Goal: Information Seeking & Learning: Check status

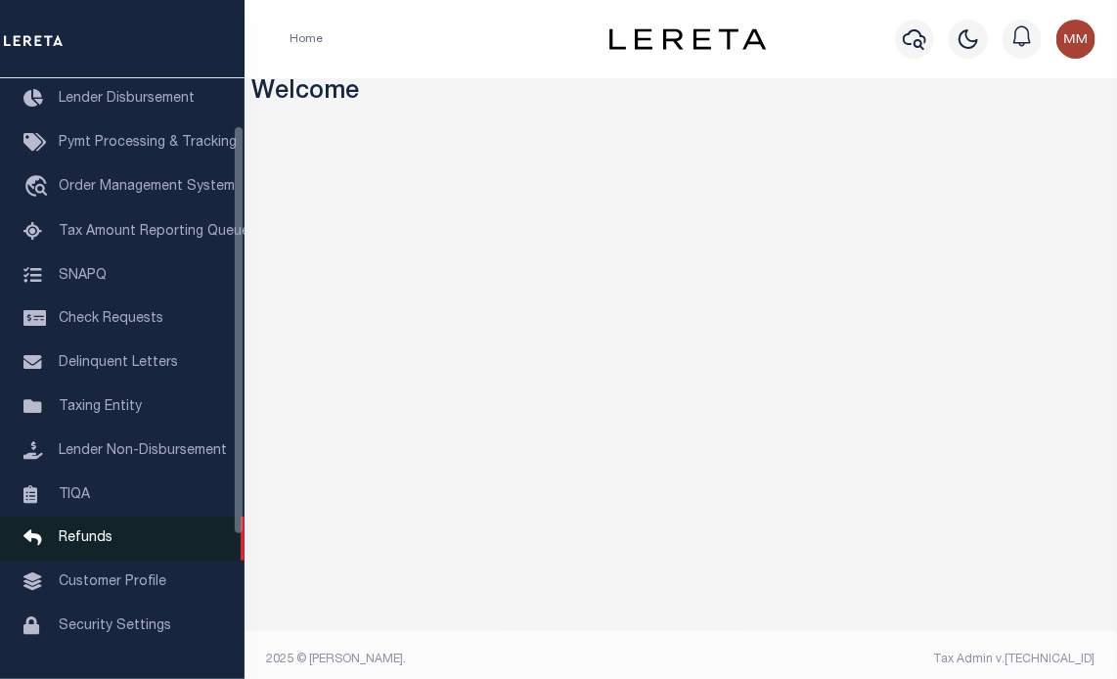
scroll to position [278, 0]
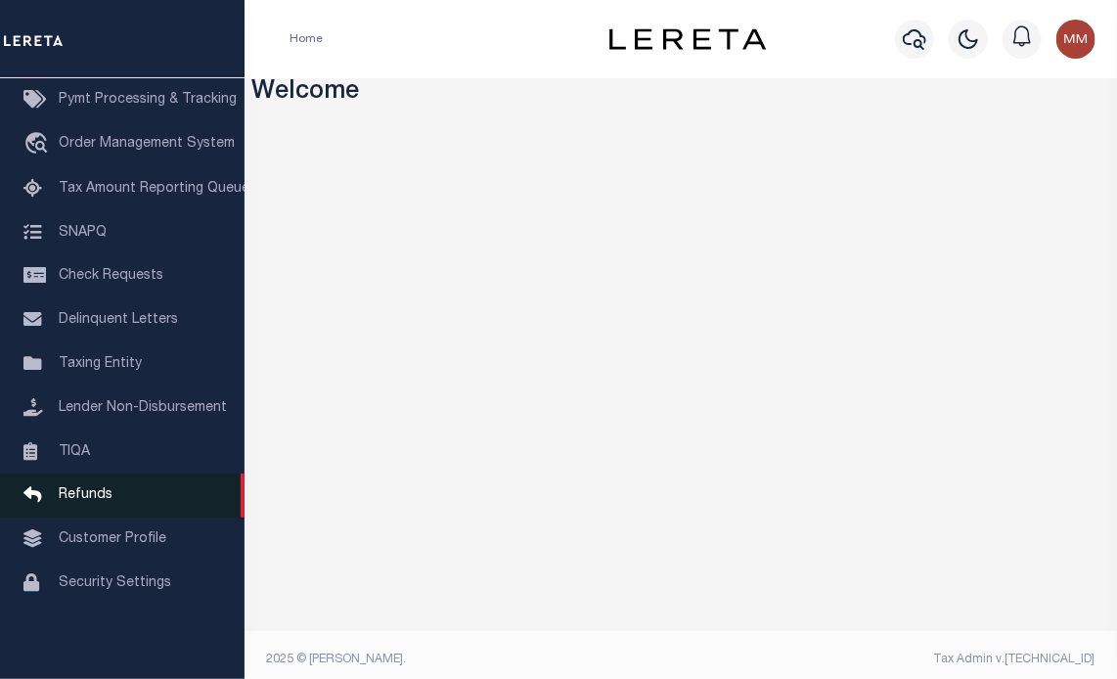
click at [95, 488] on span "Refunds" at bounding box center [86, 495] width 54 height 14
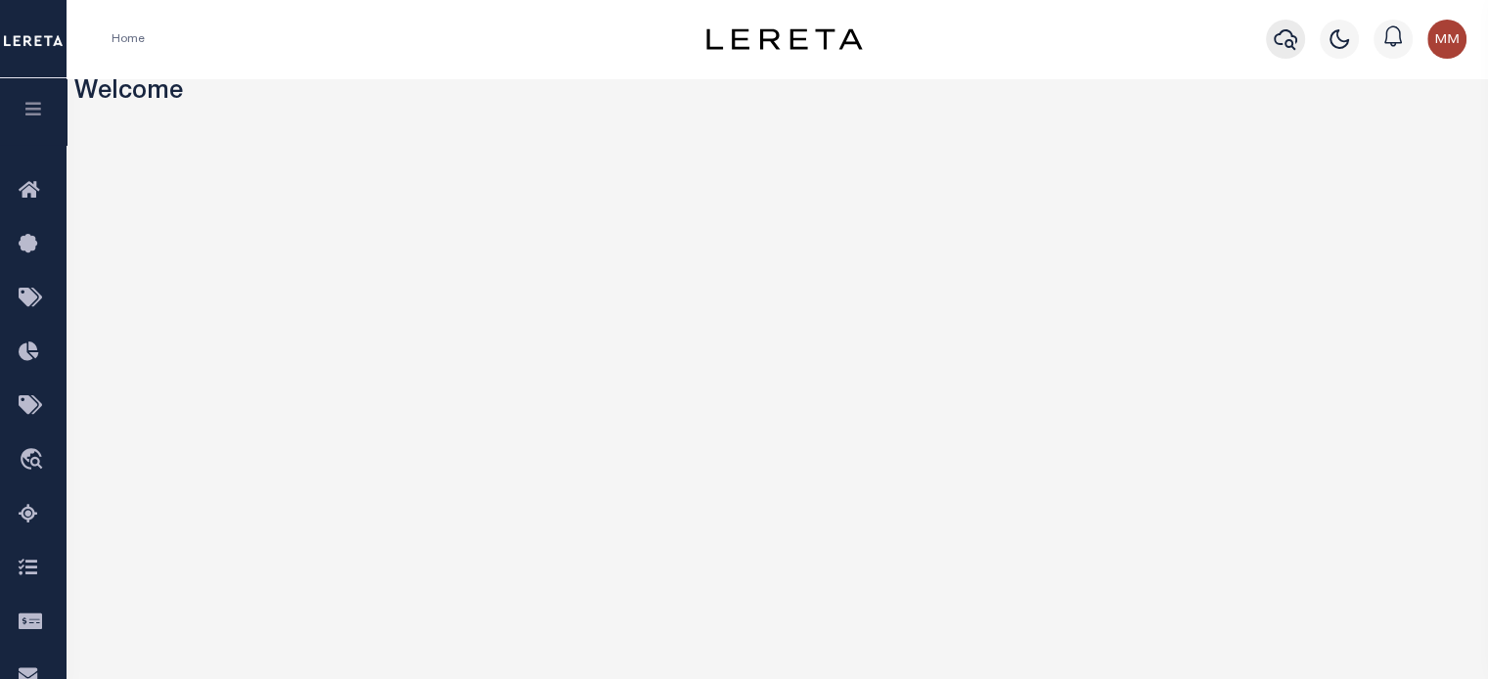
click at [1116, 39] on icon "button" at bounding box center [1285, 38] width 23 height 23
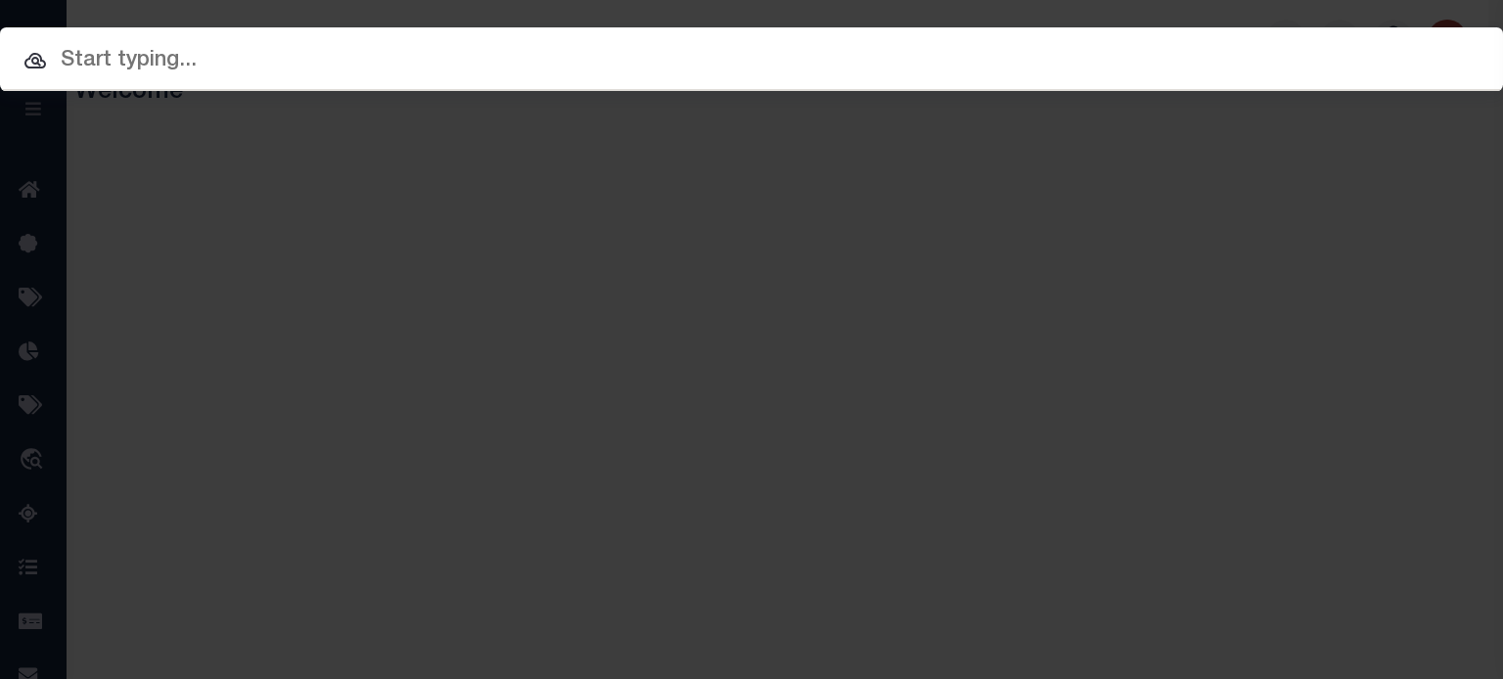
click at [501, 49] on div "Include Loans TBM Customers Borrowers Payments (Lender Non-Disb) Payments (Lend…" at bounding box center [751, 59] width 1503 height 64
click at [495, 51] on input "text" at bounding box center [751, 61] width 1503 height 34
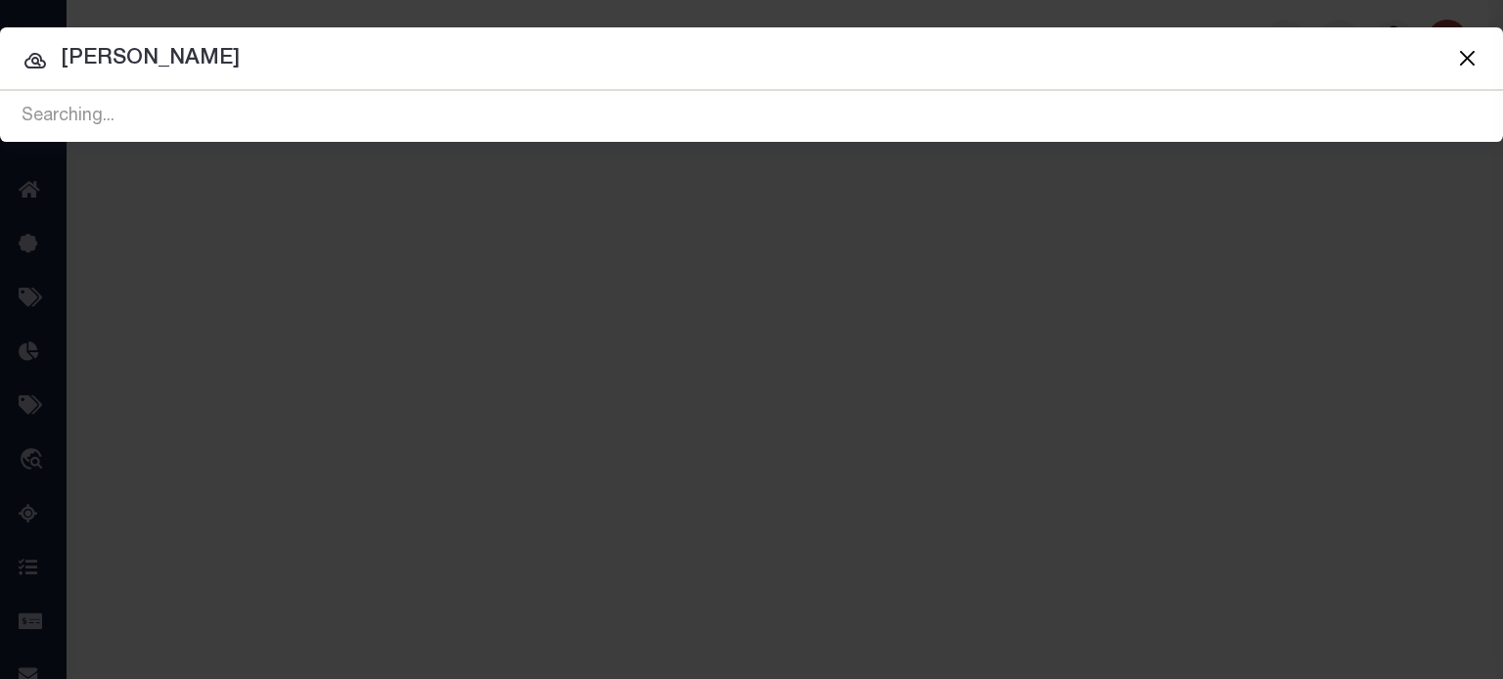
type input "john coulon"
click at [0, 61] on html "Home Profile" at bounding box center [751, 518] width 1503 height 1037
click at [199, 45] on input "dakers trust" at bounding box center [751, 59] width 1503 height 34
type input "d"
type input "025-0018600"
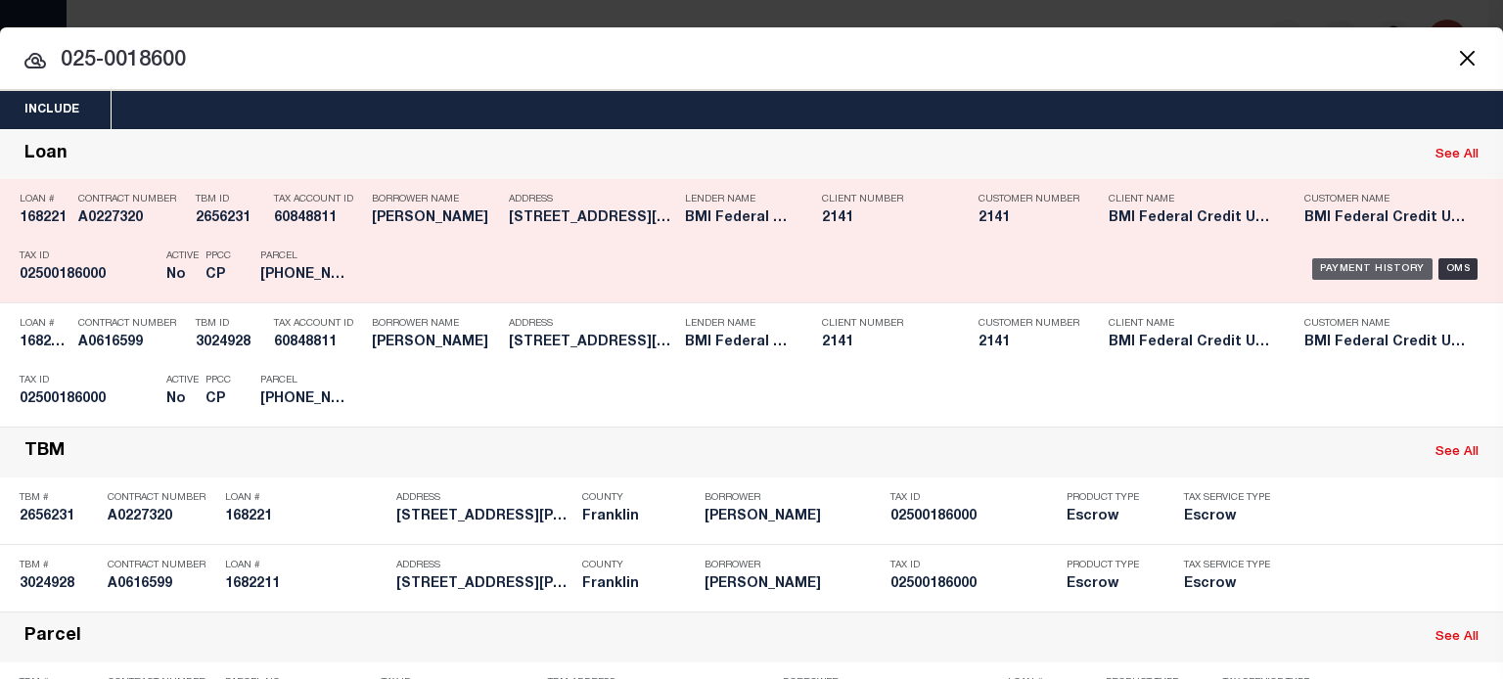
click at [1116, 258] on div "Payment History" at bounding box center [1372, 269] width 120 height 22
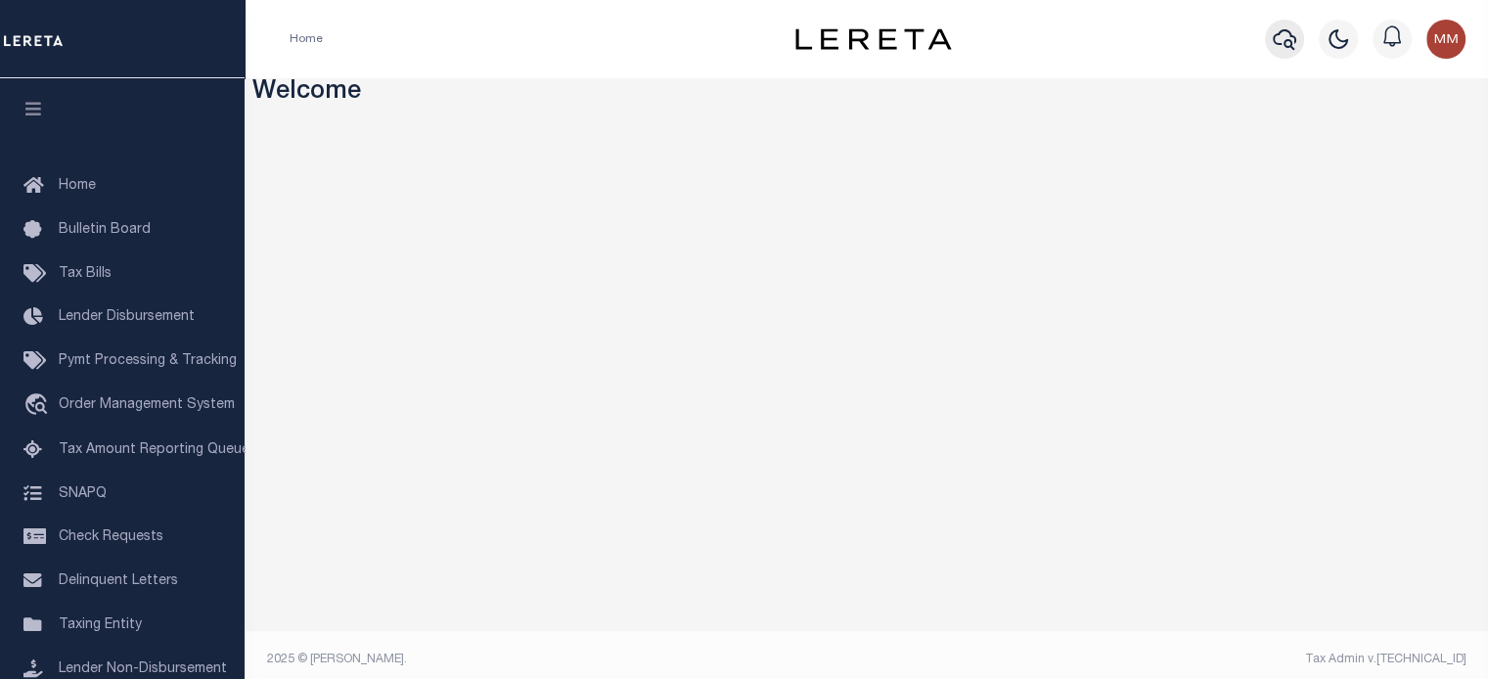
click at [1294, 48] on icon "button" at bounding box center [1284, 38] width 23 height 23
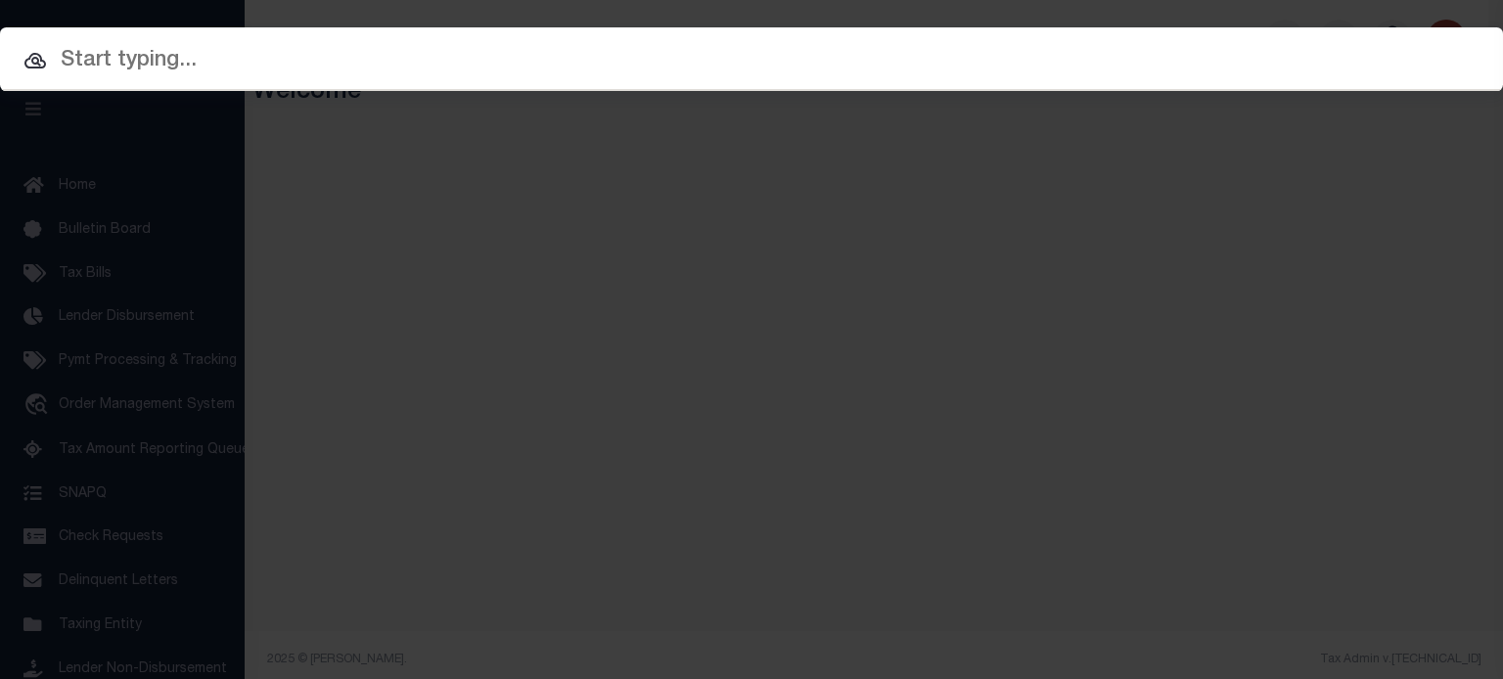
click at [451, 53] on input "text" at bounding box center [751, 61] width 1503 height 34
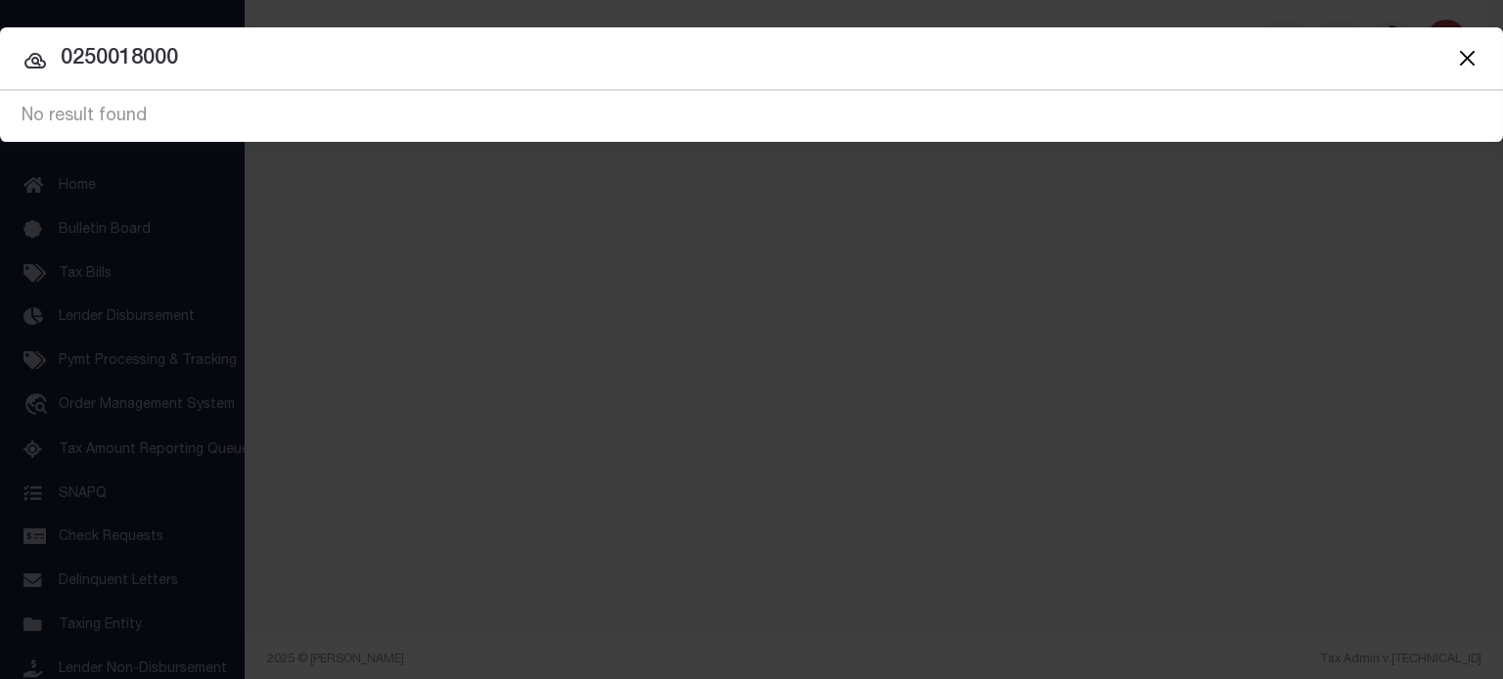
click at [279, 71] on input "0250018000" at bounding box center [751, 59] width 1503 height 34
type input "02500186000"
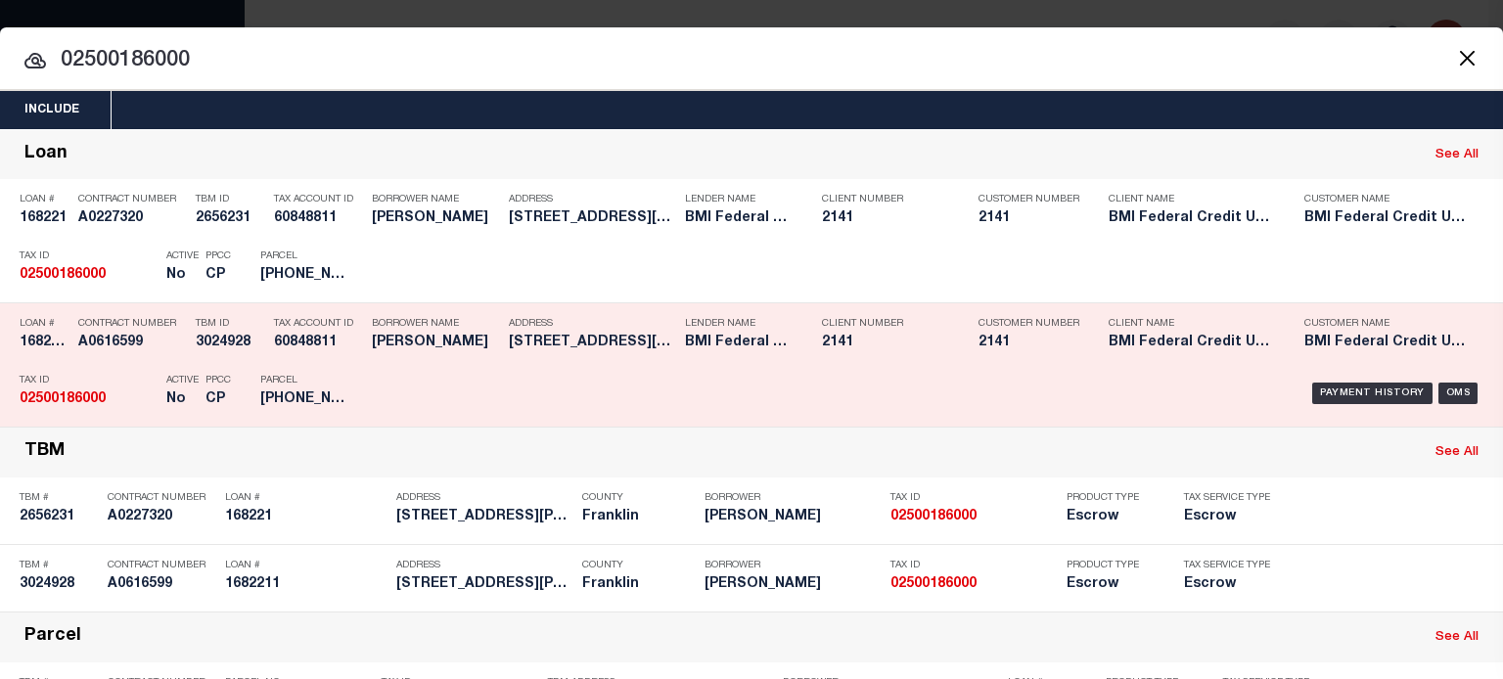
click at [1335, 395] on div "Payment History" at bounding box center [1372, 393] width 120 height 22
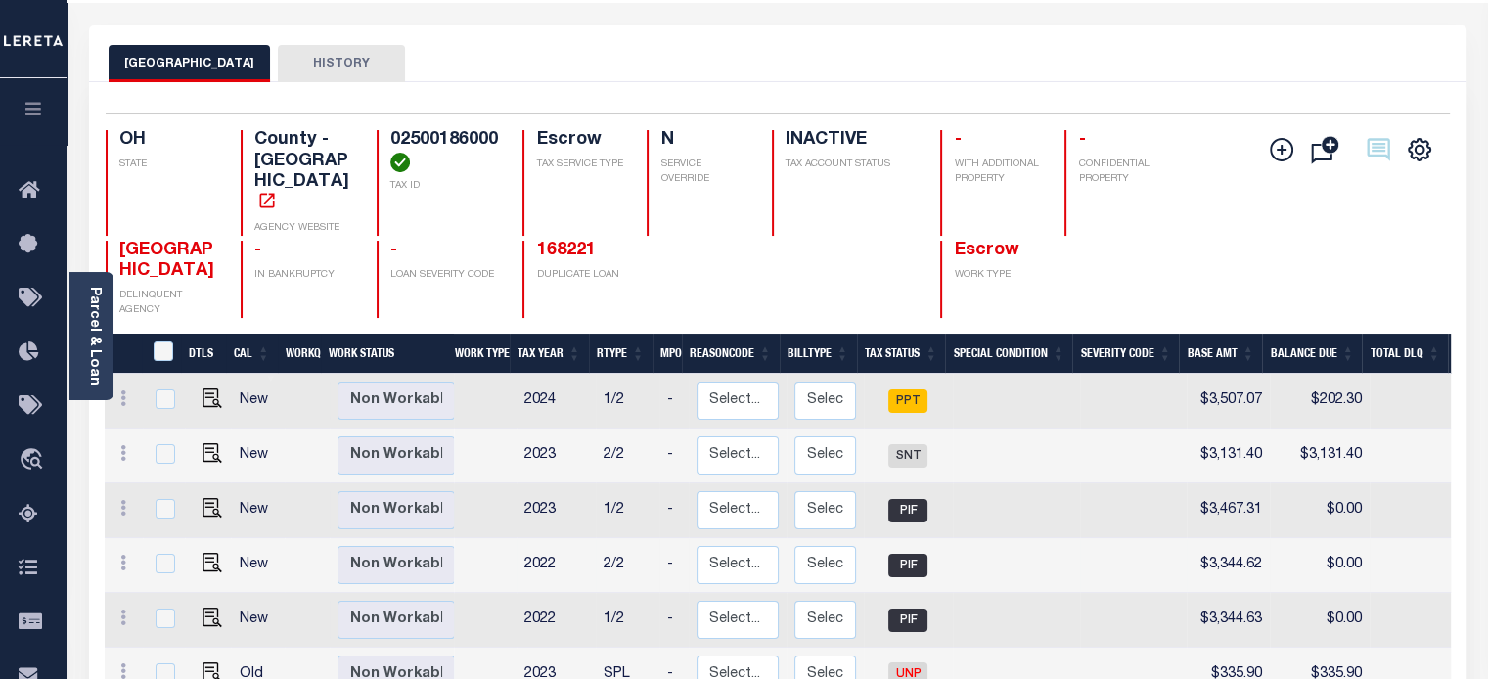
scroll to position [98, 0]
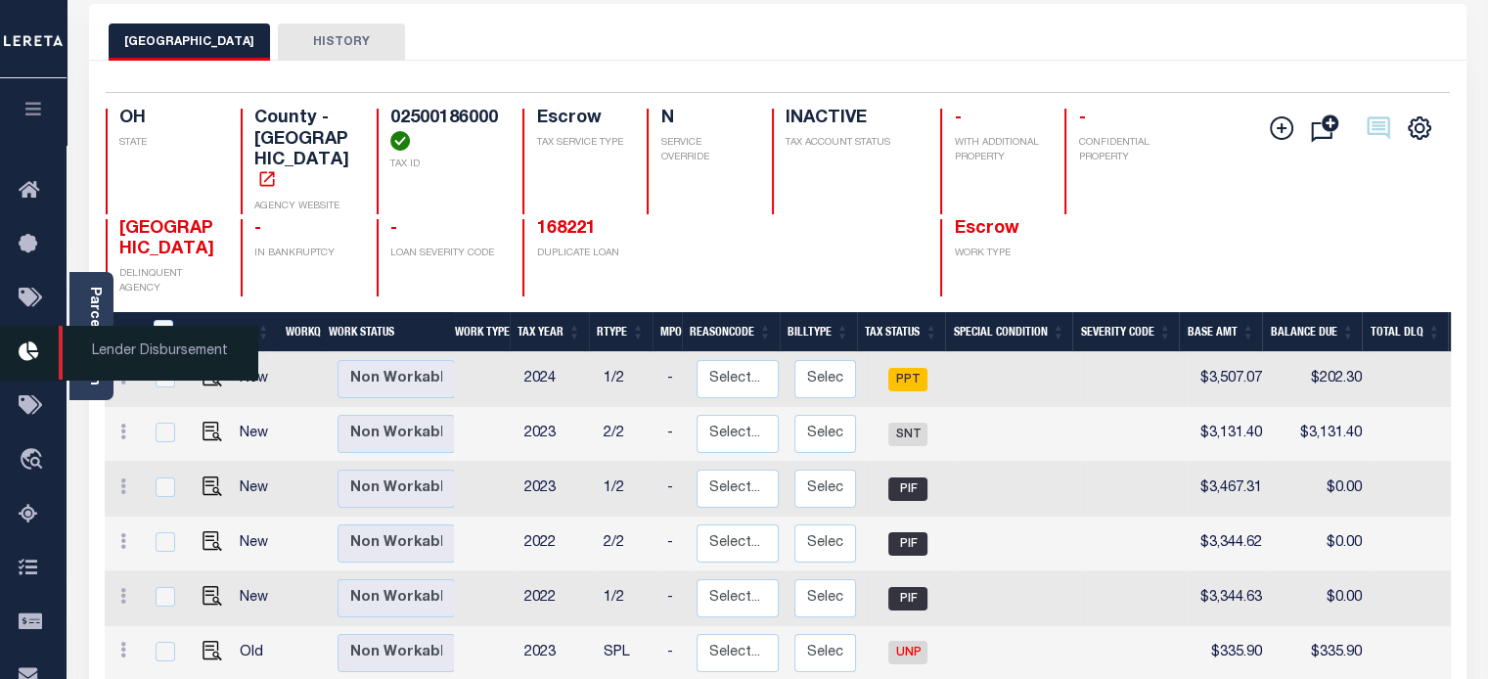
drag, startPoint x: 97, startPoint y: 346, endPoint x: 26, endPoint y: 343, distance: 70.5
click at [97, 346] on link "Parcel & Loan" at bounding box center [94, 336] width 14 height 99
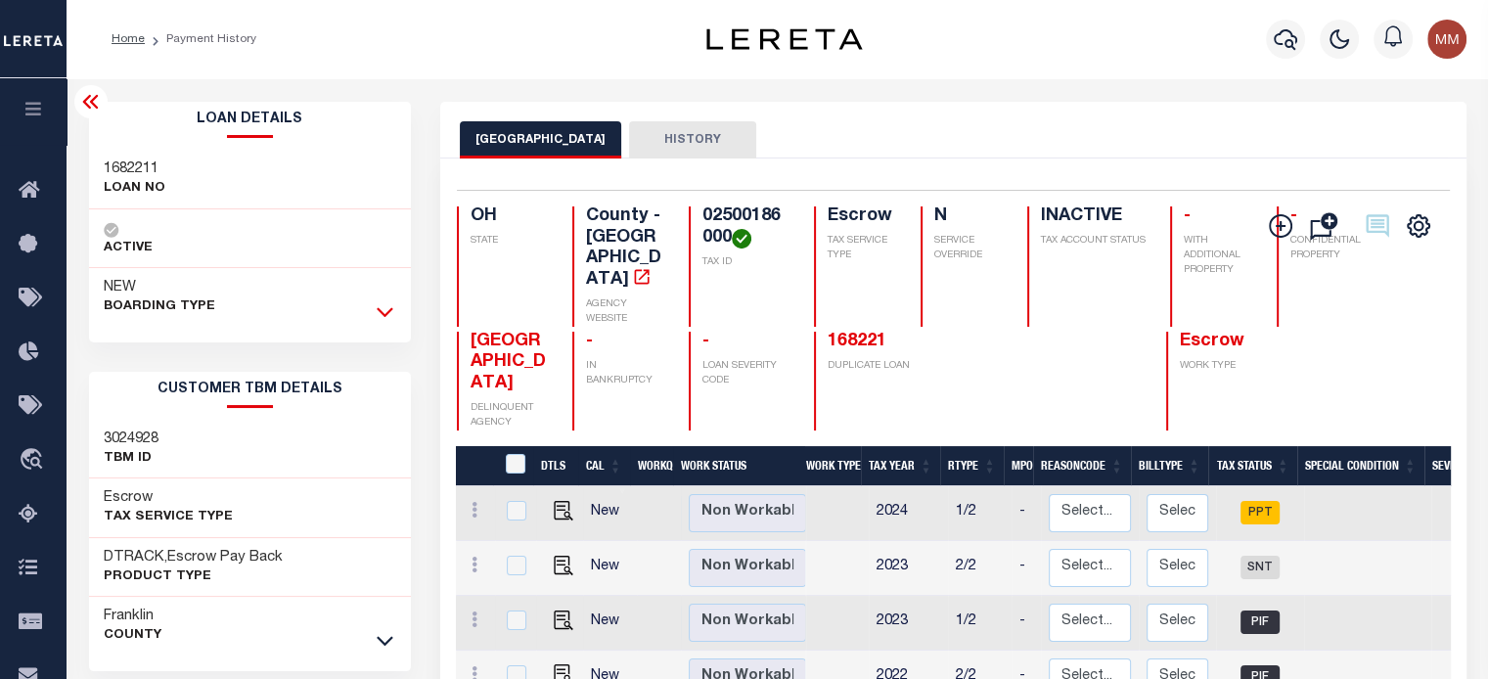
click at [380, 308] on icon at bounding box center [385, 311] width 17 height 21
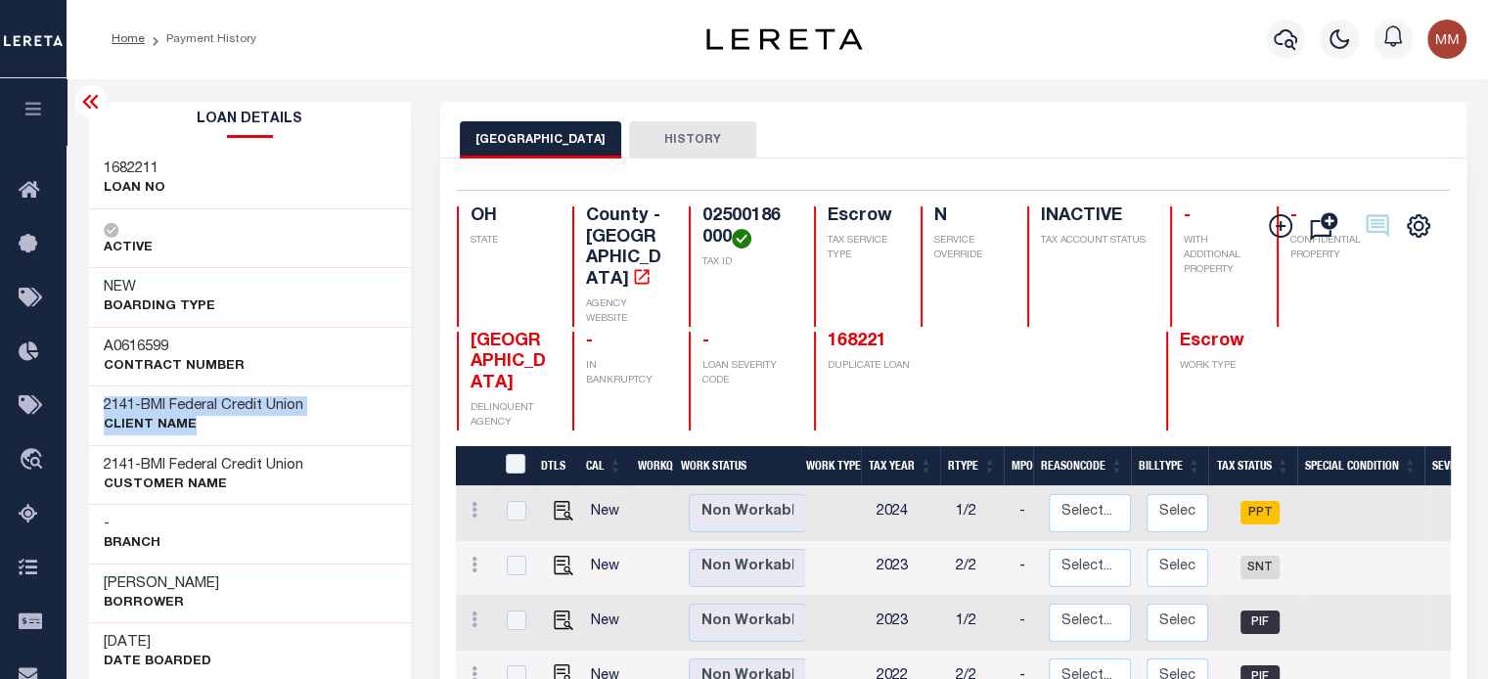
drag, startPoint x: 96, startPoint y: 403, endPoint x: 219, endPoint y: 410, distance: 123.4
click at [376, 388] on div "2141 - BMI Federal Credit Union CLIENT Name" at bounding box center [250, 415] width 323 height 60
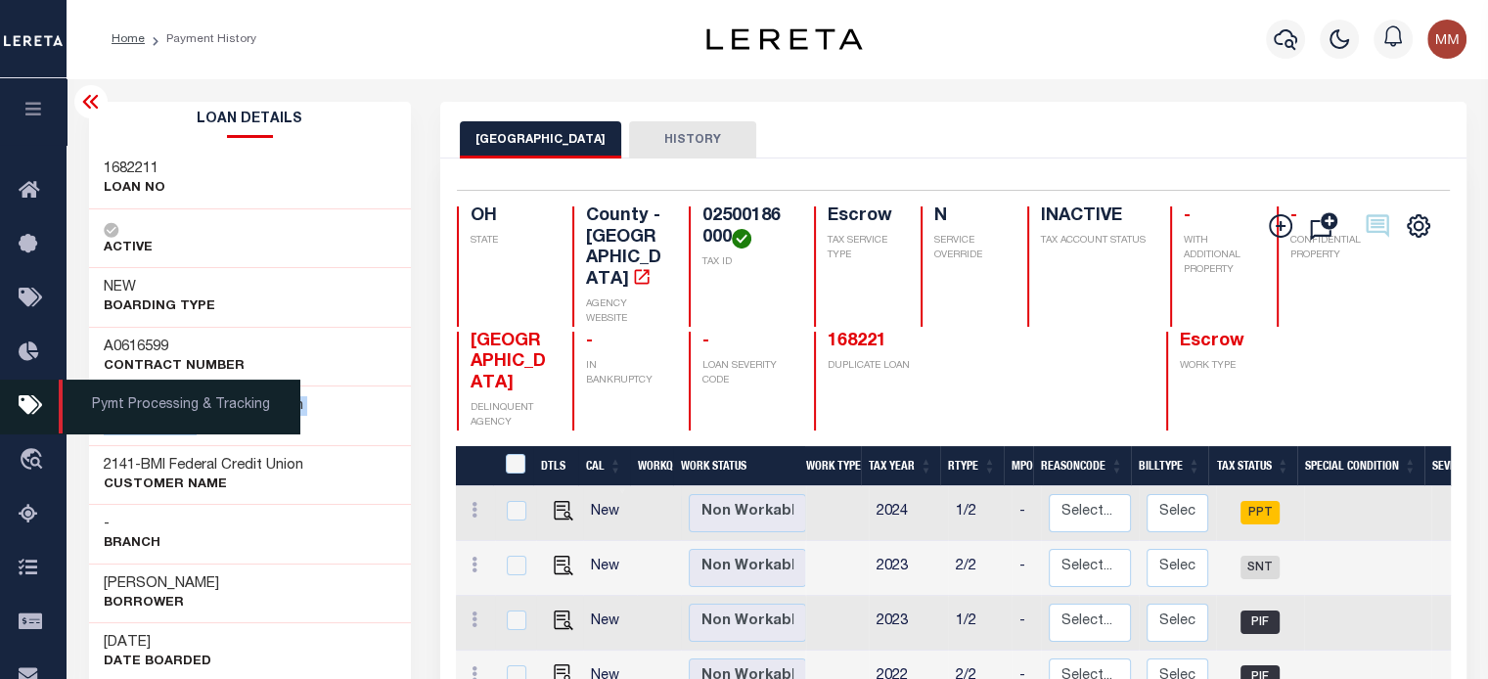
copy div "2141 - BMI Federal Credit Union CLIENT Name"
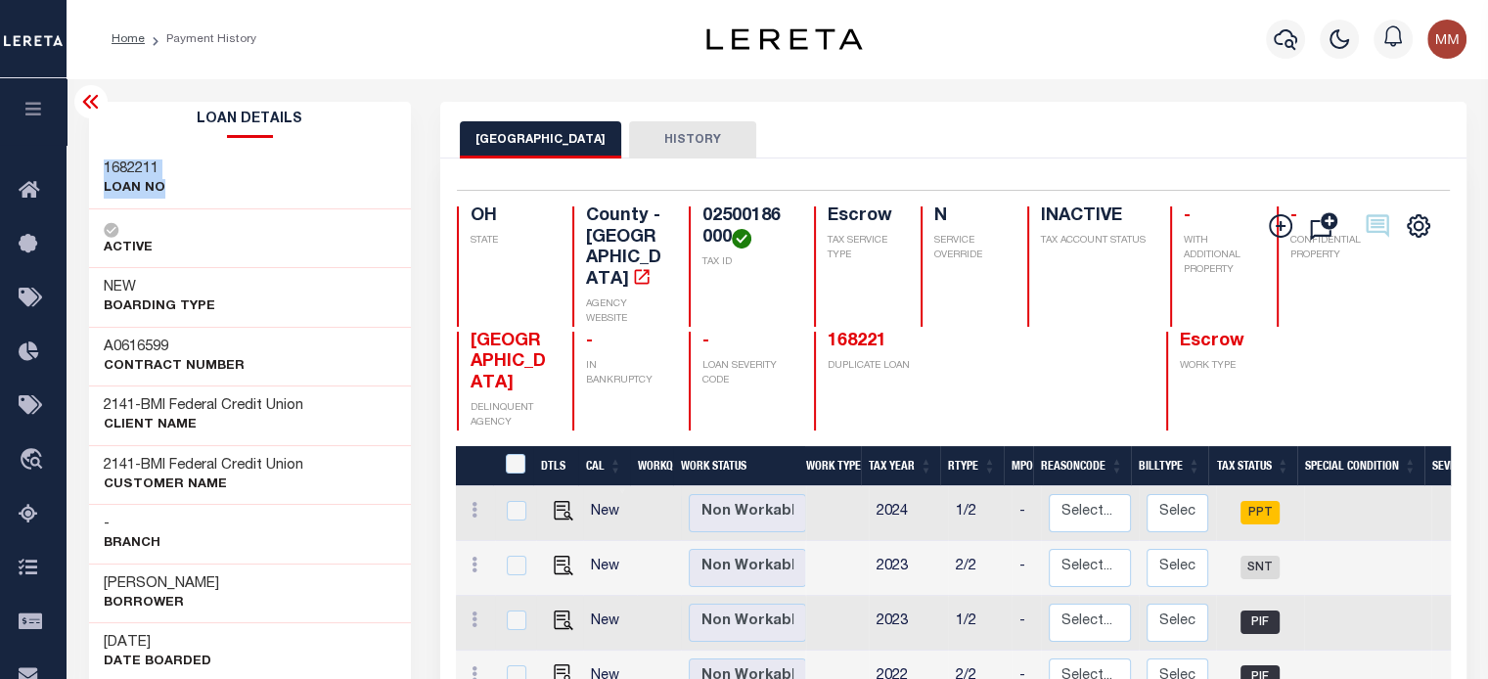
drag, startPoint x: 101, startPoint y: 168, endPoint x: 140, endPoint y: 196, distance: 47.8
click at [166, 191] on div "1682211 LOAN NO" at bounding box center [250, 180] width 323 height 60
copy div "1682211 LOAN NO"
drag, startPoint x: 675, startPoint y: 212, endPoint x: 189, endPoint y: 255, distance: 488.1
click at [708, 262] on div "02500186000 TAX ID" at bounding box center [740, 266] width 102 height 120
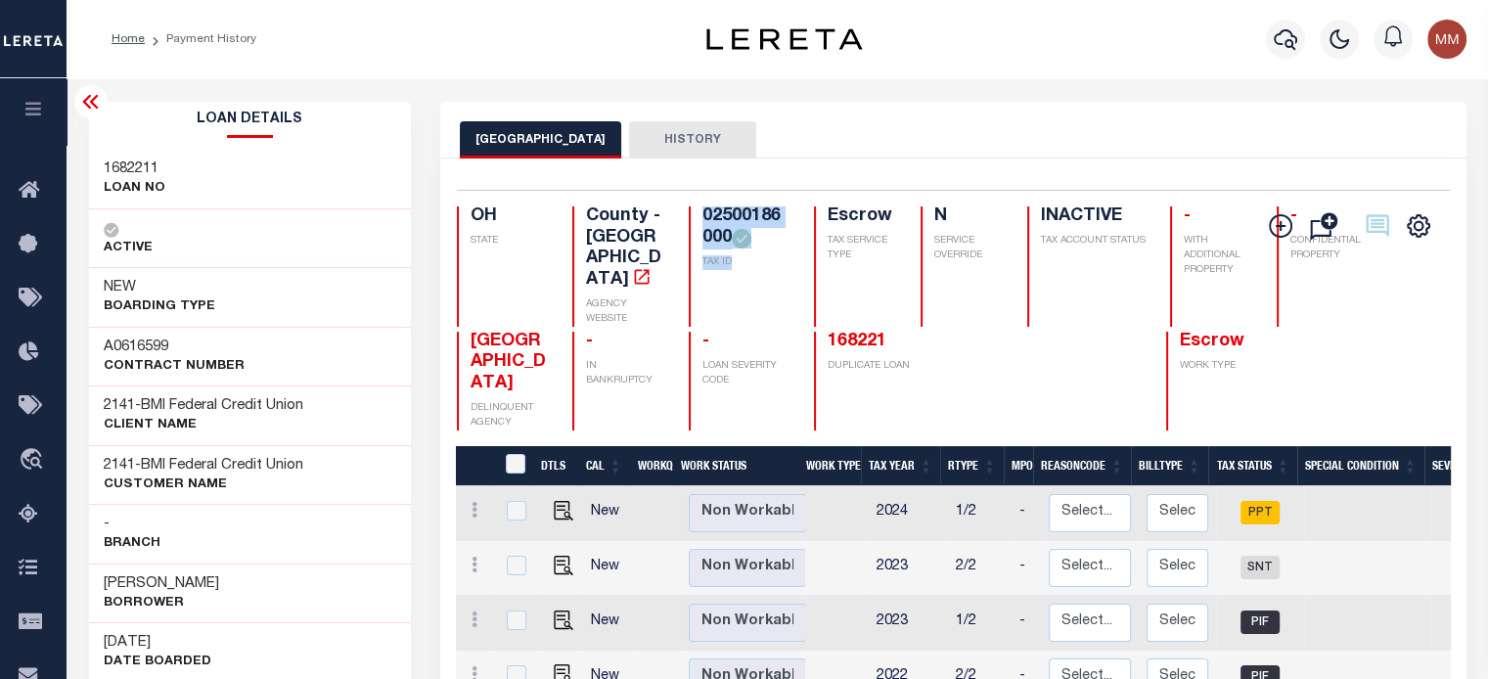
copy div "02500186000 TAX ID"
drag, startPoint x: 110, startPoint y: 568, endPoint x: 137, endPoint y: 578, distance: 29.1
click at [204, 592] on div "James D Bach Borrower" at bounding box center [250, 593] width 323 height 60
drag, startPoint x: 106, startPoint y: 572, endPoint x: 230, endPoint y: 586, distance: 125.0
click at [258, 602] on div "James D Bach Borrower" at bounding box center [250, 593] width 323 height 60
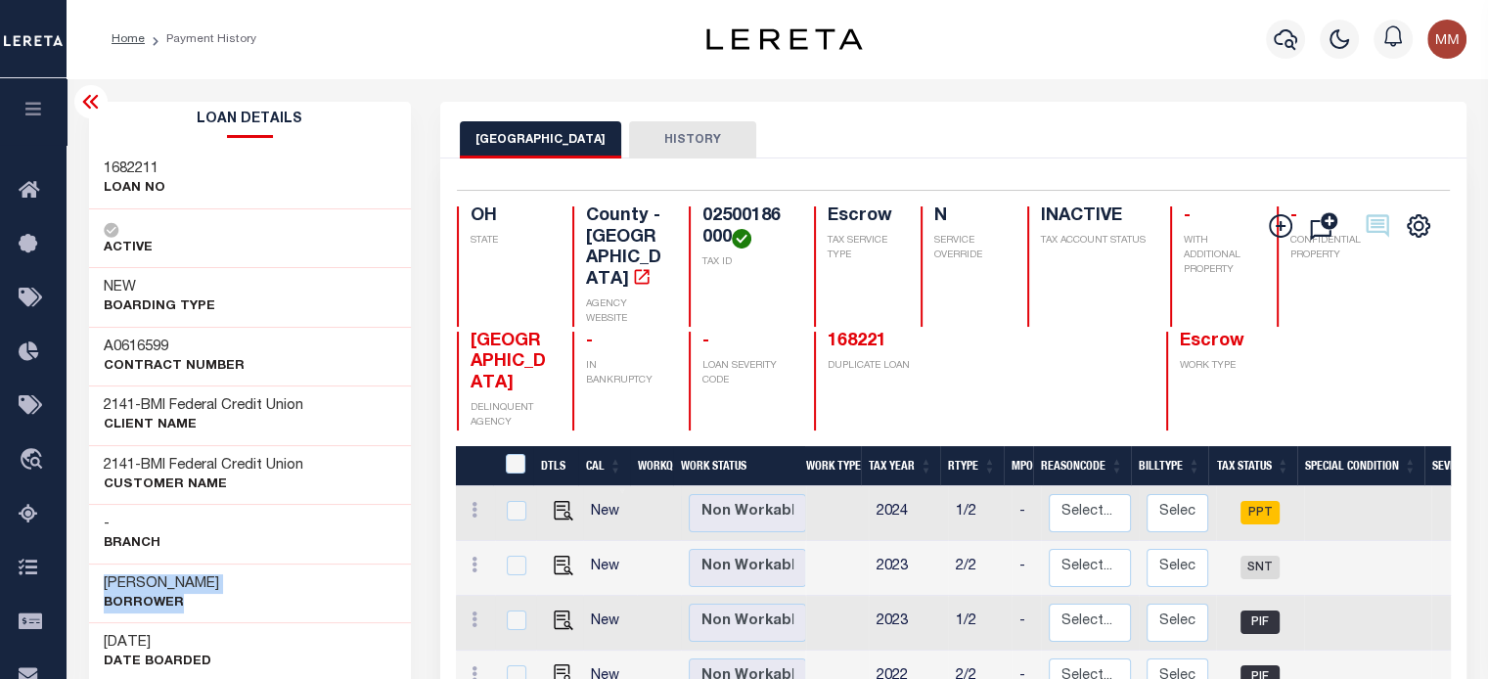
copy div "James D Bach Borrower"
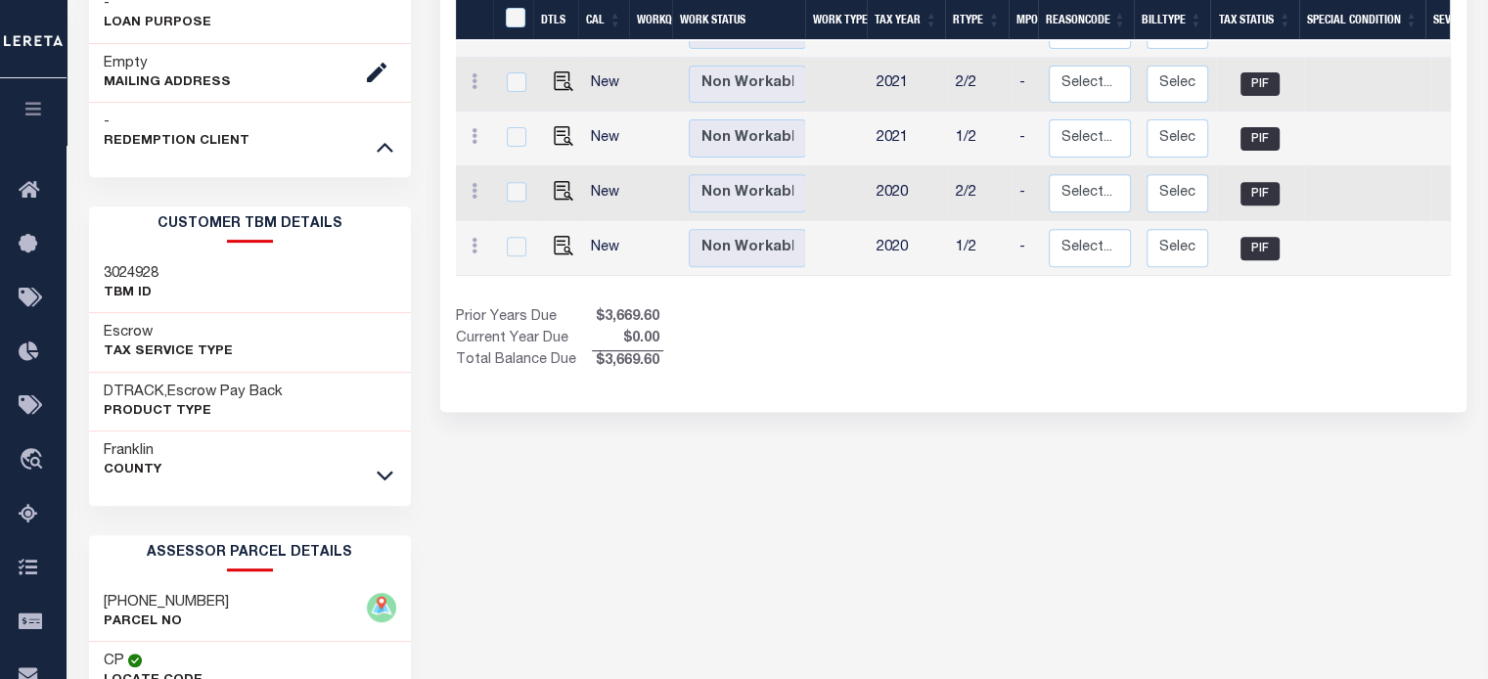
scroll to position [783, 0]
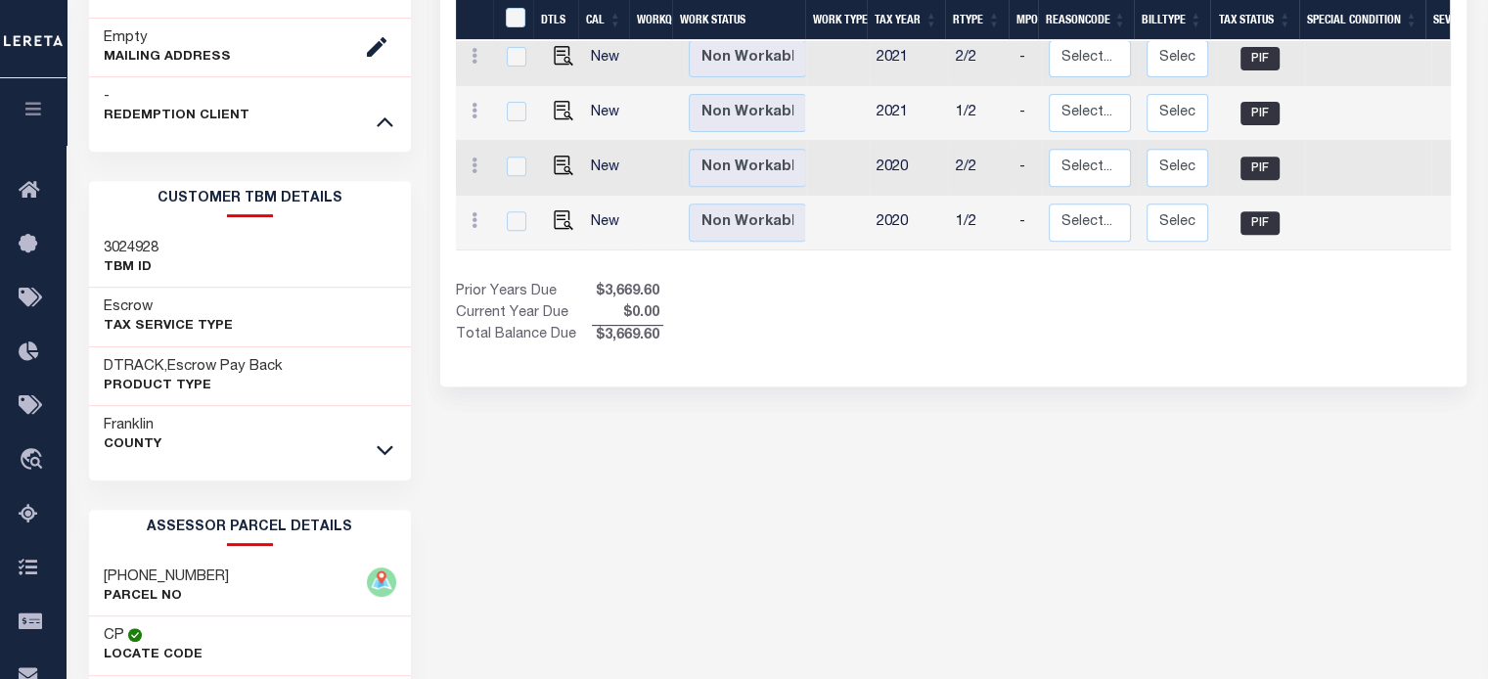
click at [386, 445] on icon at bounding box center [385, 449] width 17 height 21
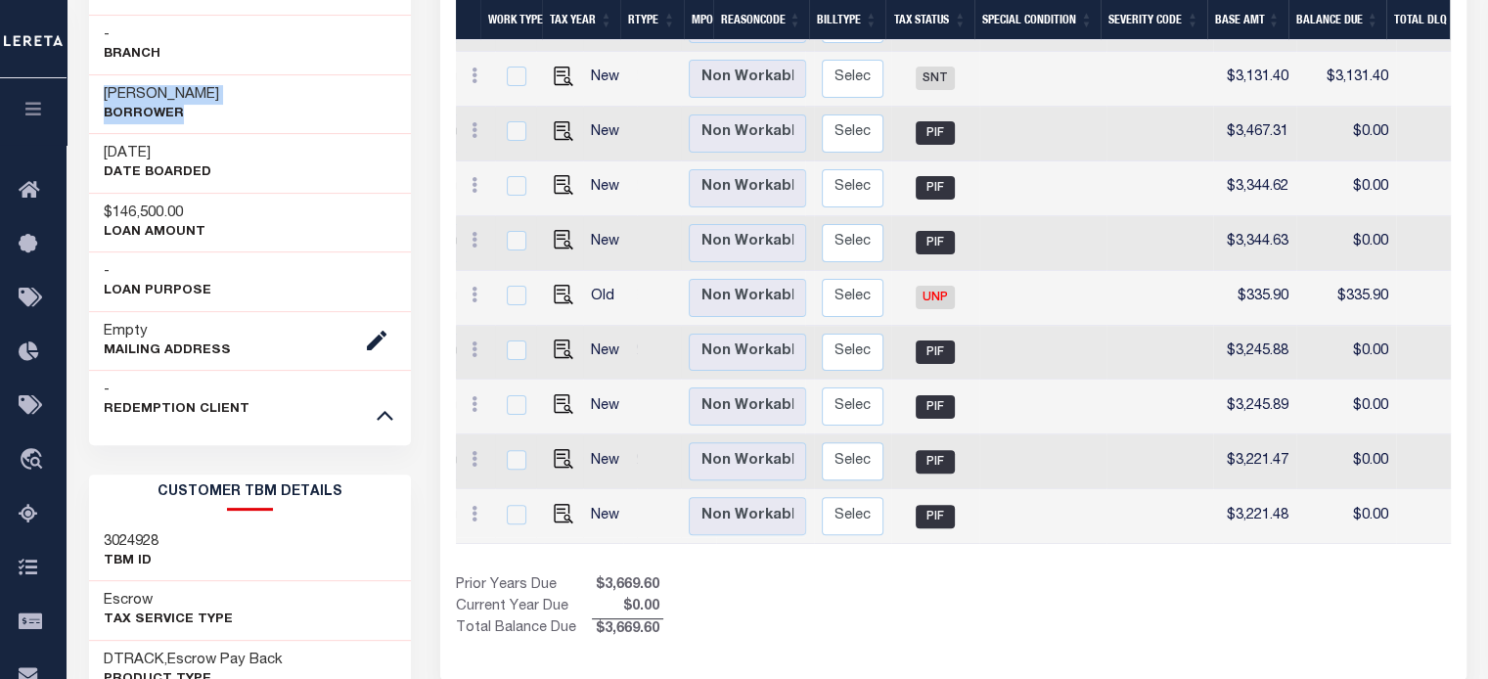
scroll to position [0, 372]
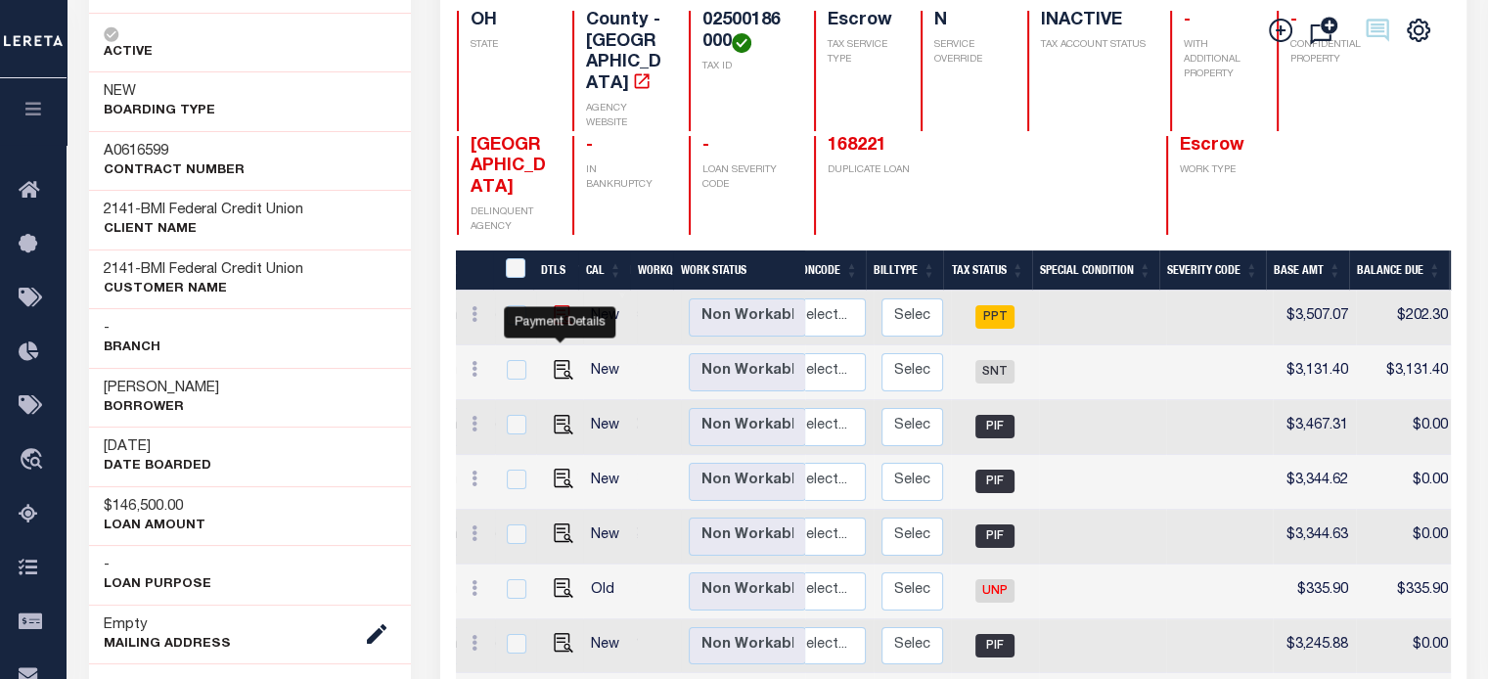
click at [557, 305] on img "" at bounding box center [564, 315] width 20 height 20
checkbox input "true"
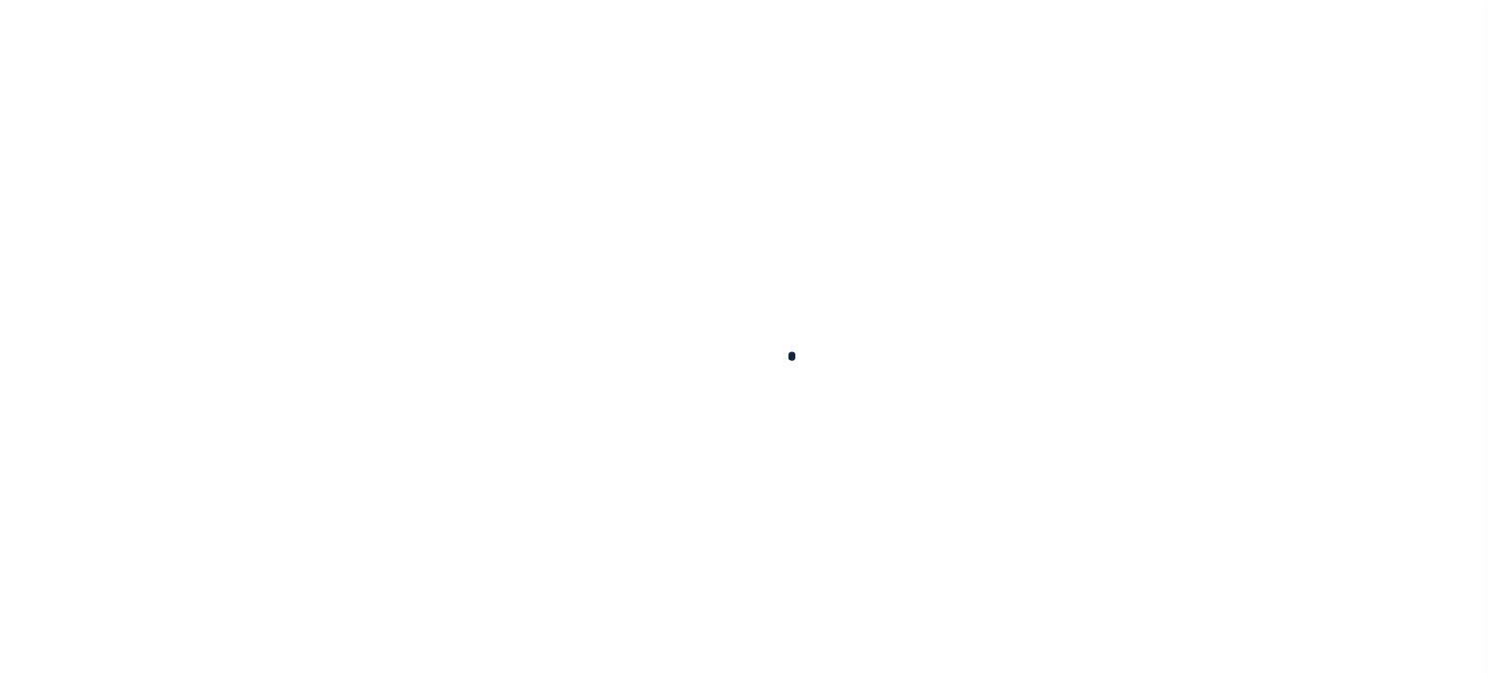
checkbox input "false"
type input "[DATE]"
type input "$3,507.07"
type input "$0"
type input "$3,304.77"
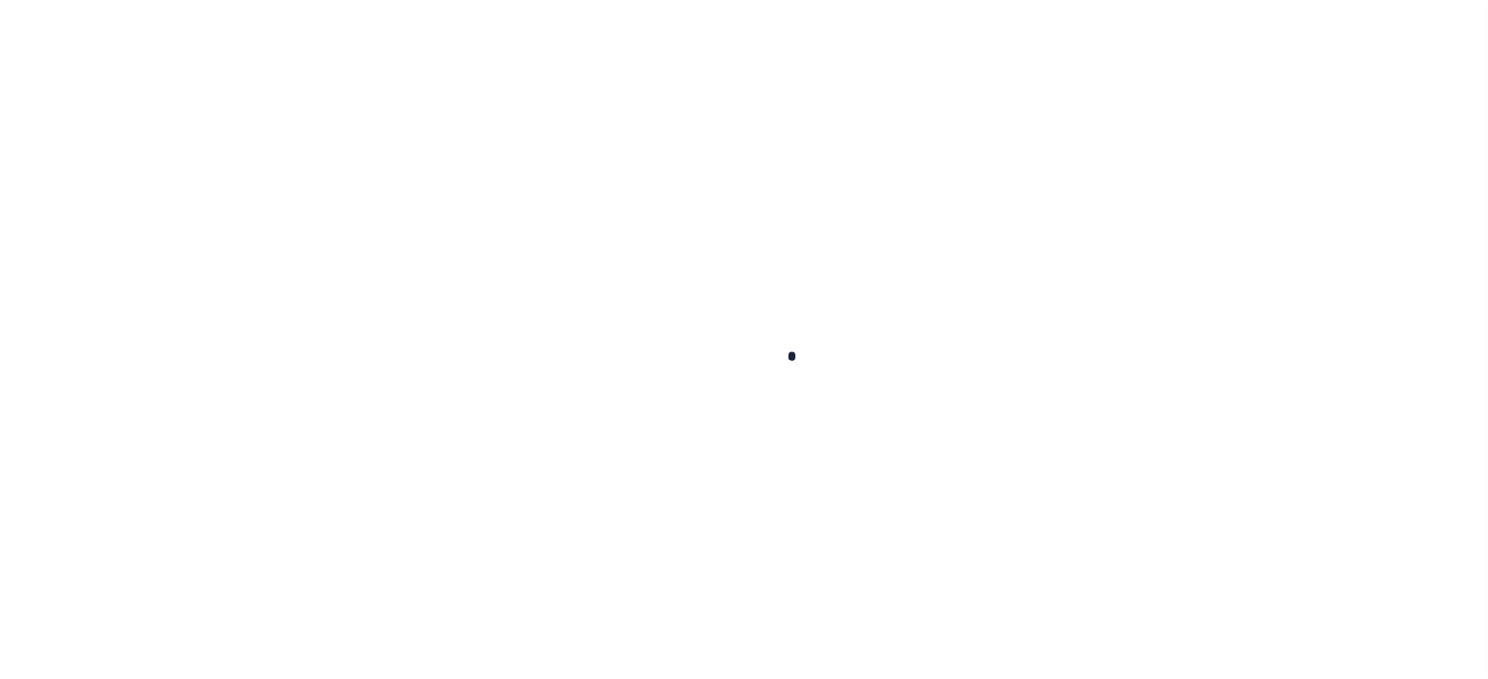
type input "$202.3"
select select "PPT"
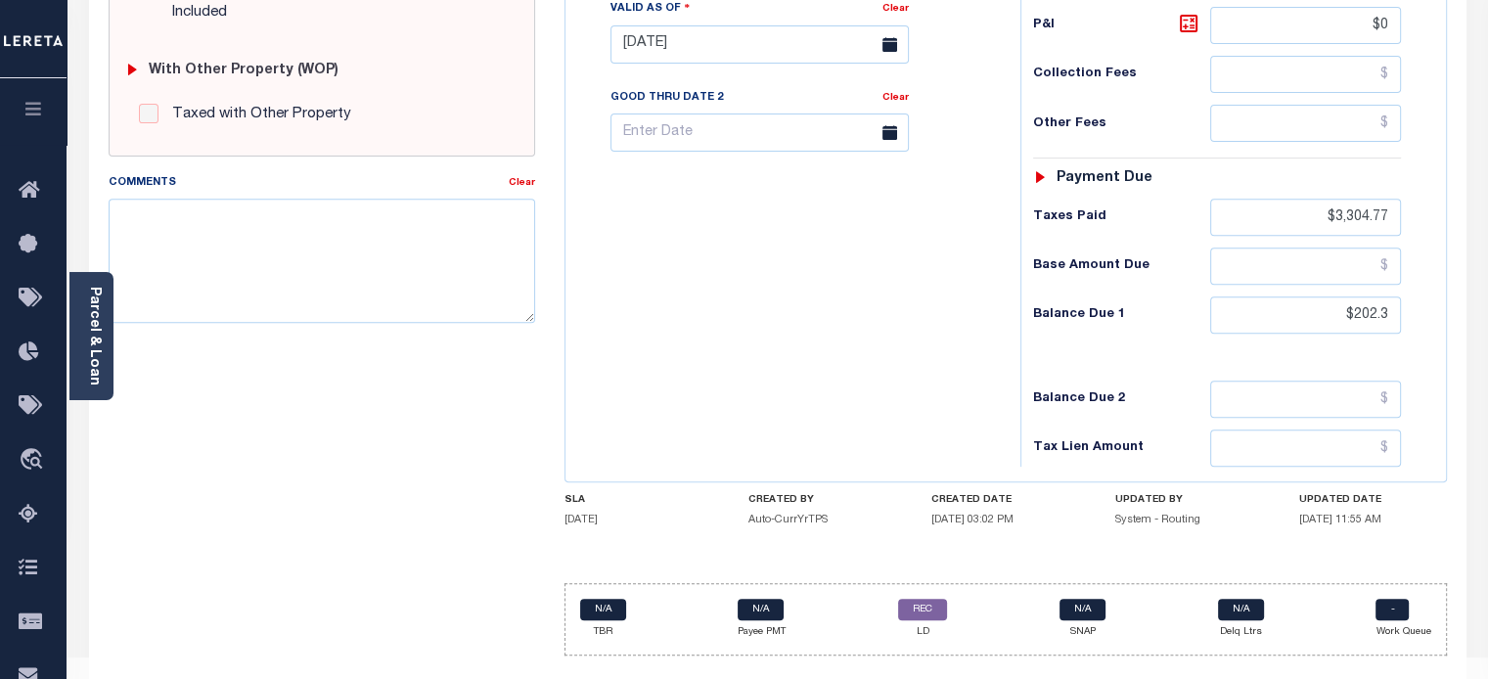
scroll to position [797, 0]
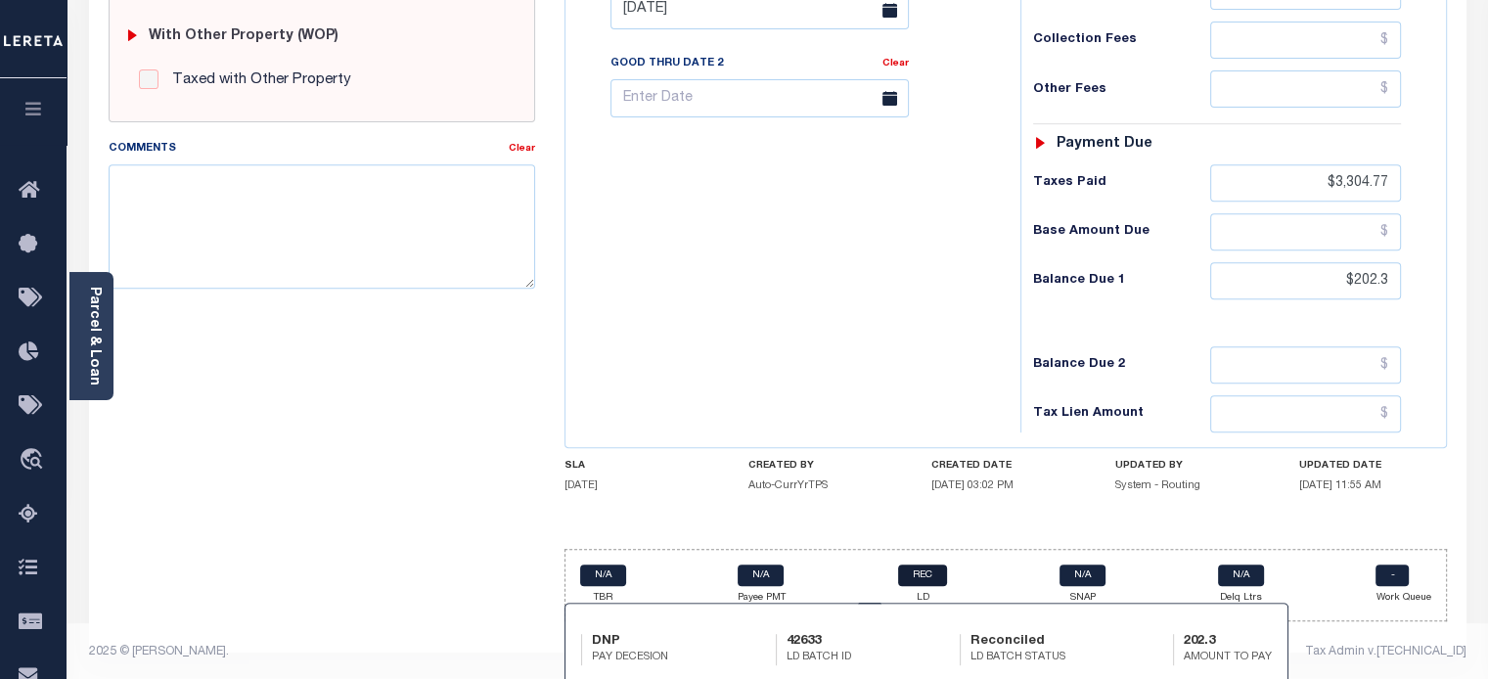
click at [918, 568] on link "REC" at bounding box center [922, 575] width 49 height 22
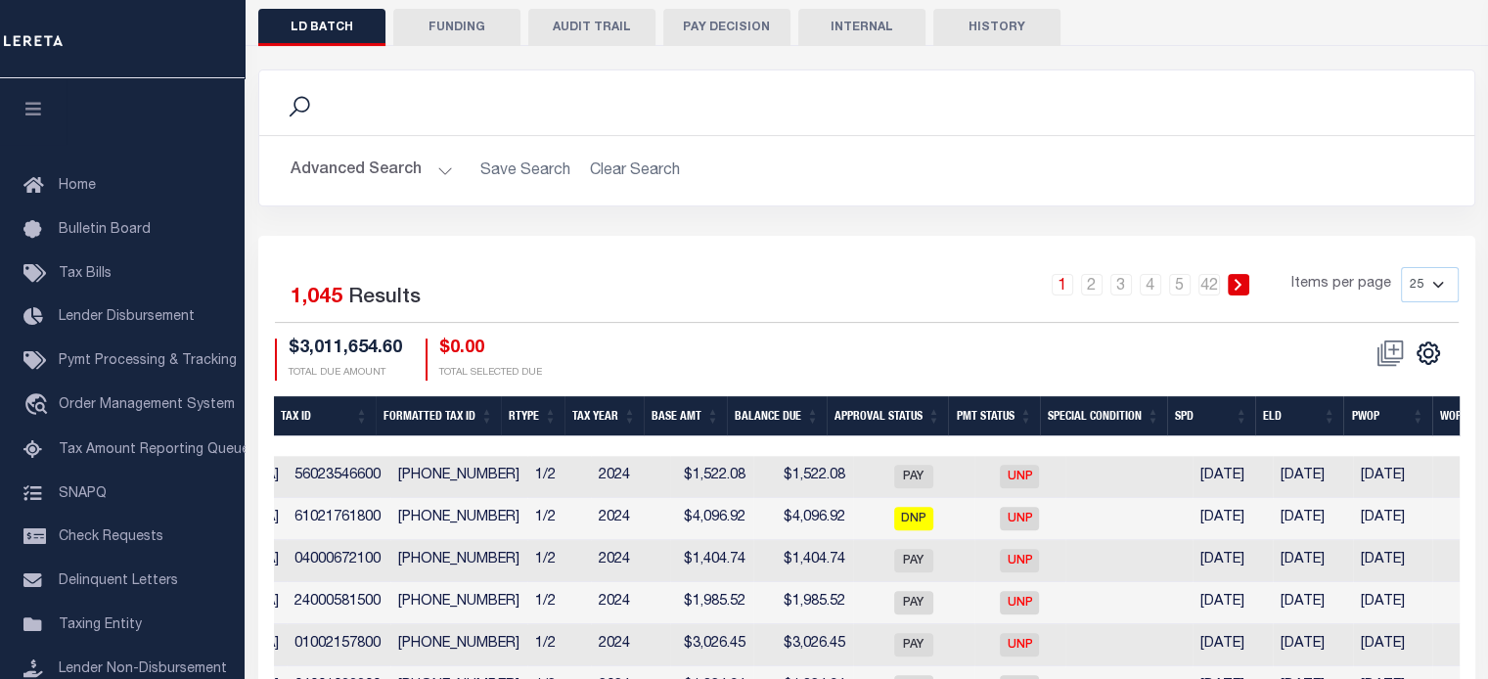
drag, startPoint x: 857, startPoint y: 453, endPoint x: 662, endPoint y: 446, distance: 194.8
click at [439, 407] on th "Formatted Tax Id" at bounding box center [438, 416] width 125 height 40
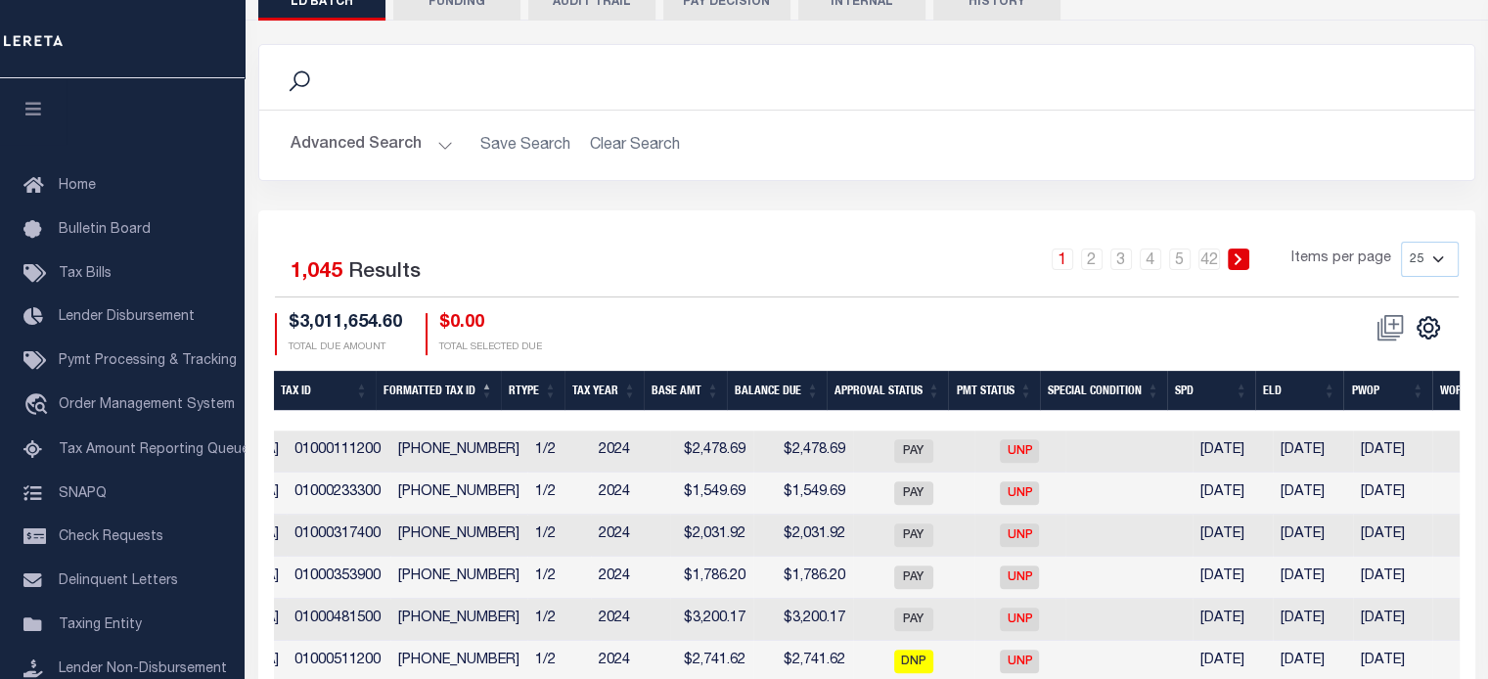
scroll to position [233, 0]
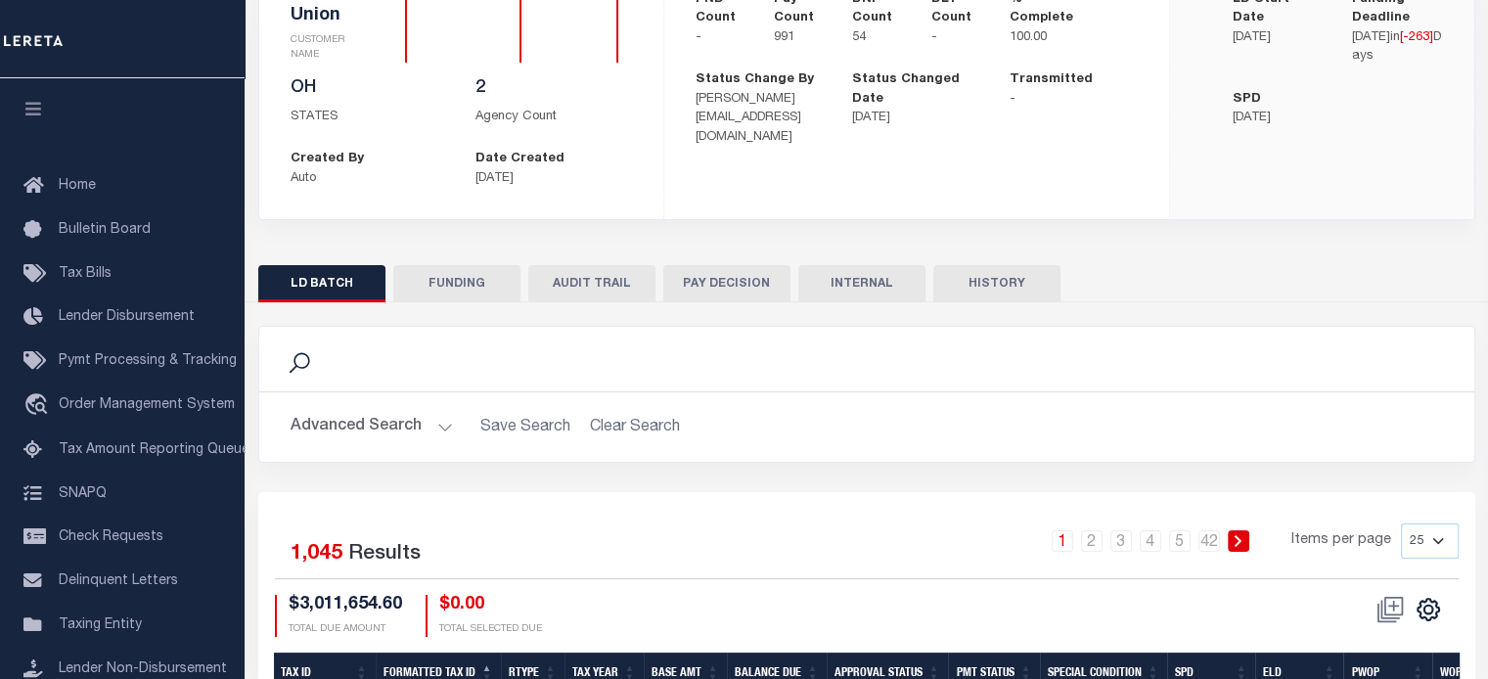
click at [1445, 534] on select "25 50 100 200" at bounding box center [1430, 540] width 58 height 35
select select "200"
click at [1401, 523] on select "25 50 100 200" at bounding box center [1430, 540] width 58 height 35
click at [1119, 540] on link "3" at bounding box center [1121, 541] width 22 height 22
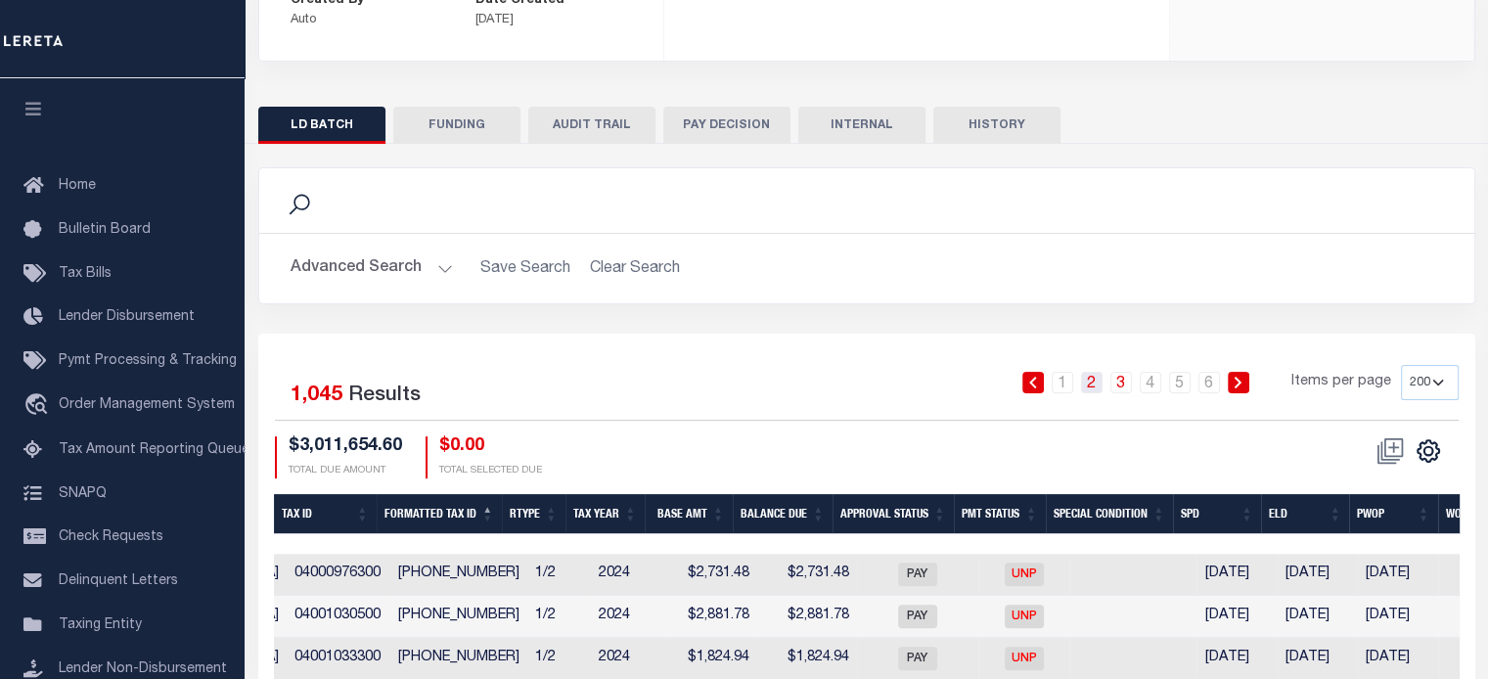
click at [1085, 383] on link "2" at bounding box center [1092, 383] width 22 height 22
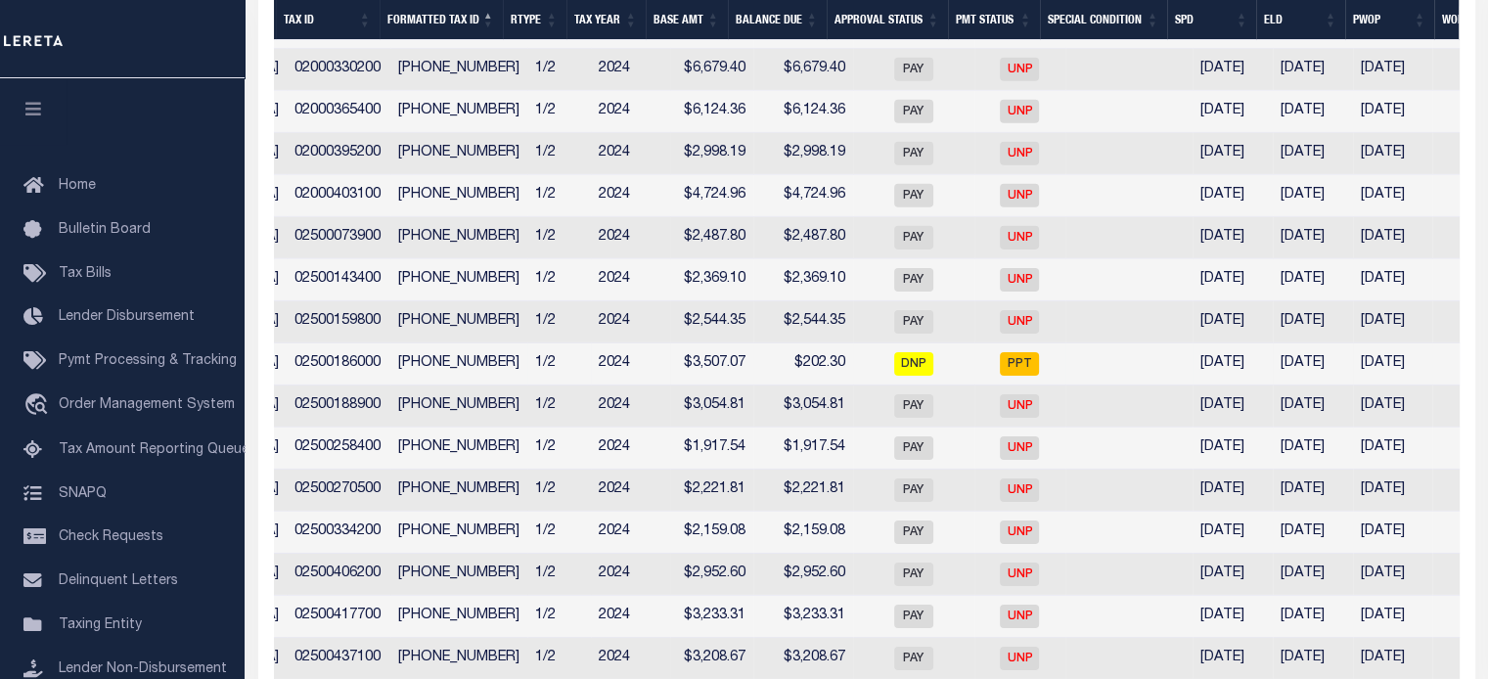
click at [439, 385] on td "025-001860-00" at bounding box center [458, 364] width 137 height 42
checkbox input "true"
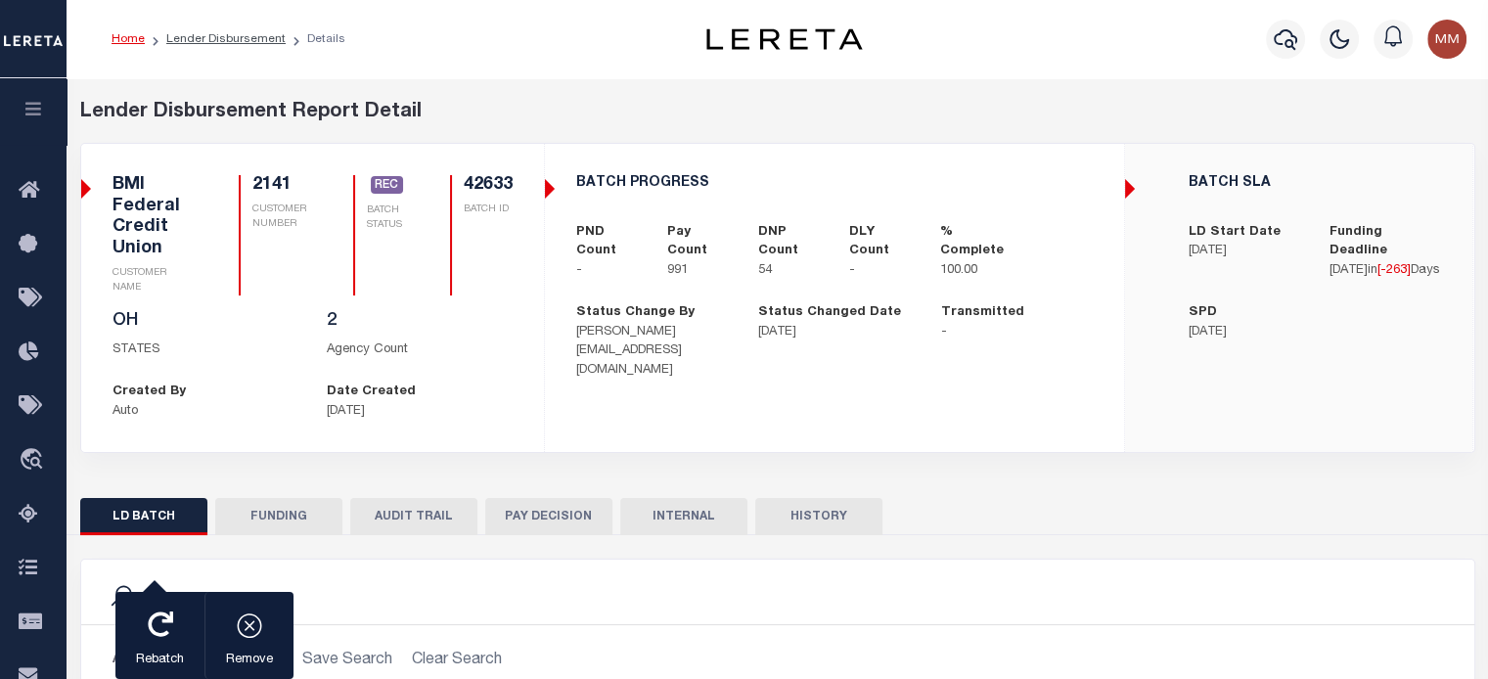
scroll to position [489, 0]
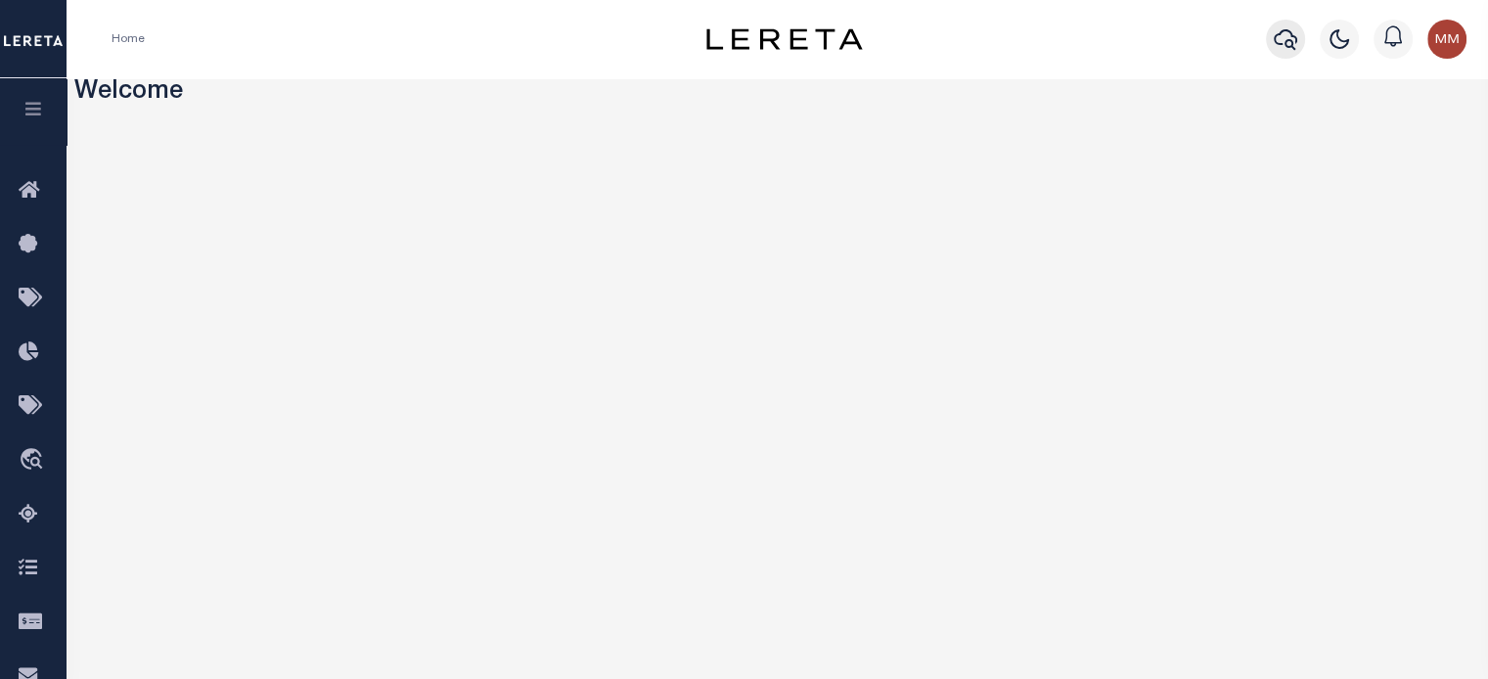
click at [1282, 44] on icon "button" at bounding box center [1285, 38] width 23 height 23
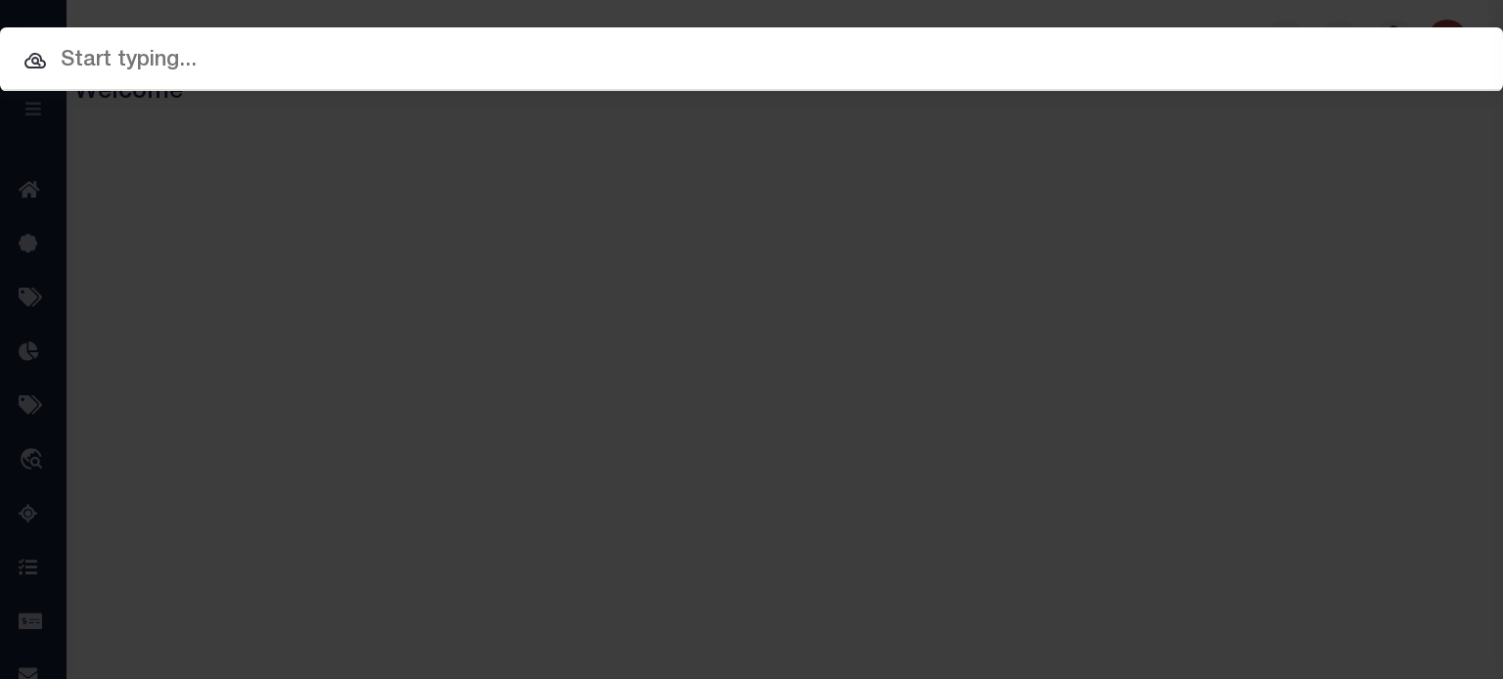
drag, startPoint x: 426, startPoint y: 57, endPoint x: 406, endPoint y: 56, distance: 20.6
click at [417, 56] on input "text" at bounding box center [751, 61] width 1503 height 34
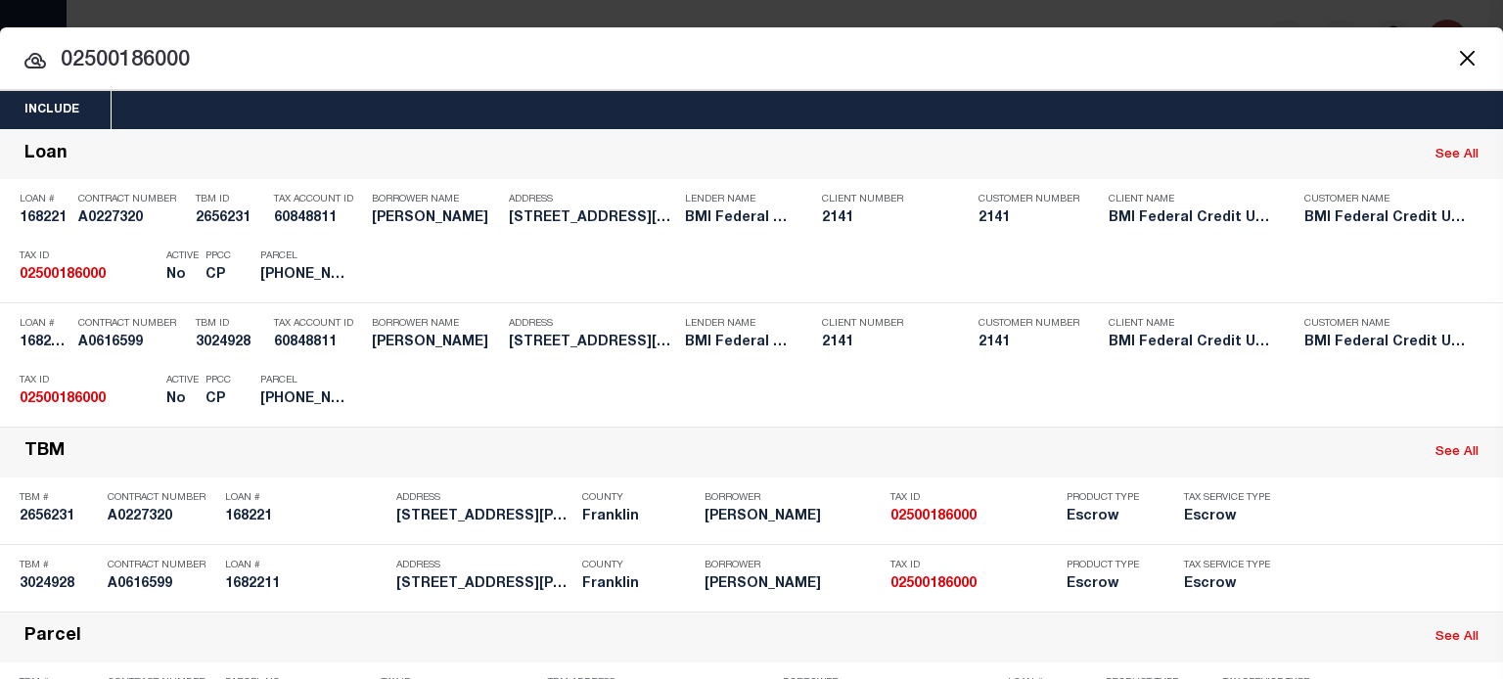
click at [910, 48] on input "02500186000" at bounding box center [751, 61] width 1503 height 34
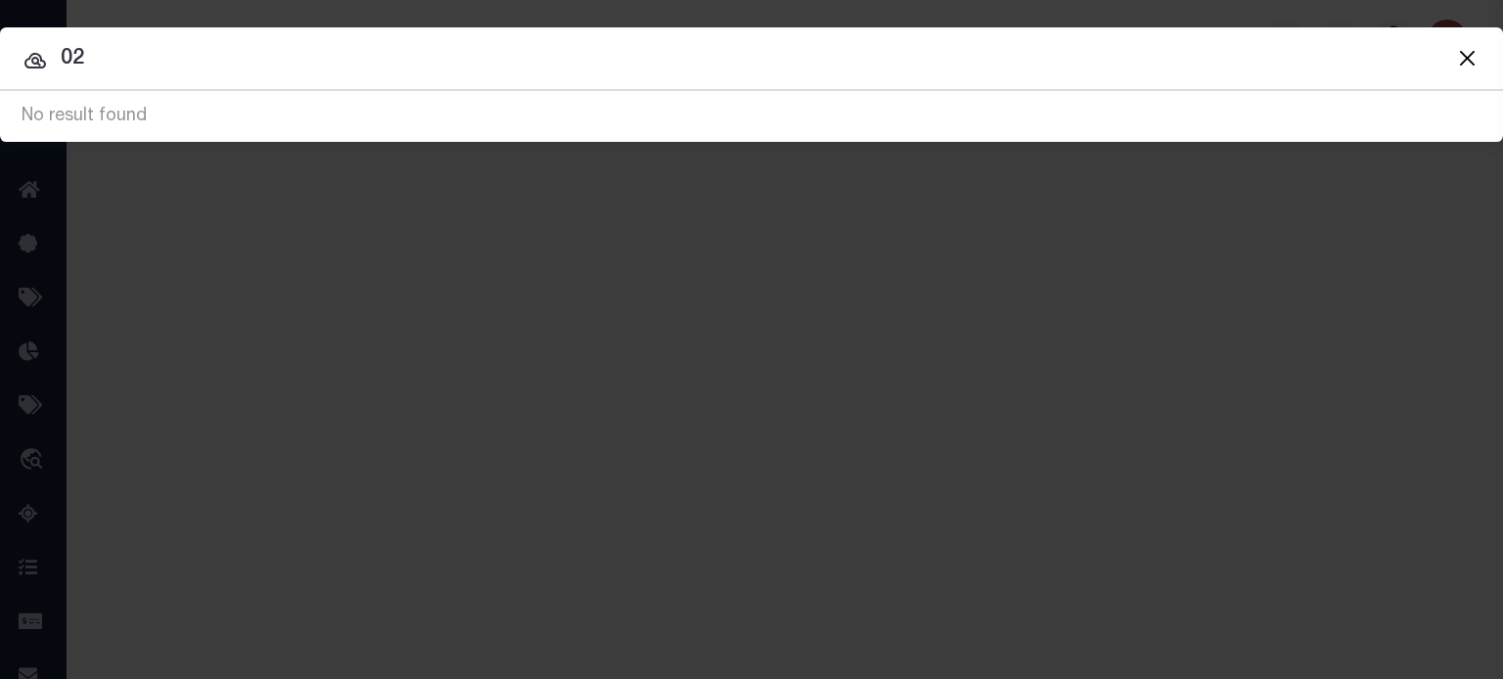
type input "0"
paste input "1181282426"
type input "1181282426"
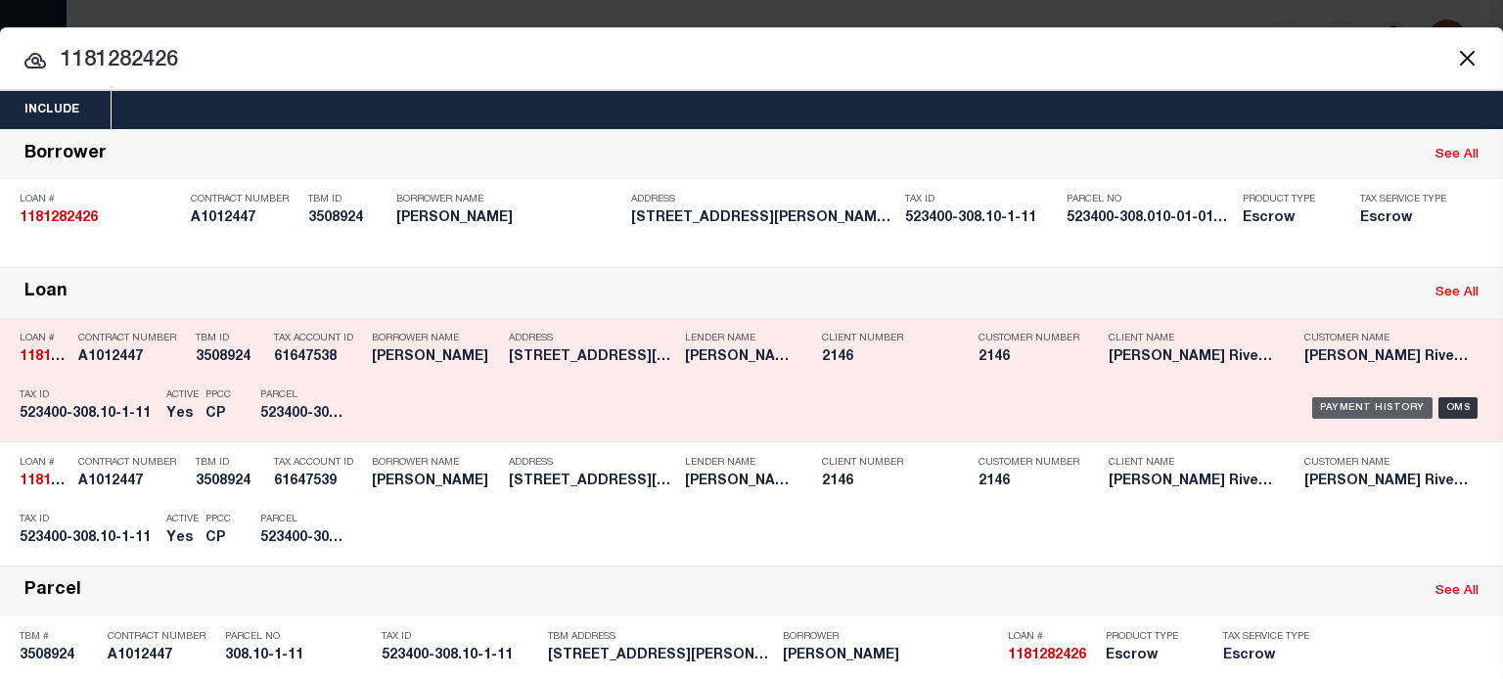
click at [1346, 409] on div "Payment History" at bounding box center [1372, 408] width 120 height 22
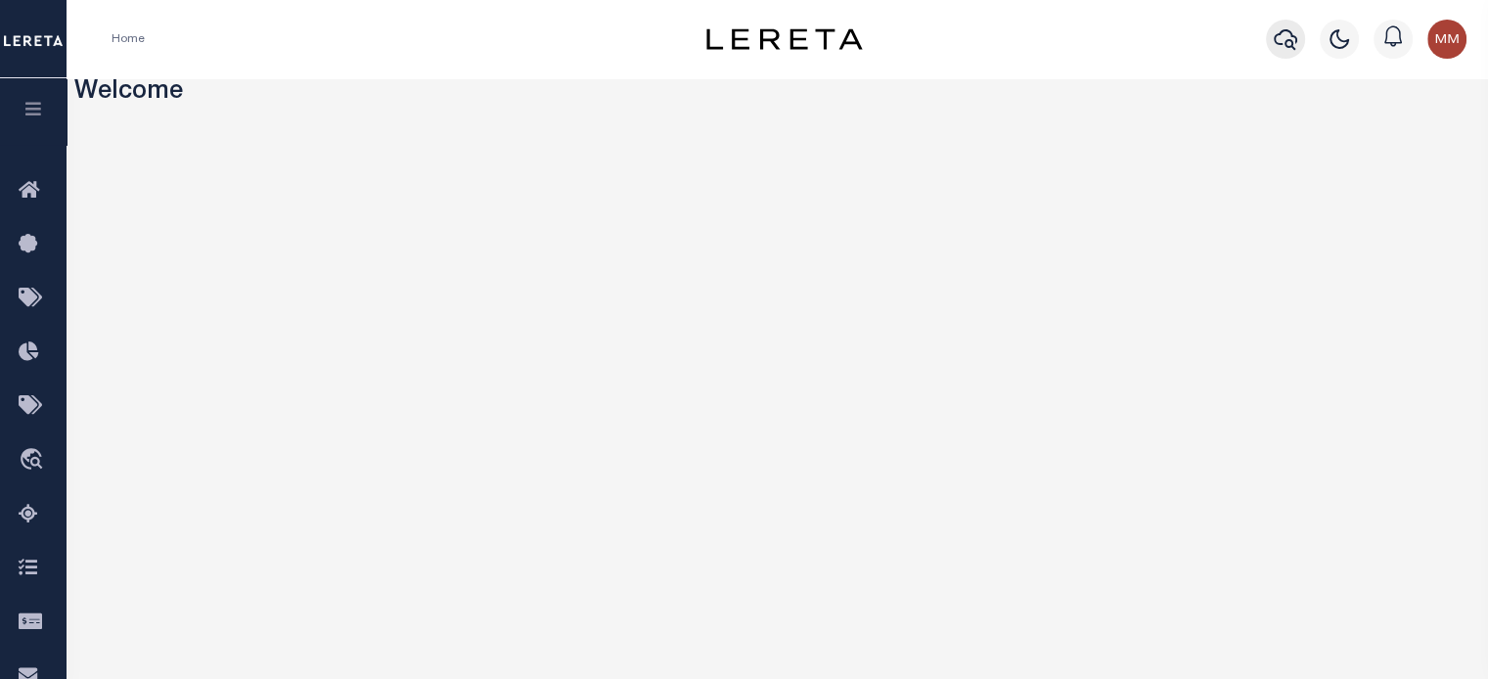
click at [1277, 43] on icon "button" at bounding box center [1285, 38] width 23 height 23
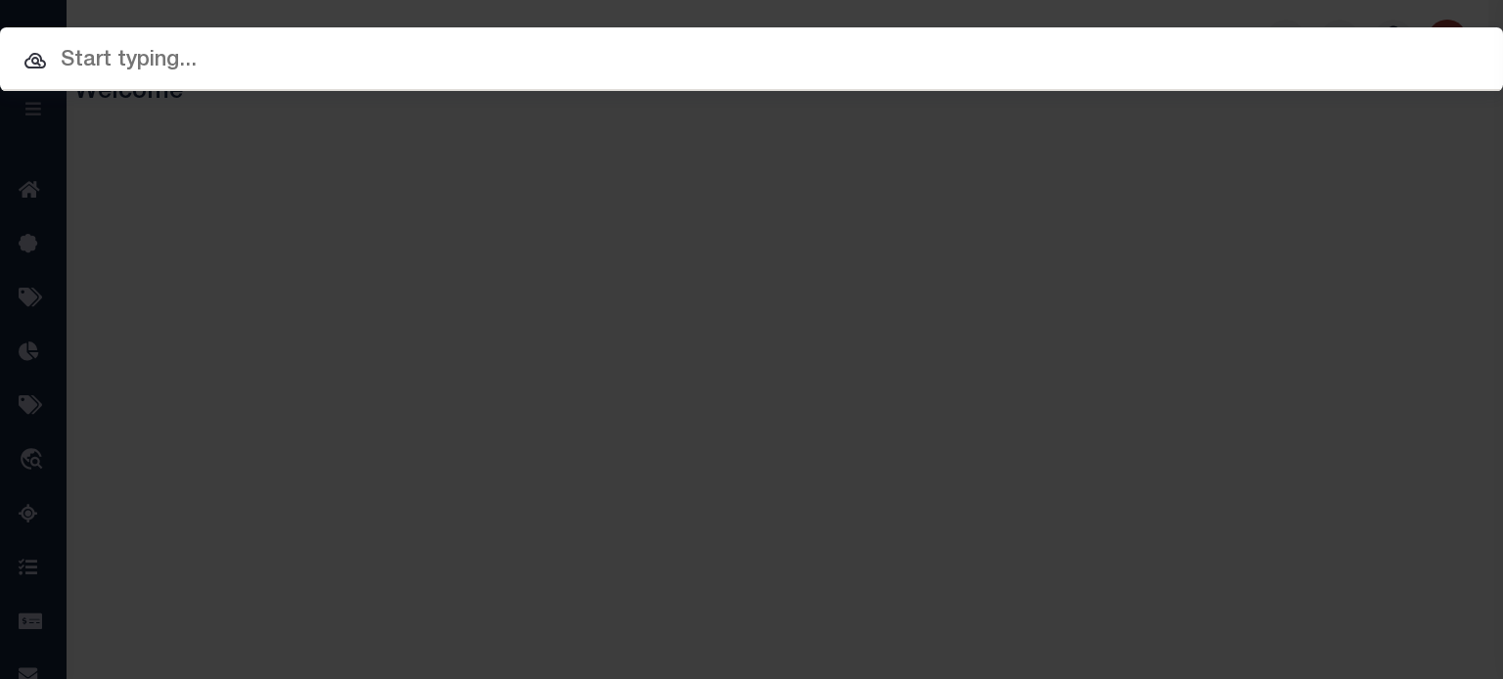
click at [732, 81] on div at bounding box center [751, 58] width 1503 height 63
drag, startPoint x: 798, startPoint y: 51, endPoint x: 787, endPoint y: 54, distance: 11.2
click at [787, 54] on input "text" at bounding box center [751, 61] width 1503 height 34
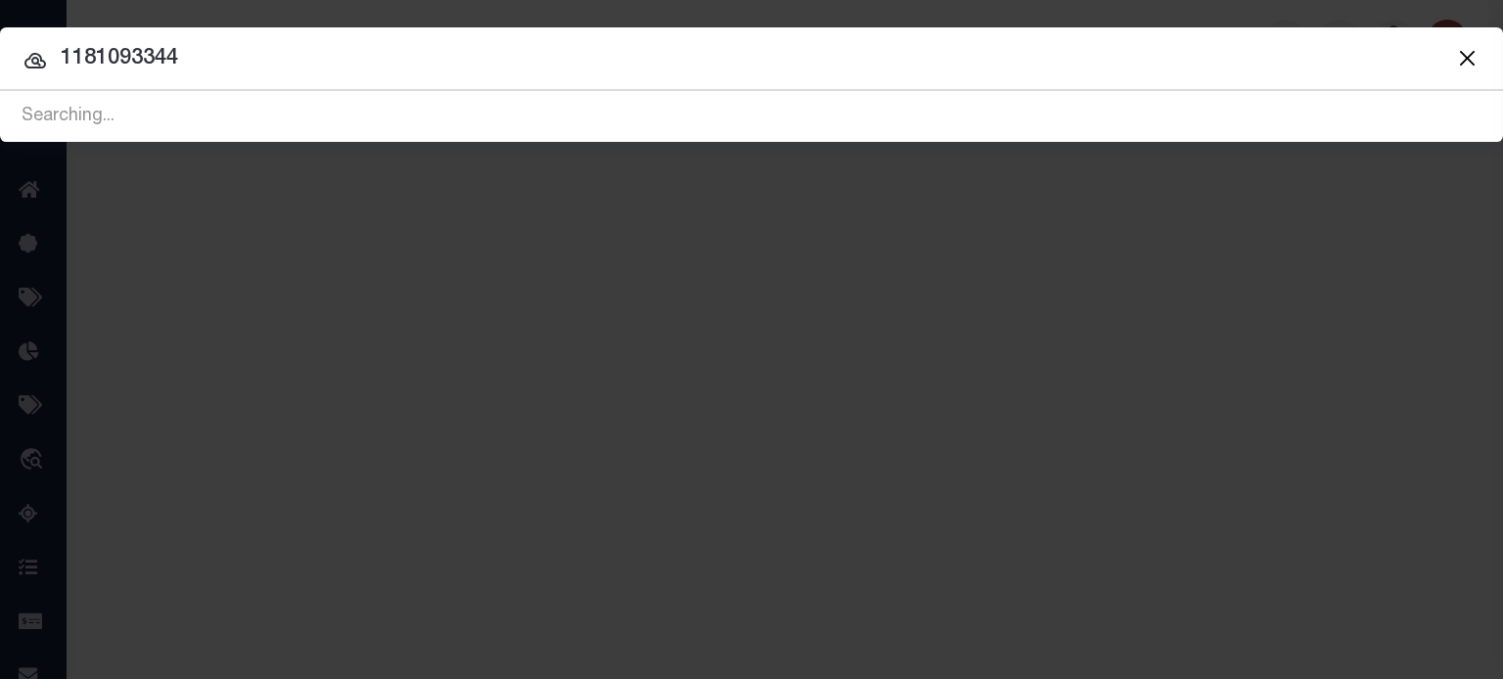
type input "1181093344"
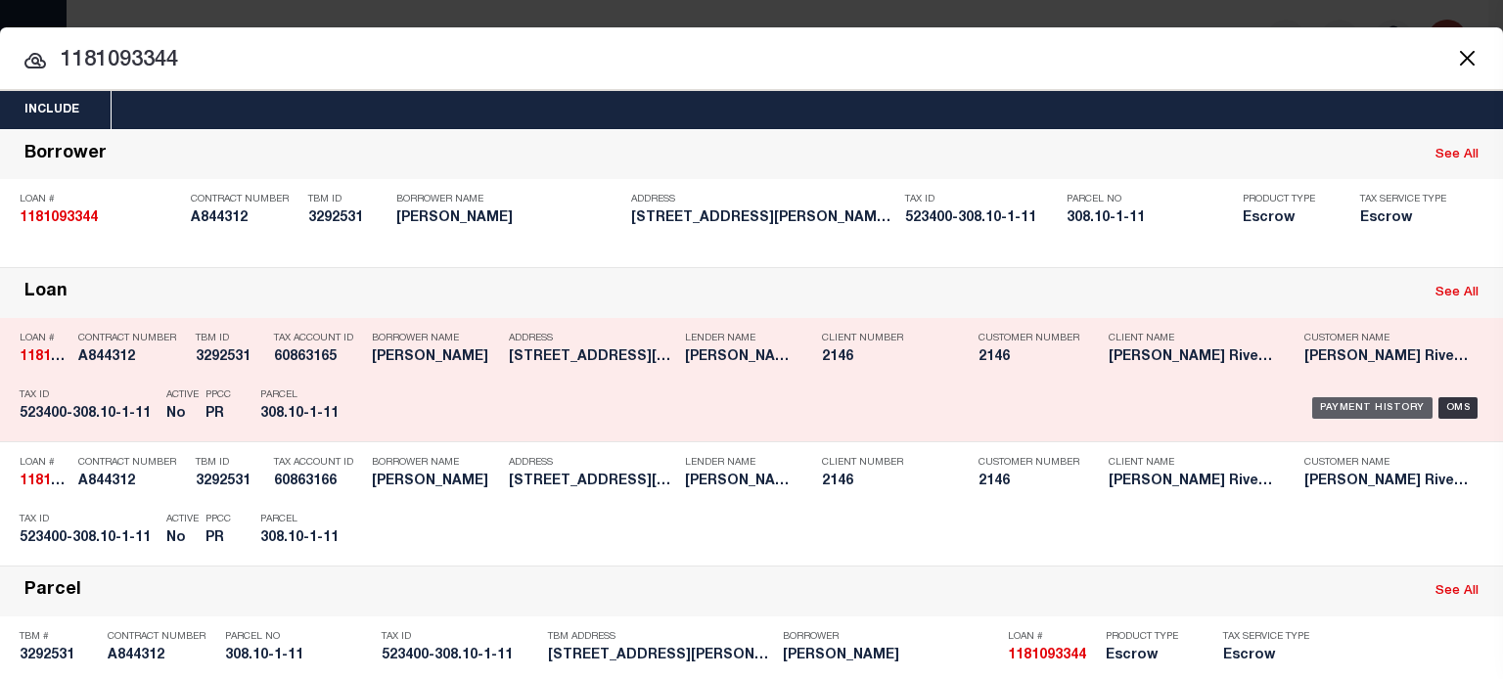
drag, startPoint x: 1333, startPoint y: 408, endPoint x: 1247, endPoint y: 396, distance: 86.9
click at [1334, 408] on div "Payment History" at bounding box center [1372, 408] width 120 height 22
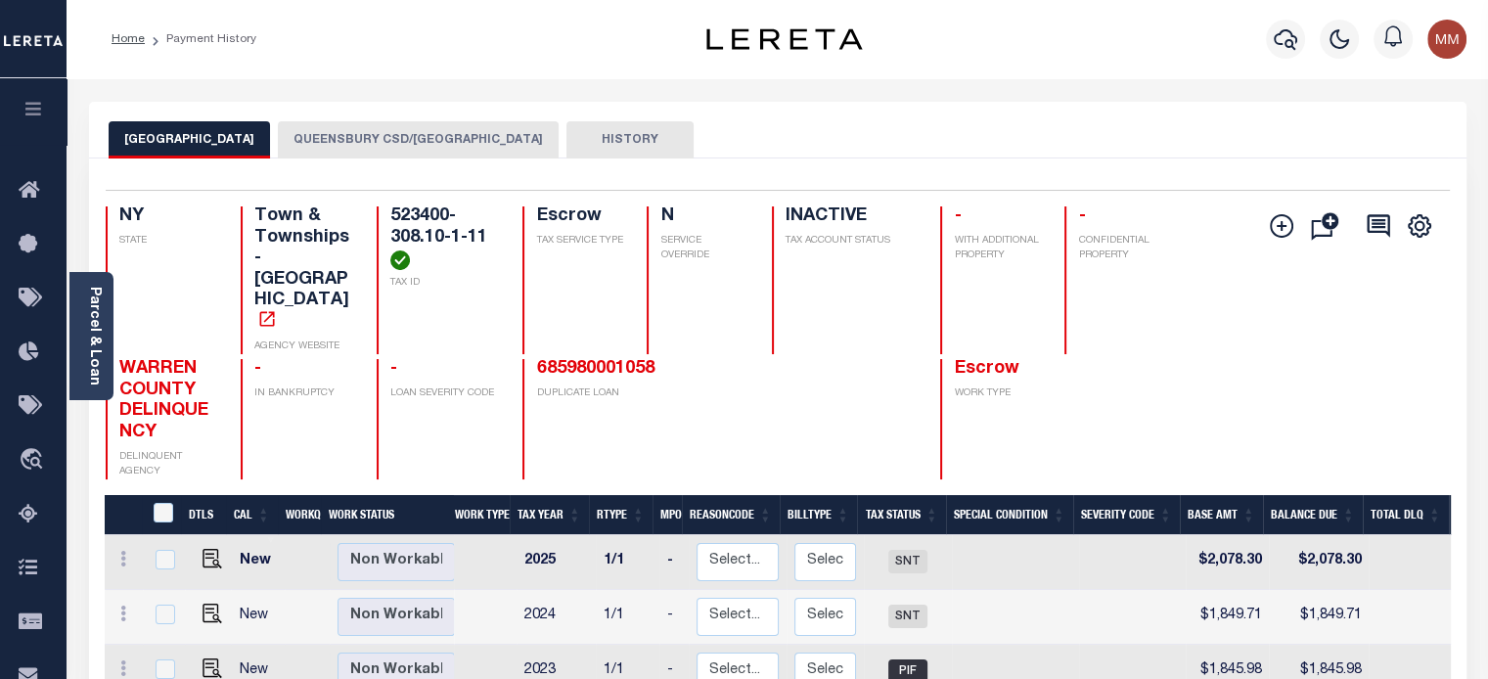
click at [371, 140] on button "QUEENSBURY CSD/[GEOGRAPHIC_DATA]" at bounding box center [418, 139] width 281 height 37
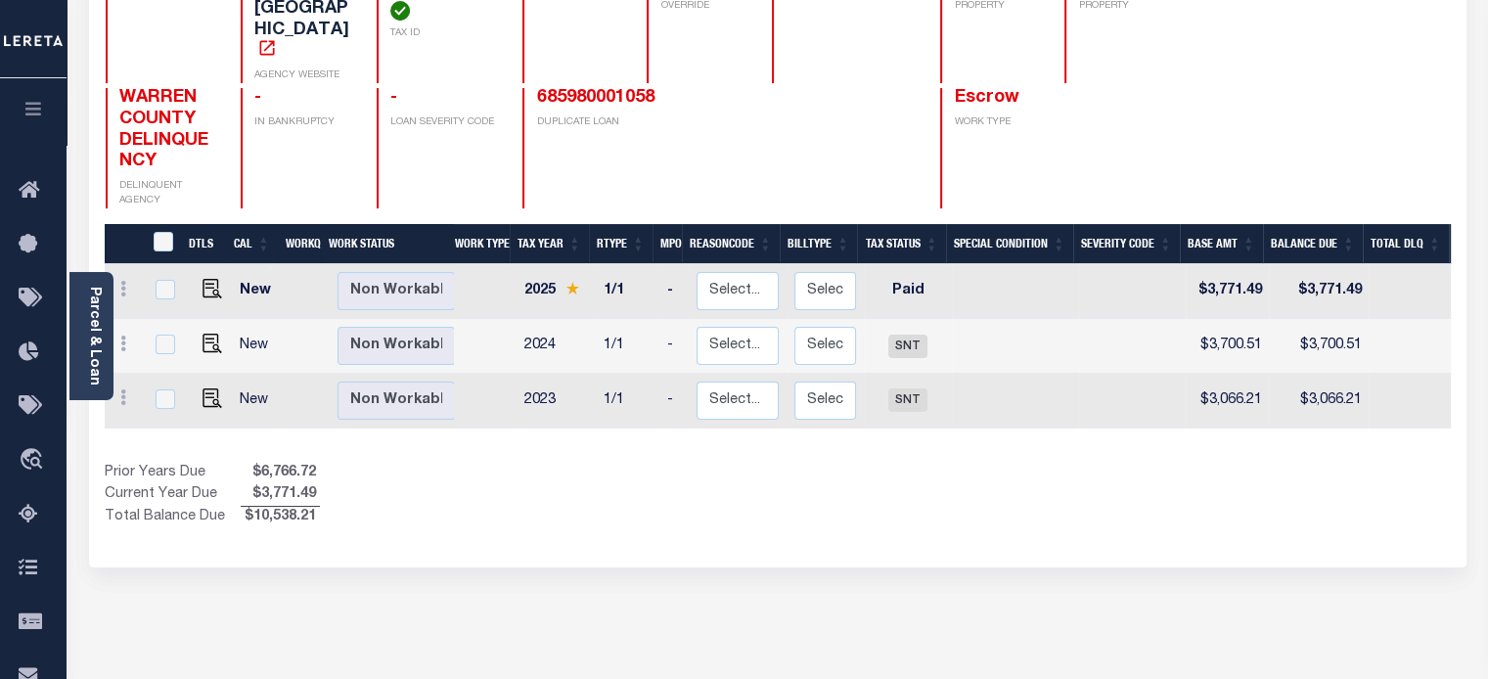
scroll to position [196, 0]
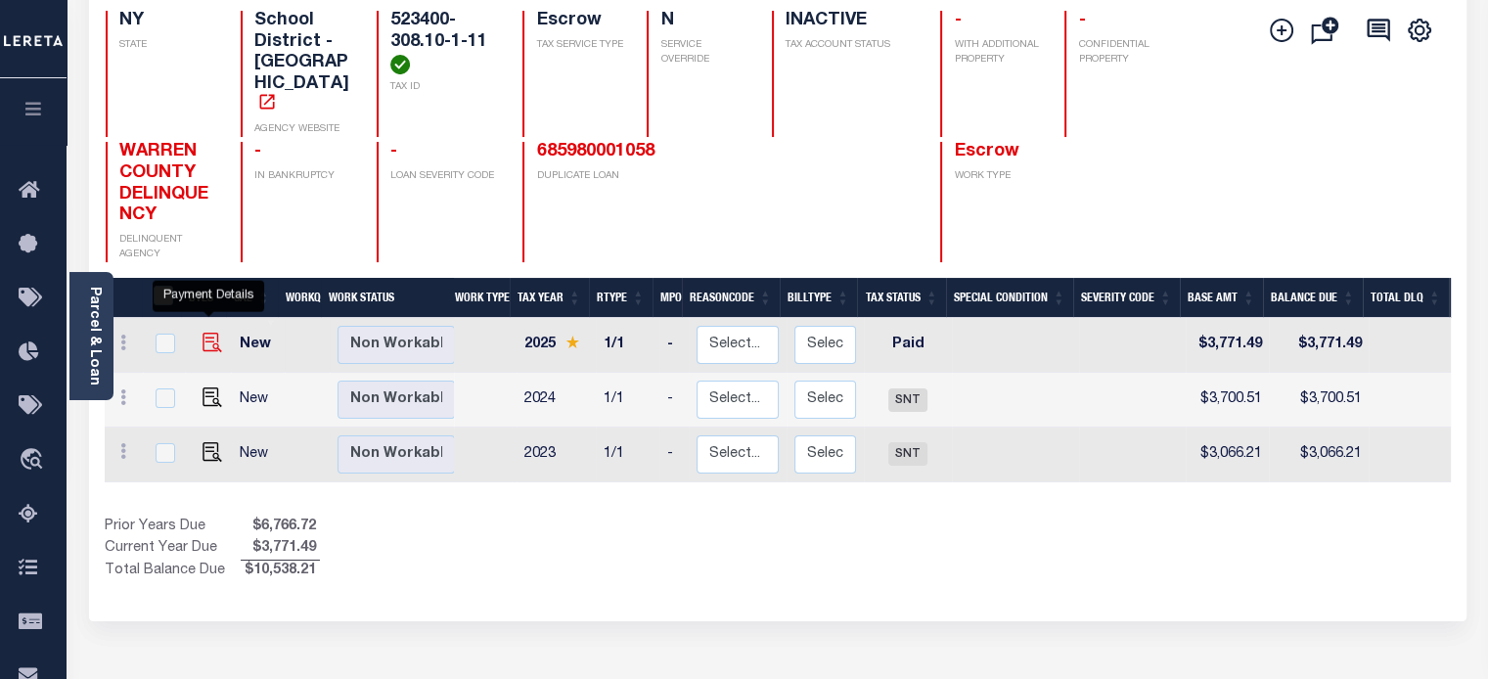
click at [202, 333] on img "" at bounding box center [212, 343] width 20 height 20
checkbox input "true"
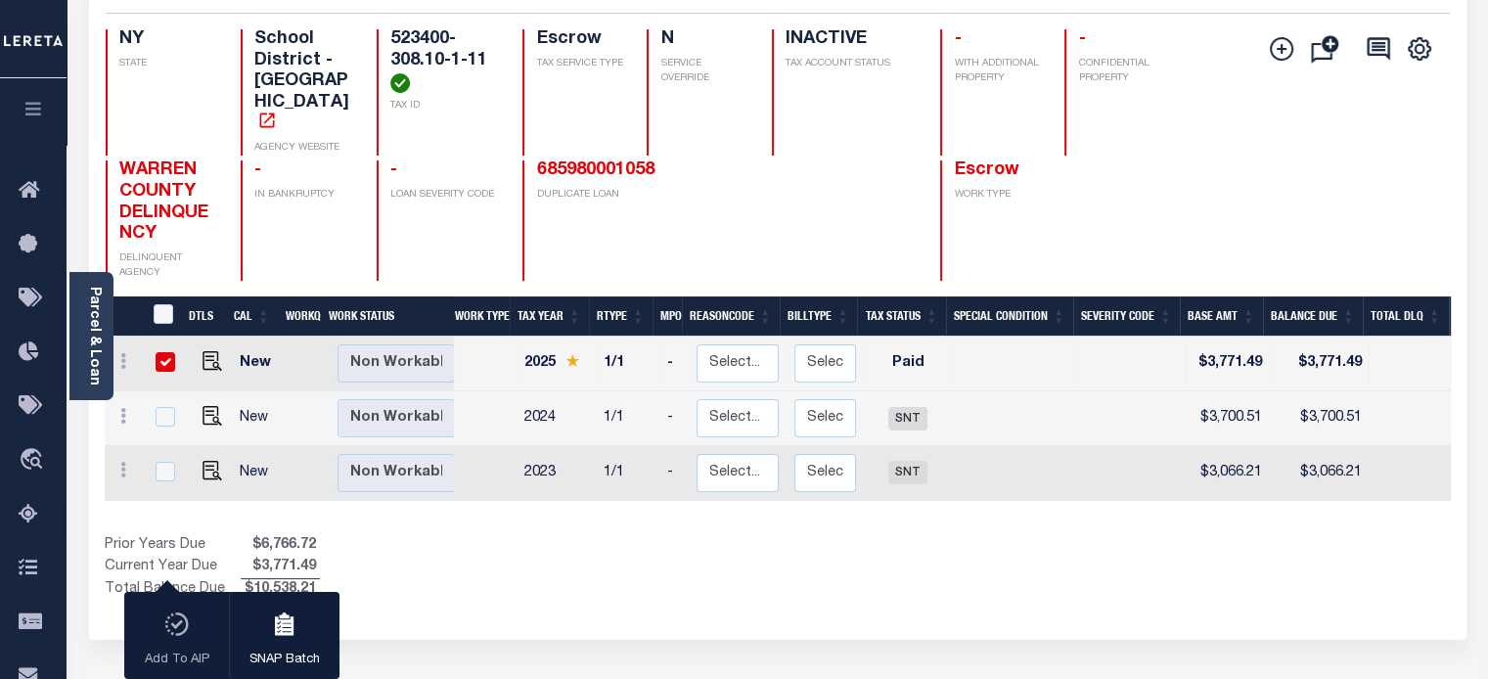
scroll to position [0, 0]
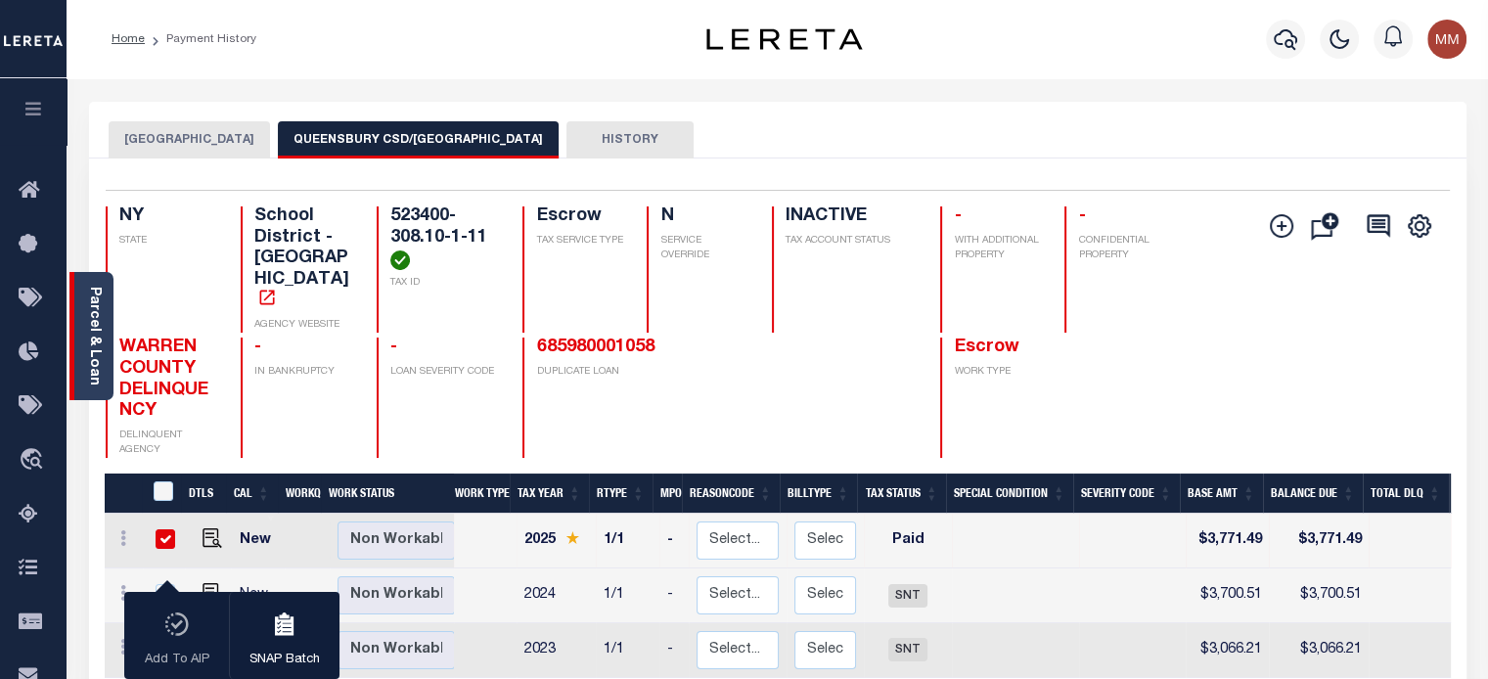
click at [94, 332] on link "Parcel & Loan" at bounding box center [94, 336] width 14 height 99
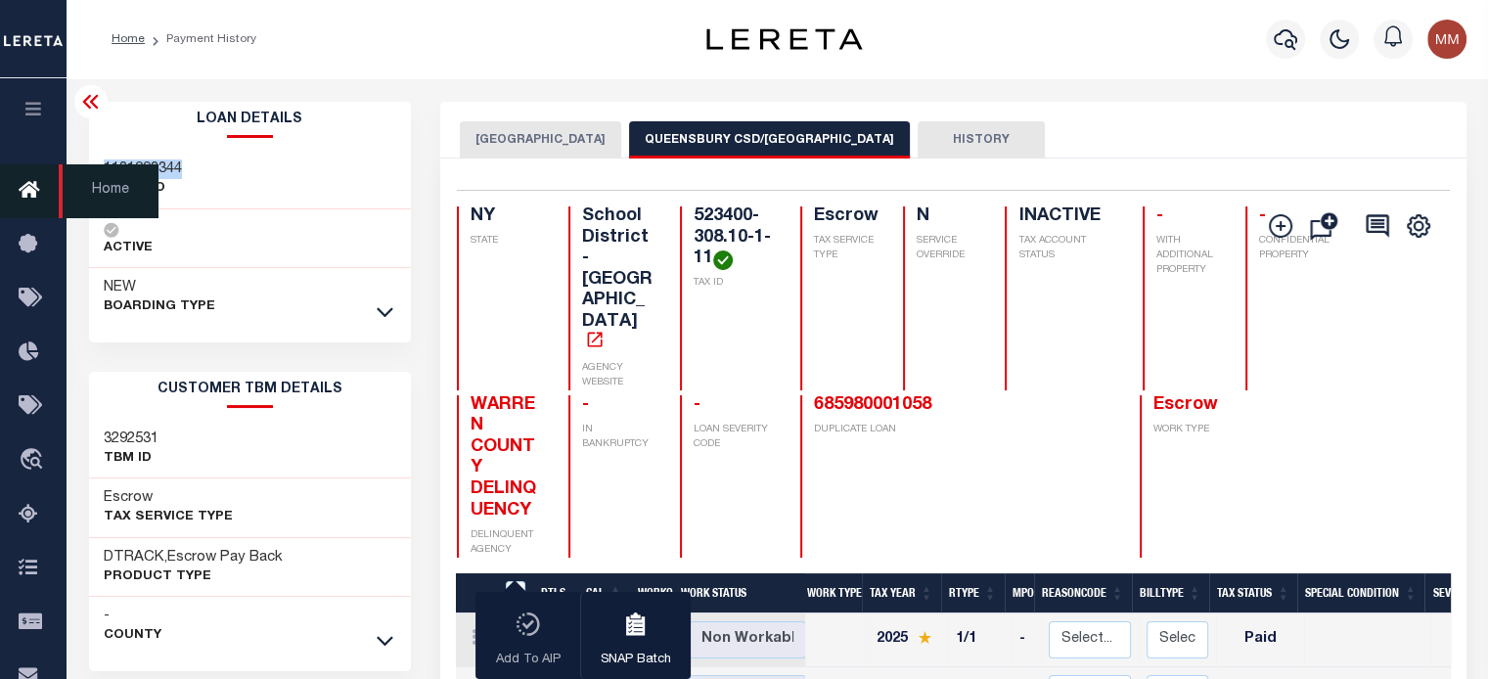
drag, startPoint x: 119, startPoint y: 168, endPoint x: 21, endPoint y: 201, distance: 103.9
click at [200, 160] on div "1181093344 LOAN NO" at bounding box center [250, 180] width 323 height 60
copy h3 "1181093344"
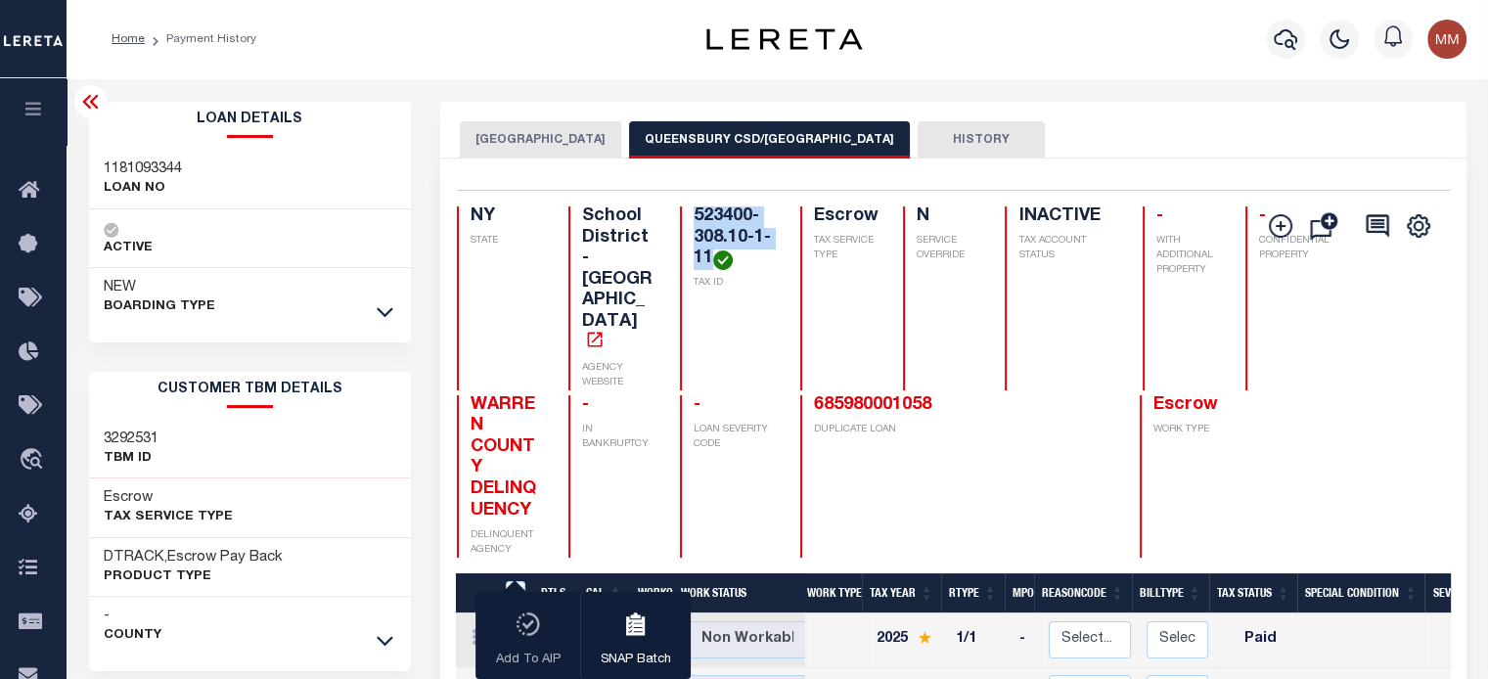
drag, startPoint x: 683, startPoint y: 209, endPoint x: 711, endPoint y: 248, distance: 48.3
click at [711, 248] on h4 "523400-308.10-1-11" at bounding box center [735, 238] width 83 height 64
copy h4 "523400-308.10-1-11"
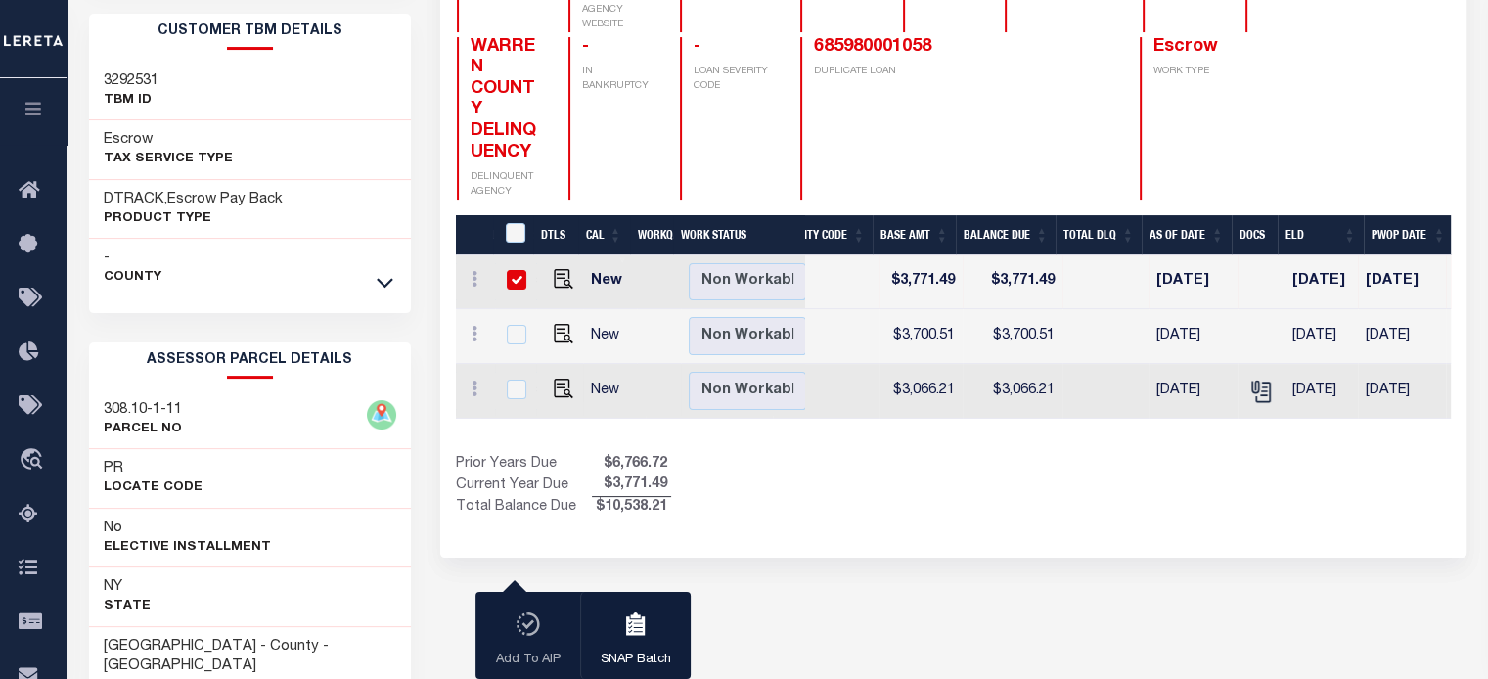
scroll to position [391, 0]
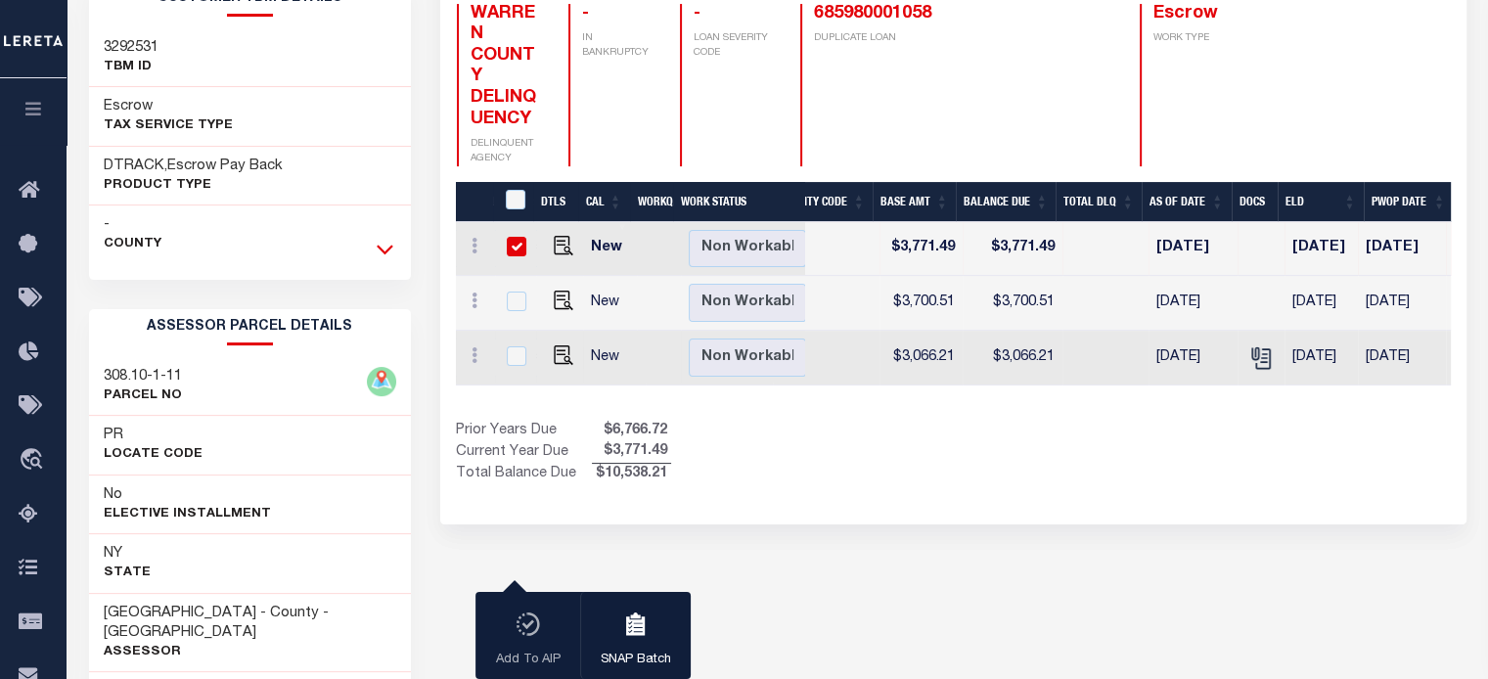
click at [383, 245] on icon at bounding box center [385, 249] width 17 height 21
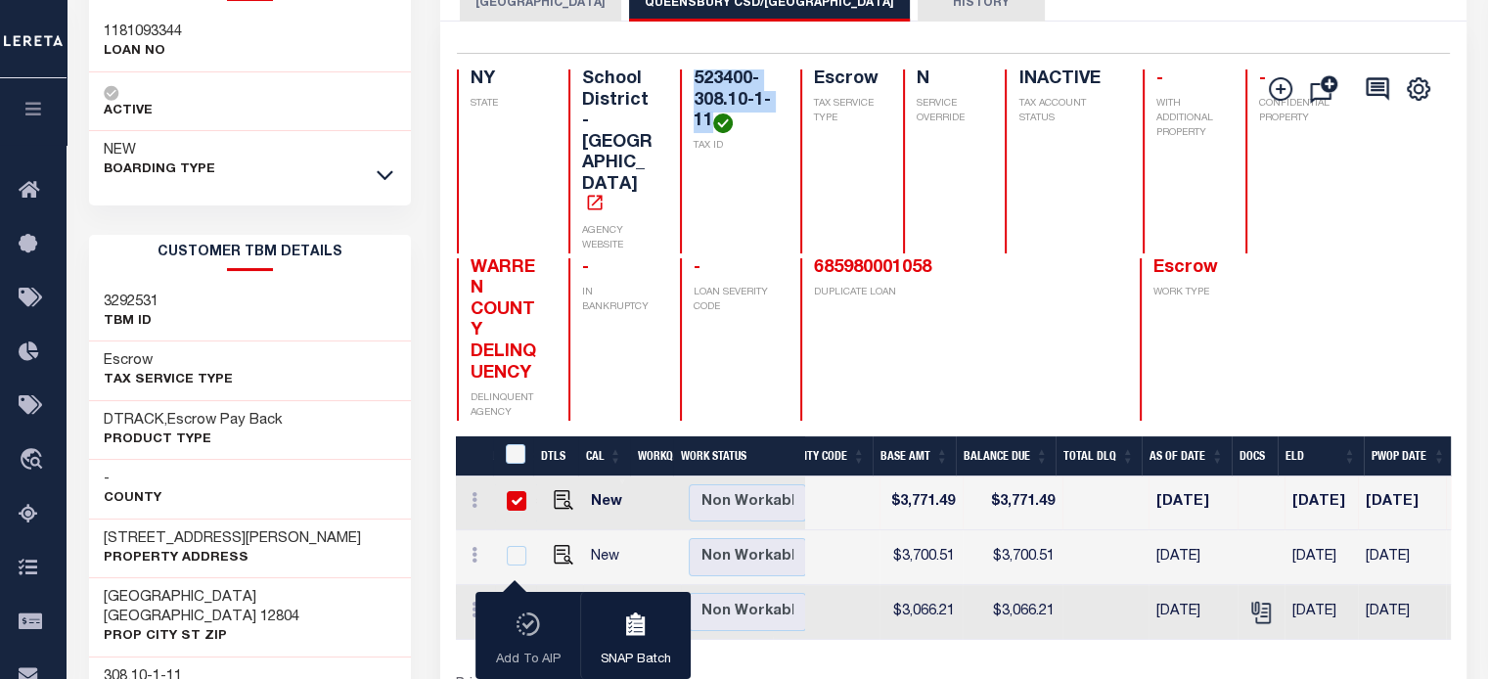
scroll to position [62, 0]
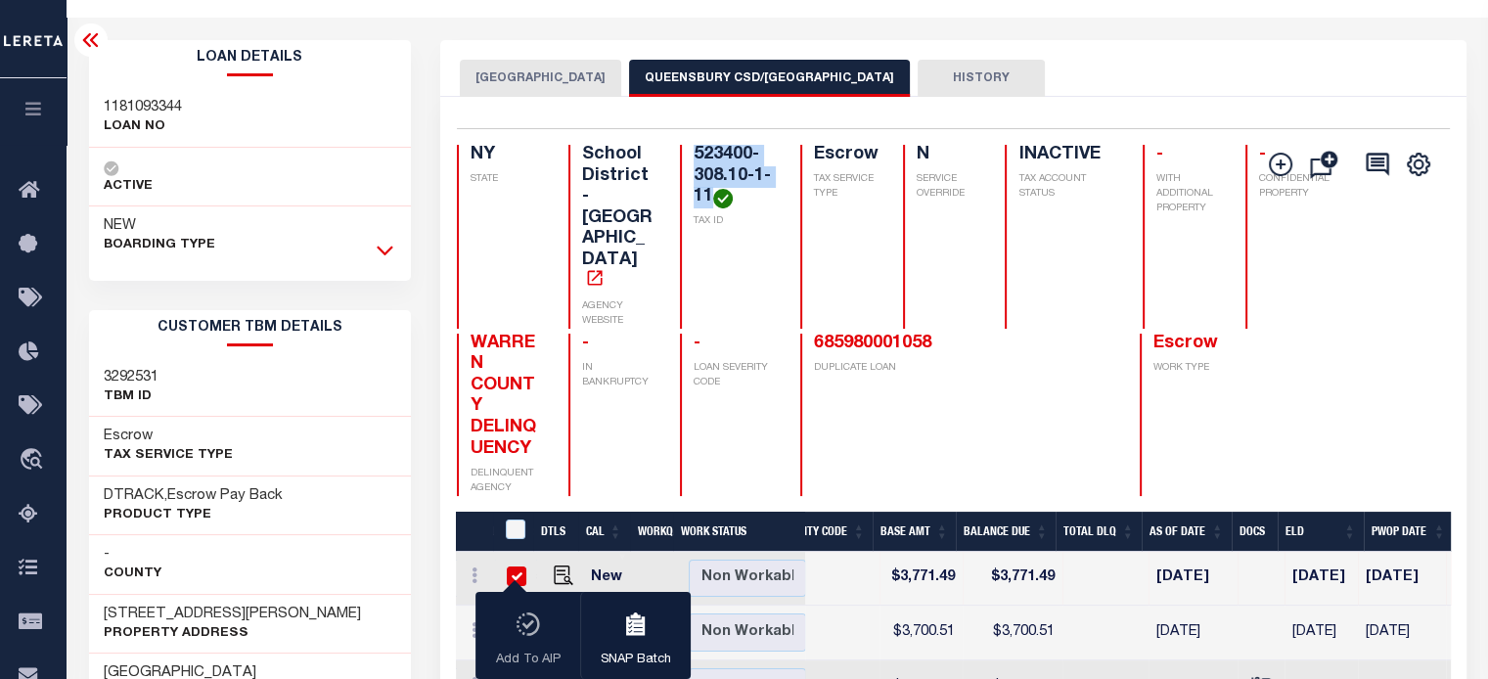
click at [389, 252] on icon at bounding box center [385, 250] width 17 height 21
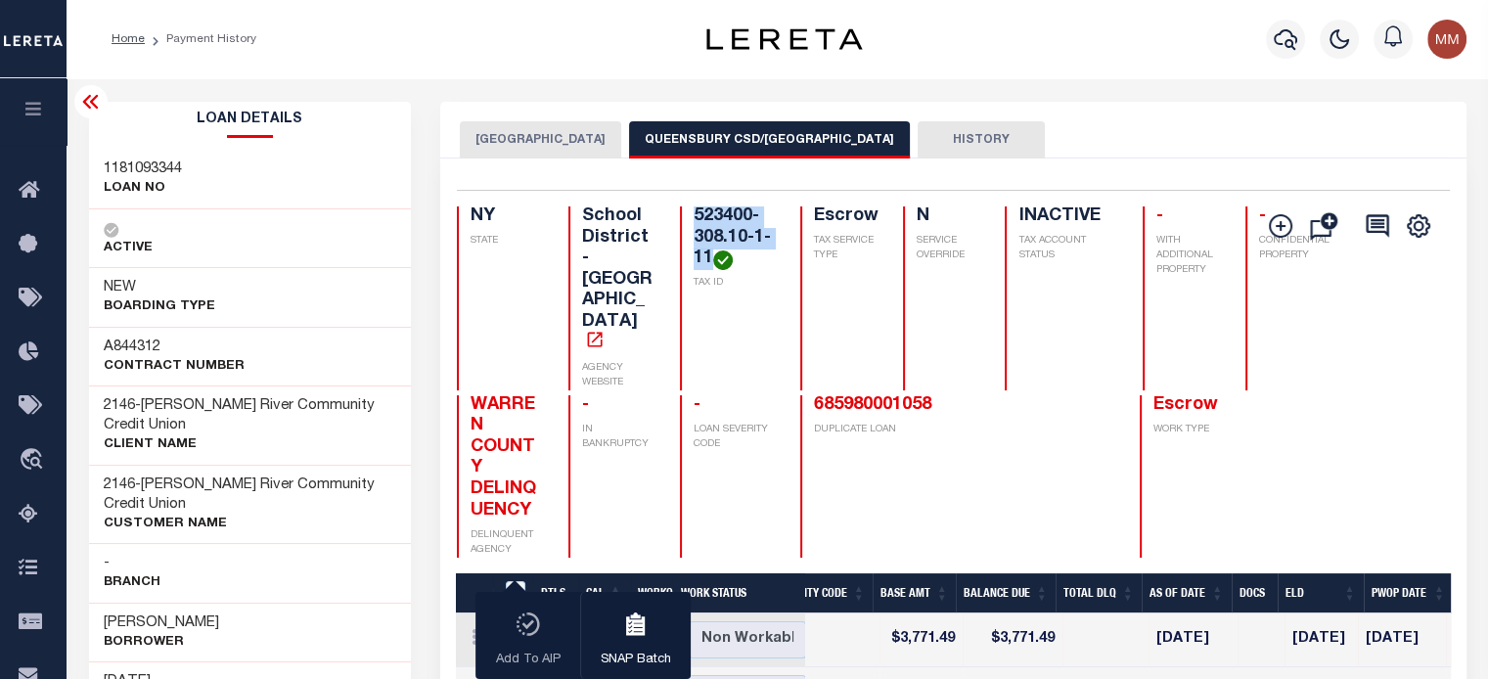
scroll to position [0, 0]
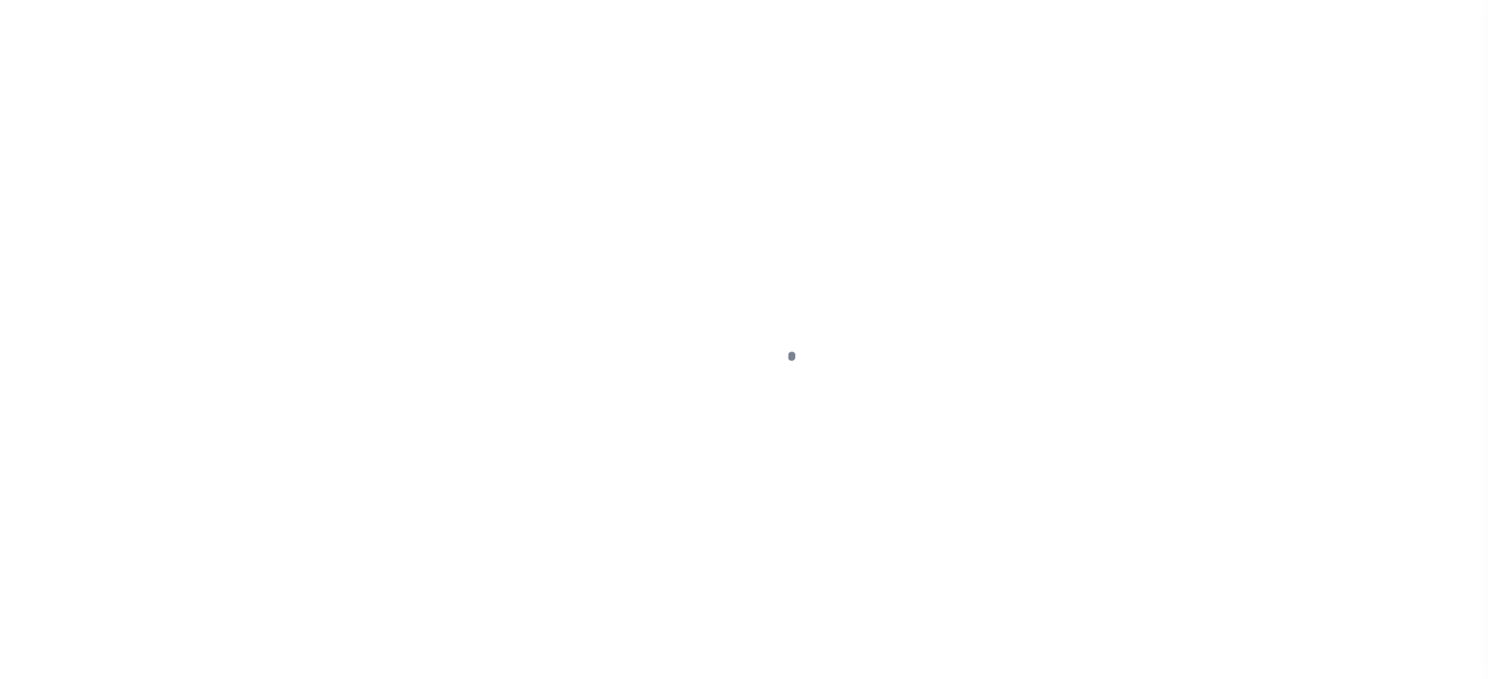
select select "PYD"
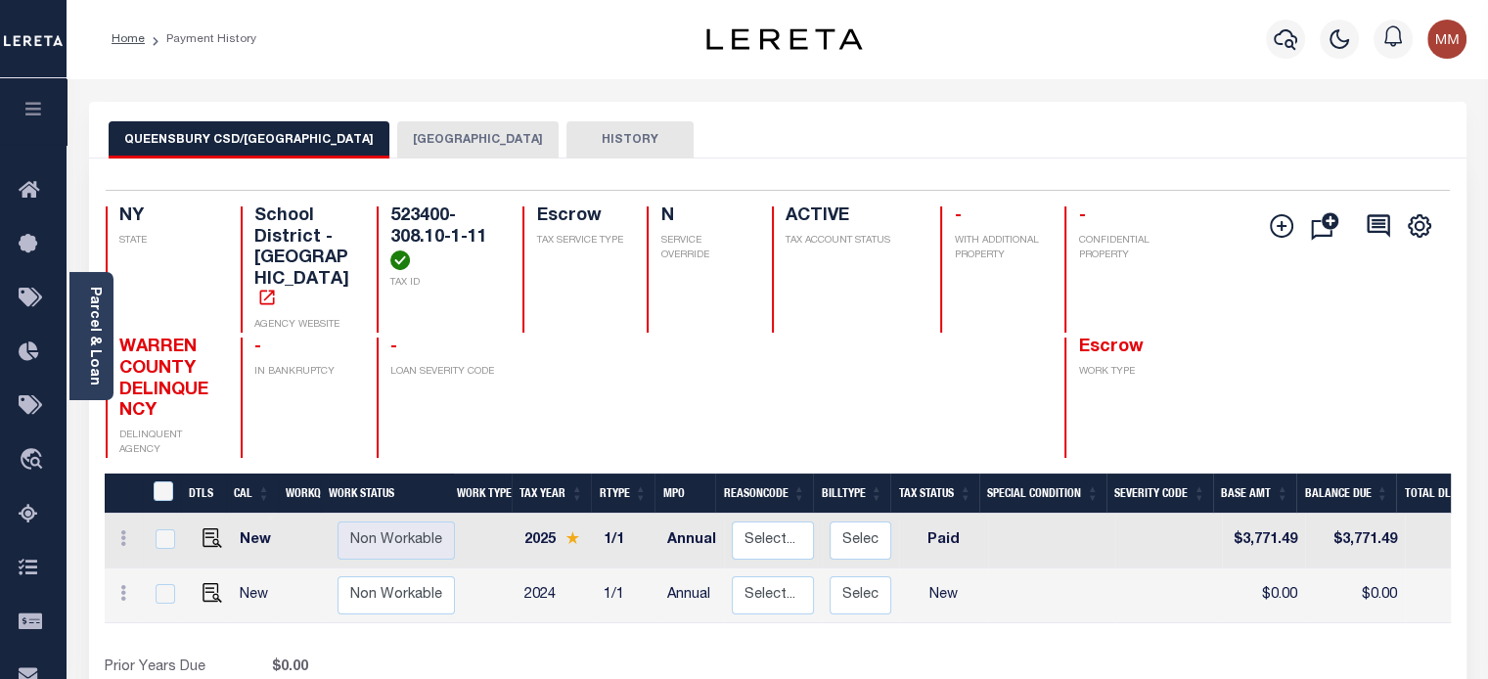
click at [98, 311] on link "Parcel & Loan" at bounding box center [94, 336] width 14 height 99
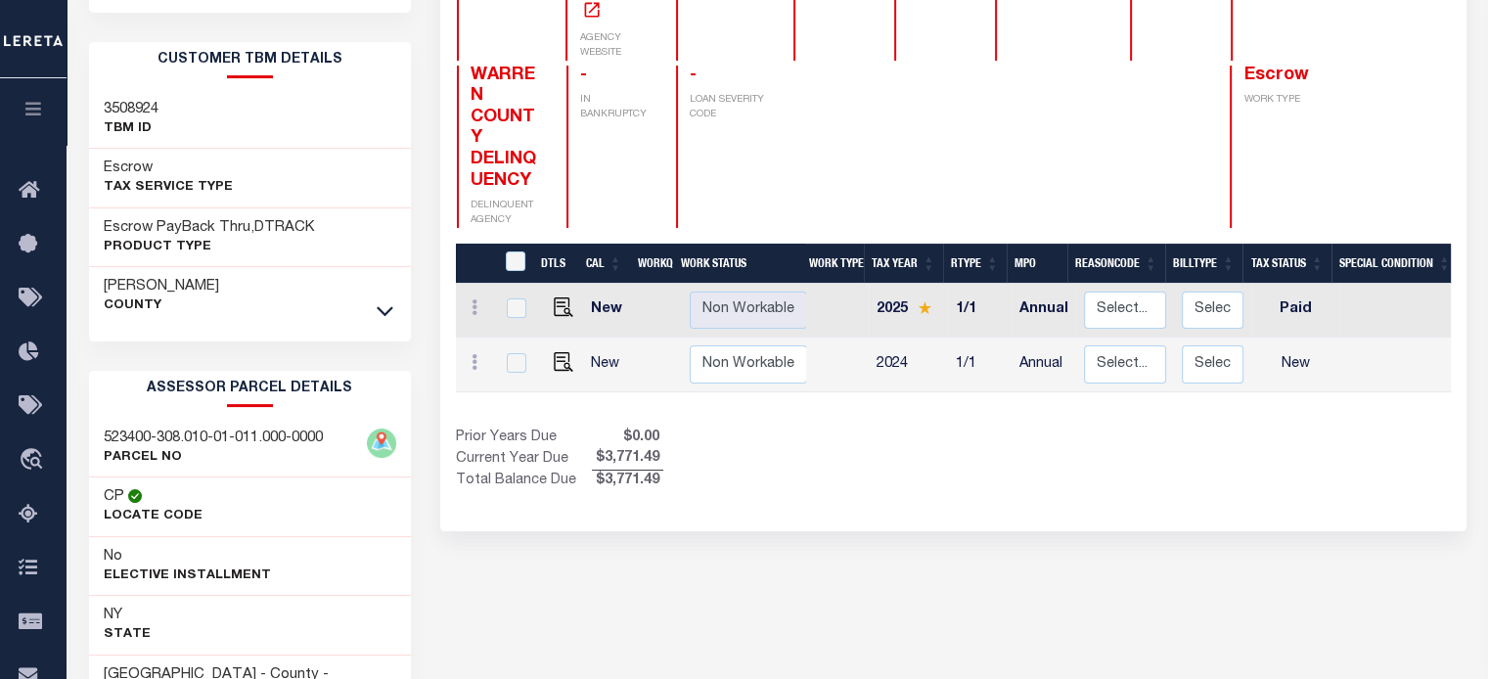
scroll to position [391, 0]
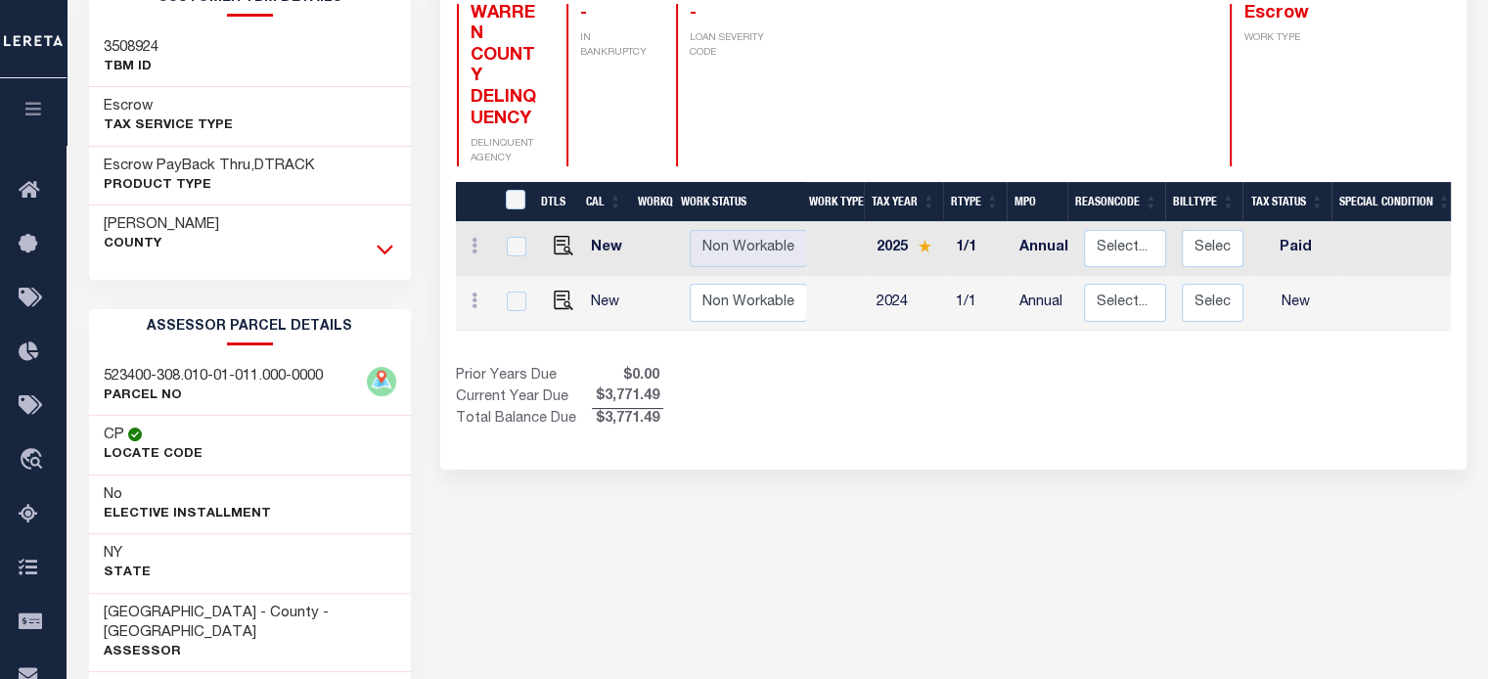
click at [381, 247] on icon at bounding box center [385, 249] width 17 height 21
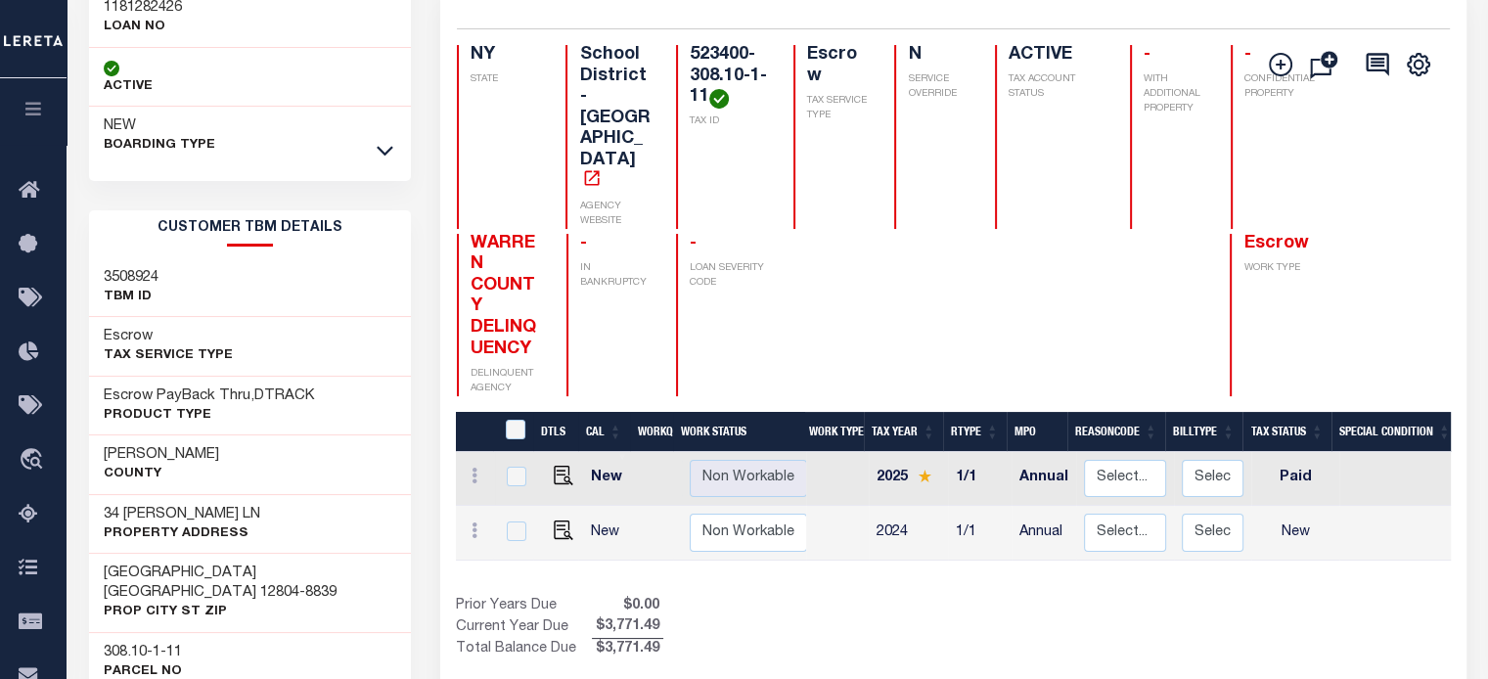
scroll to position [62, 0]
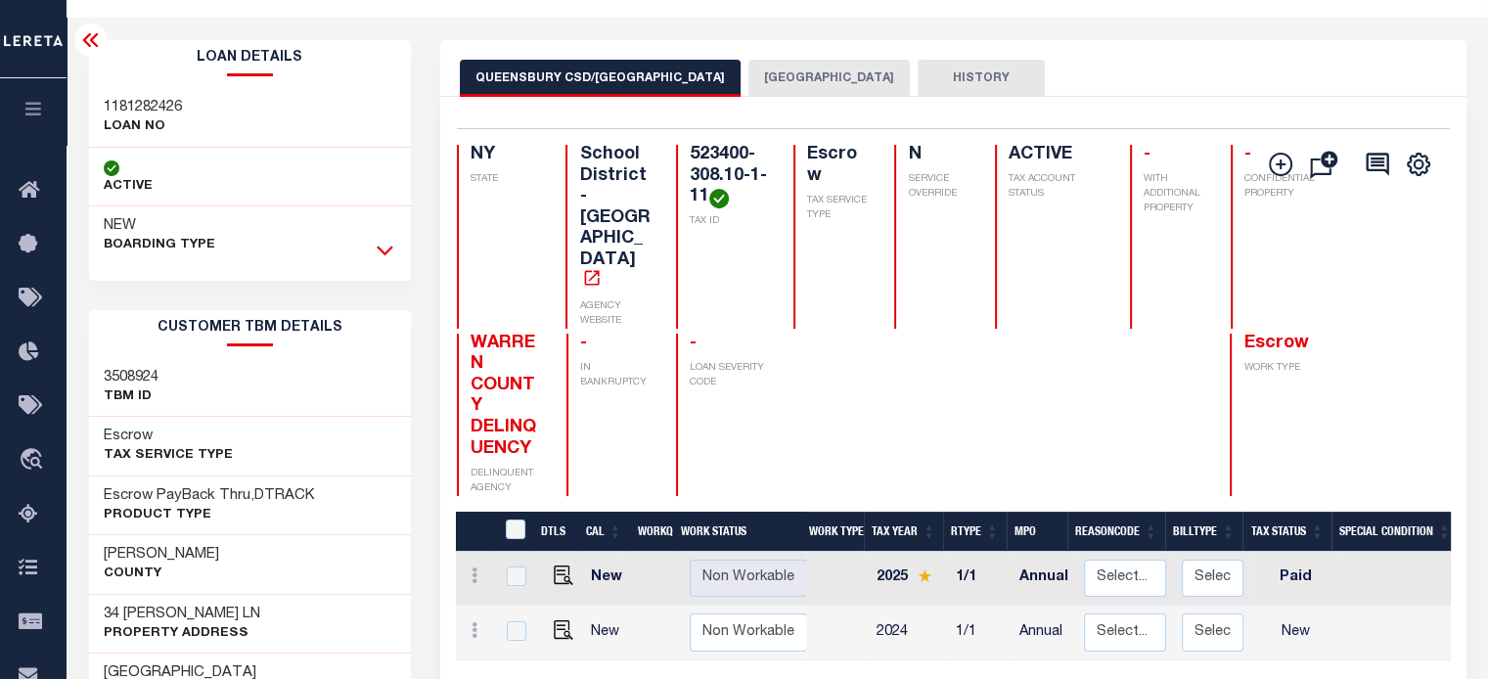
click at [380, 248] on icon at bounding box center [385, 252] width 17 height 10
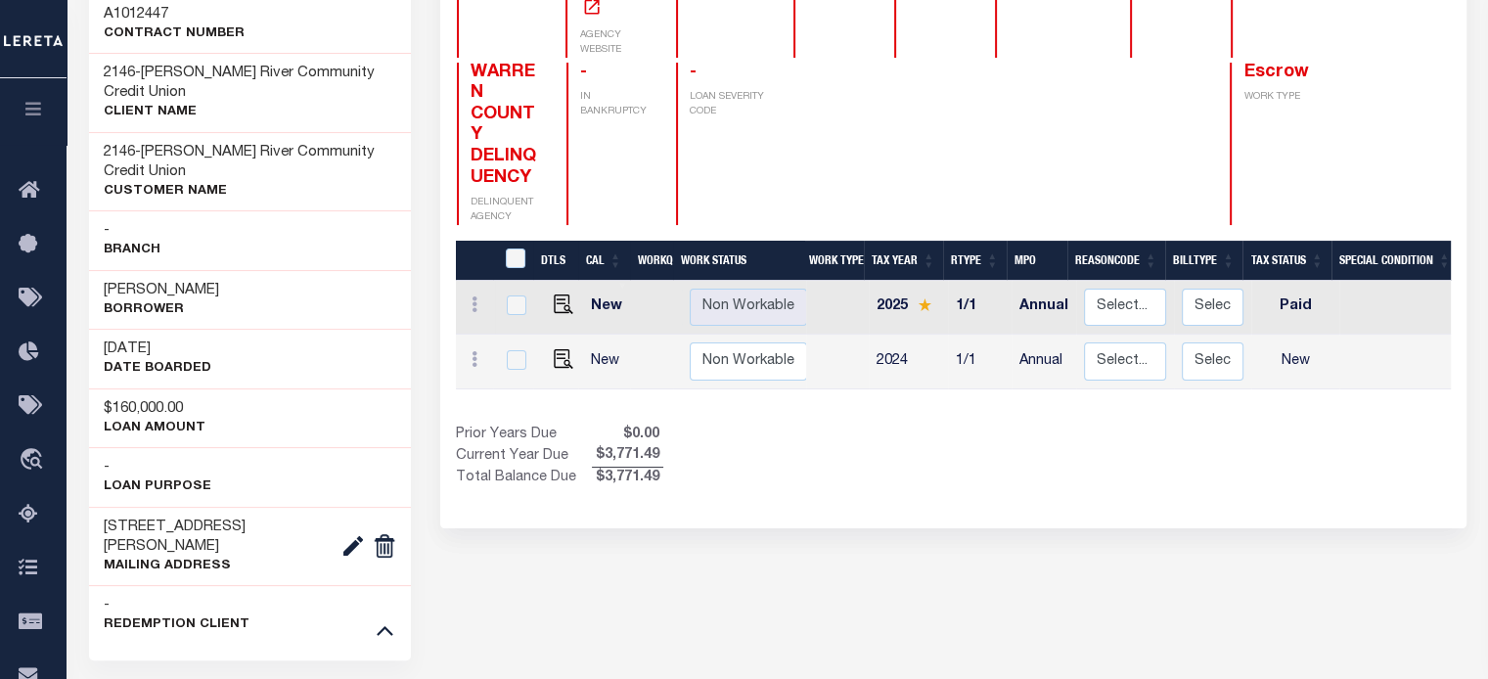
scroll to position [257, 0]
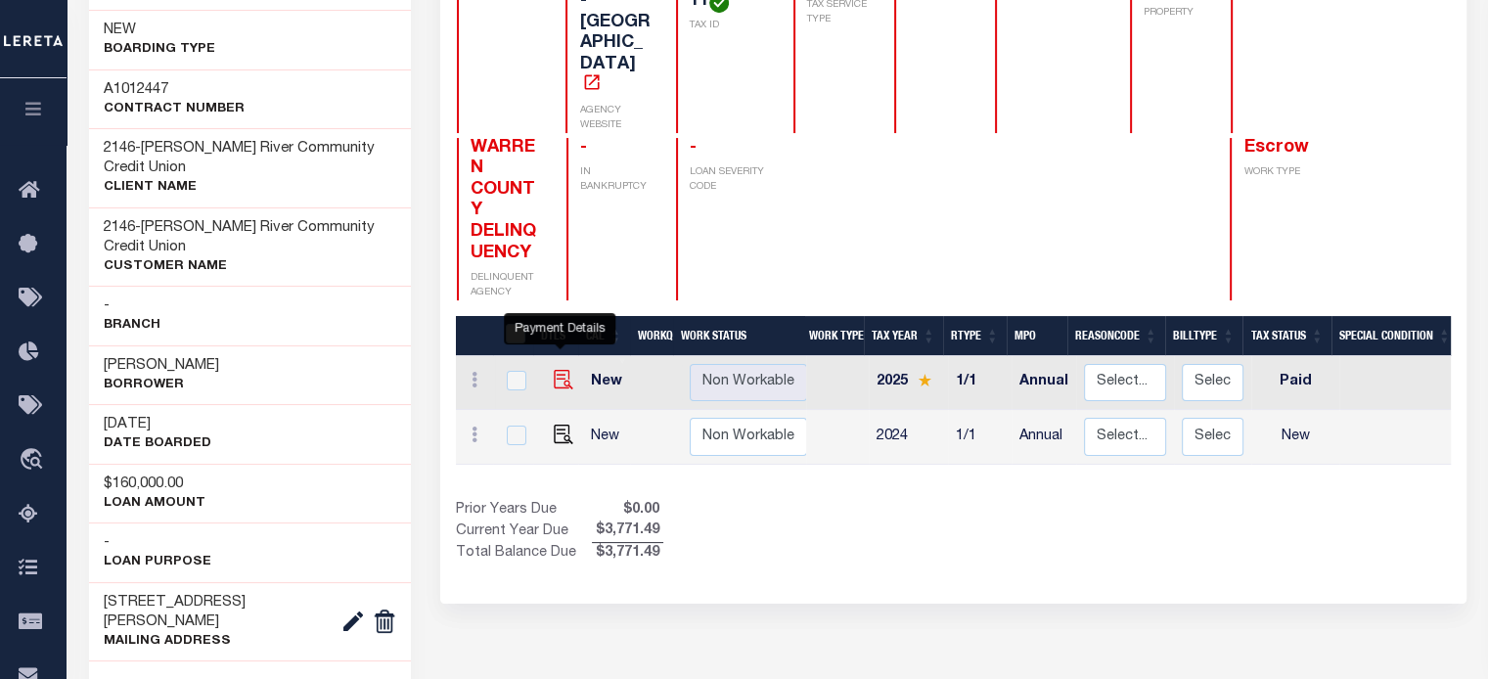
click at [556, 370] on img "" at bounding box center [564, 380] width 20 height 20
checkbox input "true"
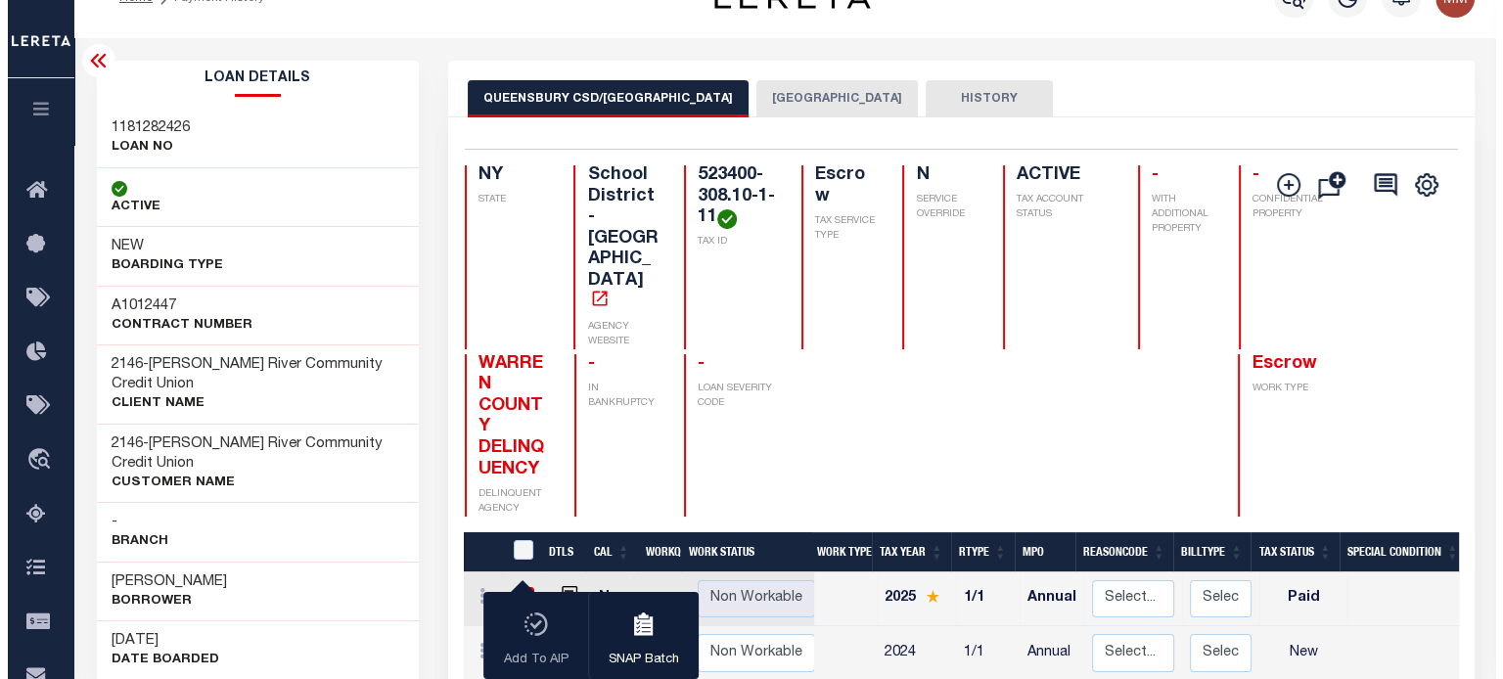
scroll to position [0, 0]
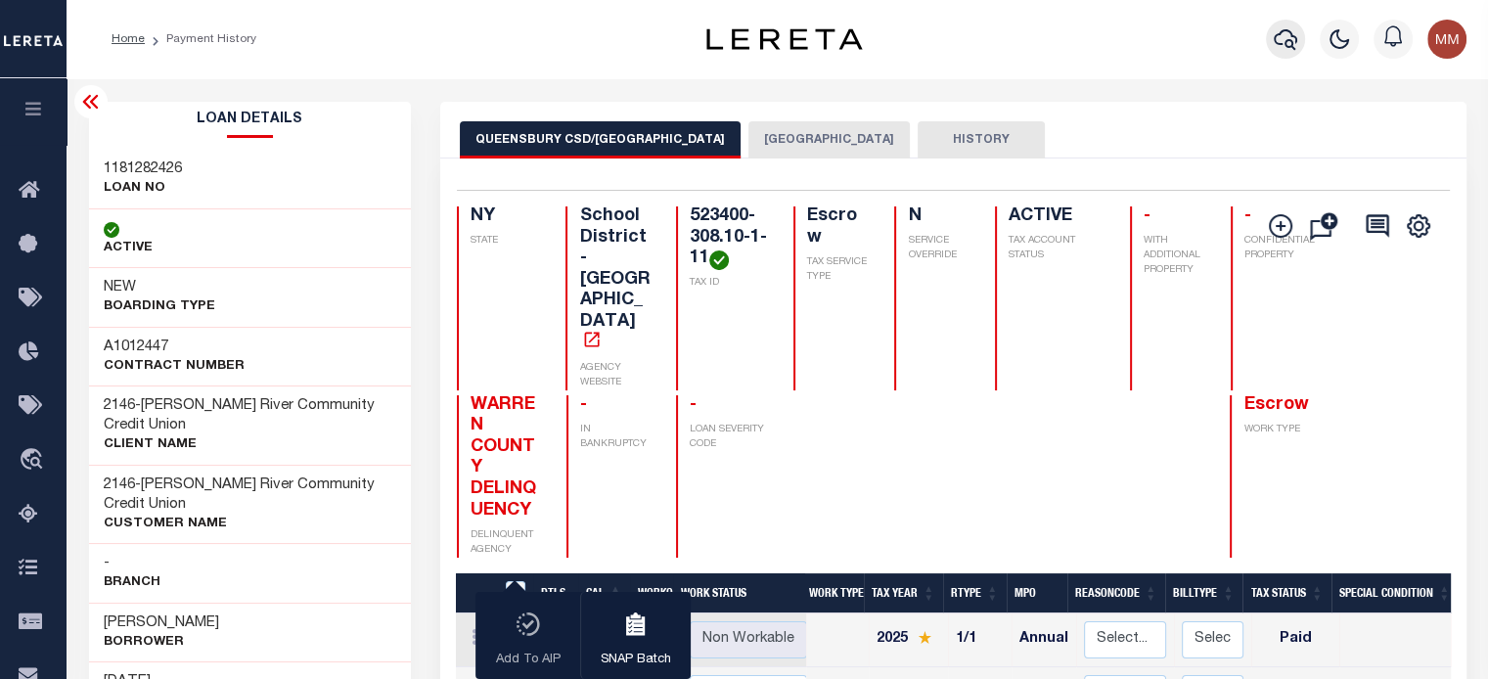
click at [1278, 35] on icon "button" at bounding box center [1285, 39] width 23 height 21
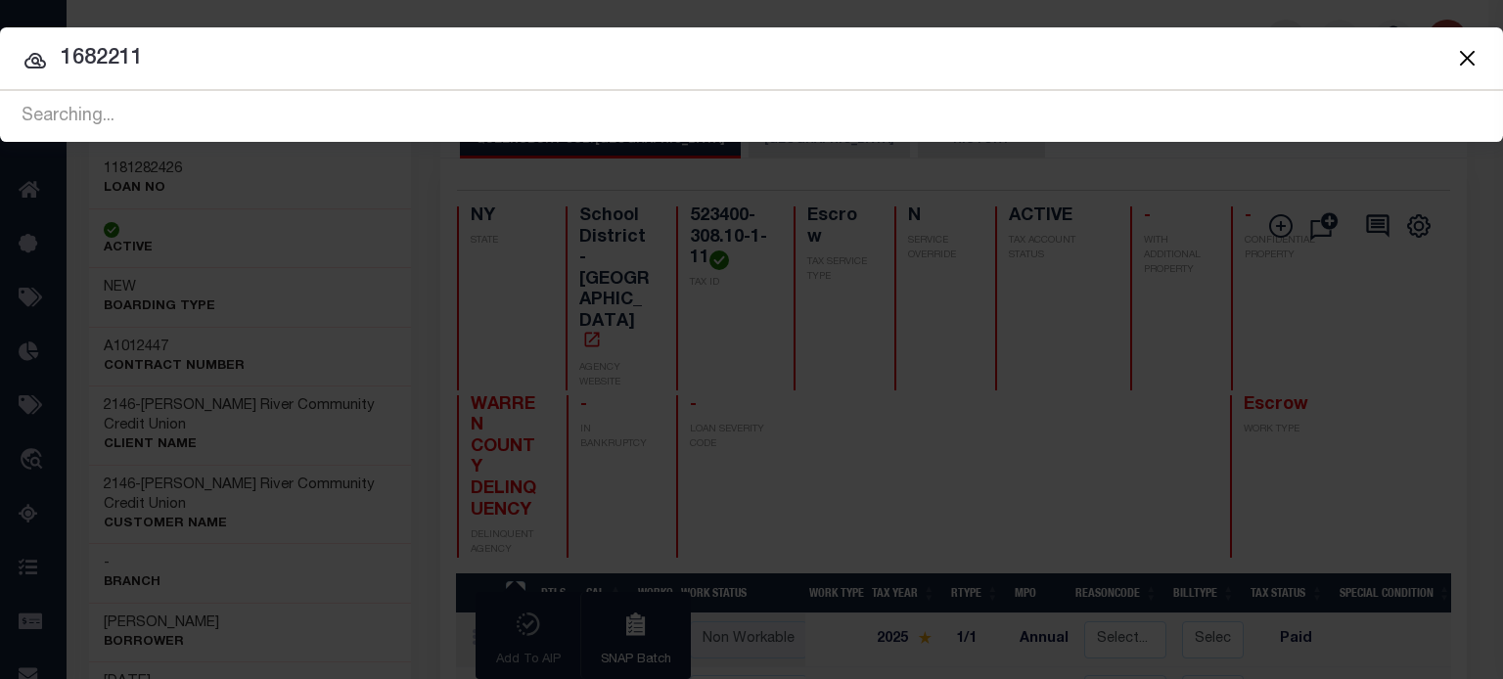
type input "1682211"
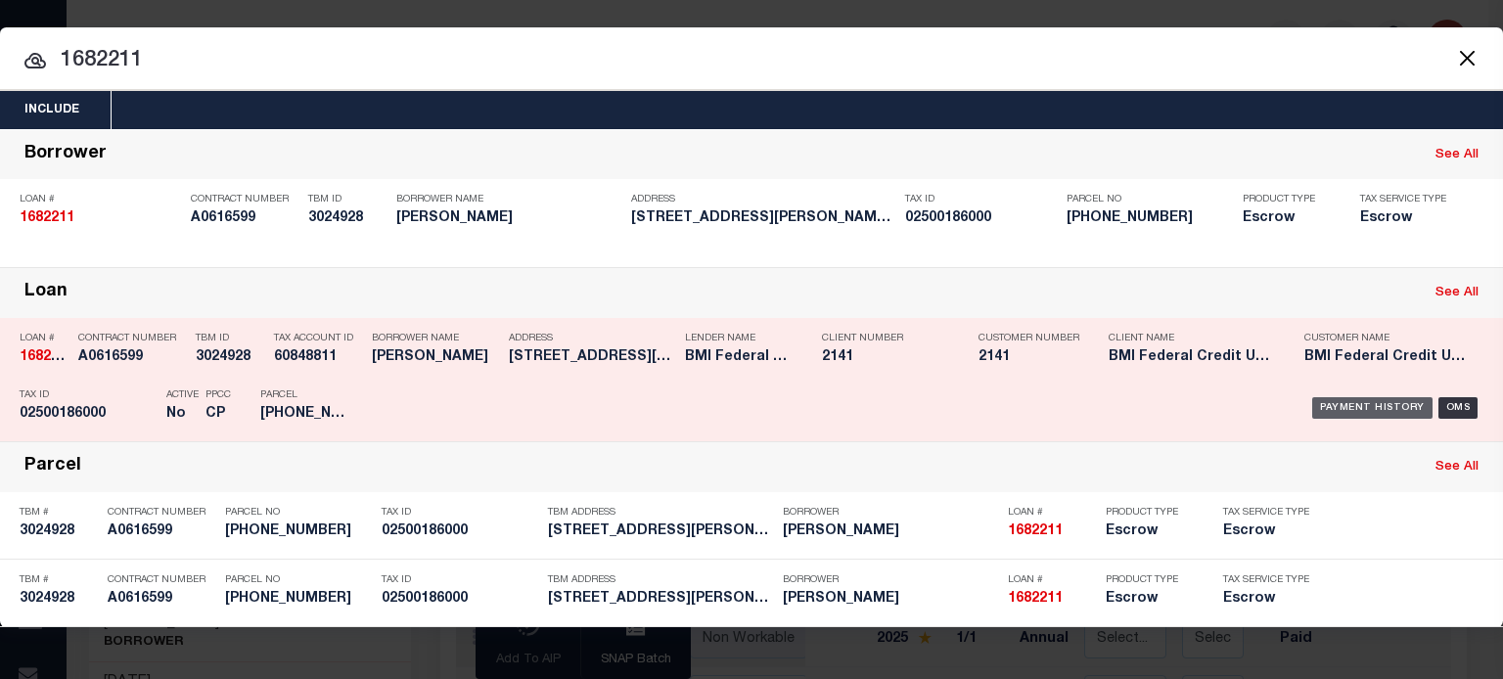
click at [1348, 399] on div "Payment History" at bounding box center [1372, 408] width 120 height 22
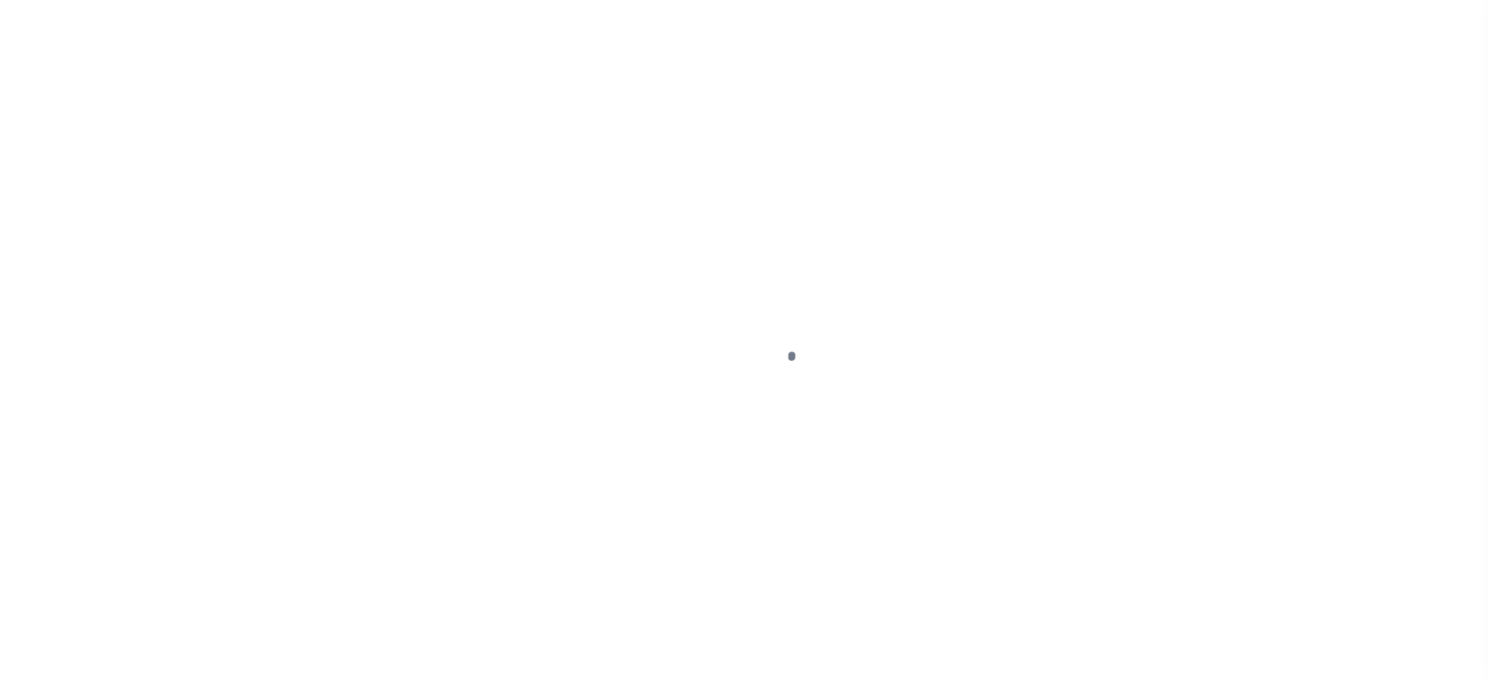
select select "PYD"
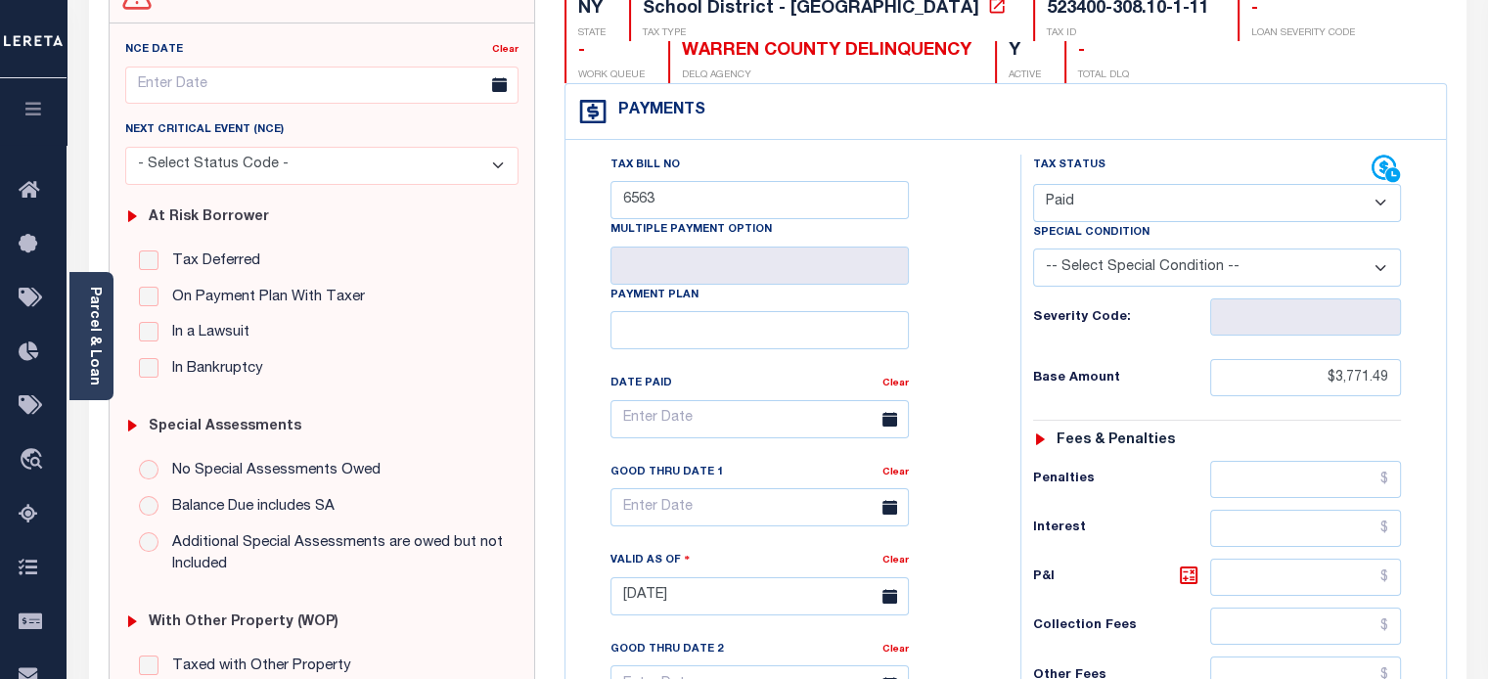
scroll to position [210, 0]
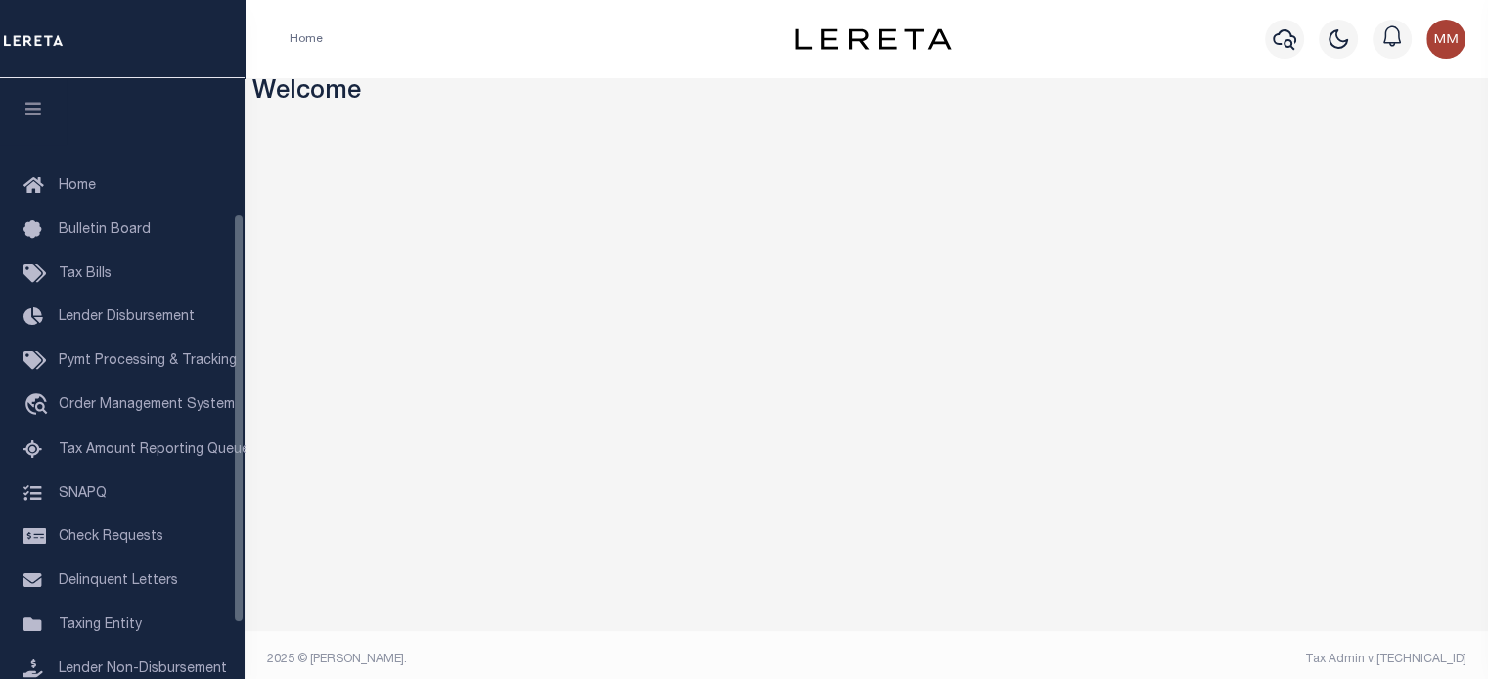
scroll to position [278, 0]
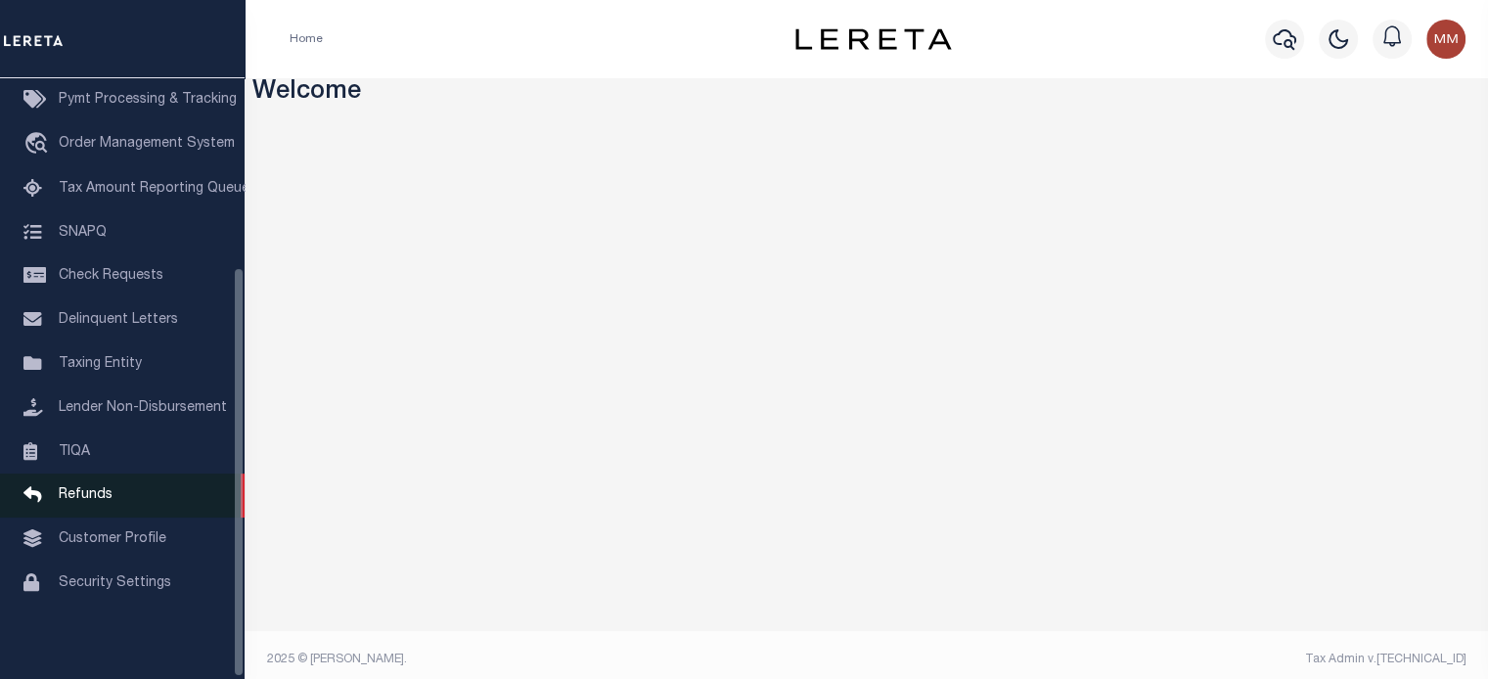
drag, startPoint x: 95, startPoint y: 496, endPoint x: 149, endPoint y: 496, distance: 53.8
click at [95, 496] on span "Refunds" at bounding box center [86, 495] width 54 height 14
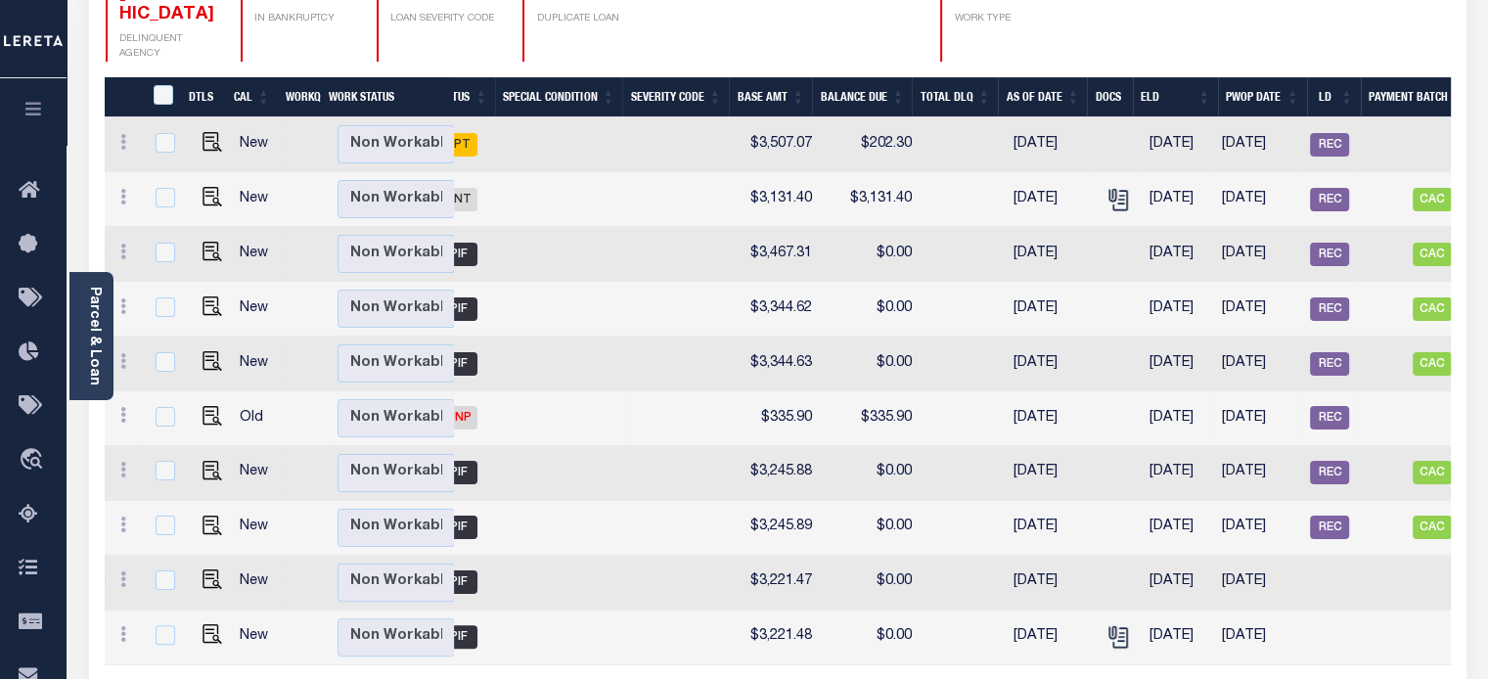
scroll to position [196, 0]
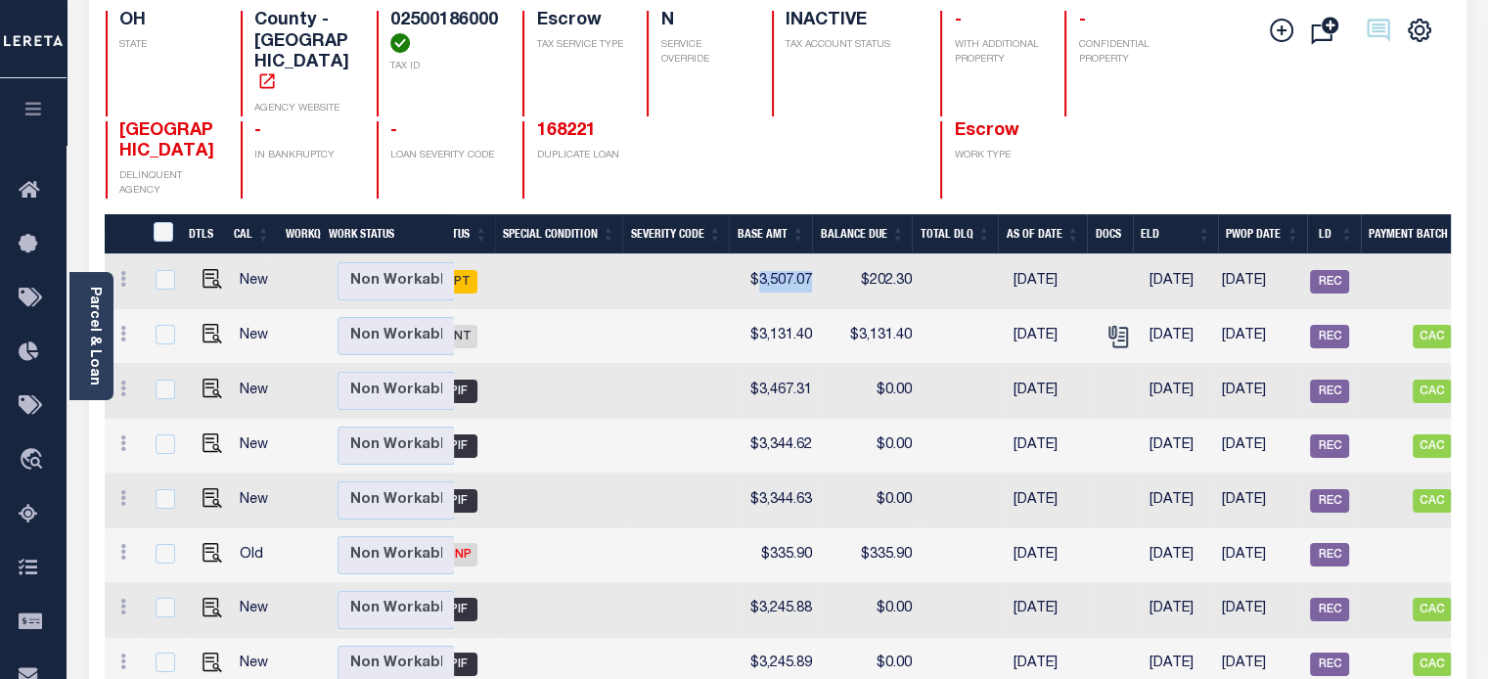
drag, startPoint x: 745, startPoint y: 242, endPoint x: 797, endPoint y: 235, distance: 52.3
click at [802, 254] on td "$3,507.07" at bounding box center [778, 281] width 83 height 55
checkbox input "true"
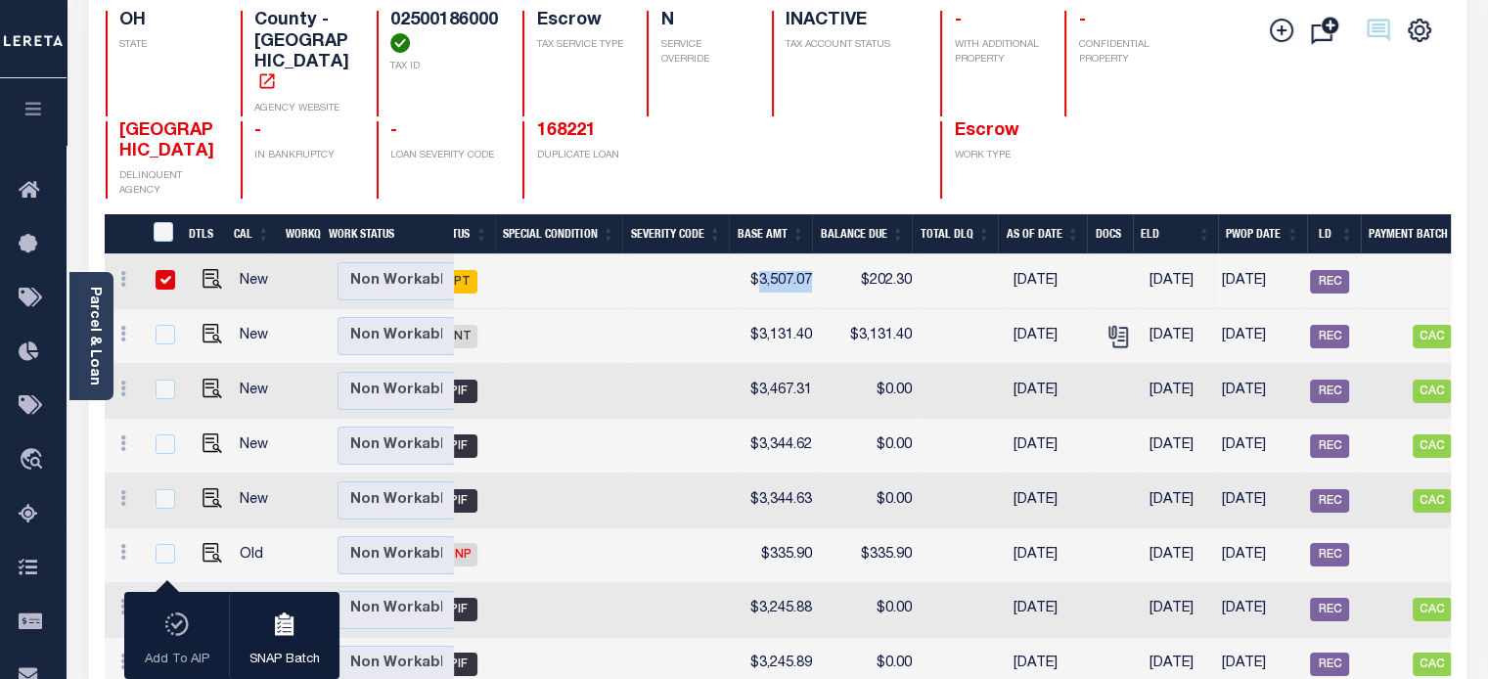
copy td "3,507.07"
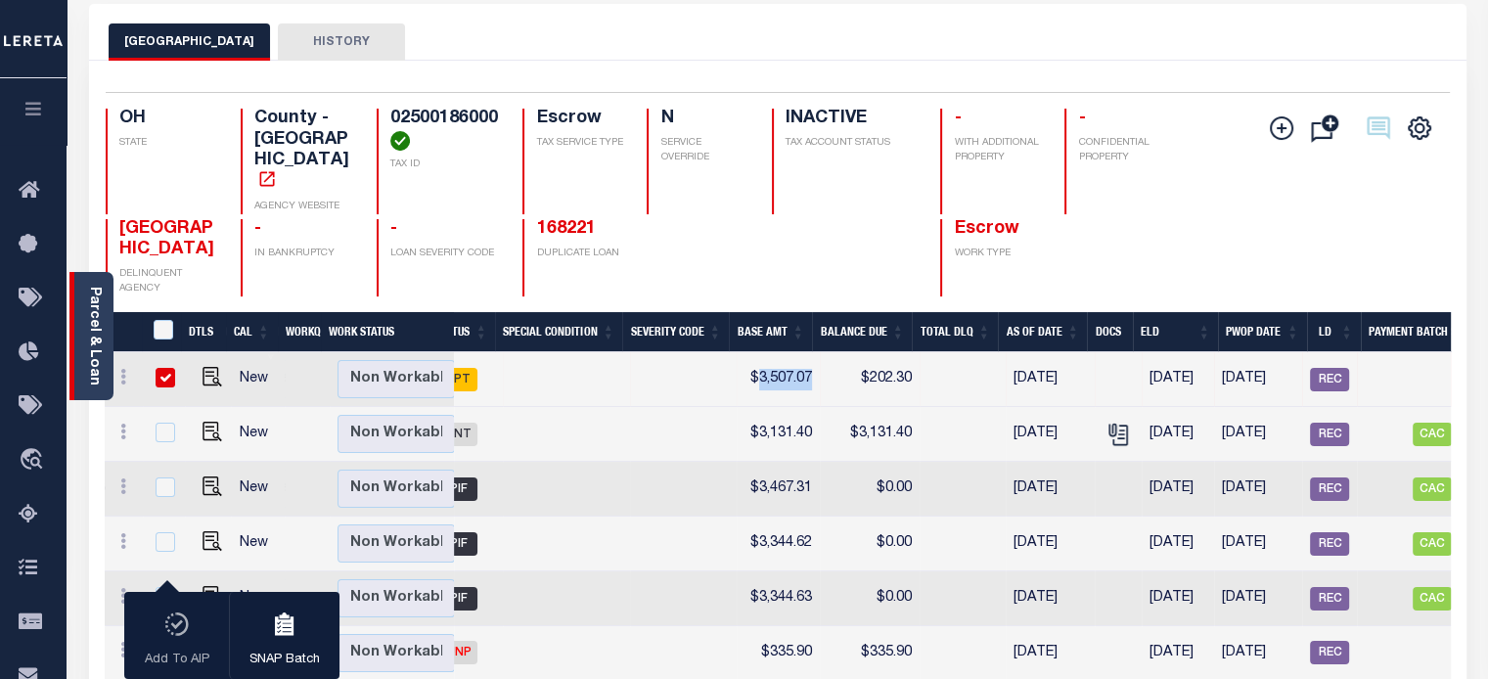
click at [90, 301] on link "Parcel & Loan" at bounding box center [94, 336] width 14 height 99
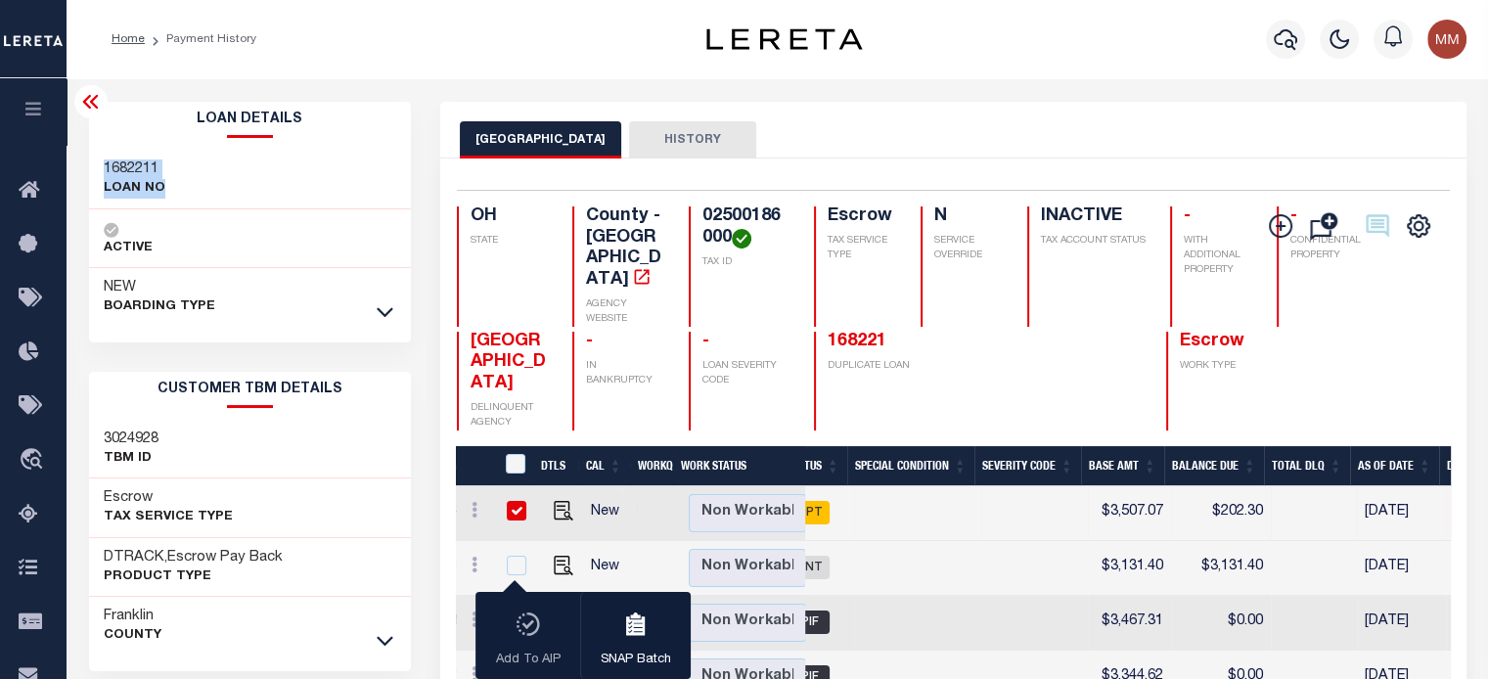
drag, startPoint x: 102, startPoint y: 168, endPoint x: 187, endPoint y: 190, distance: 87.8
click at [187, 190] on div "1682211 LOAN NO" at bounding box center [250, 180] width 323 height 60
copy div "1682211 LOAN NO"
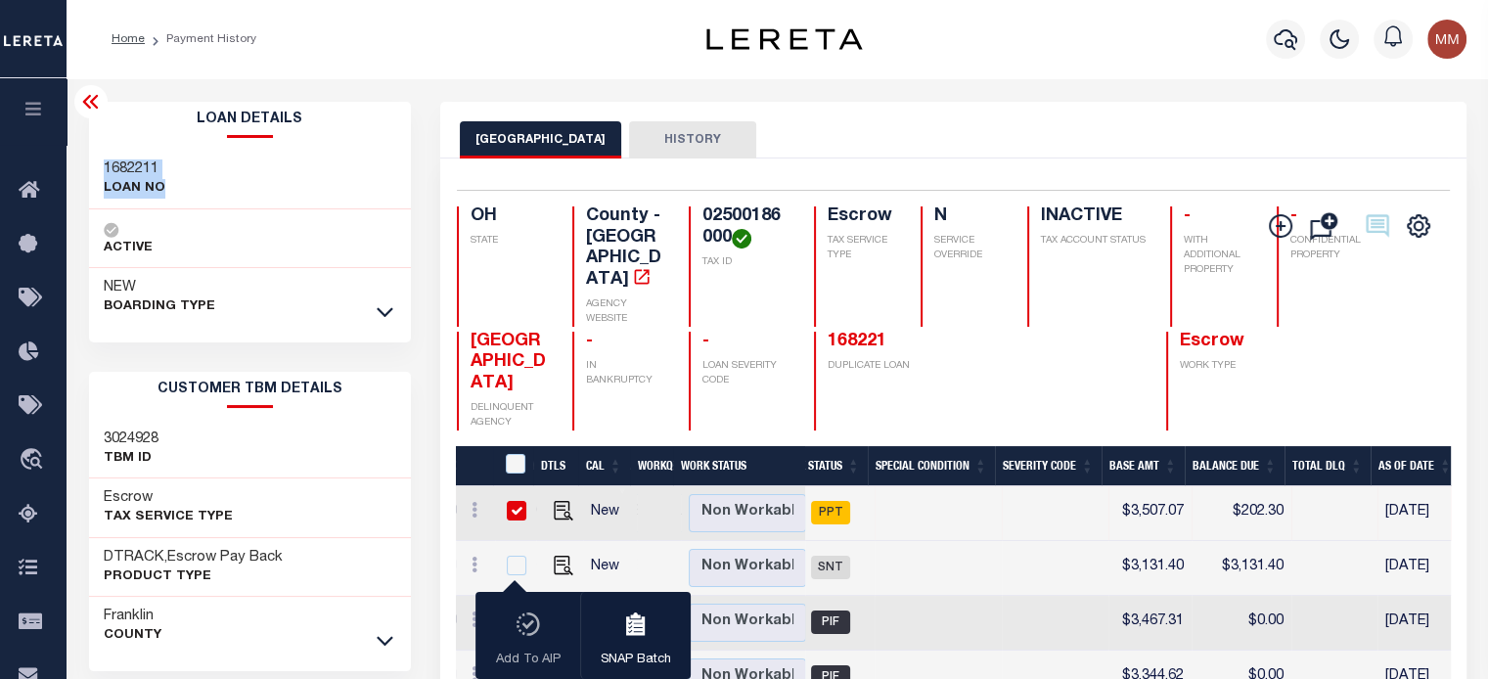
click at [689, 145] on button "HISTORY" at bounding box center [692, 139] width 127 height 37
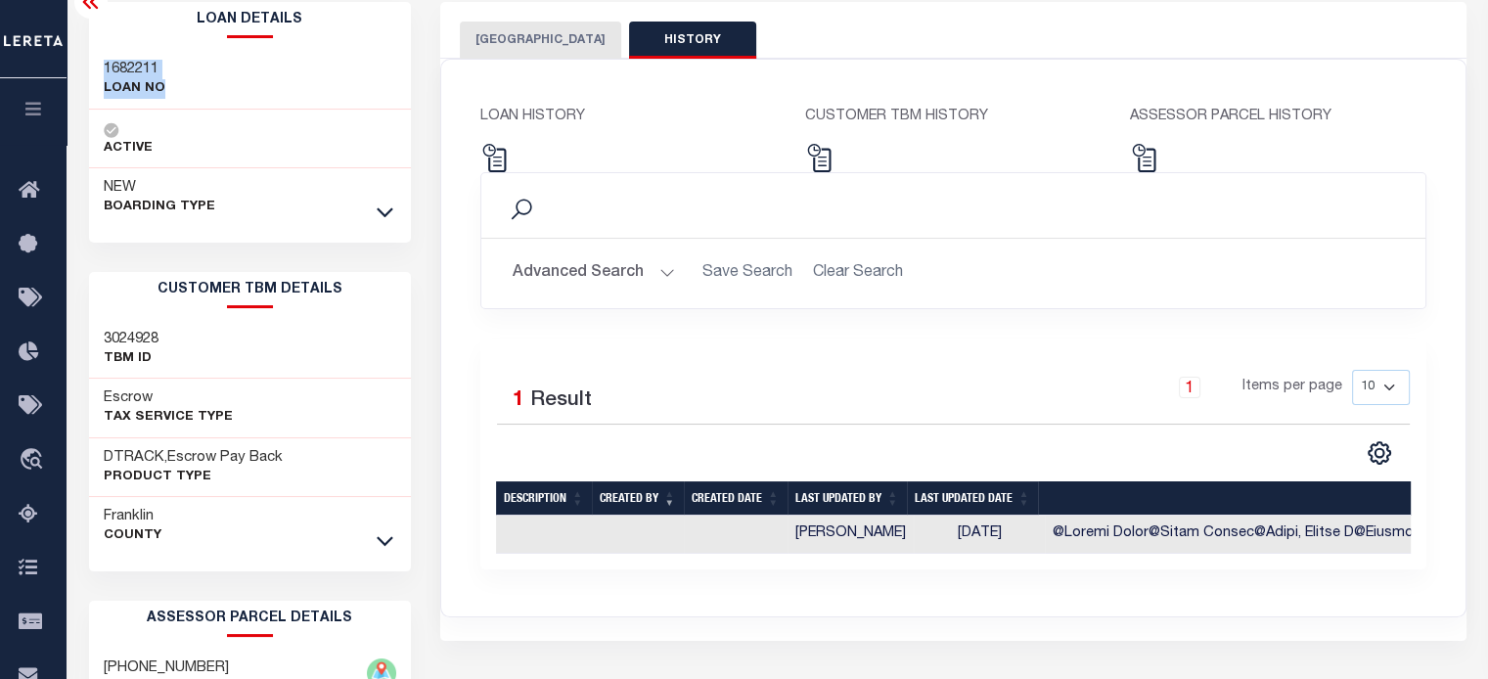
scroll to position [98, 0]
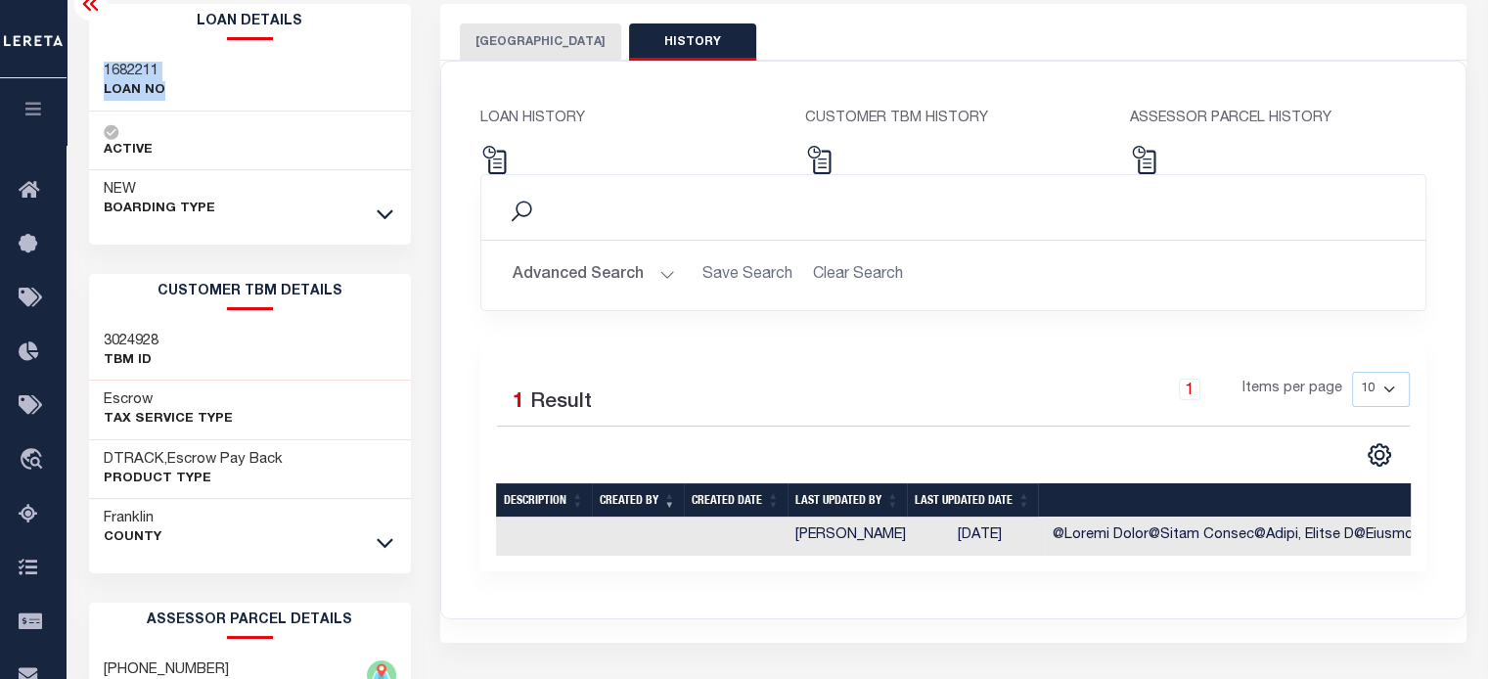
click at [521, 36] on button "FRANKLIN COUNTY" at bounding box center [540, 41] width 161 height 37
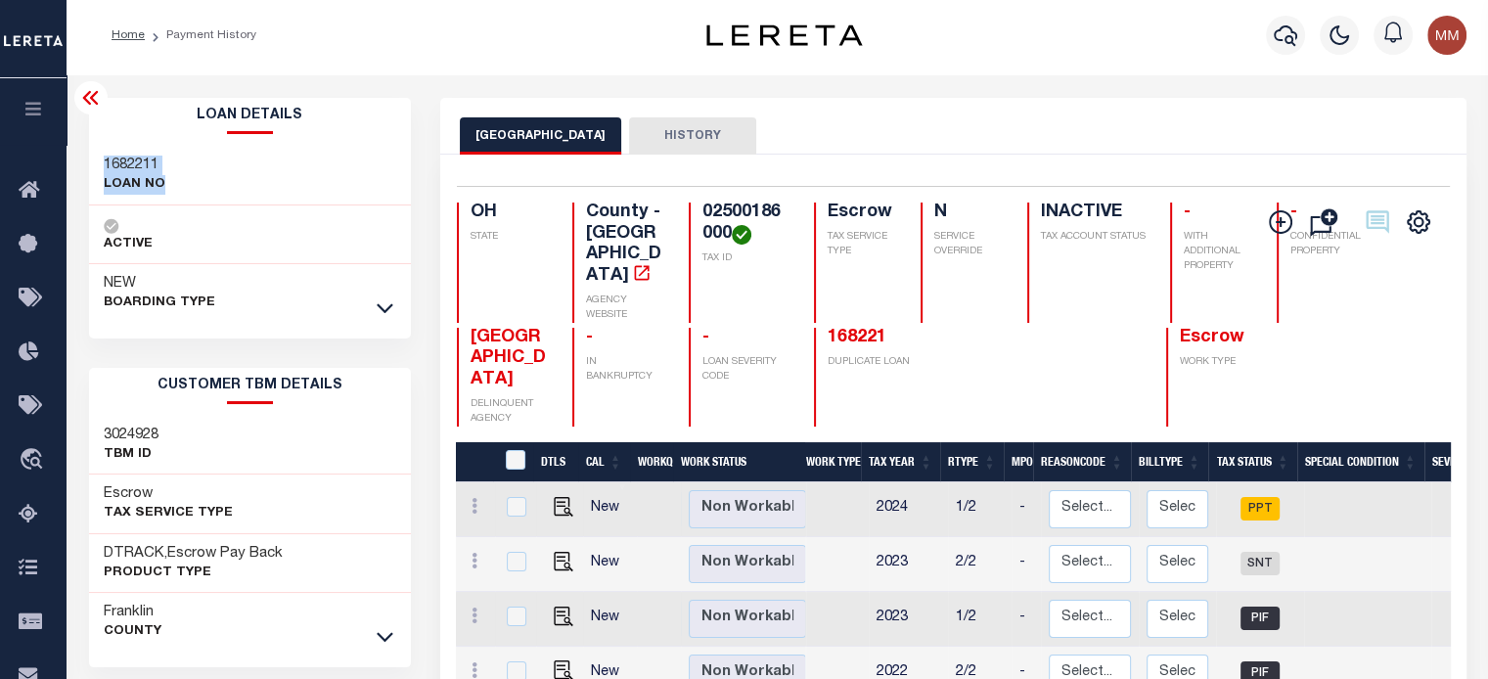
scroll to position [0, 0]
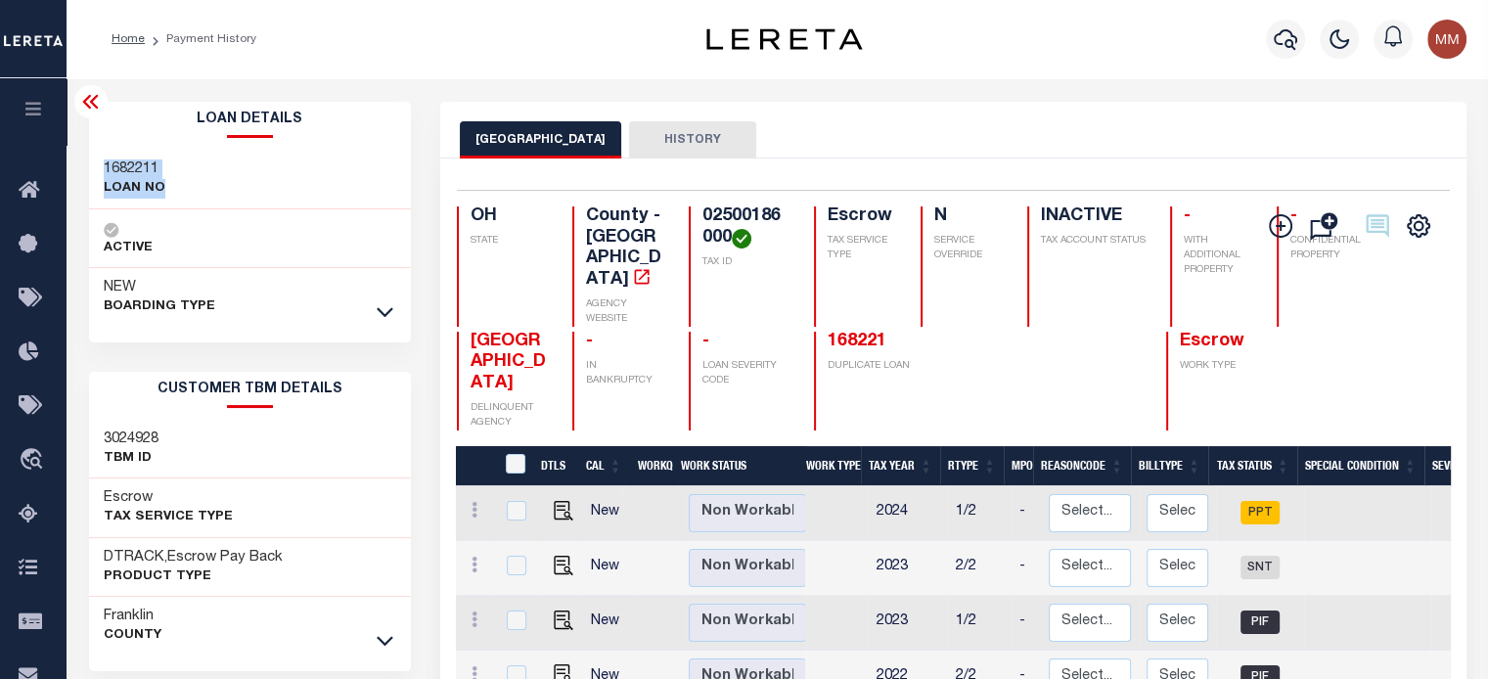
click at [666, 139] on button "HISTORY" at bounding box center [692, 139] width 127 height 37
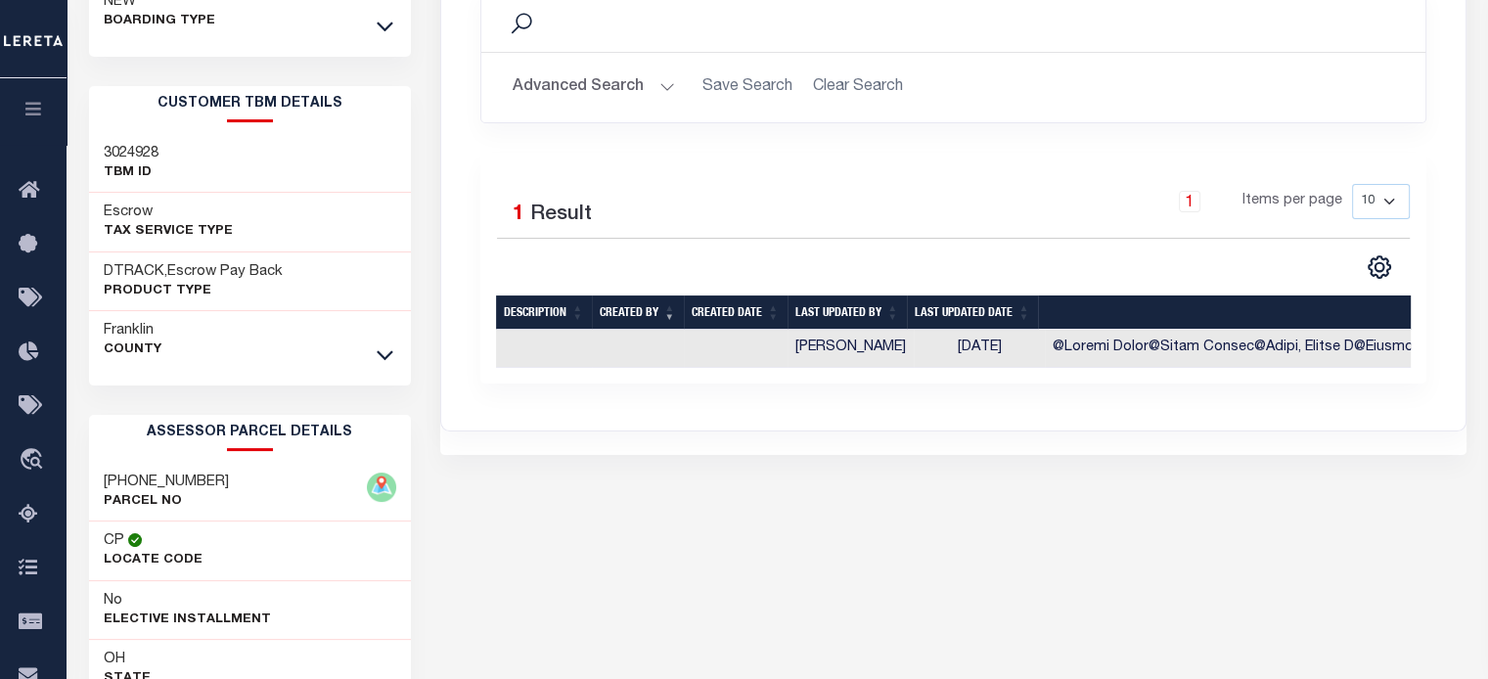
scroll to position [293, 0]
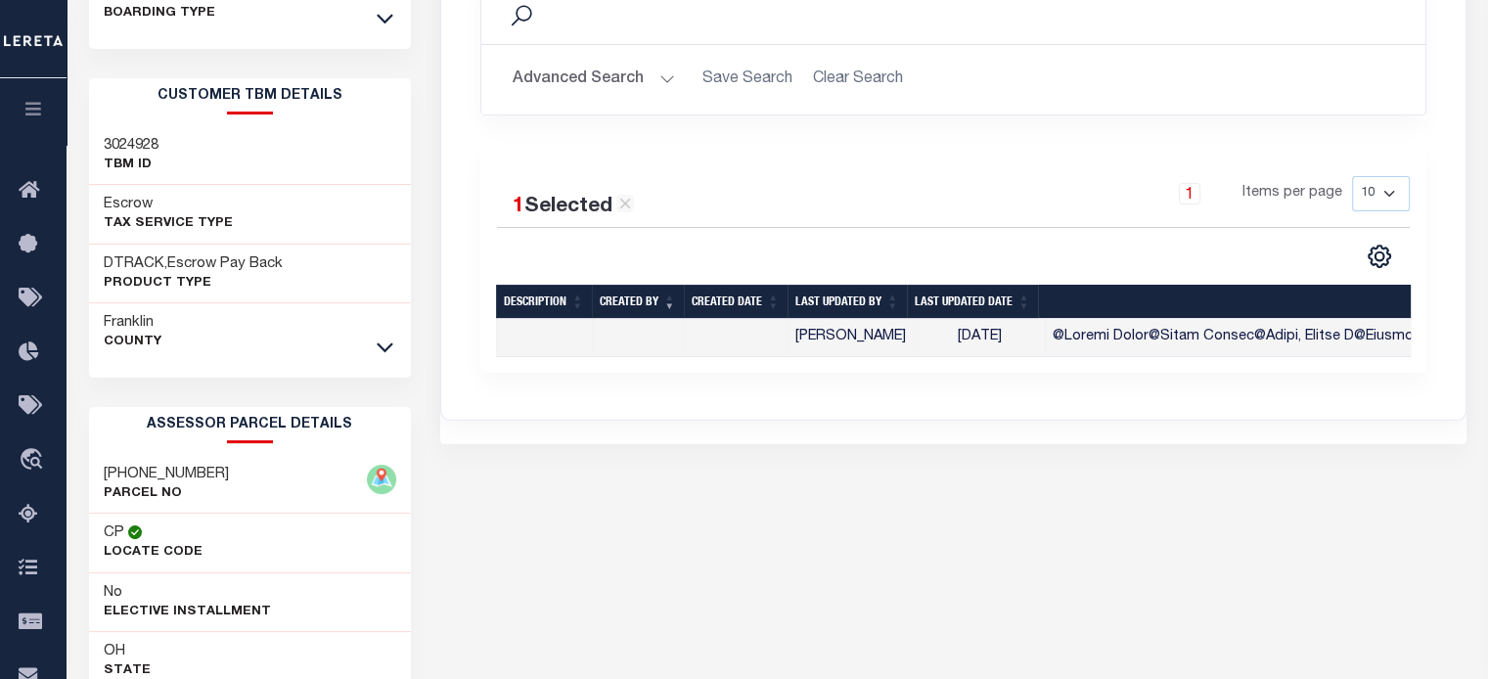
click at [986, 330] on td "08/07/2025" at bounding box center [979, 338] width 131 height 38
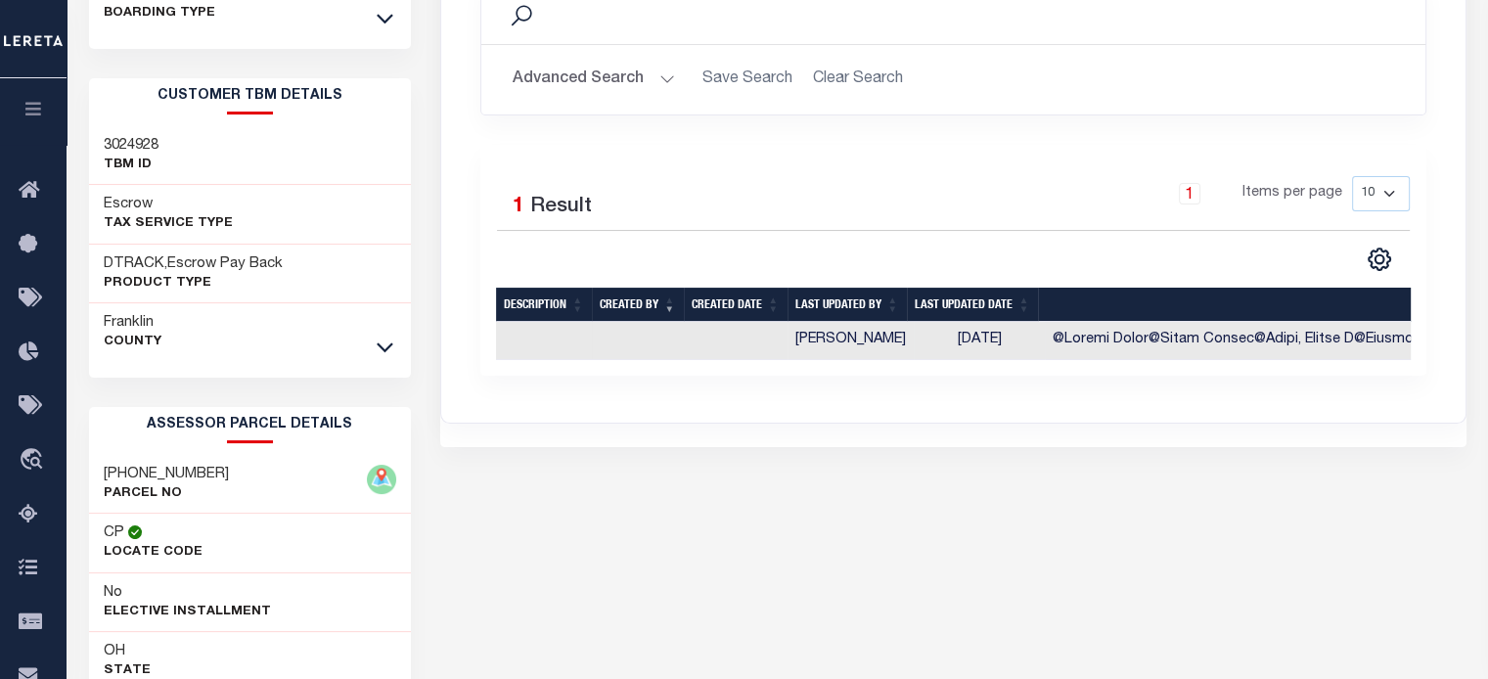
click at [974, 329] on td "08/07/2025" at bounding box center [979, 341] width 131 height 38
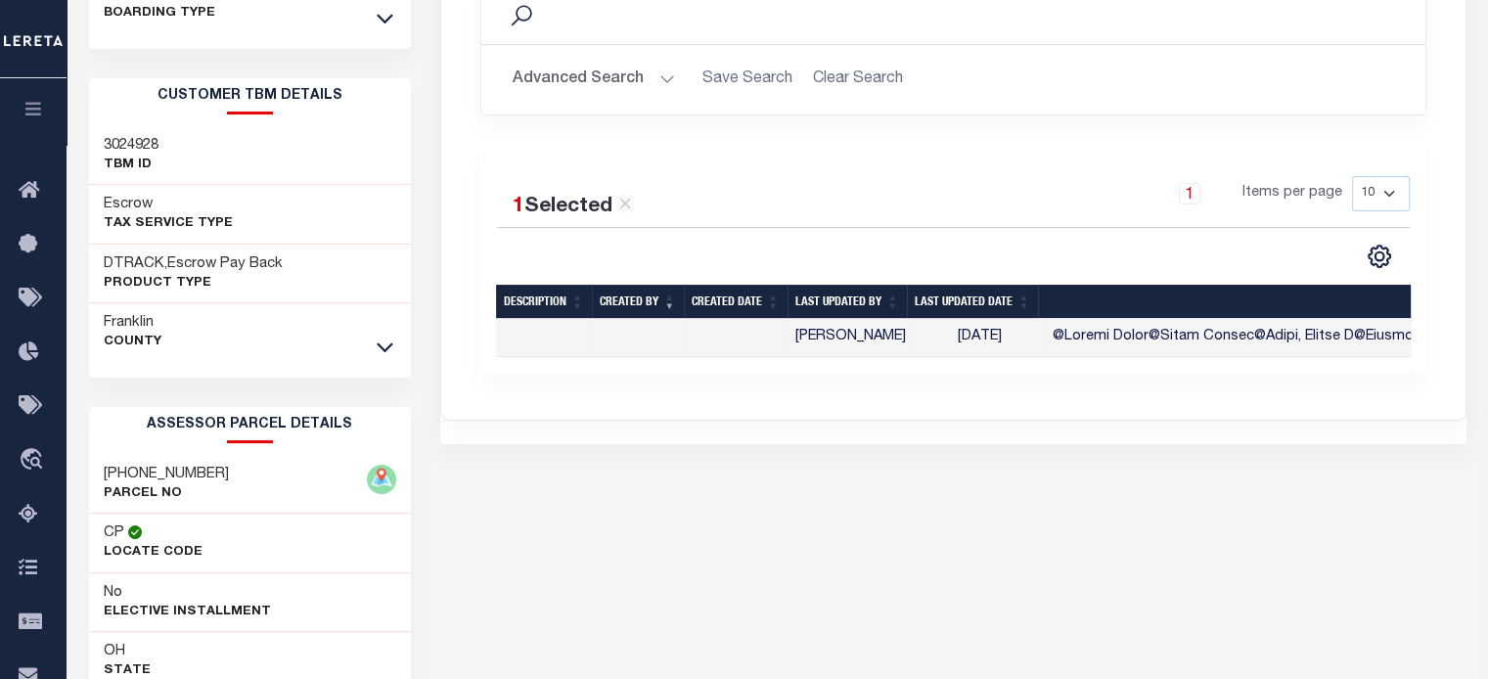
click at [974, 329] on td "08/07/2025" at bounding box center [979, 338] width 131 height 38
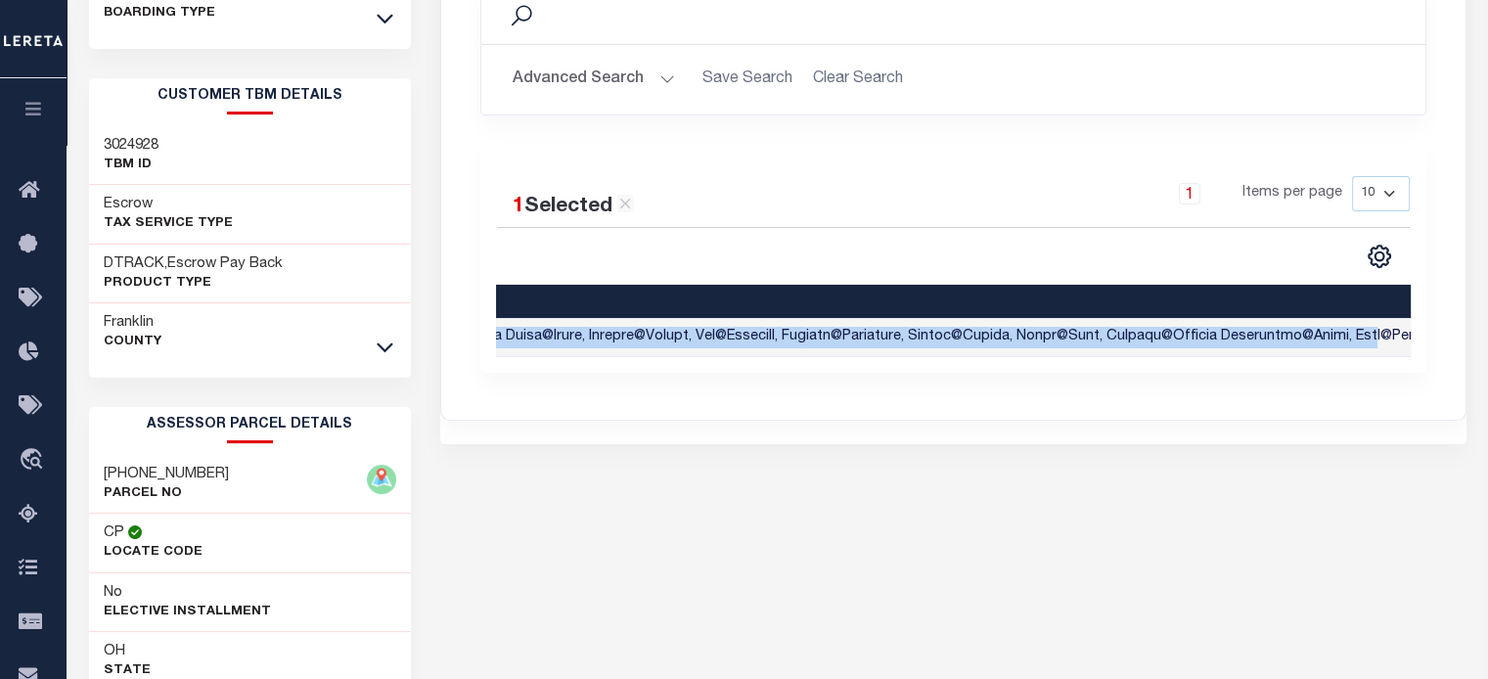
scroll to position [0, 2137]
drag, startPoint x: 1036, startPoint y: 337, endPoint x: 1502, endPoint y: 337, distance: 465.6
click at [1487, 337] on html "Home Payment History Profile Sign out" at bounding box center [744, 320] width 1488 height 1226
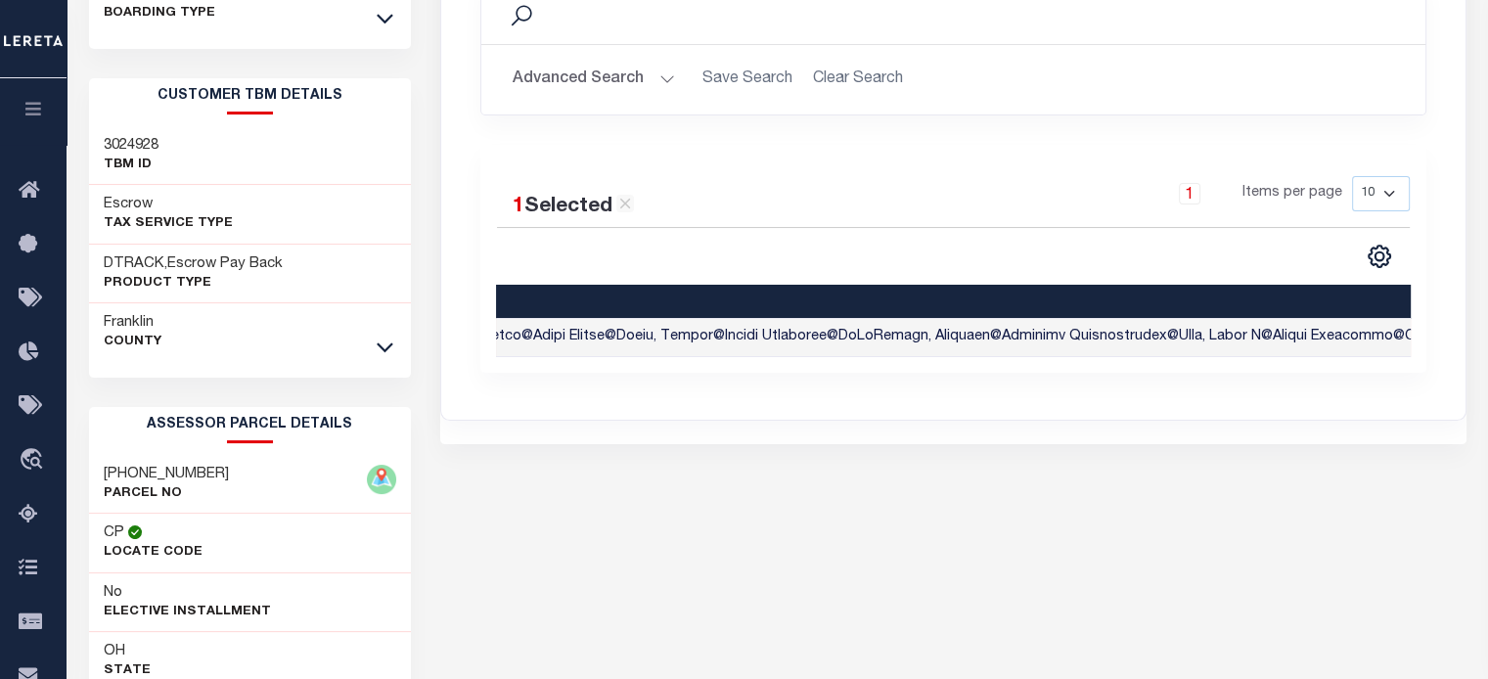
drag, startPoint x: 1230, startPoint y: 404, endPoint x: 1183, endPoint y: 389, distance: 49.2
click at [1226, 404] on div "LOAN HISTORY CUSTOMER TBM HISTORY ASSESSOR PARCEL HISTORY Search Save Search Is" at bounding box center [953, 143] width 1024 height 554
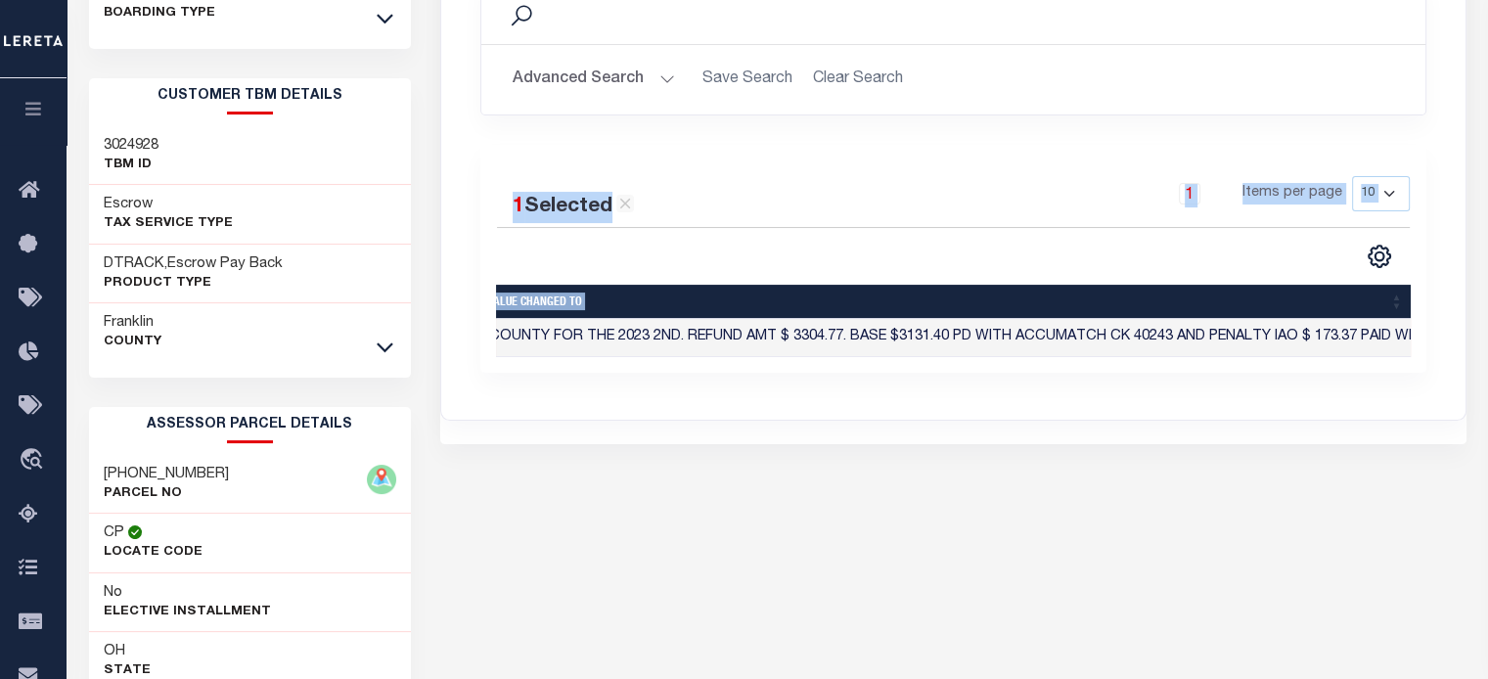
drag, startPoint x: 834, startPoint y: 335, endPoint x: 1385, endPoint y: 110, distance: 594.9
click at [1487, 101] on html "Home Payment History Profile Sign out" at bounding box center [744, 320] width 1488 height 1226
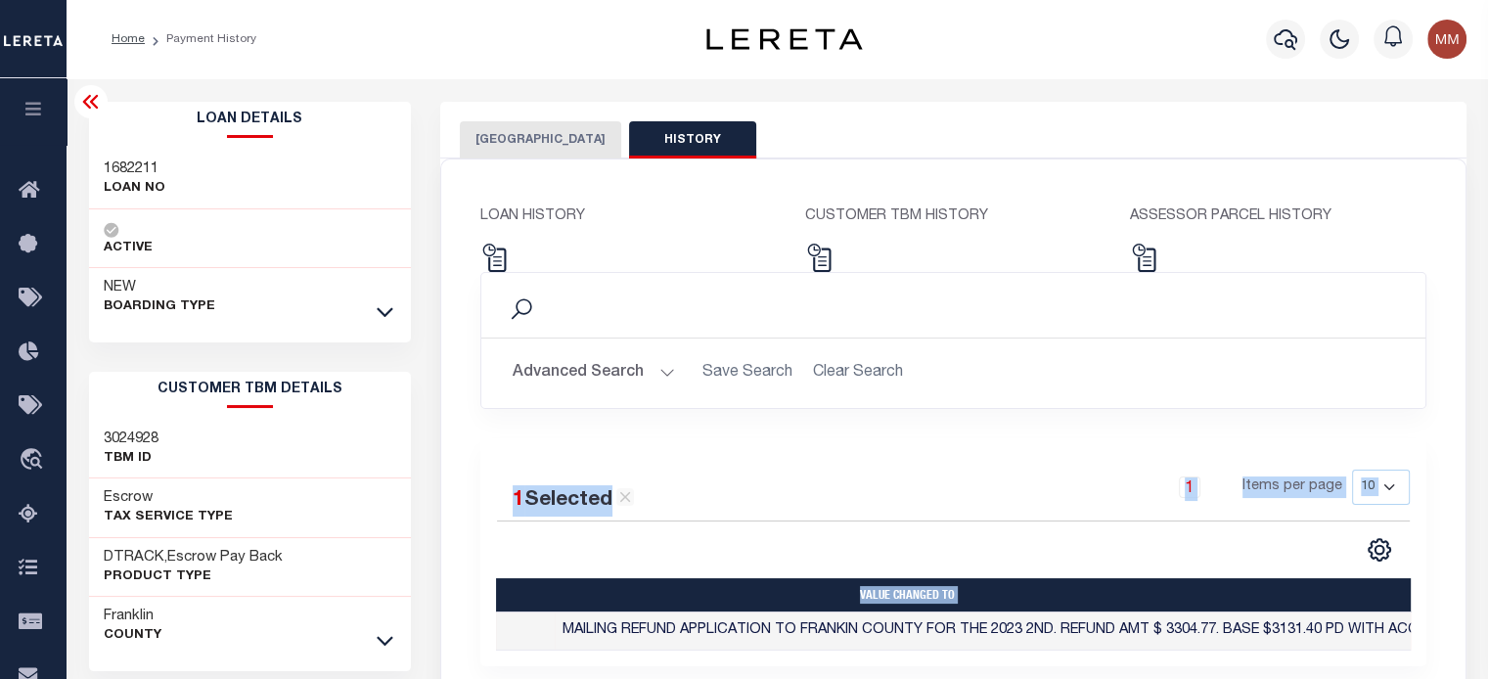
drag, startPoint x: 513, startPoint y: 139, endPoint x: 520, endPoint y: 130, distance: 11.8
click at [516, 138] on button "FRANKLIN COUNTY" at bounding box center [540, 139] width 161 height 37
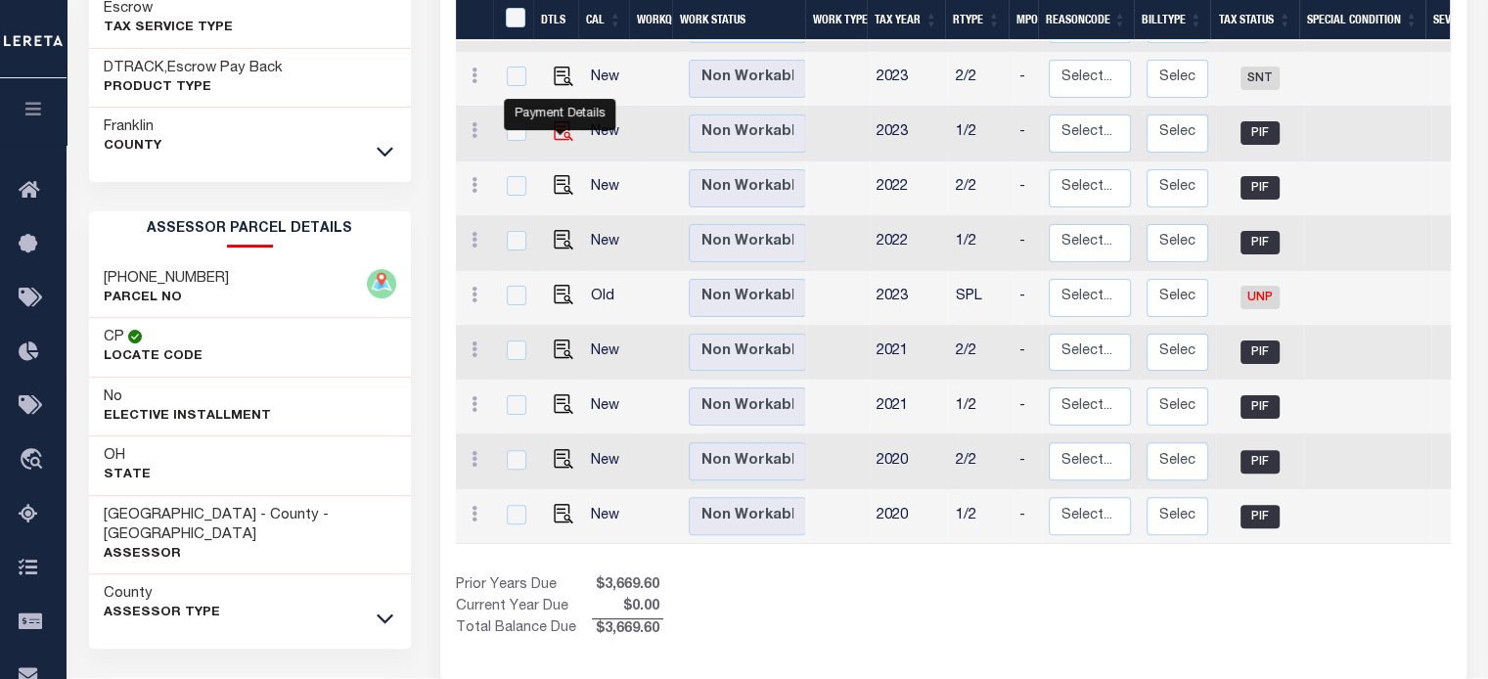
click at [559, 121] on img "" at bounding box center [564, 131] width 20 height 20
checkbox input "true"
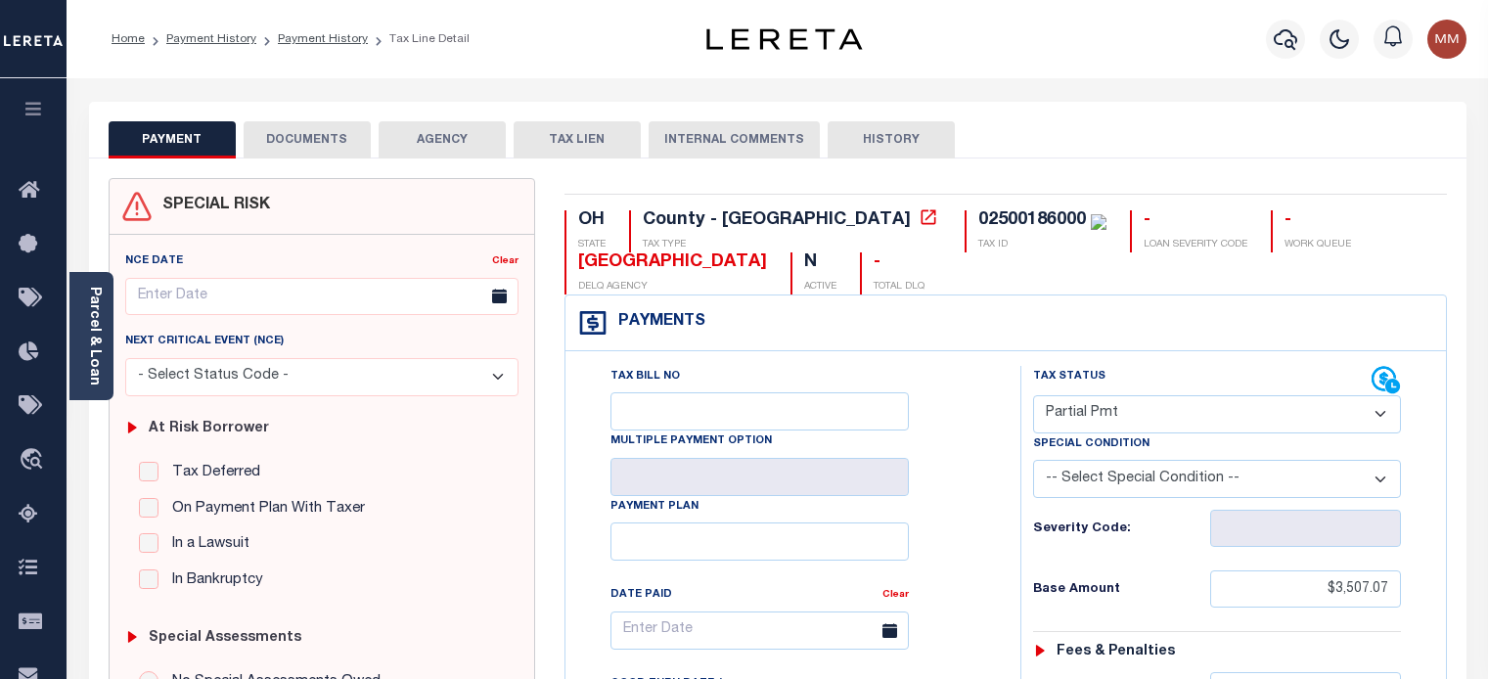
select select "PPT"
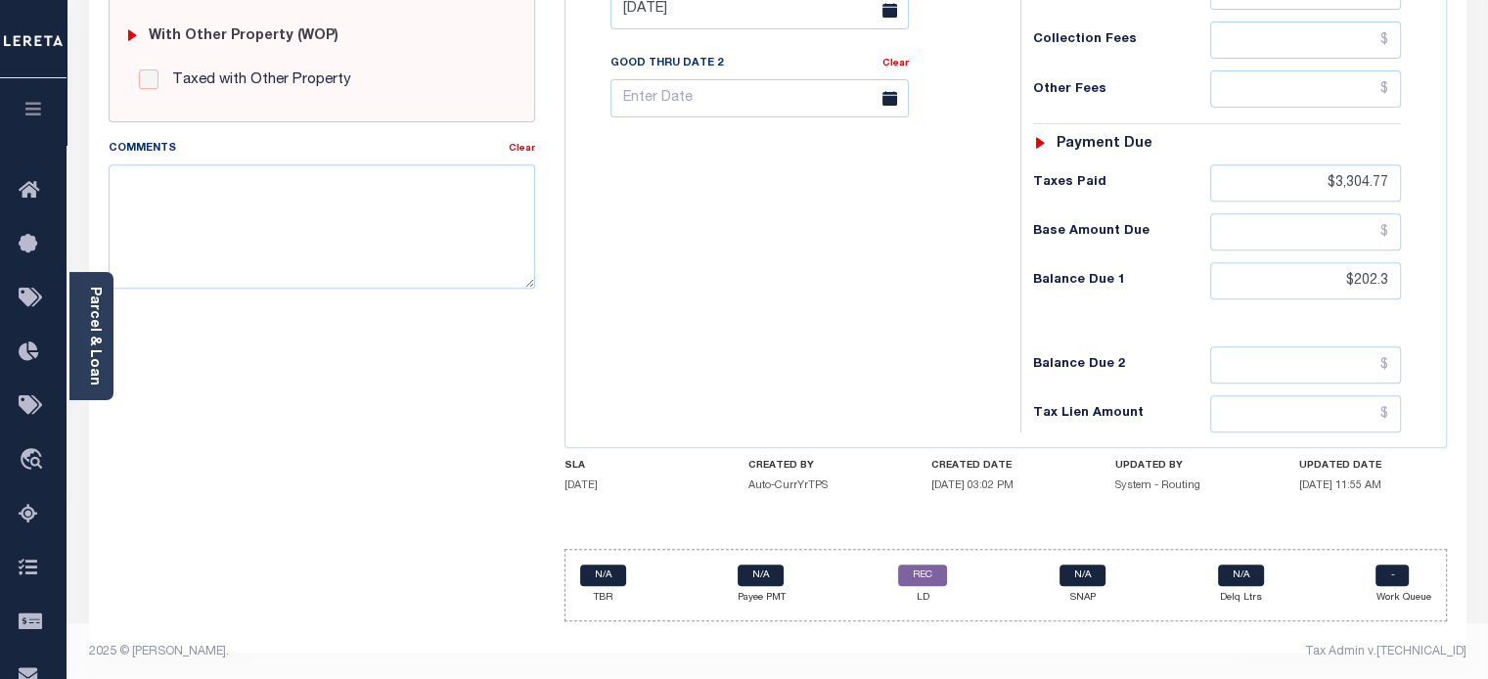
scroll to position [797, 0]
click at [38, 110] on icon "button" at bounding box center [33, 109] width 22 height 18
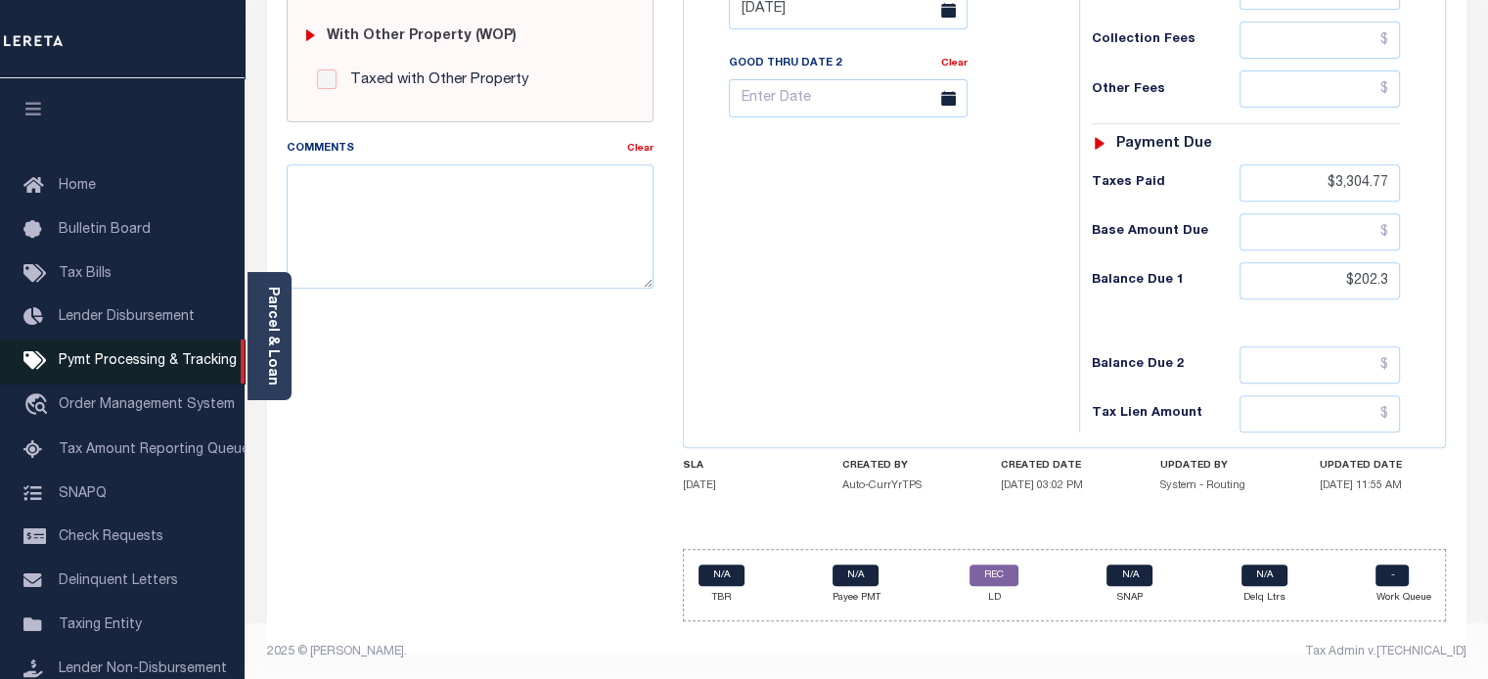
click at [149, 368] on span "Pymt Processing & Tracking" at bounding box center [148, 361] width 178 height 14
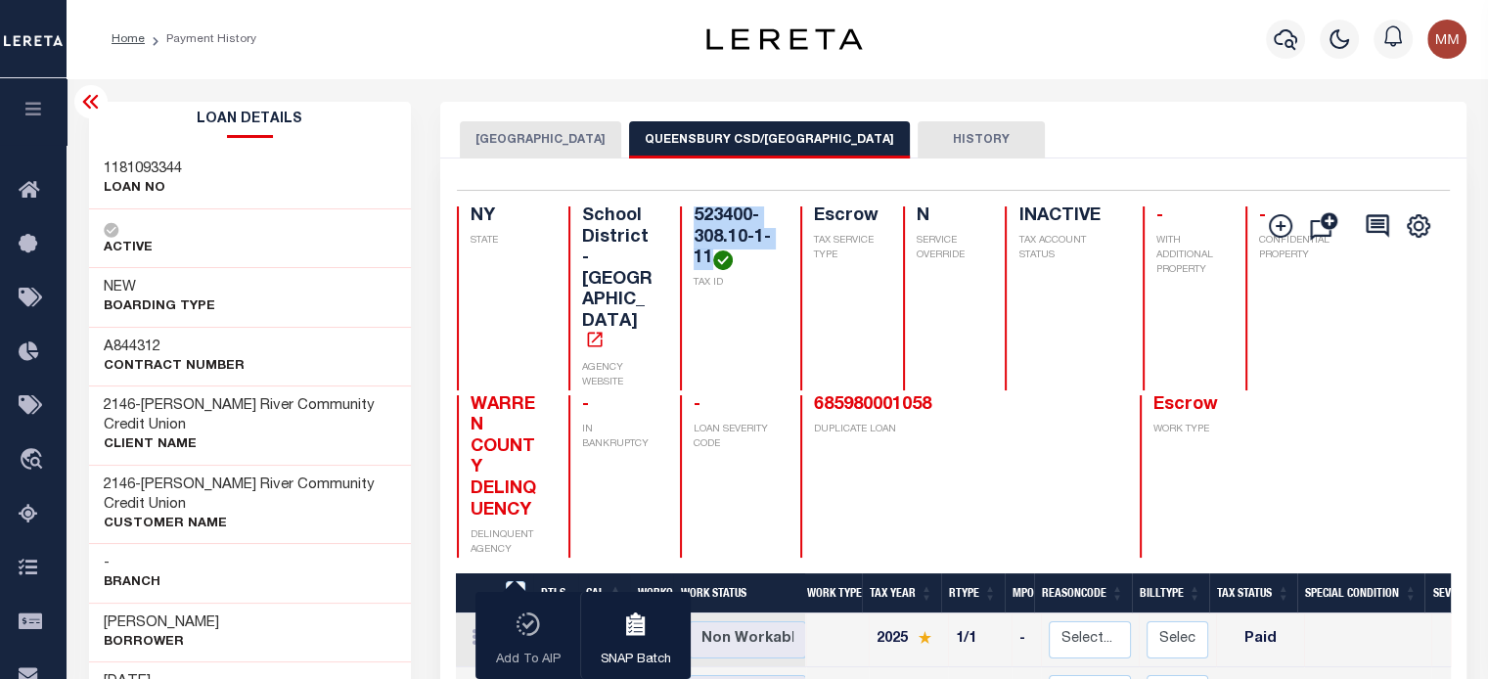
scroll to position [0, 658]
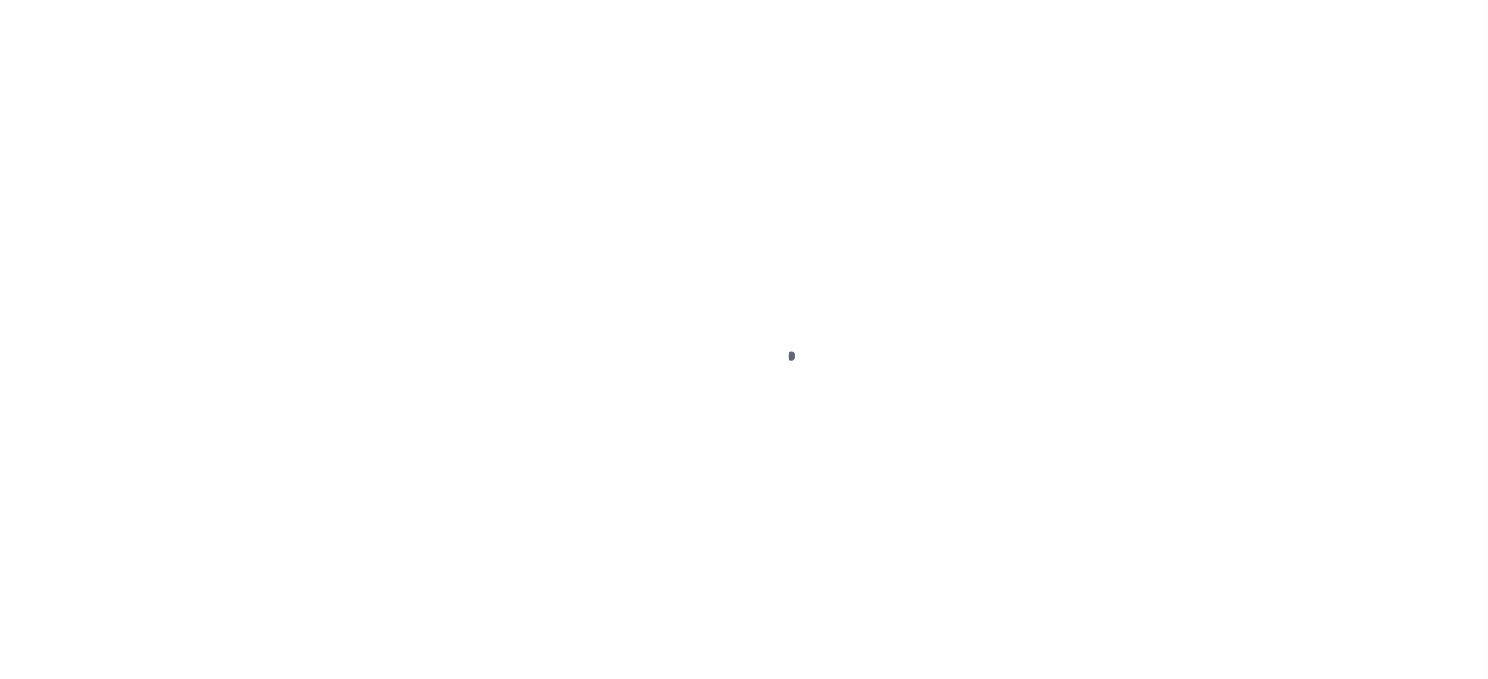
checkbox input "false"
type input "[DATE]"
type input "$3,467.31"
type input "$0"
type input "$3,467.31"
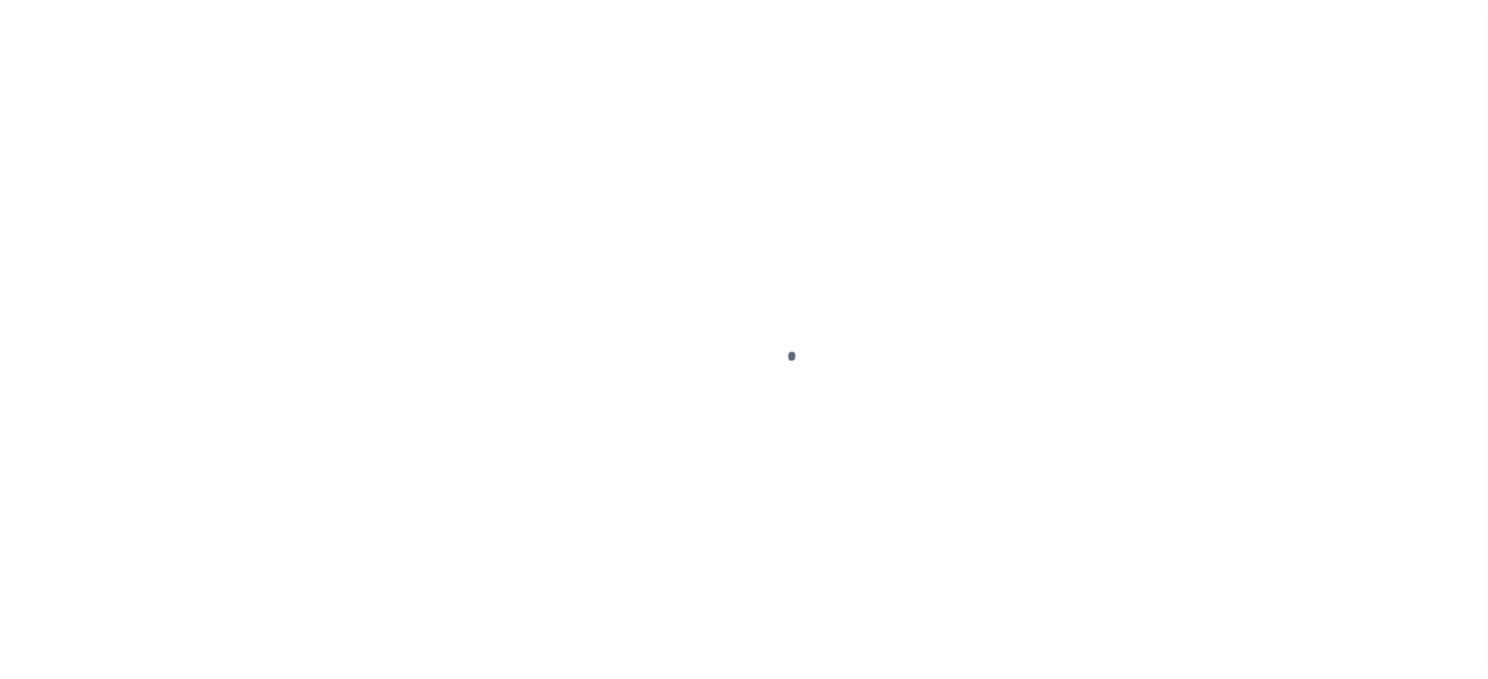
type input "$0"
select select "PIF"
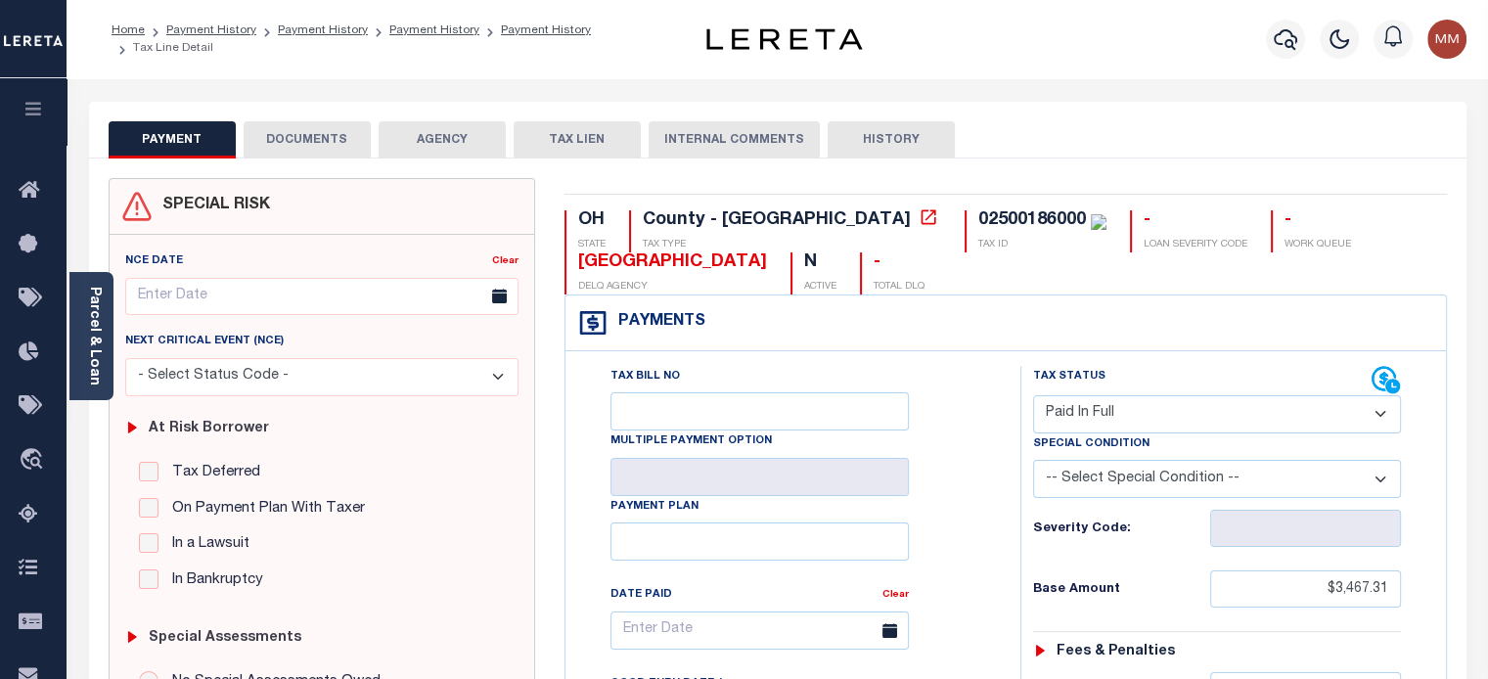
click at [896, 138] on button "HISTORY" at bounding box center [891, 139] width 127 height 37
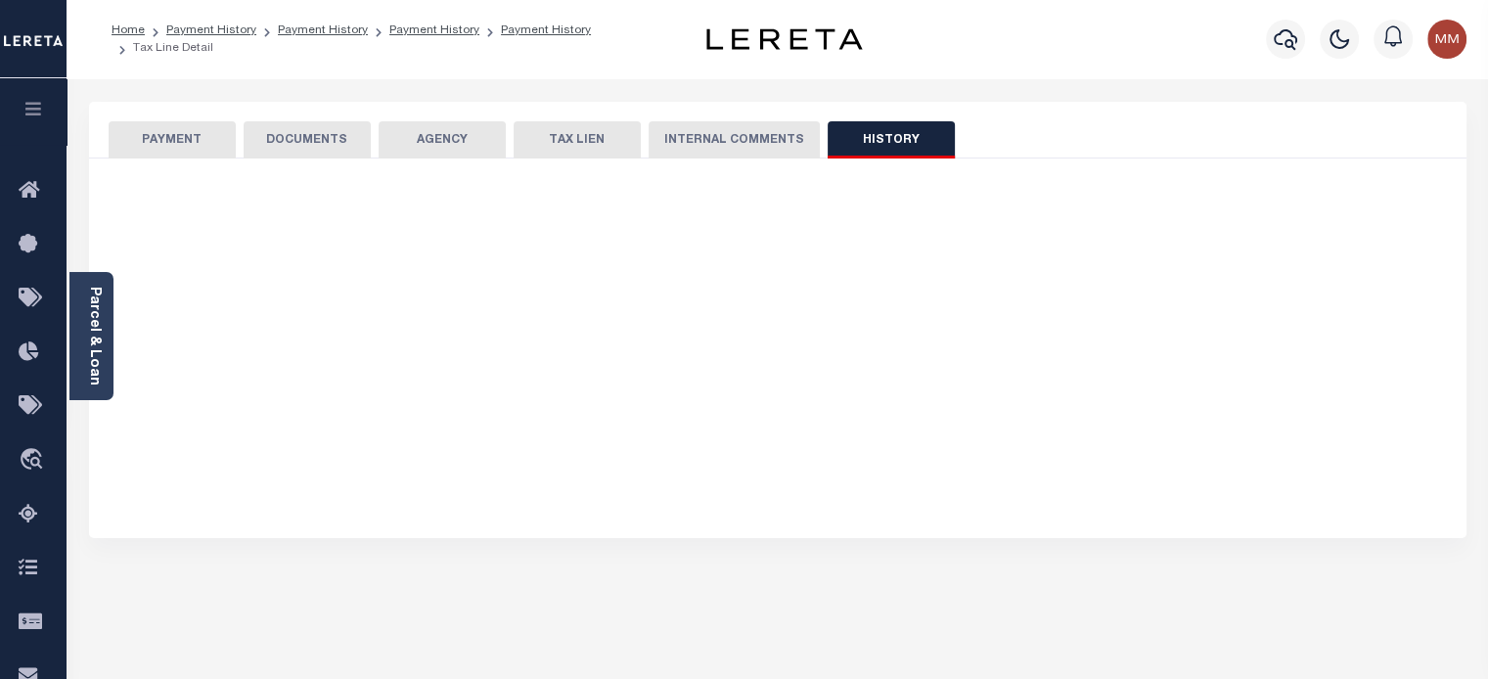
select select "50"
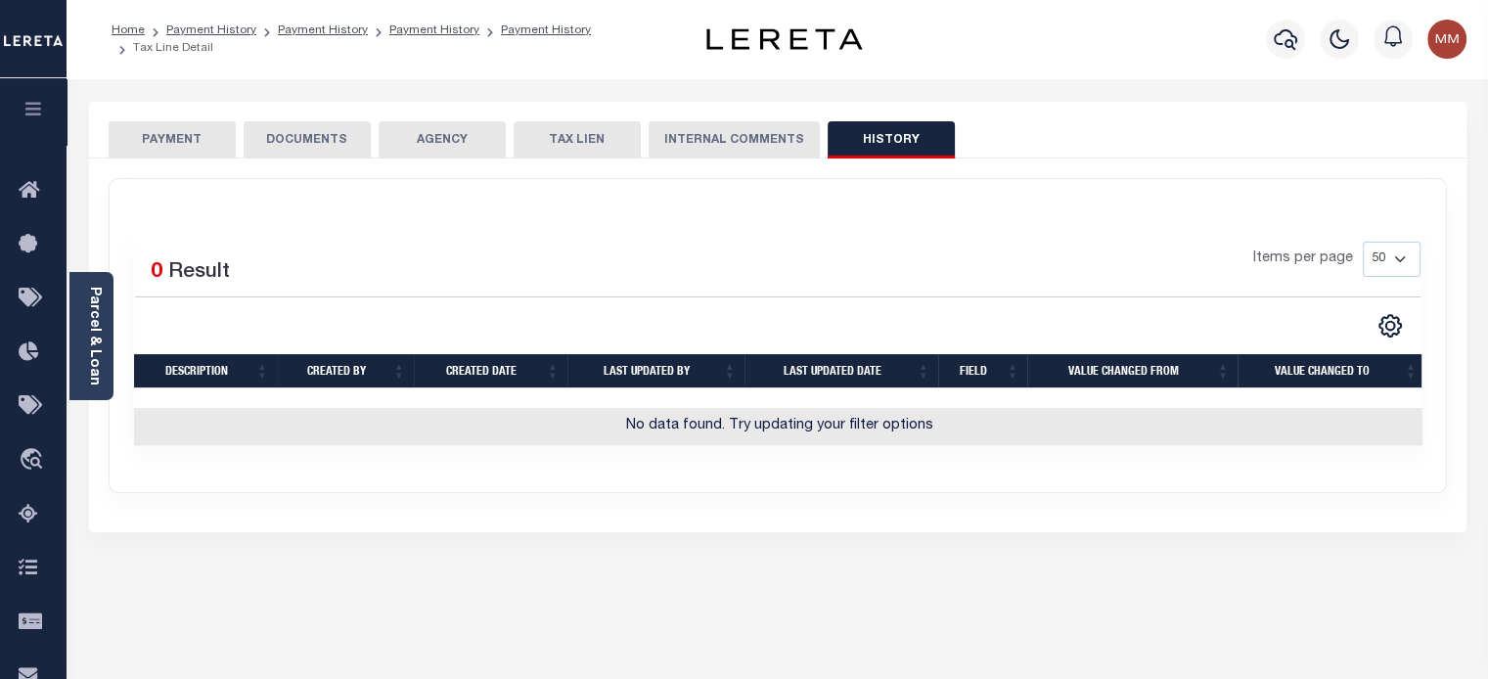
drag, startPoint x: 714, startPoint y: 142, endPoint x: 709, endPoint y: 152, distance: 10.9
click at [713, 142] on button "INTERNAL COMMENTS" at bounding box center [734, 139] width 171 height 37
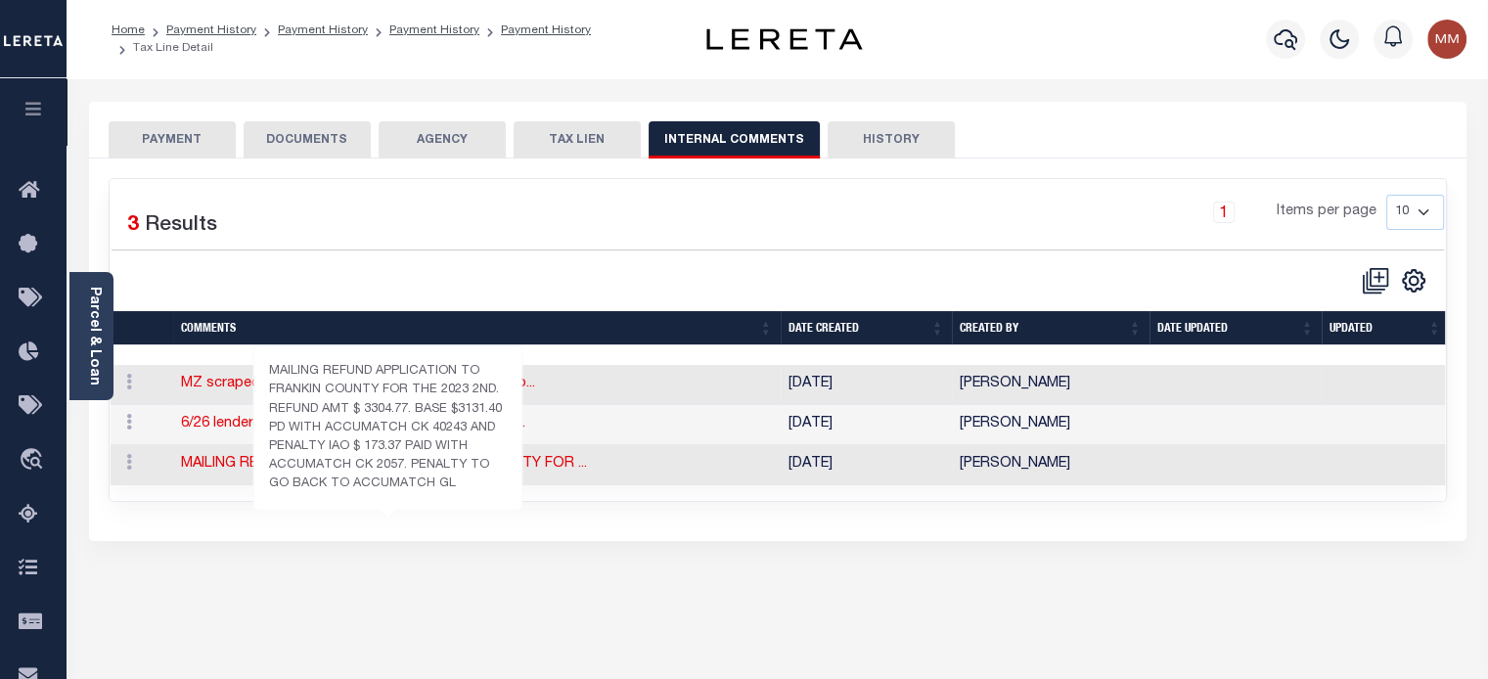
click at [471, 457] on link "MAILING REFUND APPLICATION TO FRANKIN COUNTY FOR ..." at bounding box center [384, 464] width 406 height 14
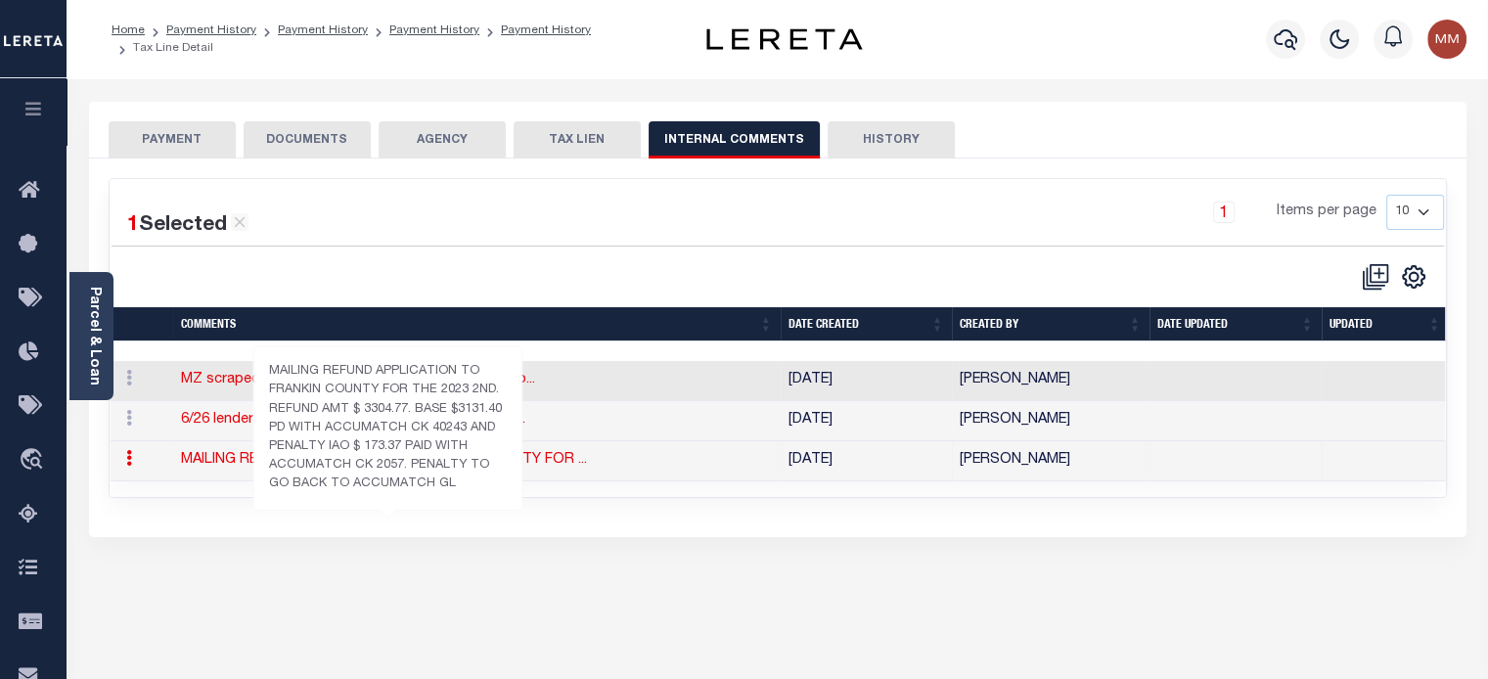
click at [470, 457] on link "MAILING REFUND APPLICATION TO FRANKIN COUNTY FOR ..." at bounding box center [384, 460] width 406 height 14
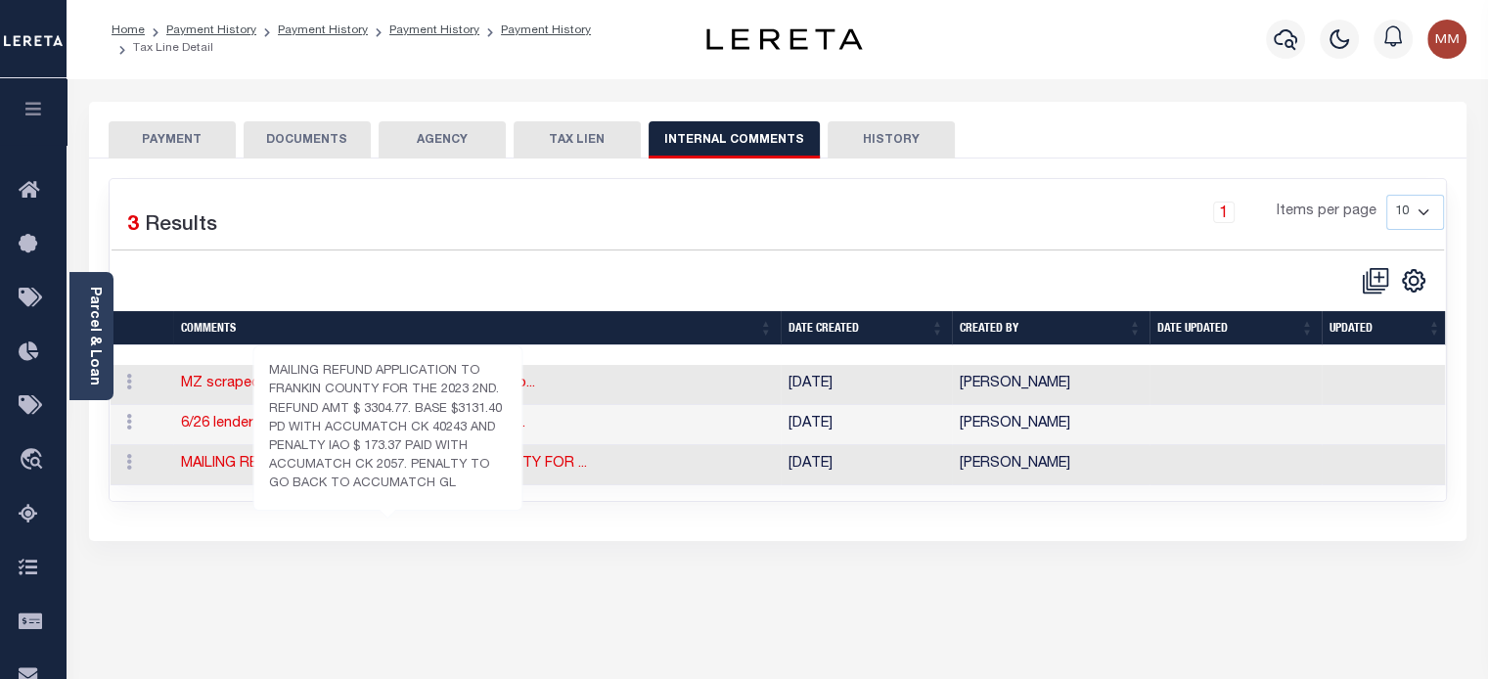
click at [470, 457] on link "MAILING REFUND APPLICATION TO FRANKIN COUNTY FOR ..." at bounding box center [384, 464] width 406 height 14
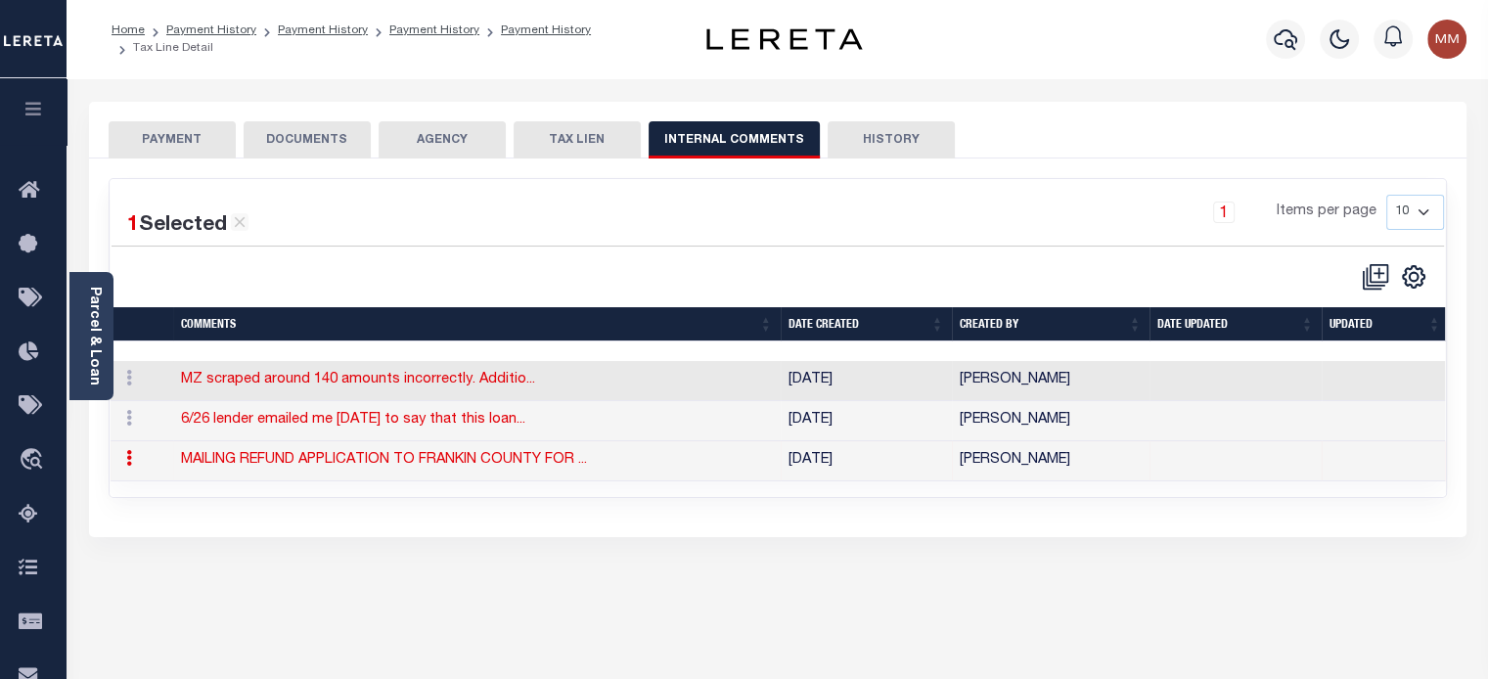
click at [130, 459] on icon at bounding box center [129, 458] width 6 height 16
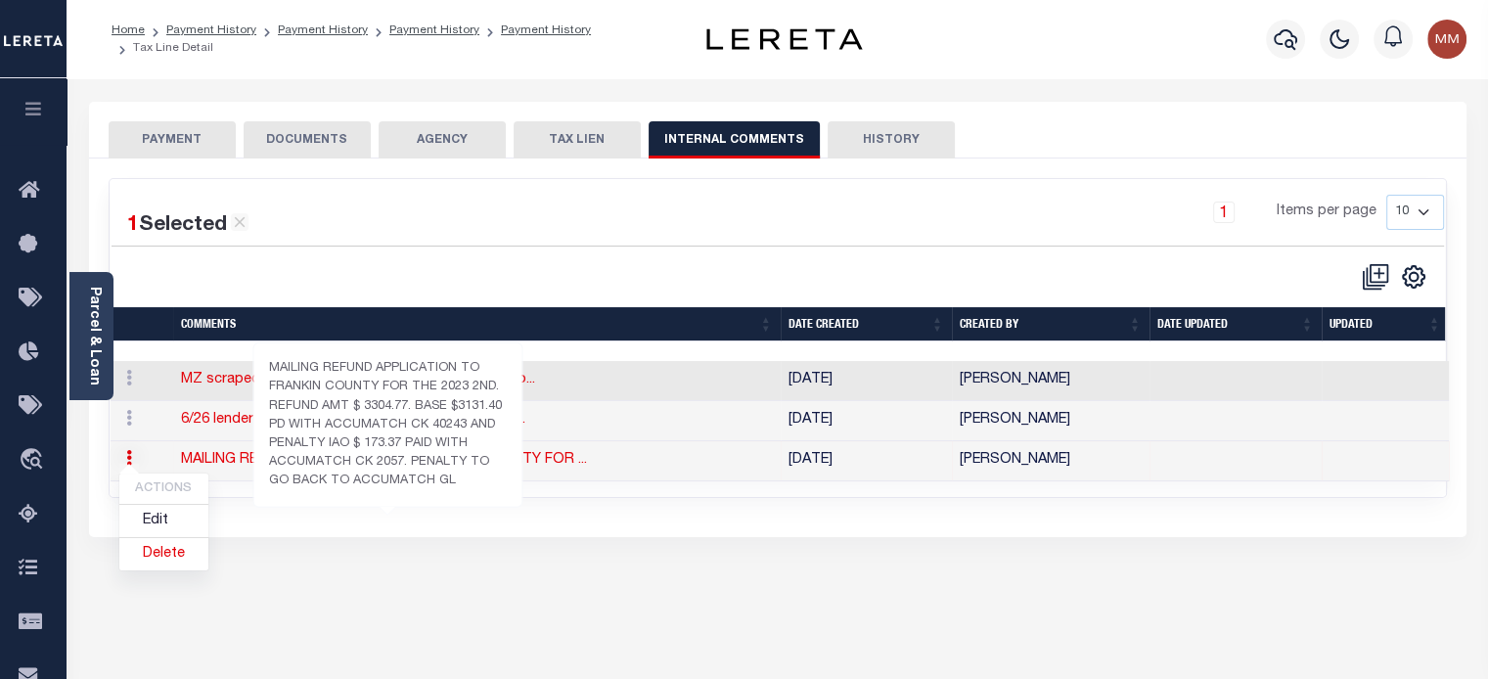
drag, startPoint x: 578, startPoint y: 467, endPoint x: 615, endPoint y: 457, distance: 38.4
click at [578, 466] on link "MAILING REFUND APPLICATION TO FRANKIN COUNTY FOR ..." at bounding box center [384, 460] width 406 height 14
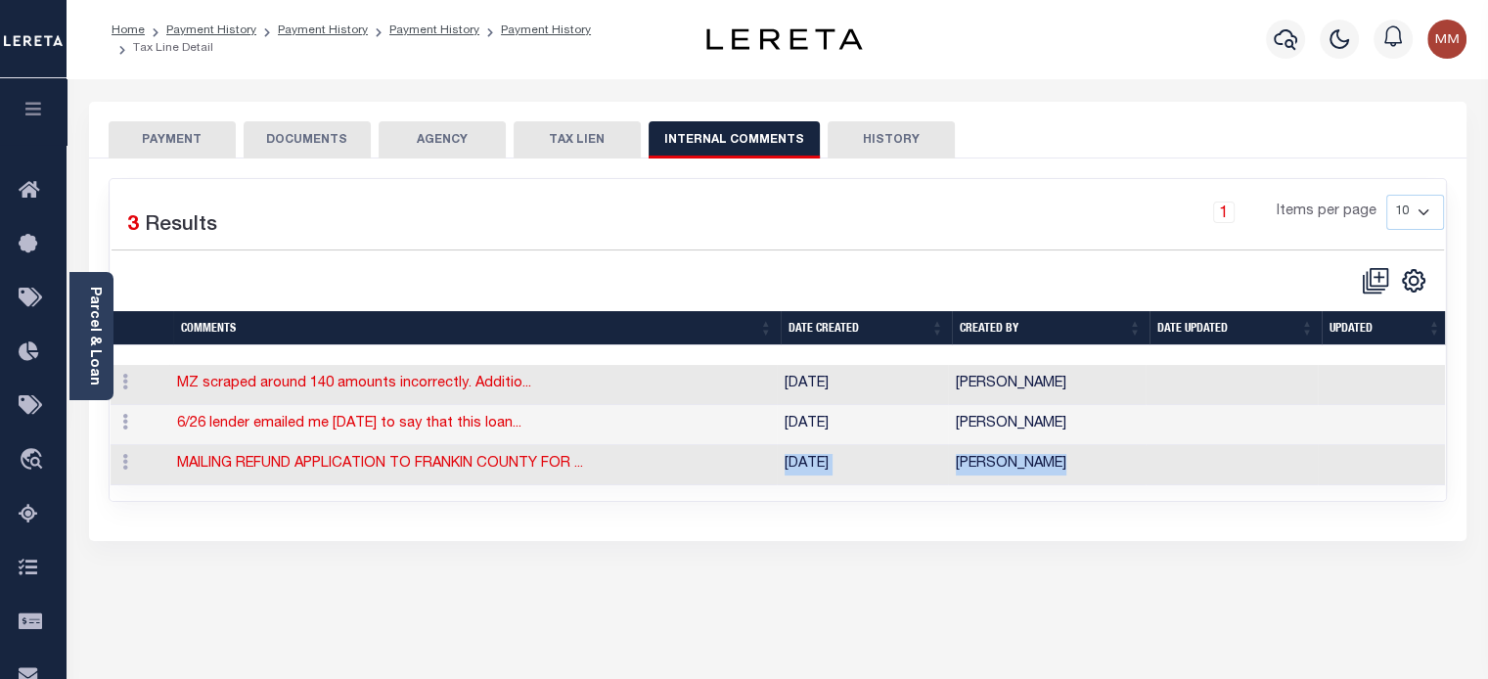
scroll to position [0, 4]
drag, startPoint x: 610, startPoint y: 482, endPoint x: 1352, endPoint y: 477, distance: 741.5
click at [1426, 478] on tr "ACTIONS Edit Delete MAILING REFUND APPLICATION TO FRANKIN COUNTY FOR ... 08/07/…" at bounding box center [776, 465] width 1338 height 40
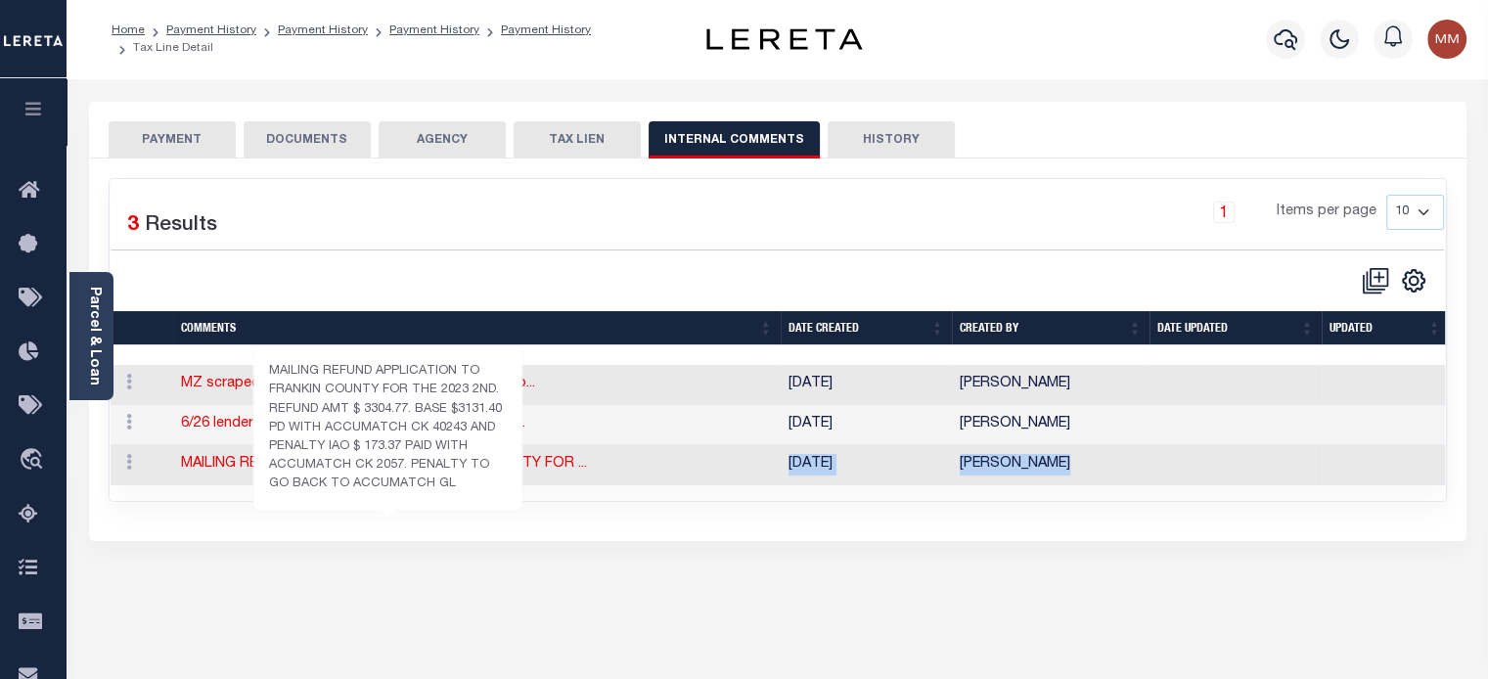
drag, startPoint x: 443, startPoint y: 467, endPoint x: 850, endPoint y: 144, distance: 519.4
click at [861, 145] on button "HISTORY" at bounding box center [891, 139] width 127 height 37
select select "50"
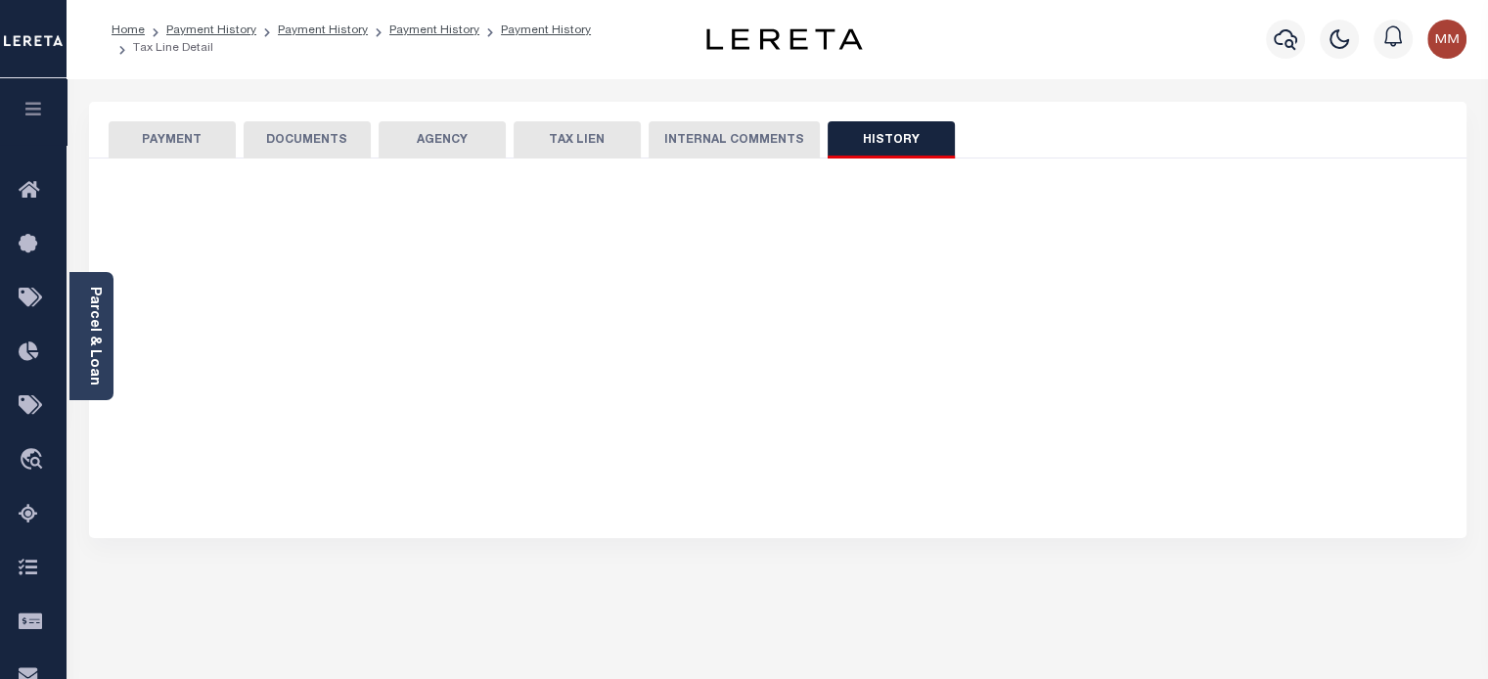
select select "50"
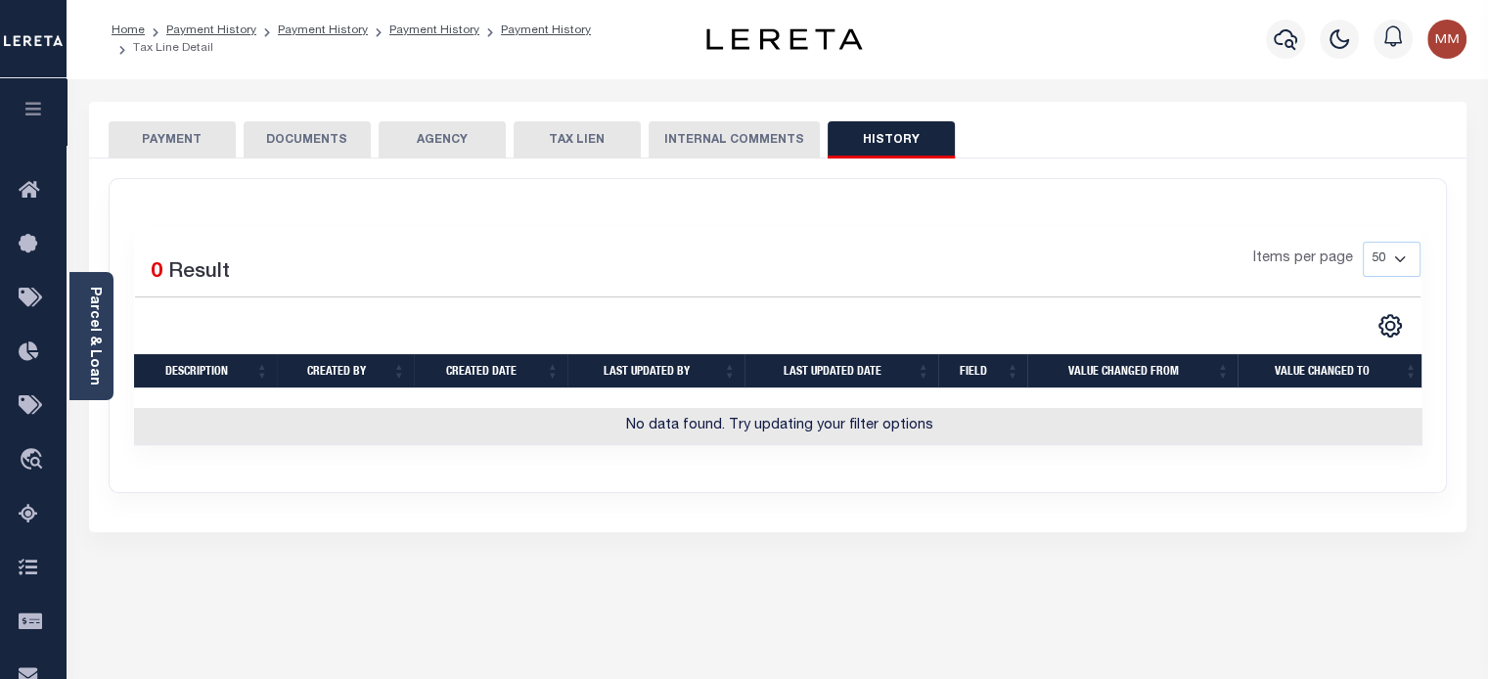
click at [719, 142] on button "INTERNAL COMMENTS" at bounding box center [734, 139] width 171 height 37
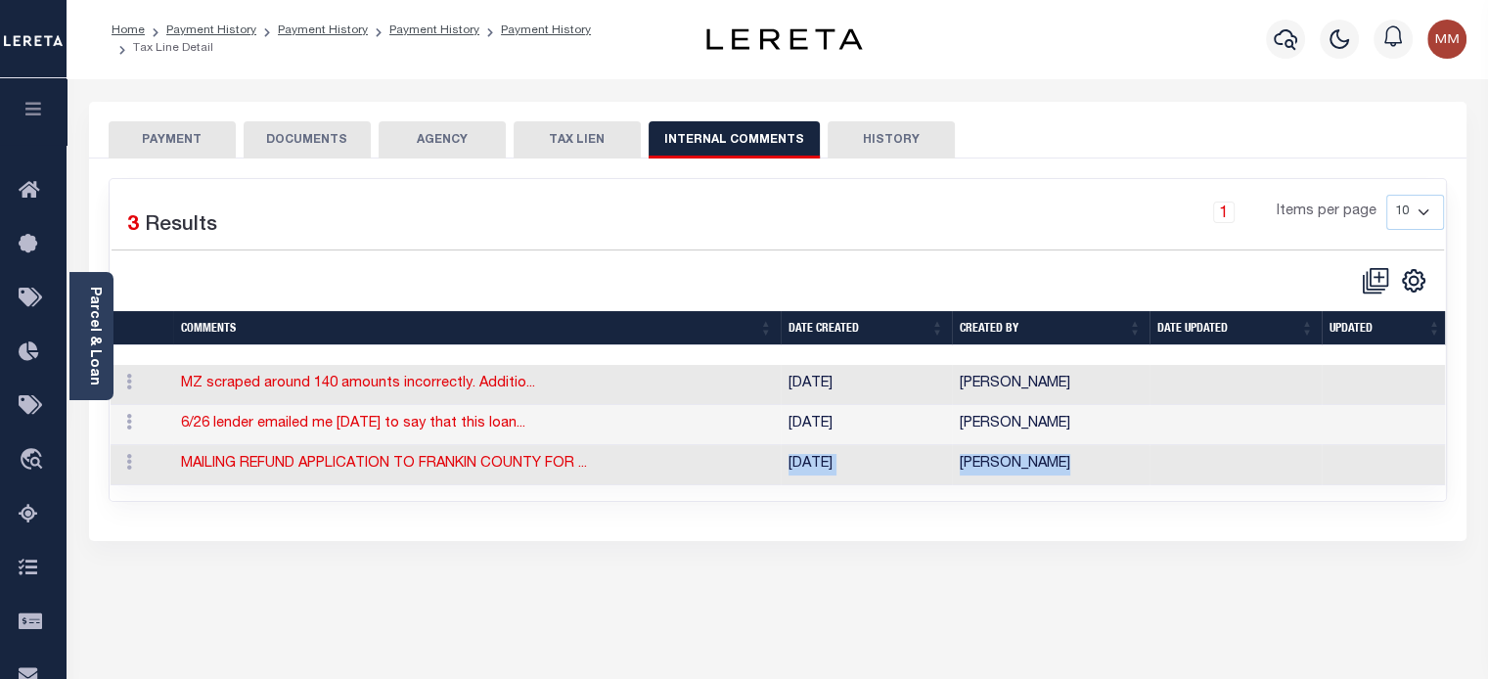
click at [581, 137] on button "TAX LIEN" at bounding box center [577, 139] width 127 height 37
checkbox input "false"
radio input "true"
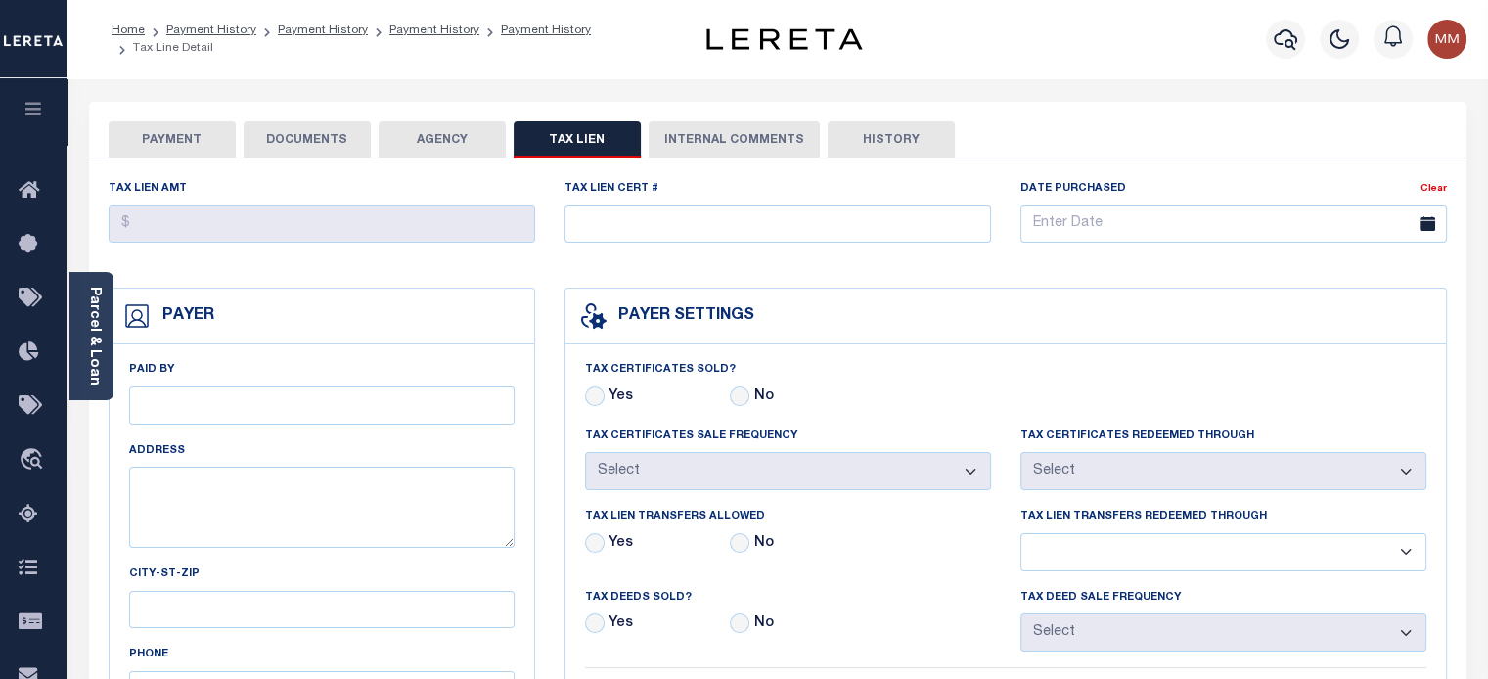
drag, startPoint x: 414, startPoint y: 143, endPoint x: 576, endPoint y: 174, distance: 165.4
click at [414, 137] on button "AGENCY" at bounding box center [442, 139] width 127 height 37
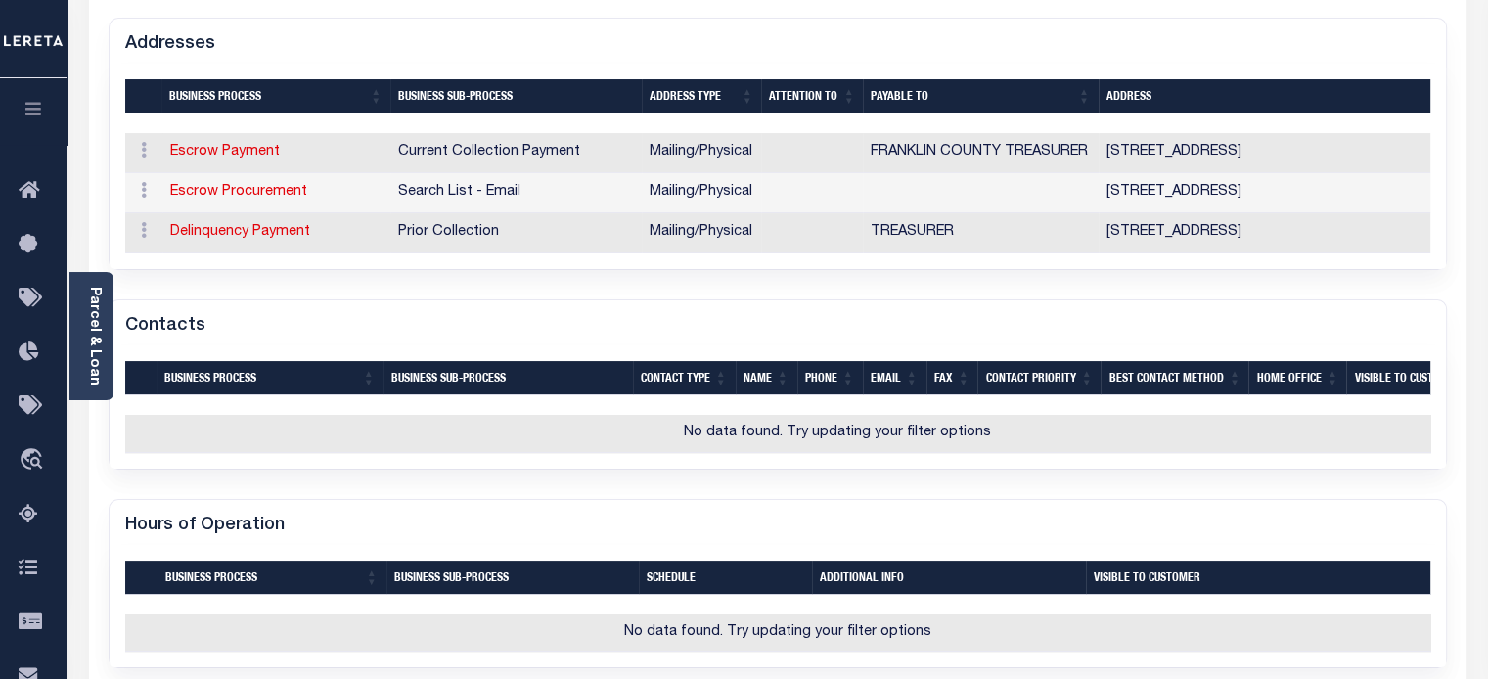
scroll to position [98, 0]
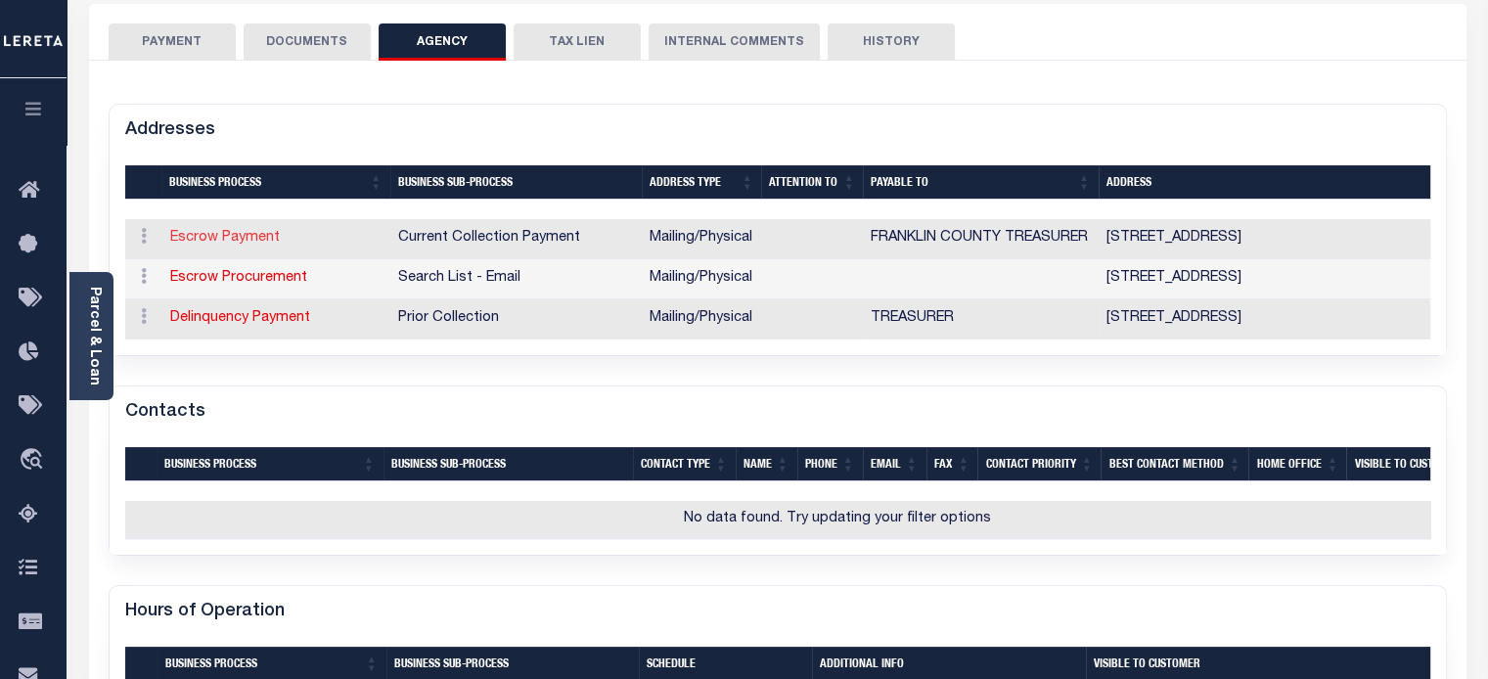
click at [239, 236] on link "Escrow Payment" at bounding box center [225, 238] width 110 height 14
select select "1"
checkbox input "false"
type input "373 S HIGH ST FL 17"
type input "COLUMBUS"
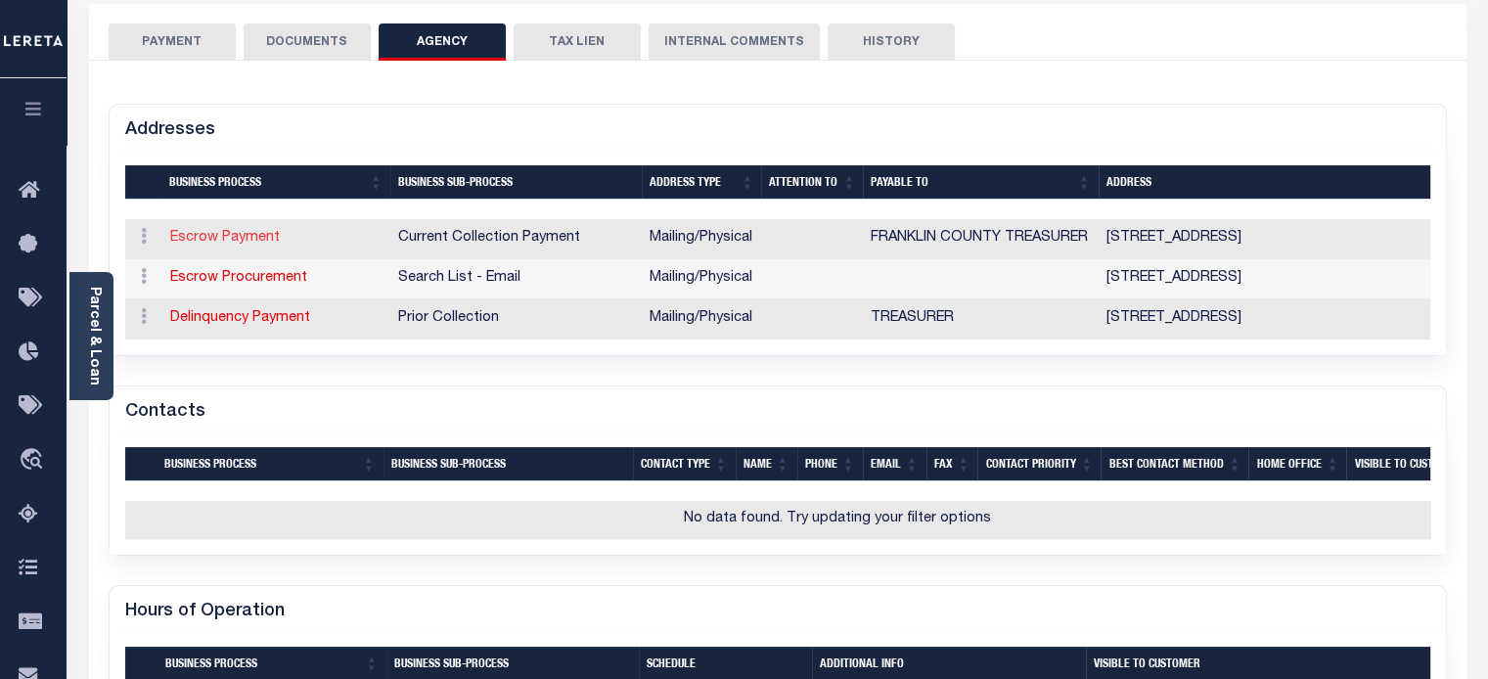
select select "OH"
type input "43215-6306"
select select "5"
checkbox input "true"
type input "FRANKLIN COUNTY TREASURER"
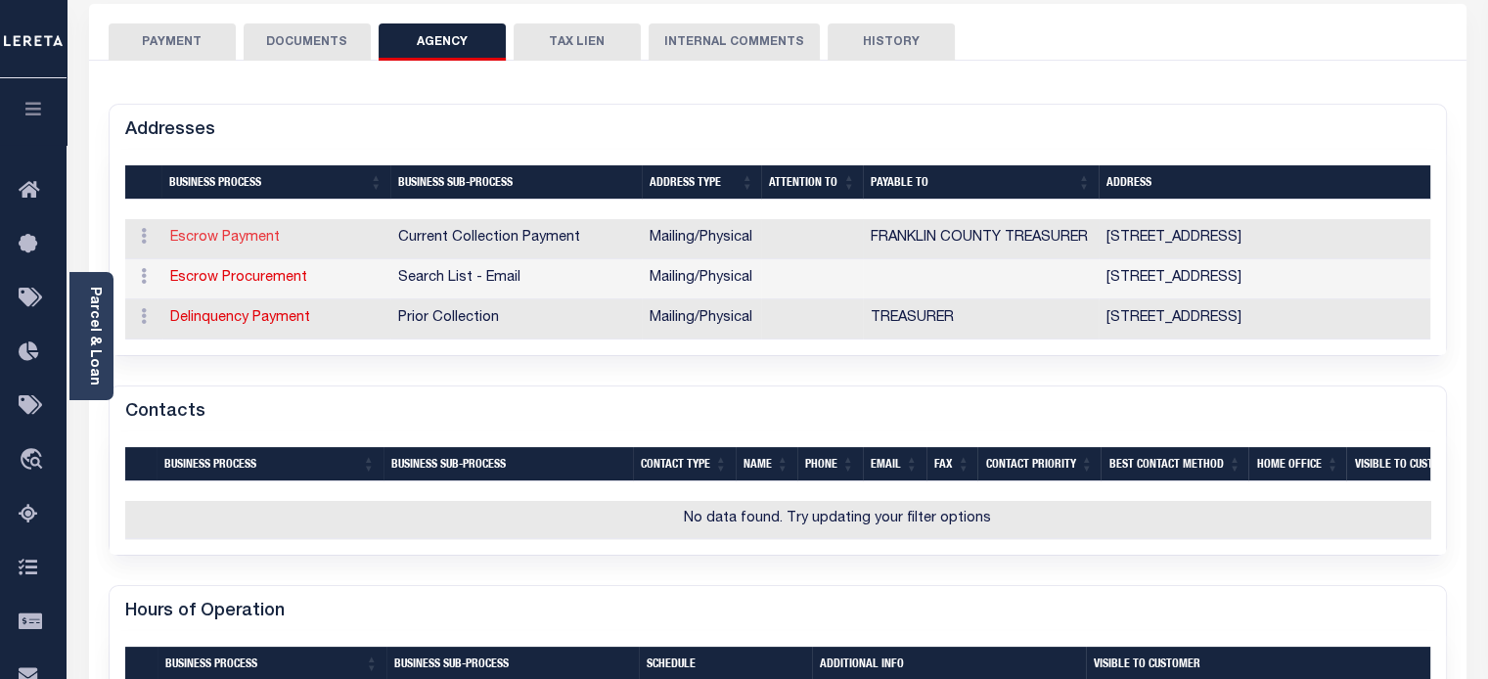
select select "11"
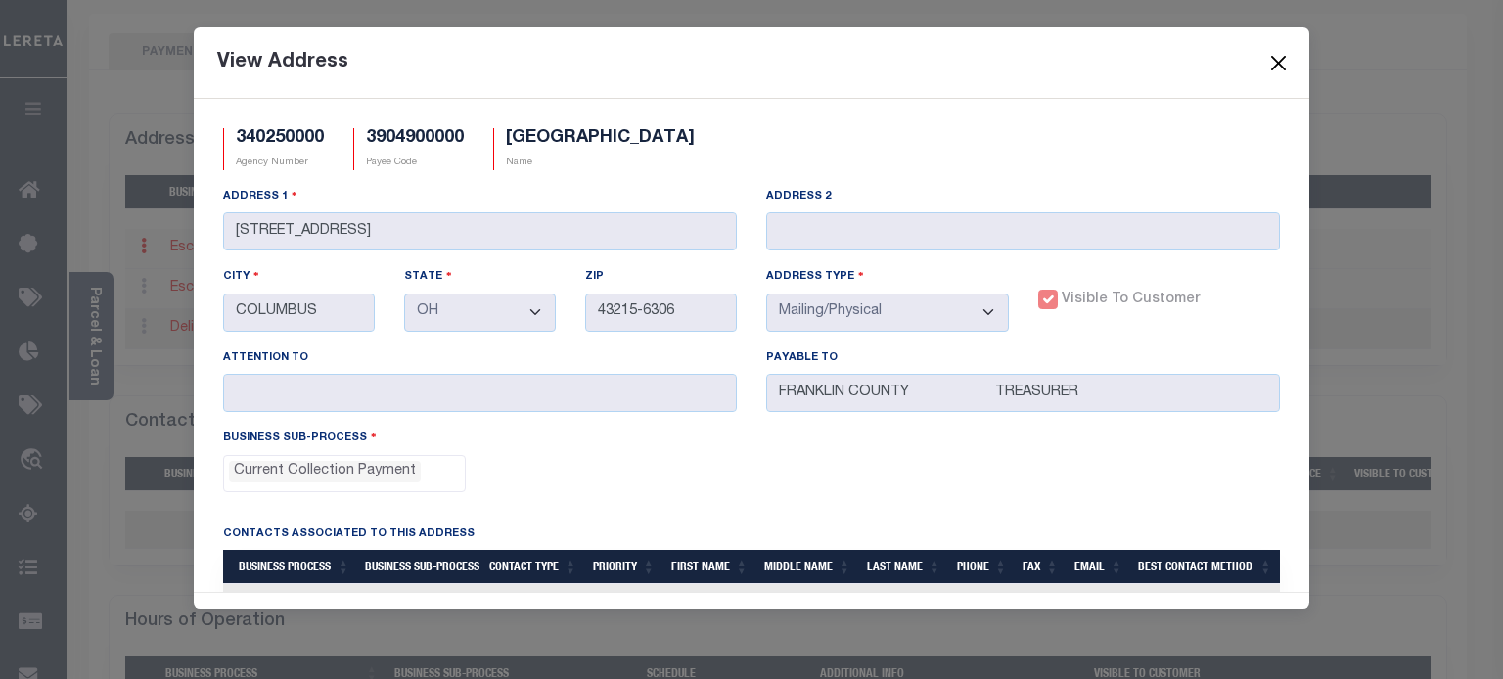
click at [1279, 56] on button "Close" at bounding box center [1278, 62] width 25 height 25
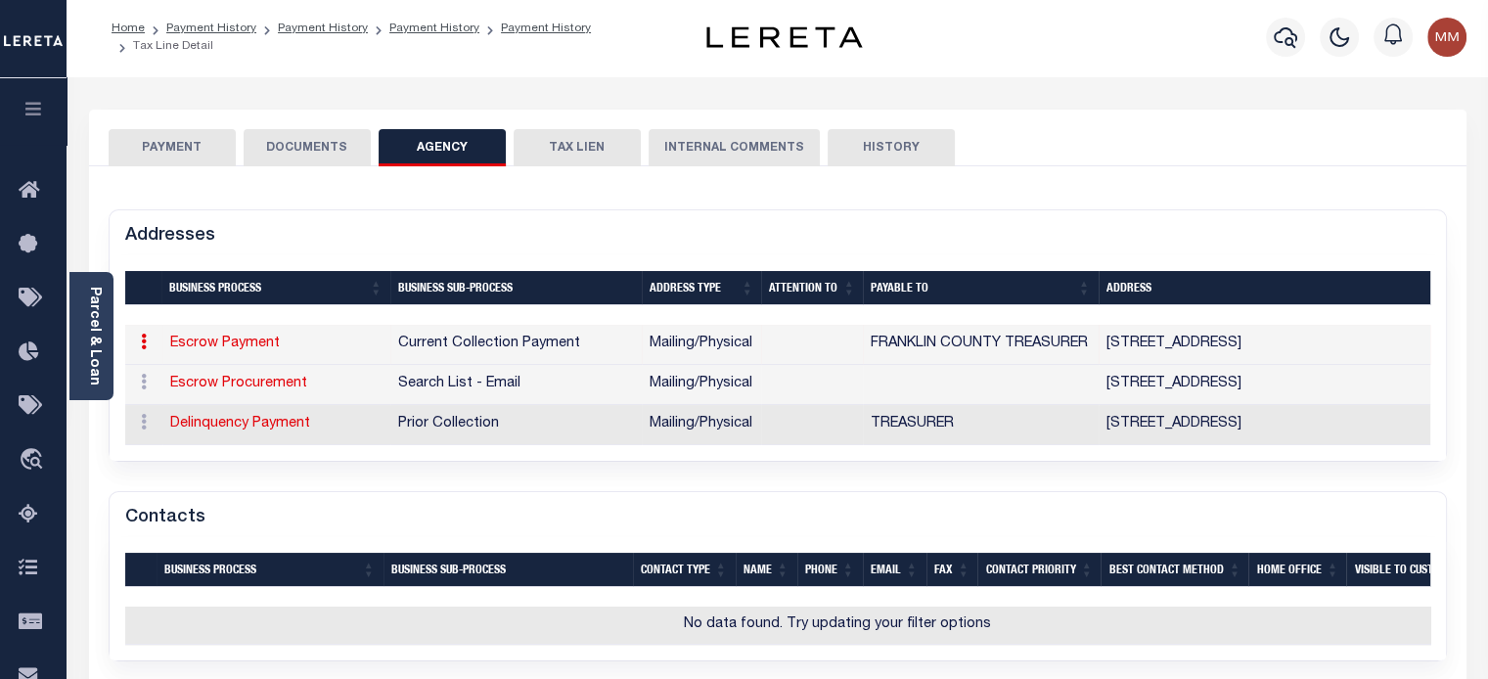
scroll to position [0, 0]
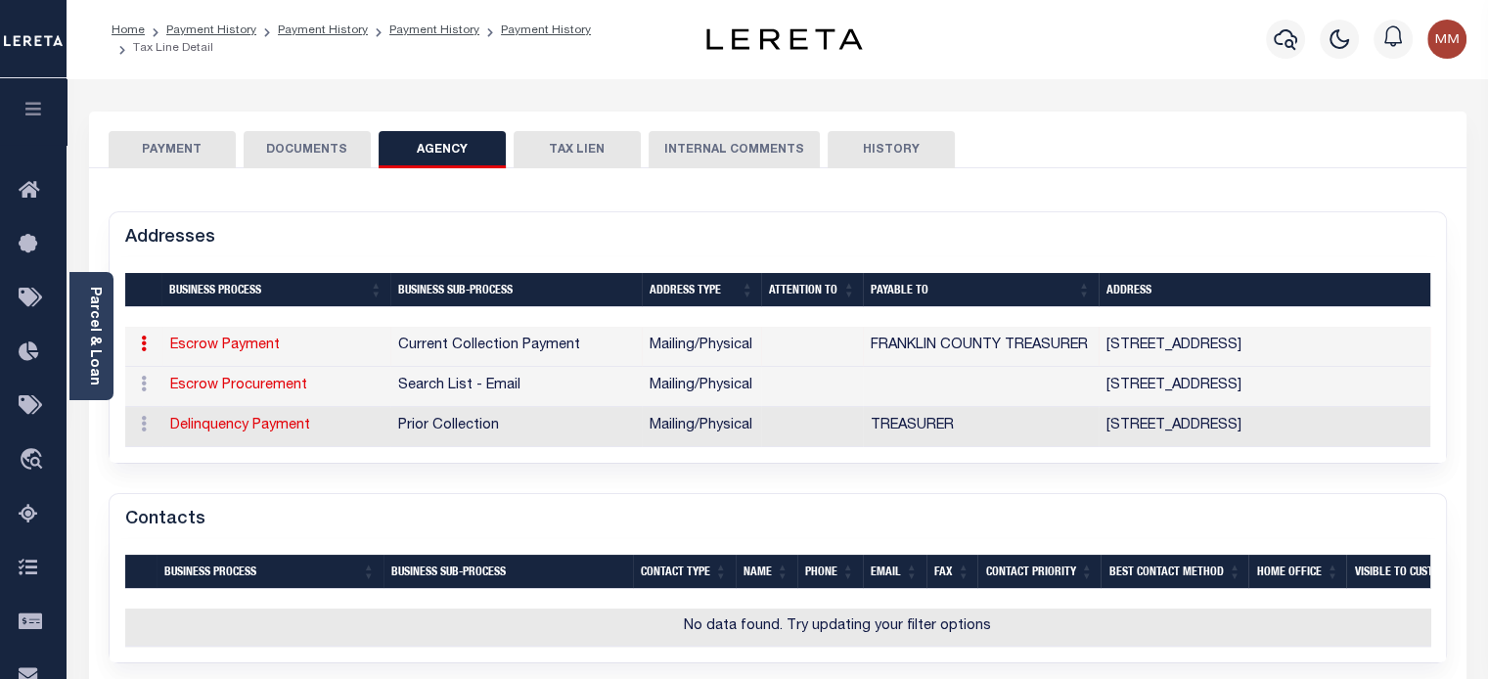
click at [295, 139] on button "DOCUMENTS" at bounding box center [307, 149] width 127 height 37
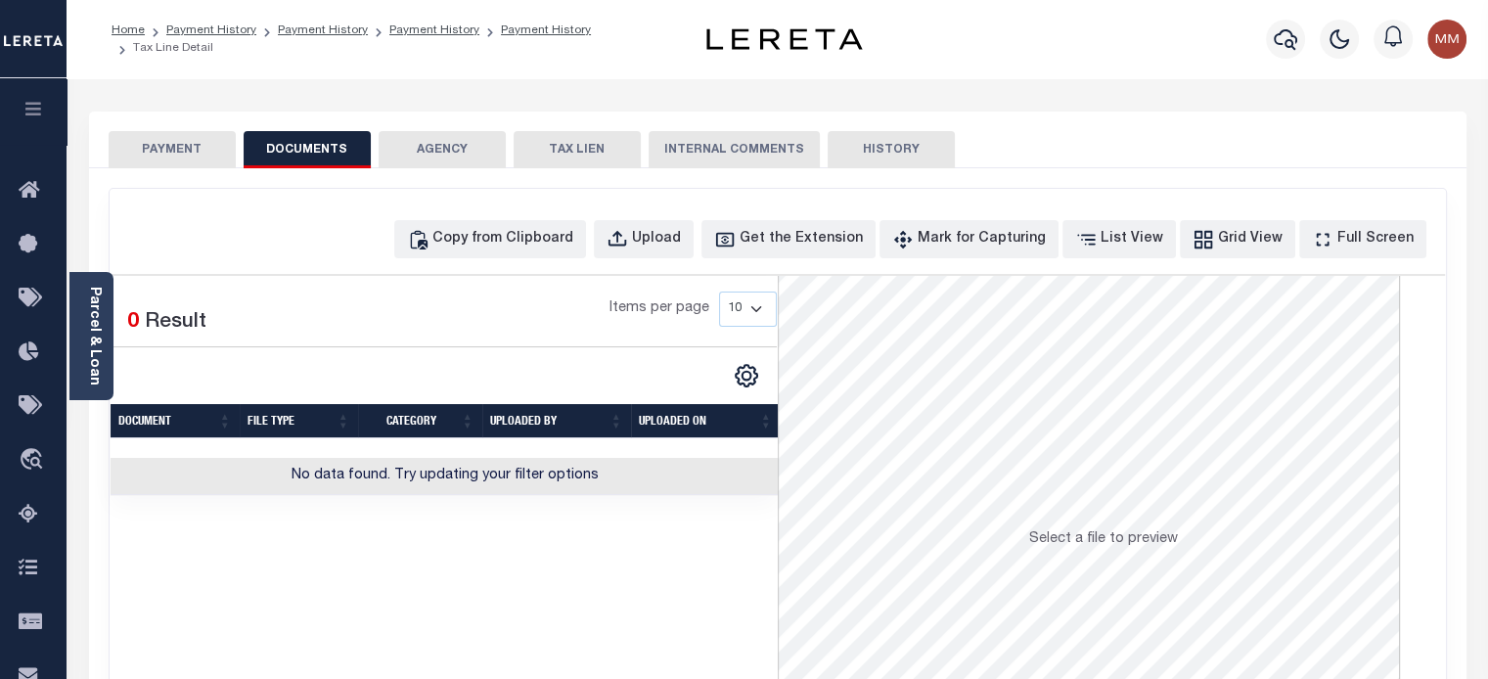
click at [203, 145] on button "PAYMENT" at bounding box center [172, 149] width 127 height 37
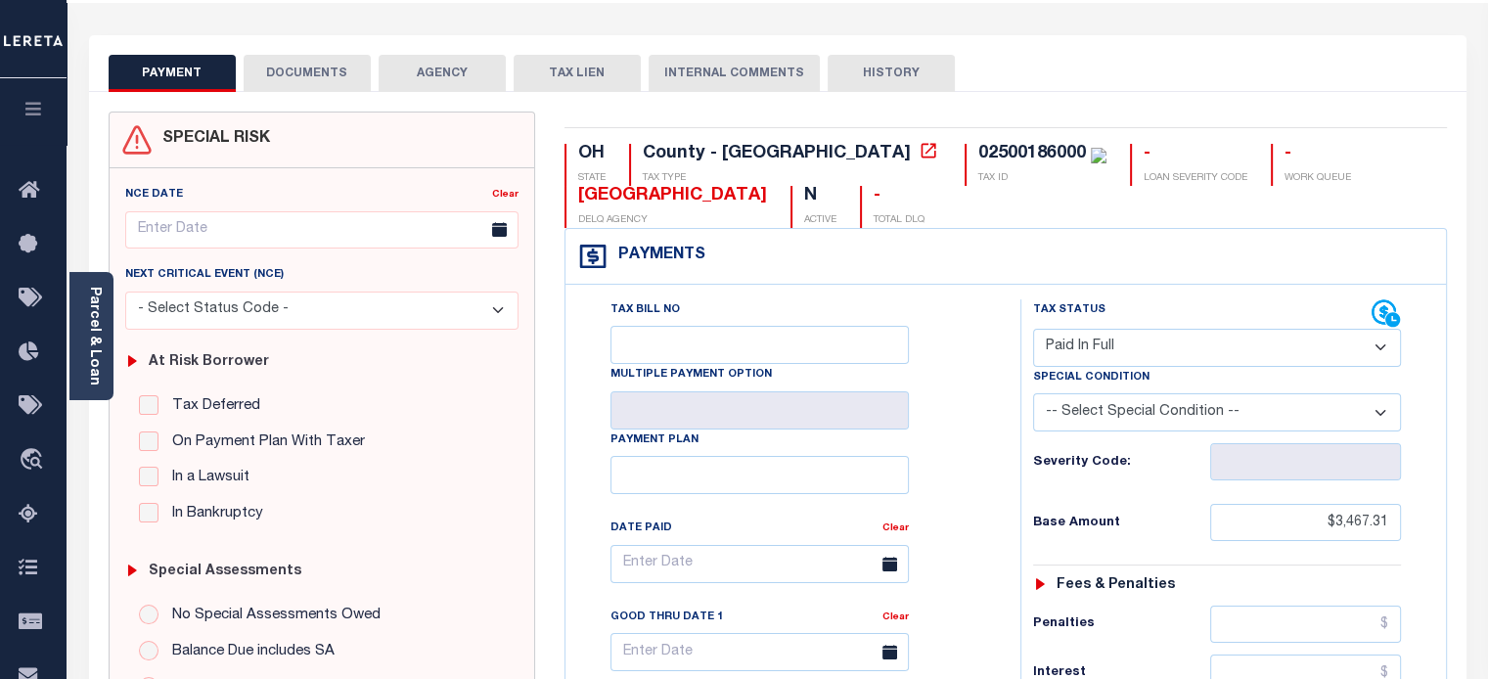
scroll to position [587, 0]
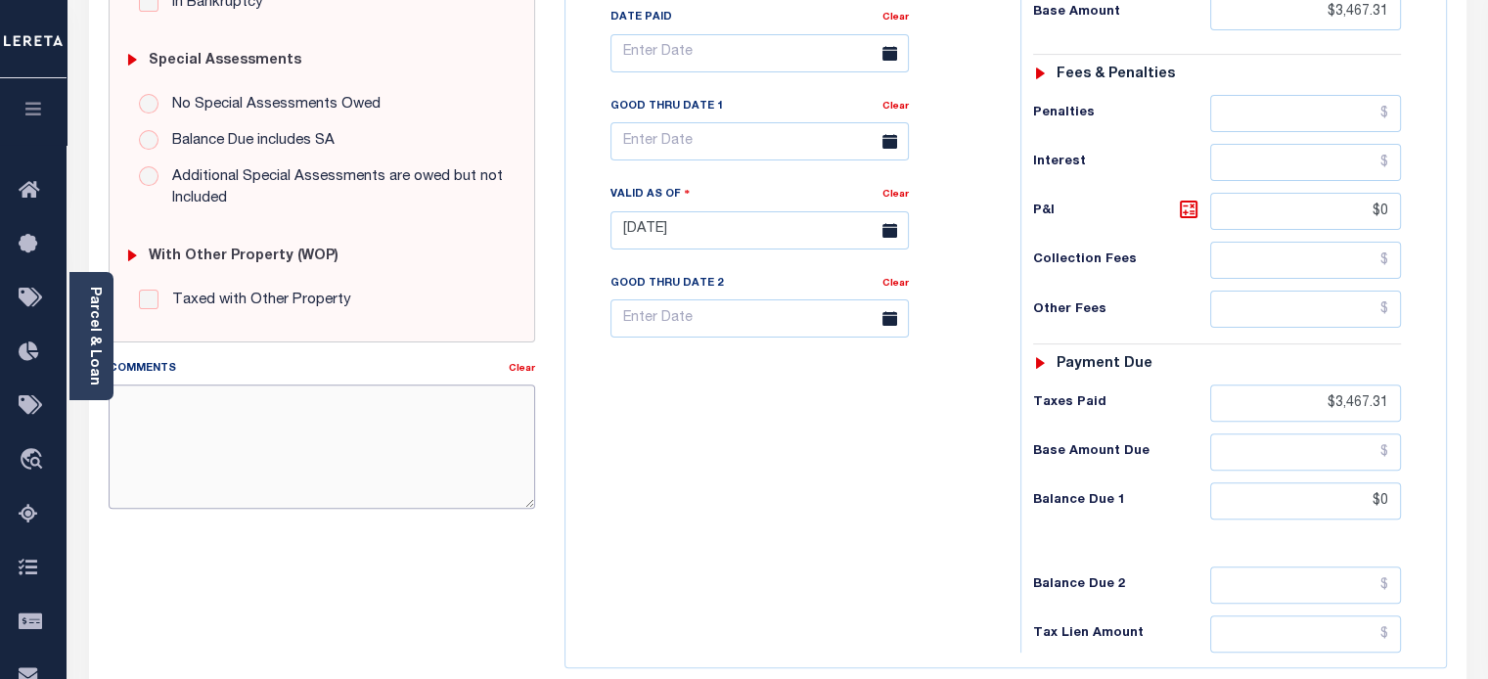
click at [325, 430] on textarea "Comments" at bounding box center [322, 445] width 426 height 123
click at [327, 422] on textarea "Comments" at bounding box center [322, 445] width 426 height 123
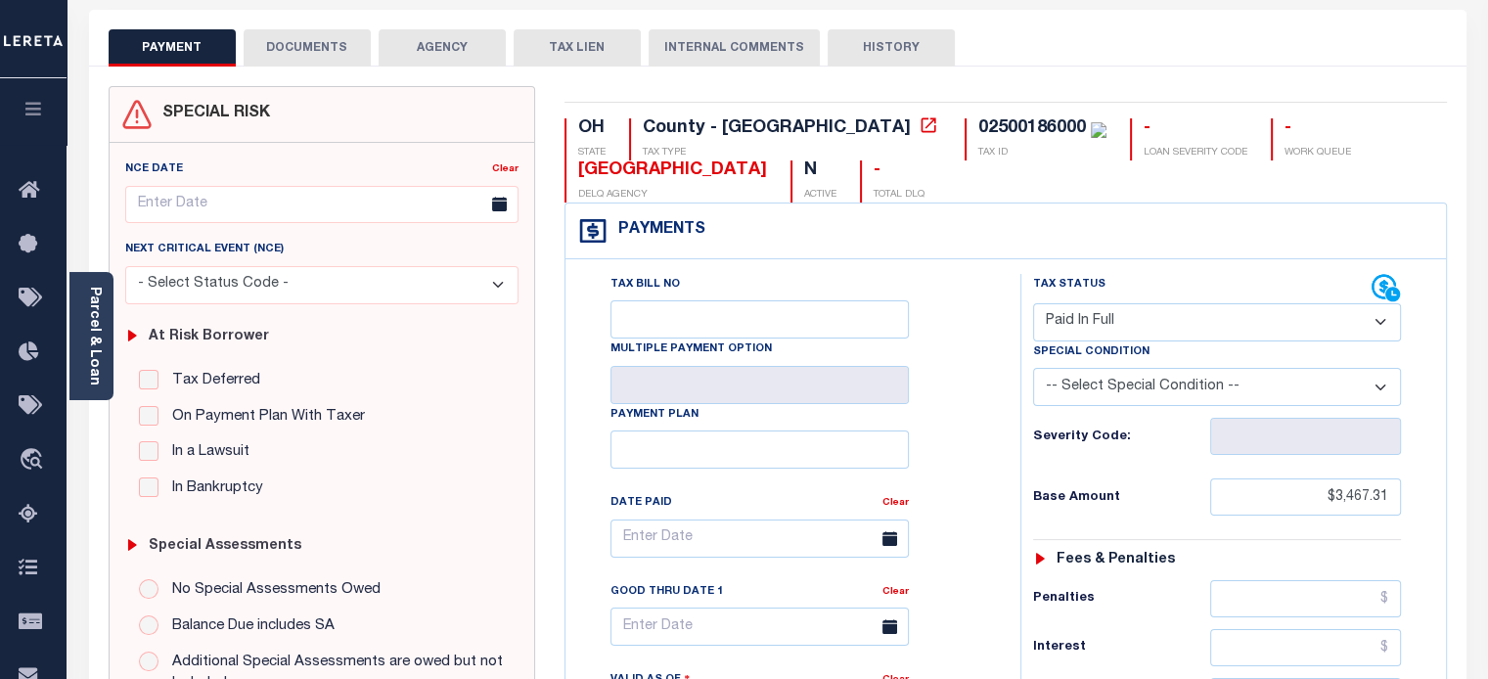
scroll to position [98, 0]
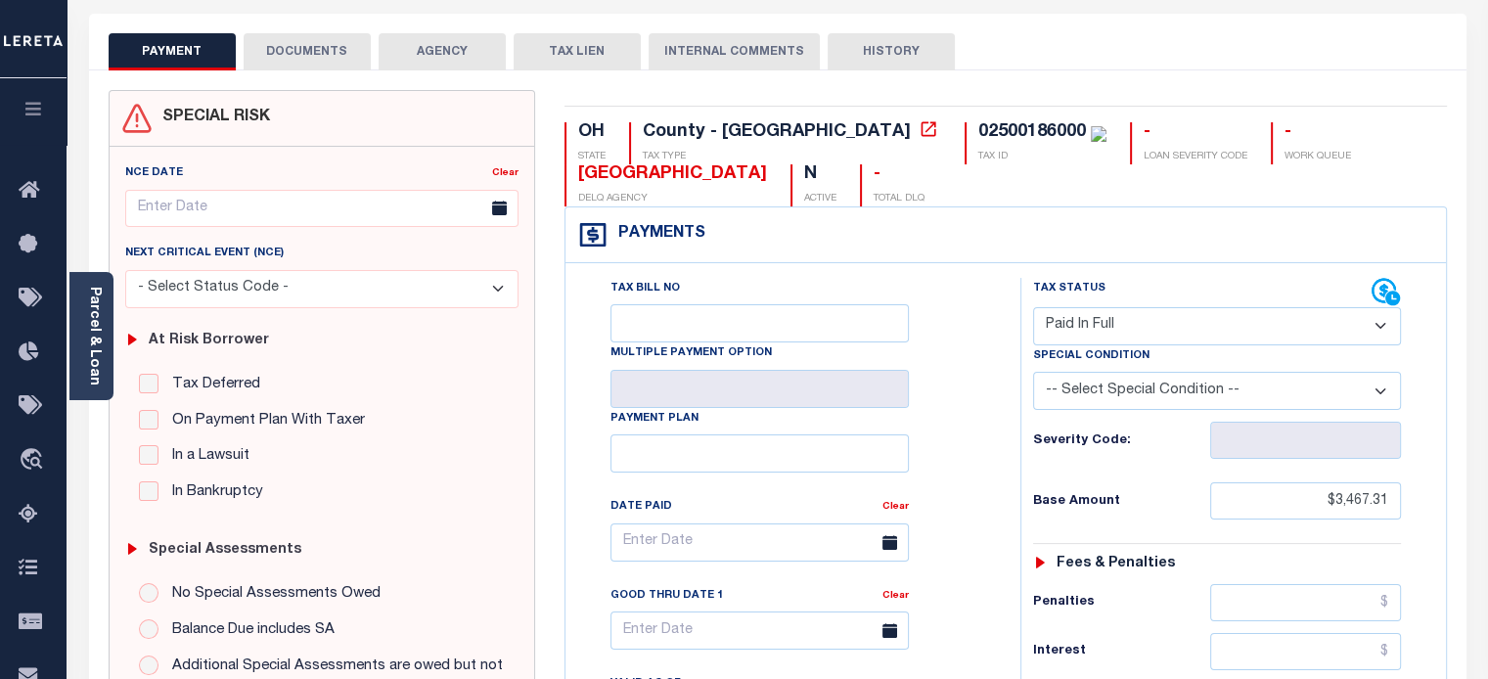
click at [901, 51] on button "HISTORY" at bounding box center [891, 51] width 127 height 37
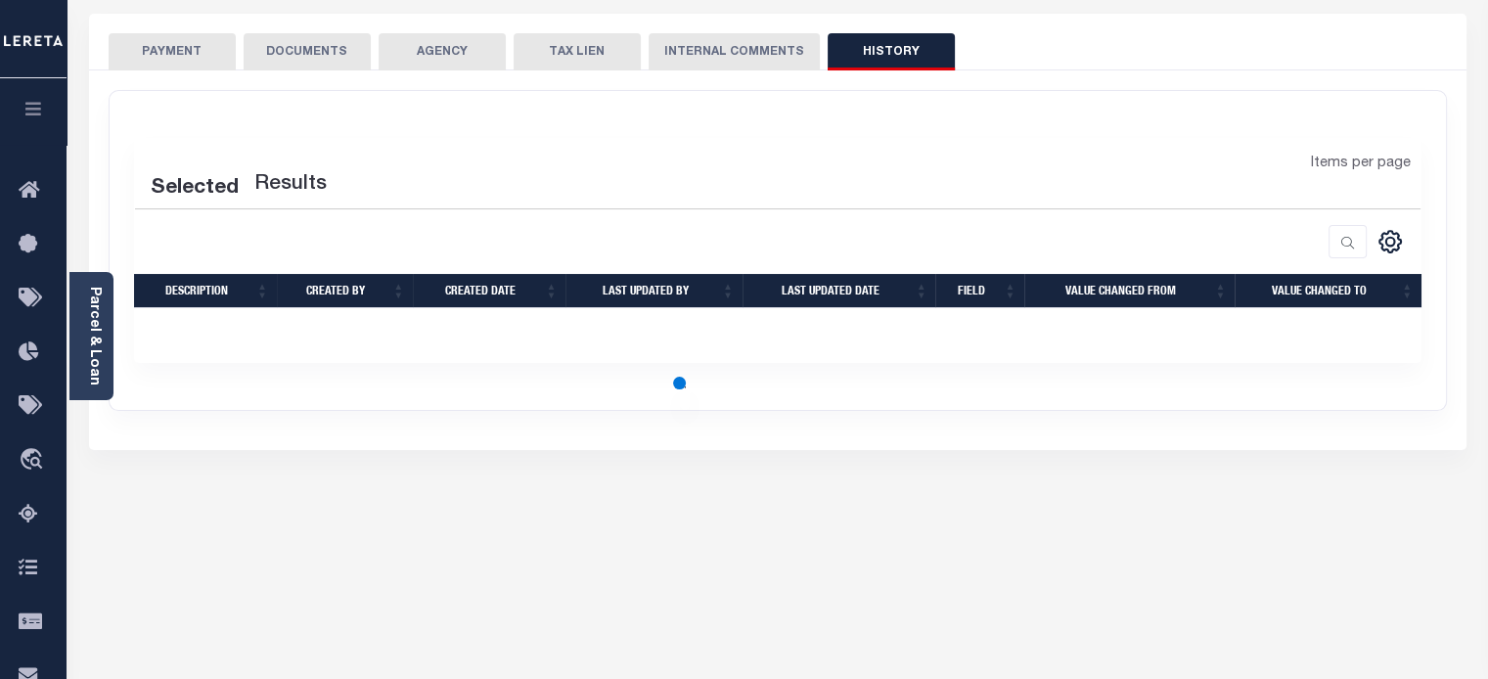
select select "50"
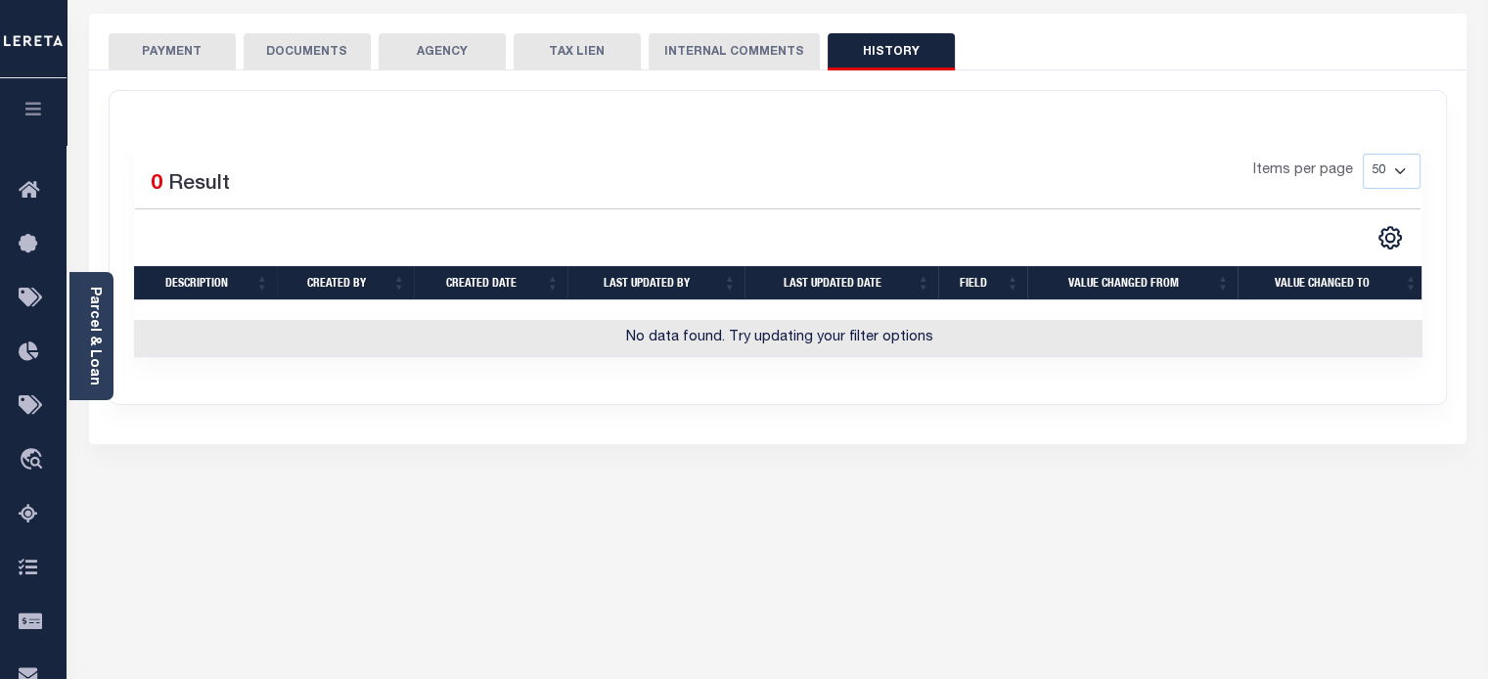
click at [750, 55] on button "INTERNAL COMMENTS" at bounding box center [734, 51] width 171 height 37
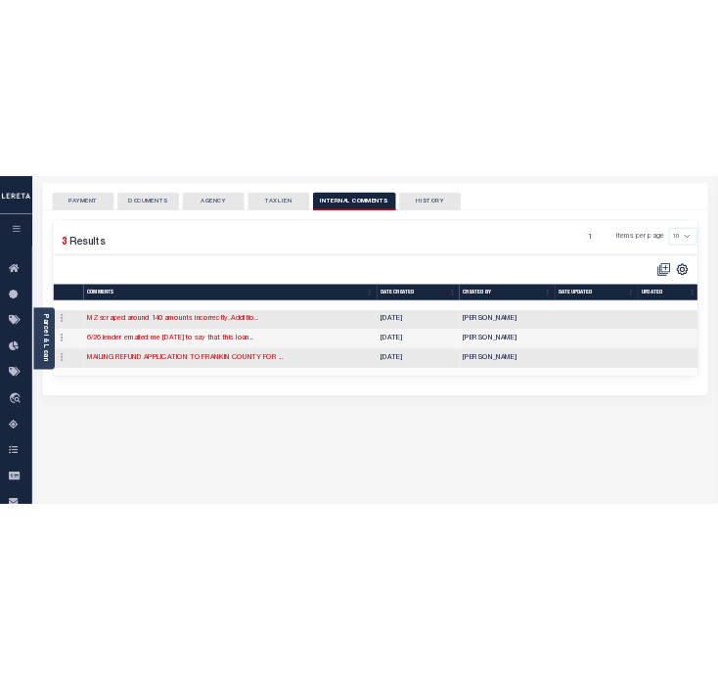
scroll to position [0, 3]
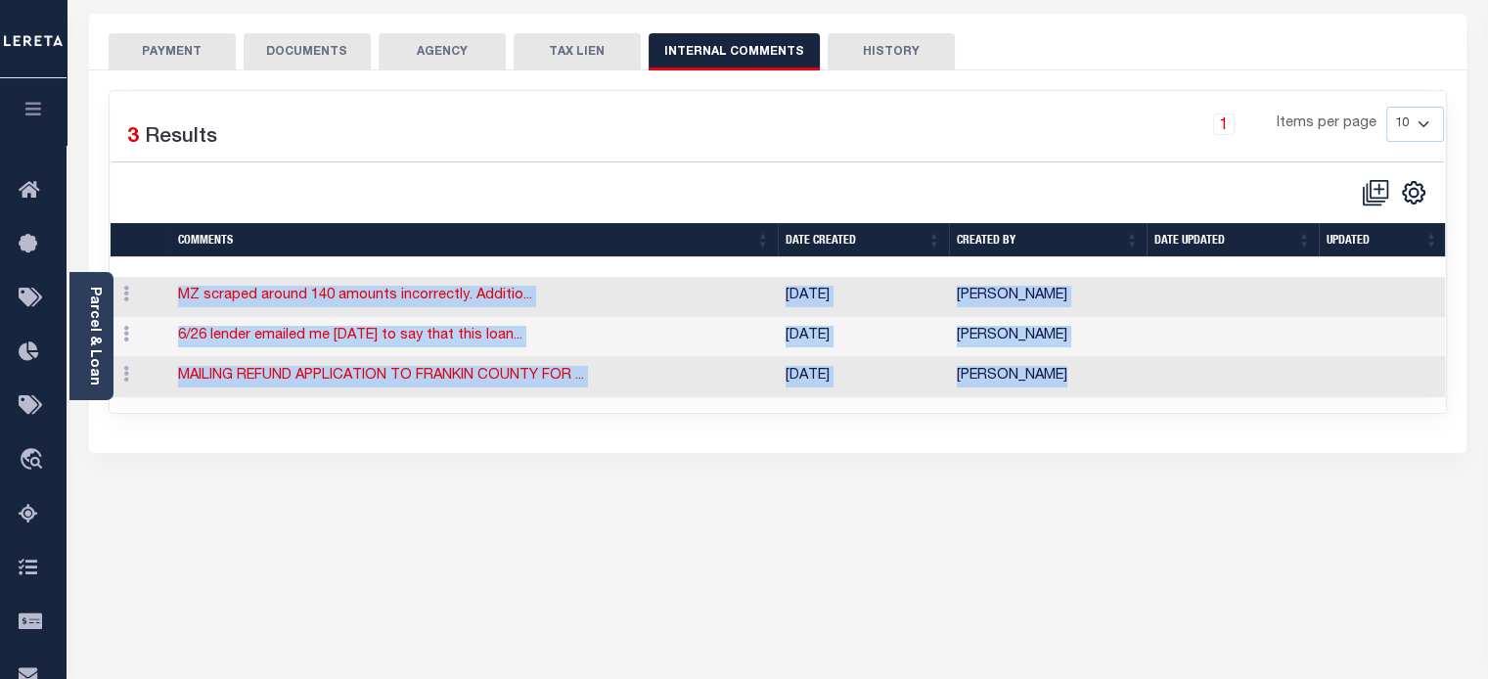
drag, startPoint x: 1187, startPoint y: 389, endPoint x: 445, endPoint y: 372, distance: 741.7
click at [485, 377] on tr "ACTIONS Edit Delete MAILING REFUND APPLICATION TO FRANKIN COUNTY FOR ... 08/07/…" at bounding box center [777, 377] width 1338 height 40
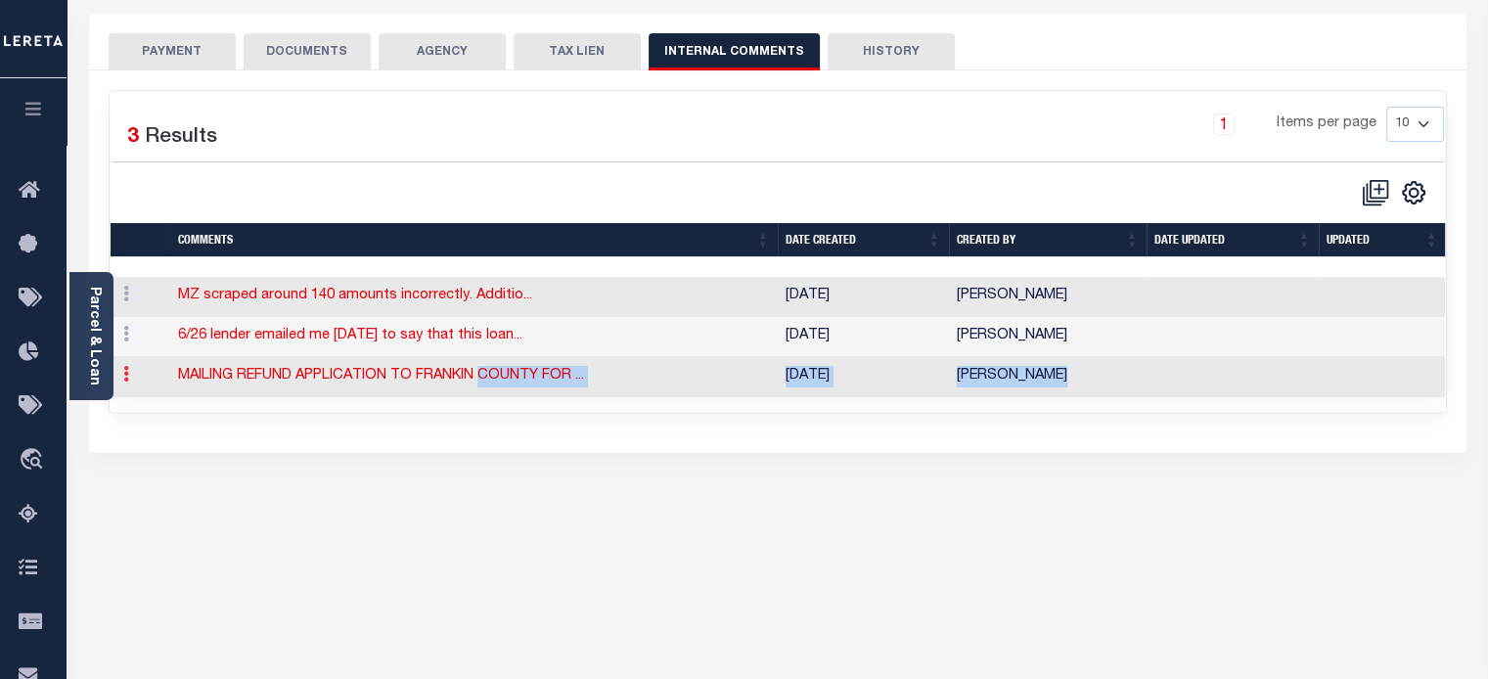
click at [125, 375] on icon at bounding box center [126, 374] width 6 height 16
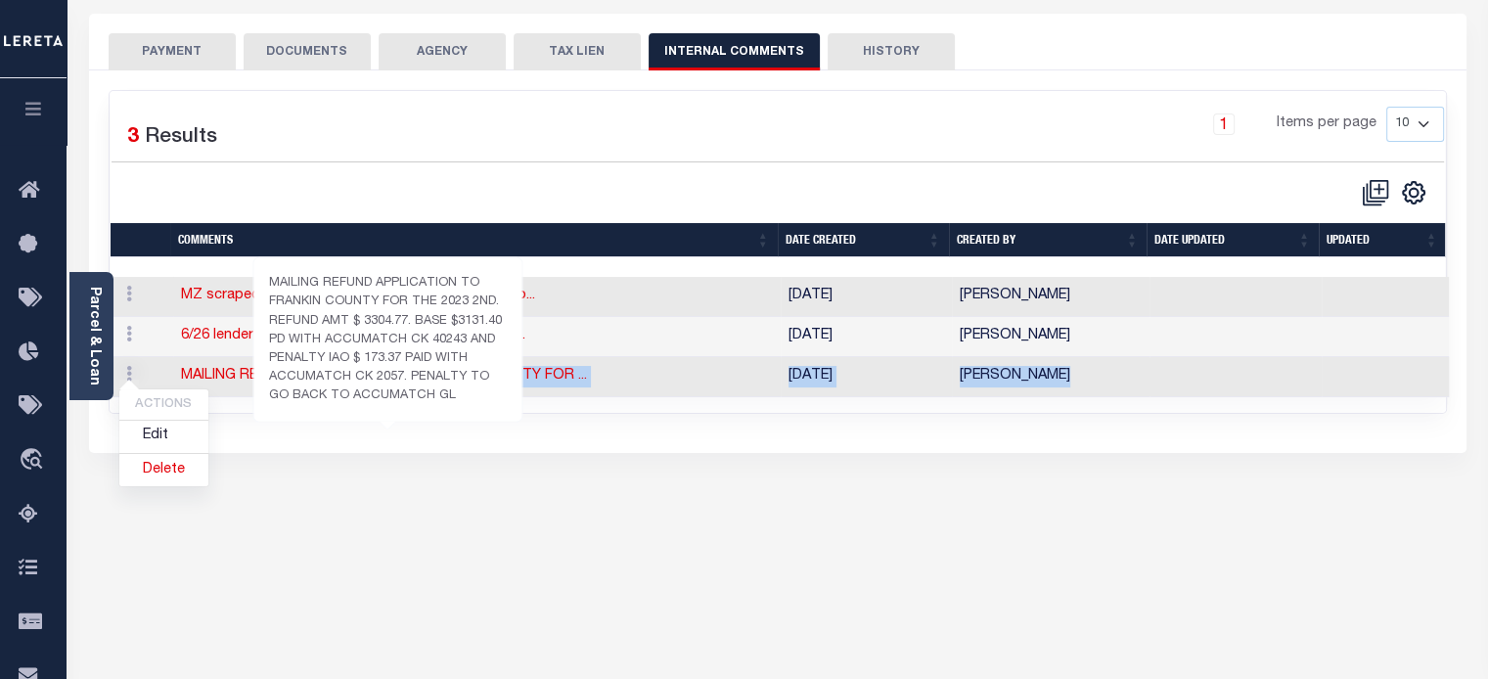
click at [351, 370] on link "MAILING REFUND APPLICATION TO FRANKIN COUNTY FOR ..." at bounding box center [384, 376] width 406 height 14
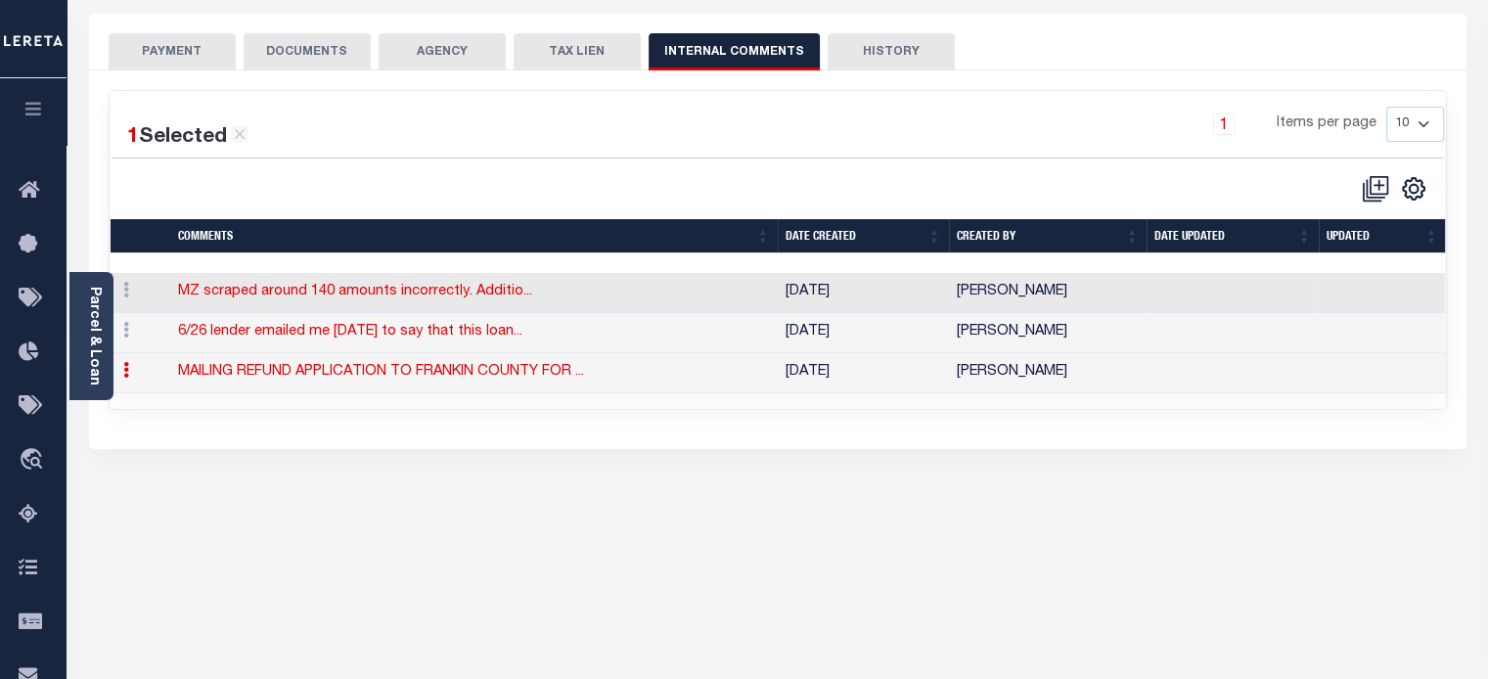
drag, startPoint x: 351, startPoint y: 370, endPoint x: 213, endPoint y: 361, distance: 138.2
click at [213, 361] on td "MAILING REFUND APPLICATION TO FRANKIN COUNTY FOR ..." at bounding box center [473, 373] width 607 height 40
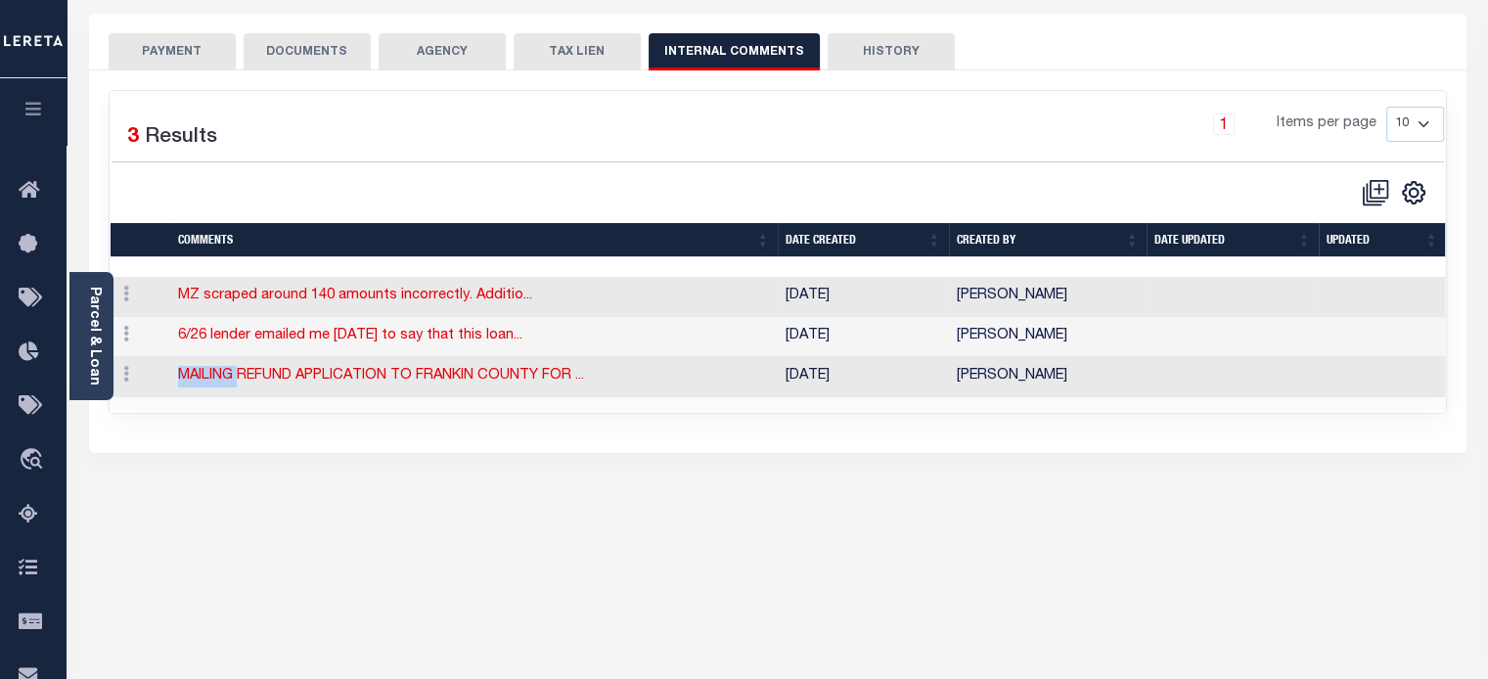
click at [213, 361] on td "MAILING REFUND APPLICATION TO FRANKIN COUNTY FOR ..." at bounding box center [473, 377] width 607 height 40
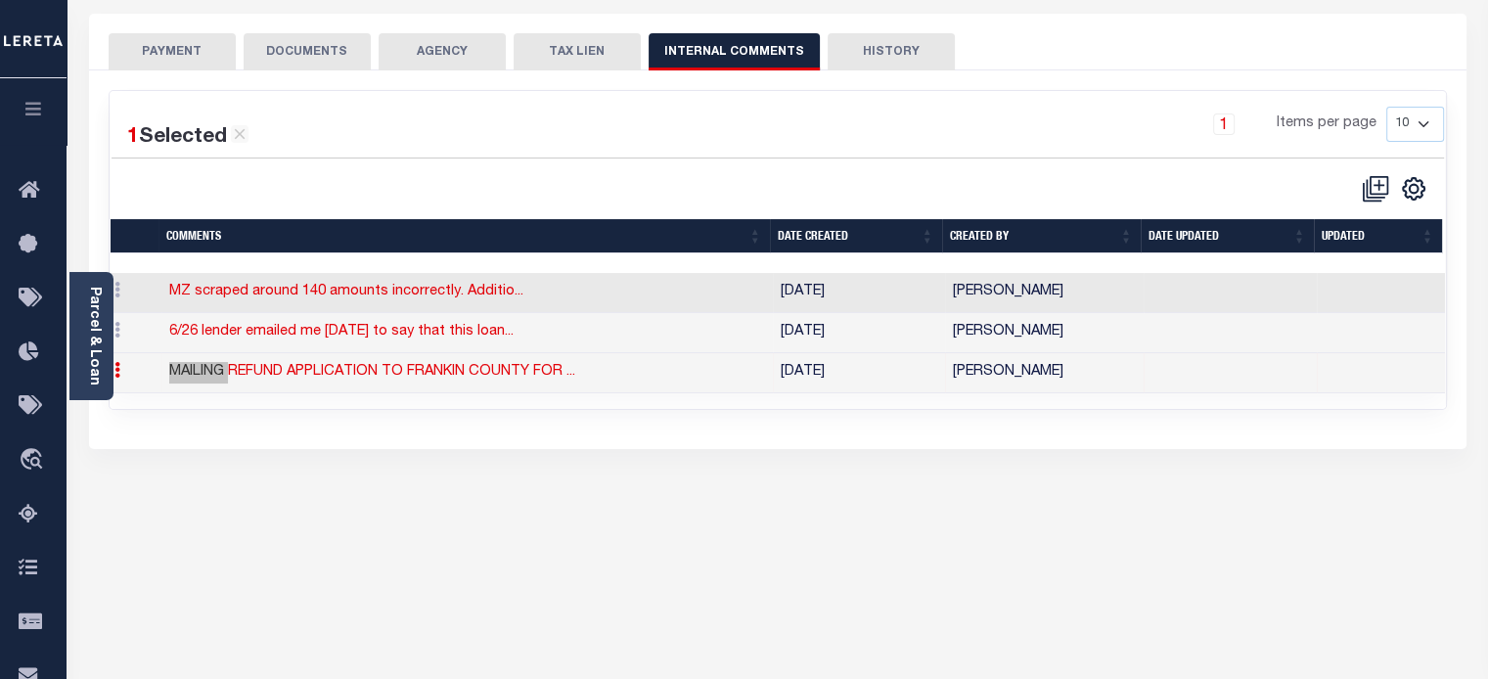
scroll to position [0, 0]
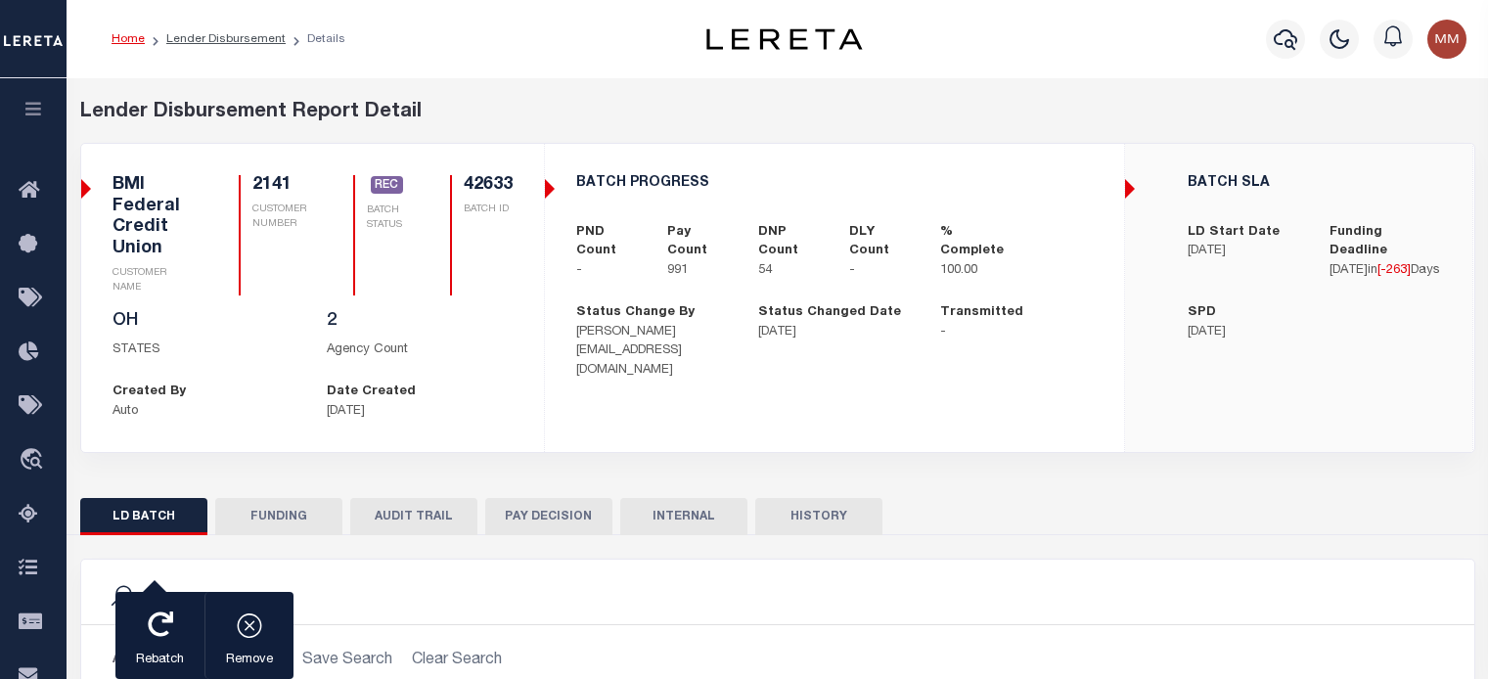
select select "200"
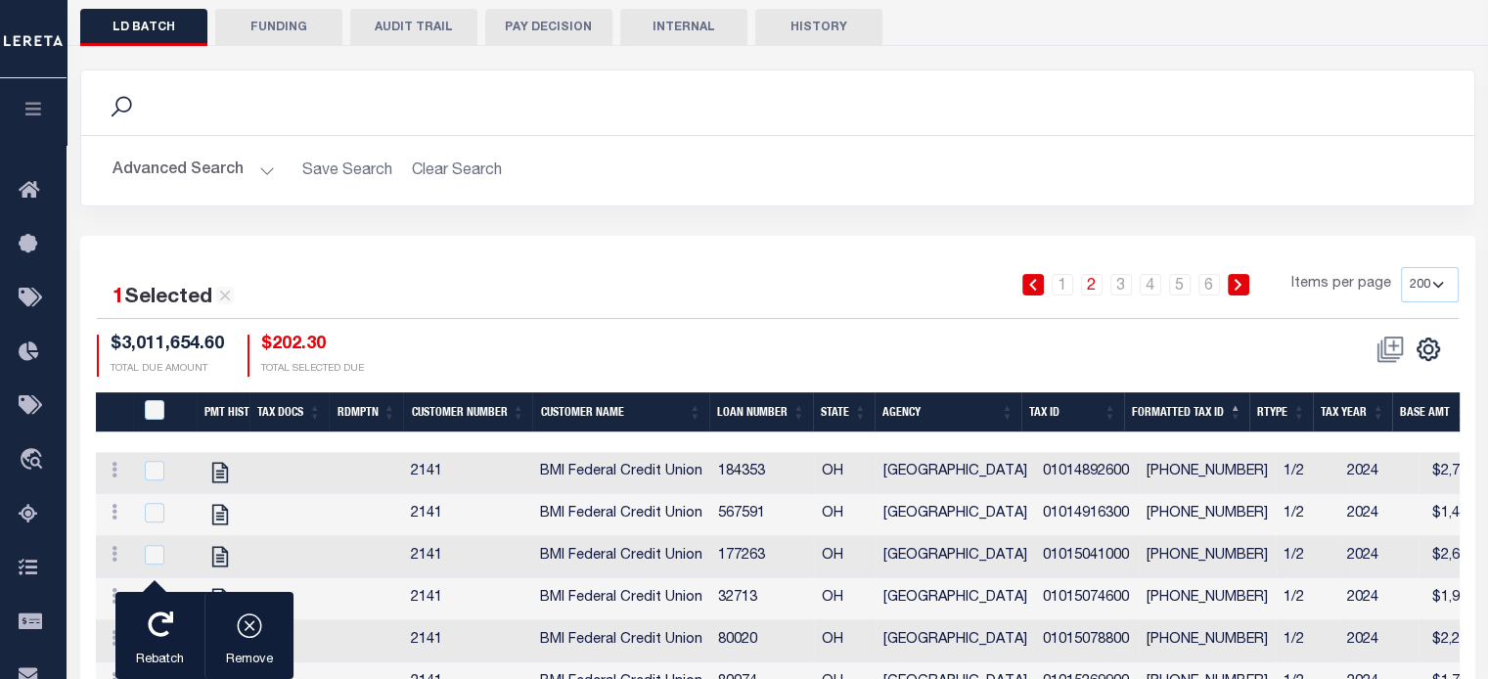
scroll to position [0, 442]
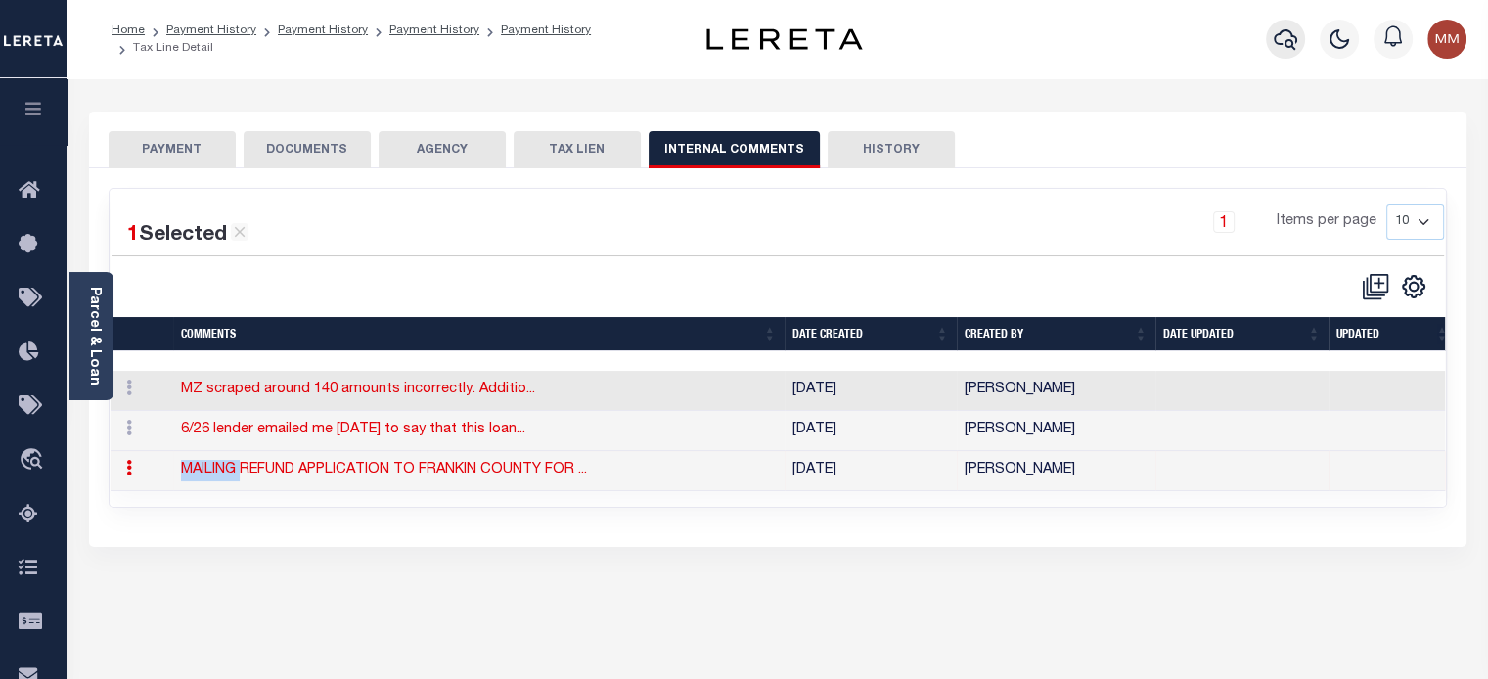
drag, startPoint x: 1287, startPoint y: 47, endPoint x: 1270, endPoint y: 39, distance: 19.3
click at [1270, 39] on button "button" at bounding box center [1285, 39] width 39 height 39
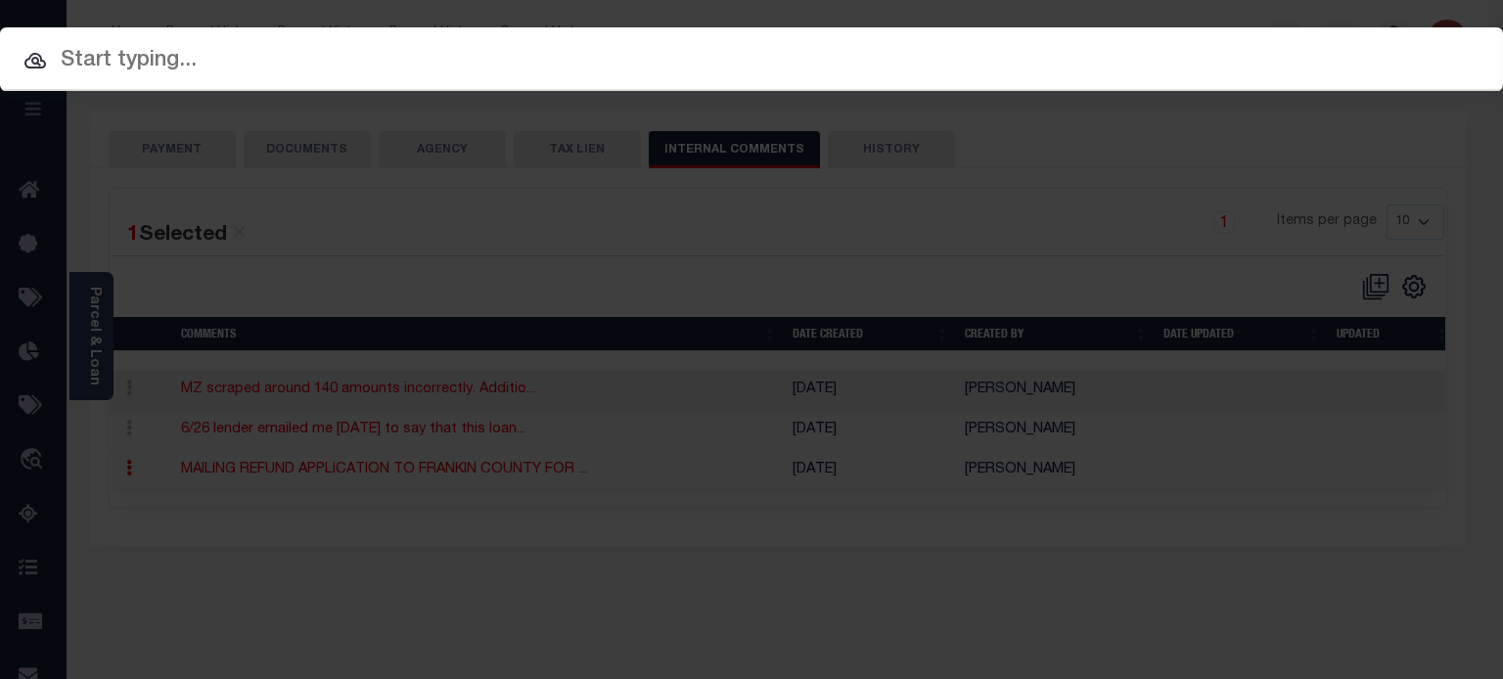
drag, startPoint x: 561, startPoint y: 50, endPoint x: 528, endPoint y: 68, distance: 38.1
click at [551, 54] on input "text" at bounding box center [751, 61] width 1503 height 34
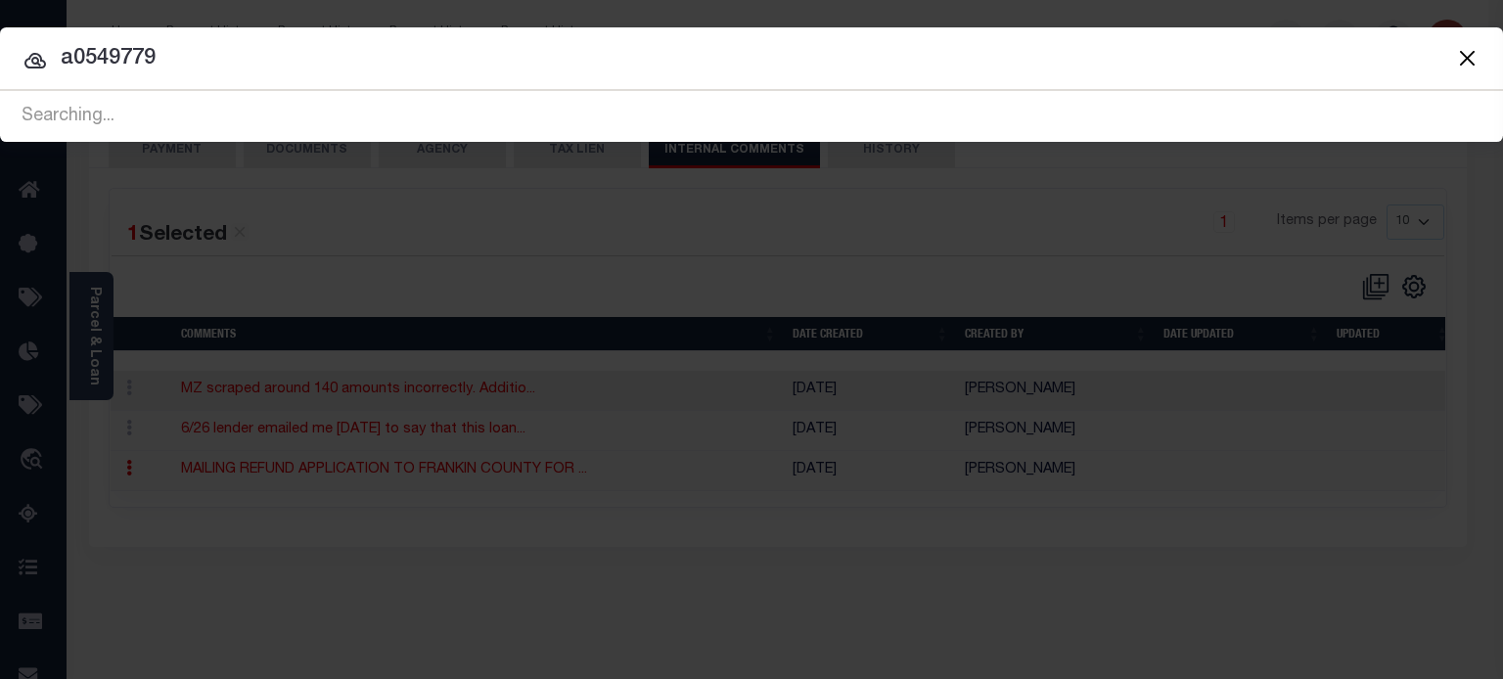
type input "a0549779"
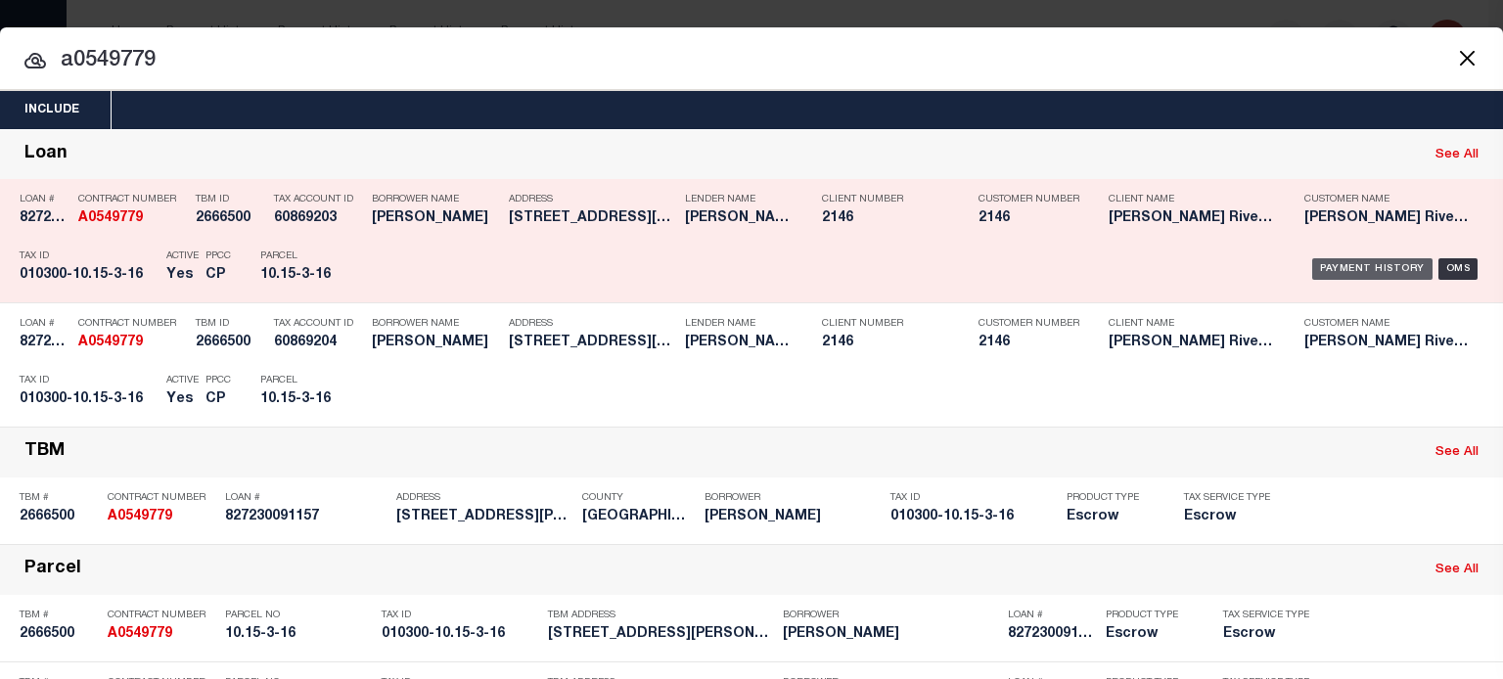
click at [1366, 263] on div "Payment History" at bounding box center [1372, 269] width 120 height 22
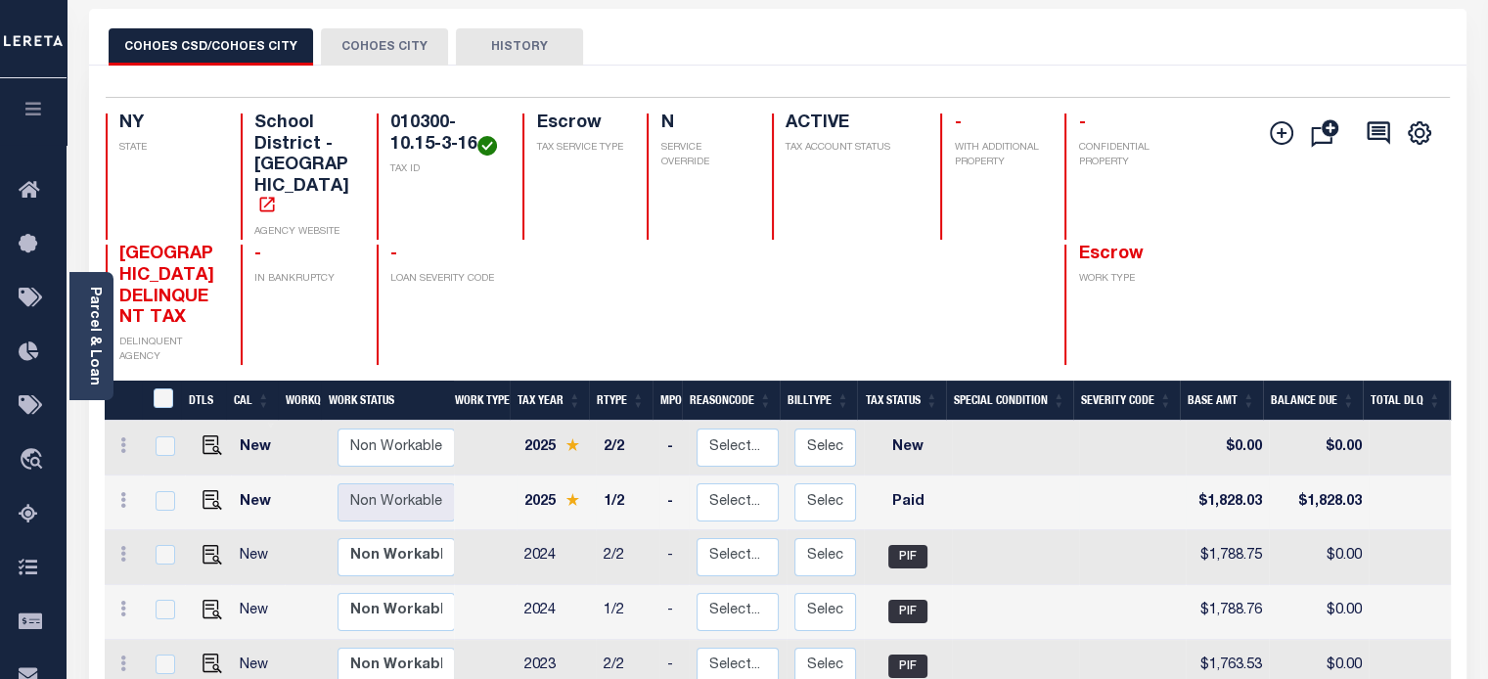
scroll to position [98, 0]
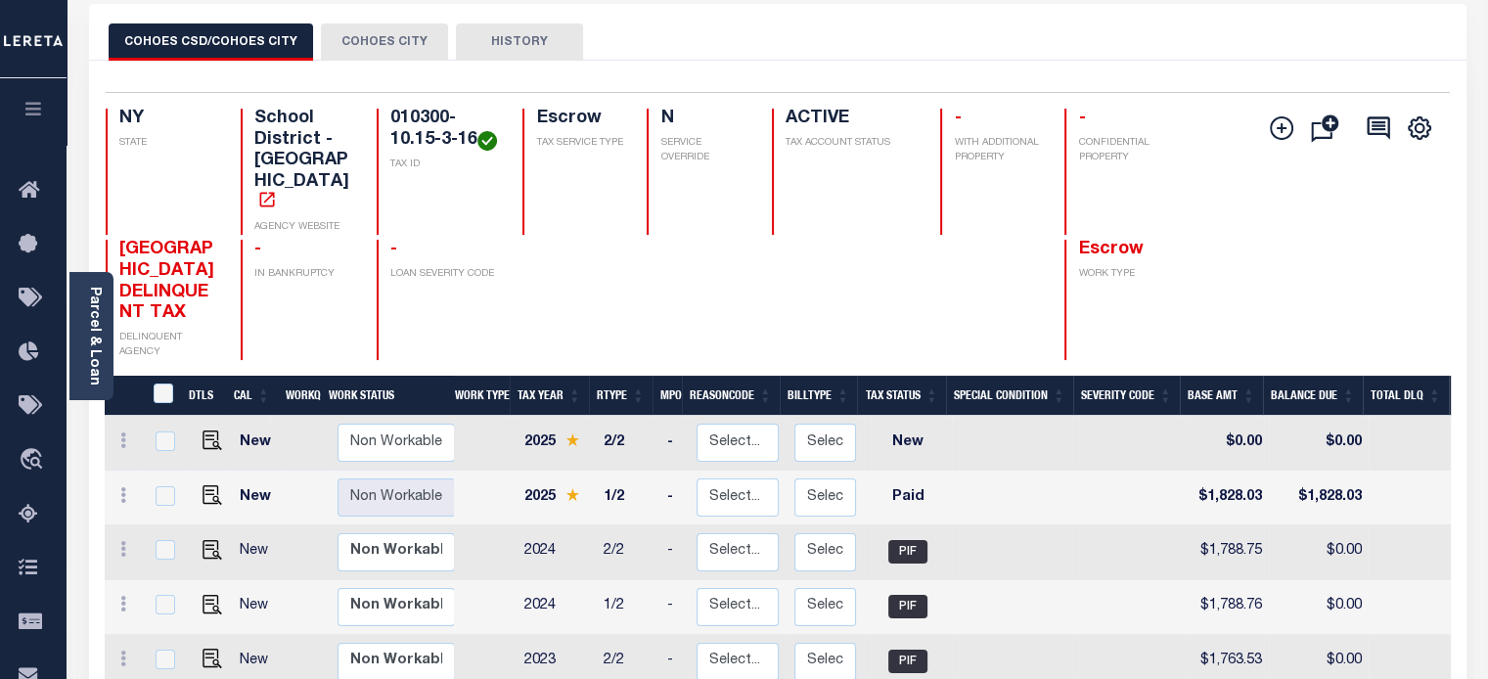
click at [366, 43] on button "COHOES CITY" at bounding box center [384, 41] width 127 height 37
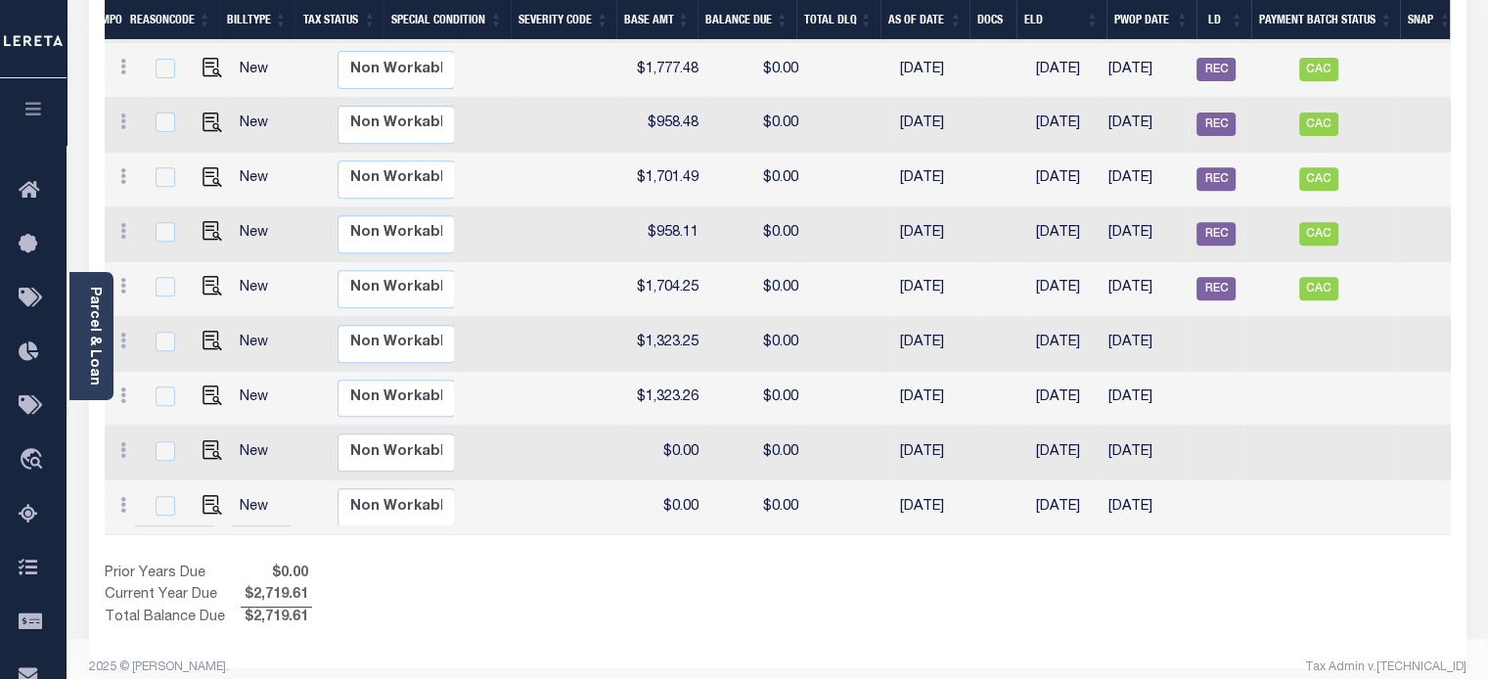
scroll to position [0, 571]
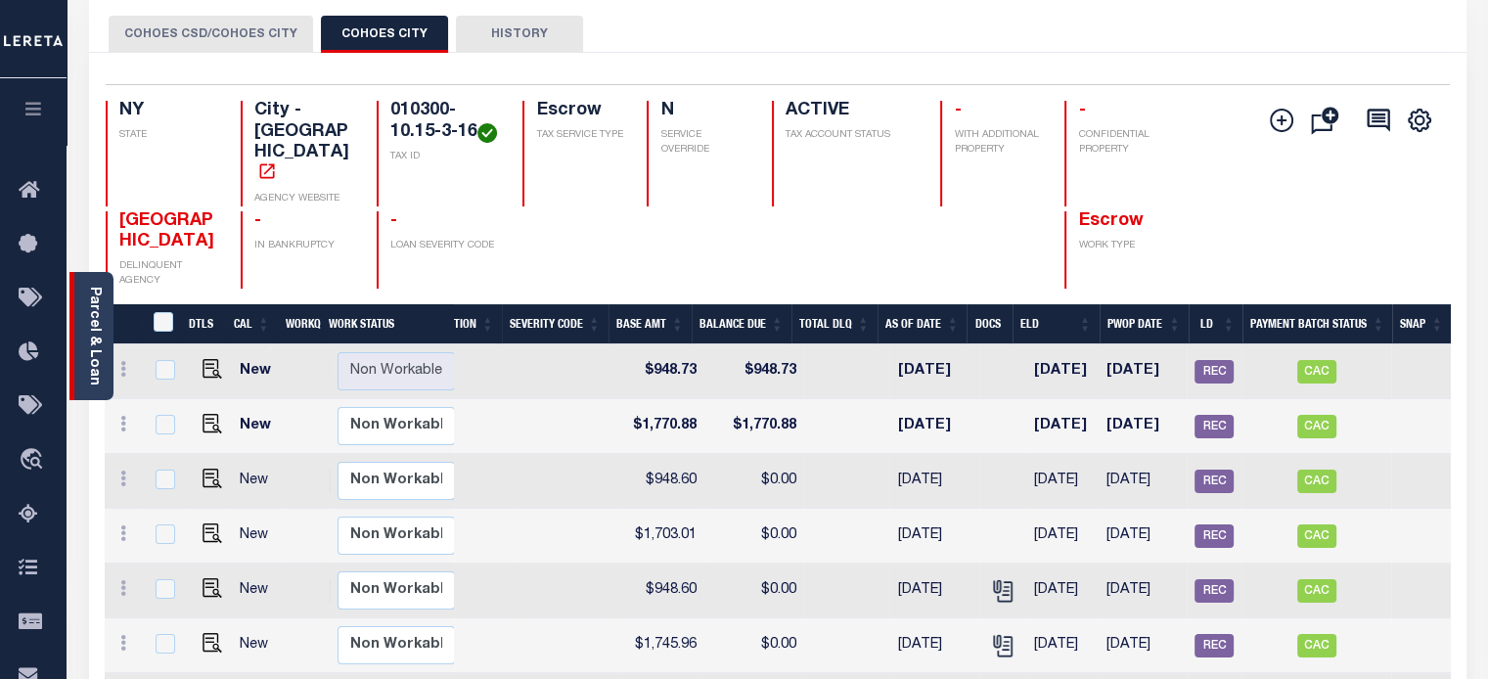
click at [93, 304] on link "Parcel & Loan" at bounding box center [94, 336] width 14 height 99
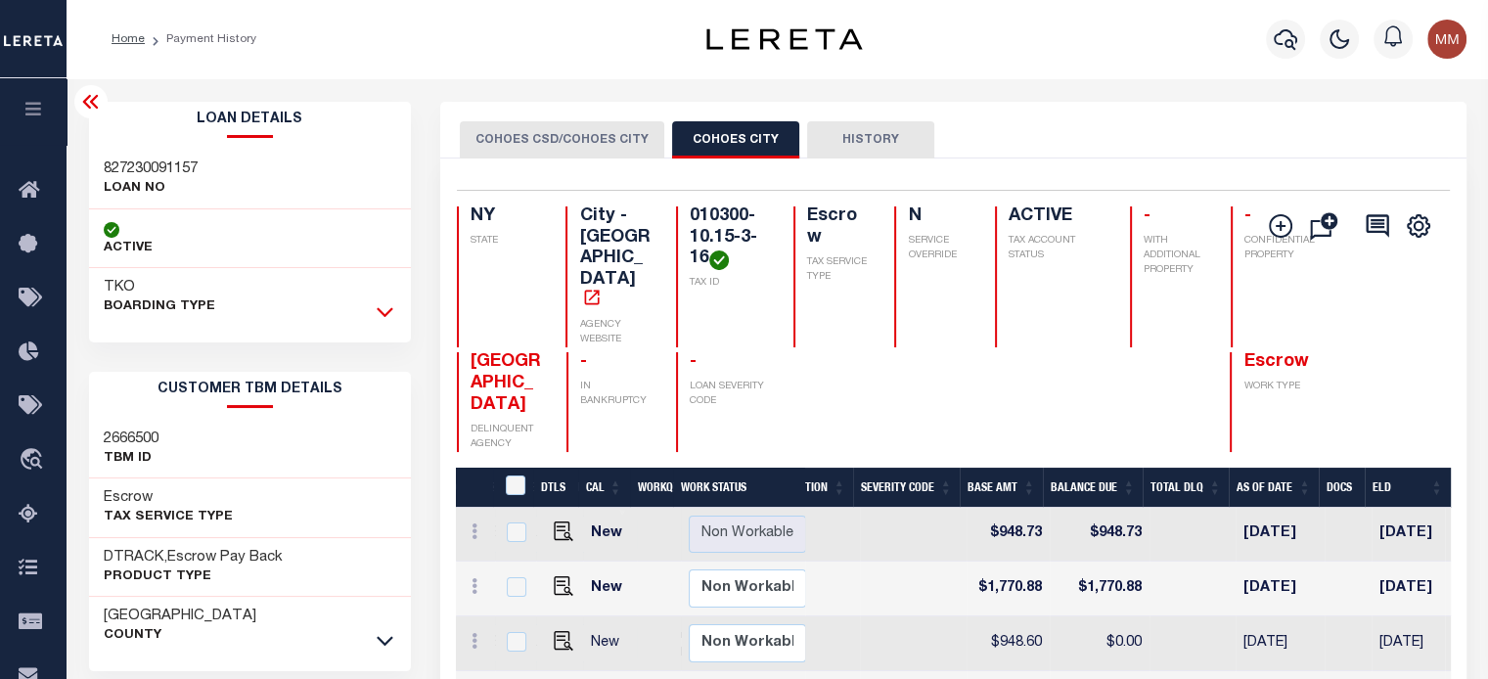
click at [383, 313] on icon at bounding box center [385, 311] width 17 height 21
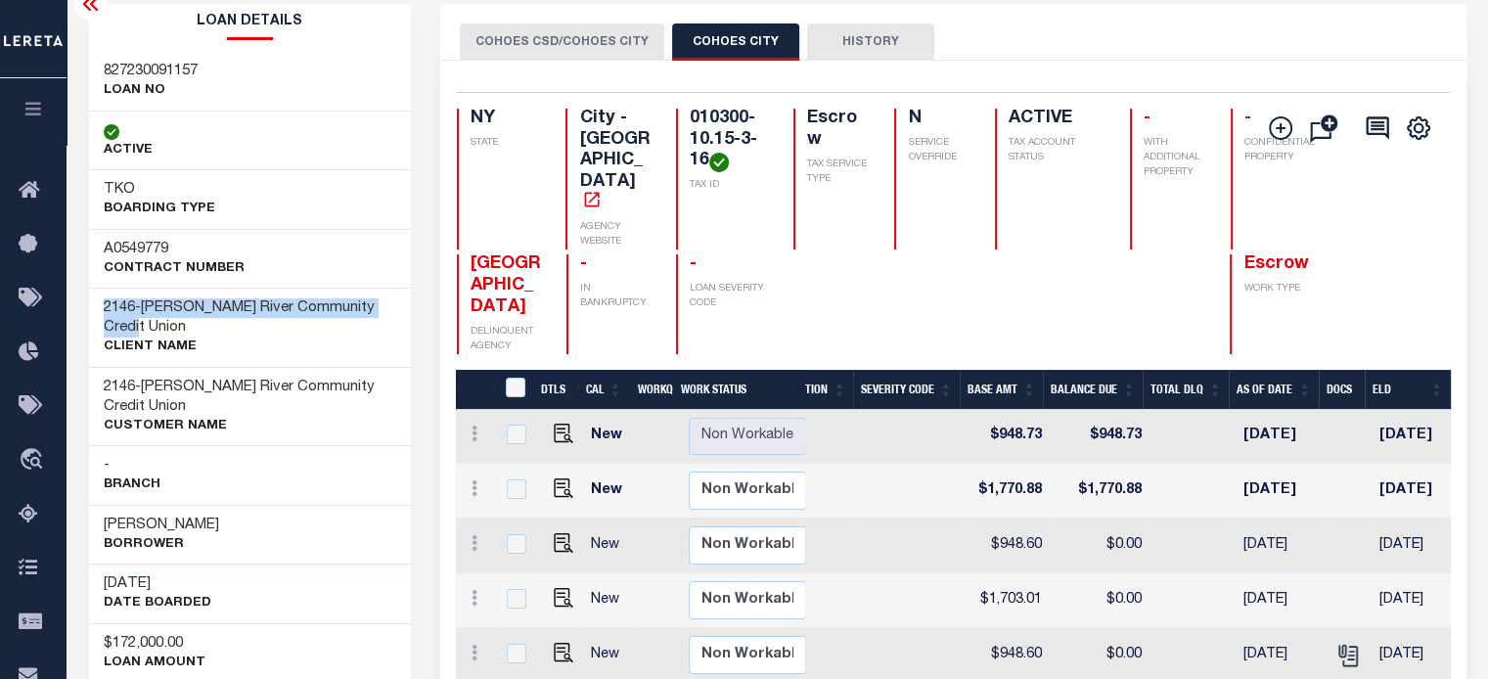
drag, startPoint x: 100, startPoint y: 306, endPoint x: 35, endPoint y: 281, distance: 69.4
click at [139, 321] on div "2146 - Hudson River Community Credit Union CLIENT Name" at bounding box center [250, 327] width 323 height 79
copy h3 "2146 - Hudson River Community Credit Union"
drag, startPoint x: 106, startPoint y: 75, endPoint x: 125, endPoint y: 84, distance: 21.5
click at [182, 88] on div "827230091157 LOAN NO" at bounding box center [151, 81] width 94 height 39
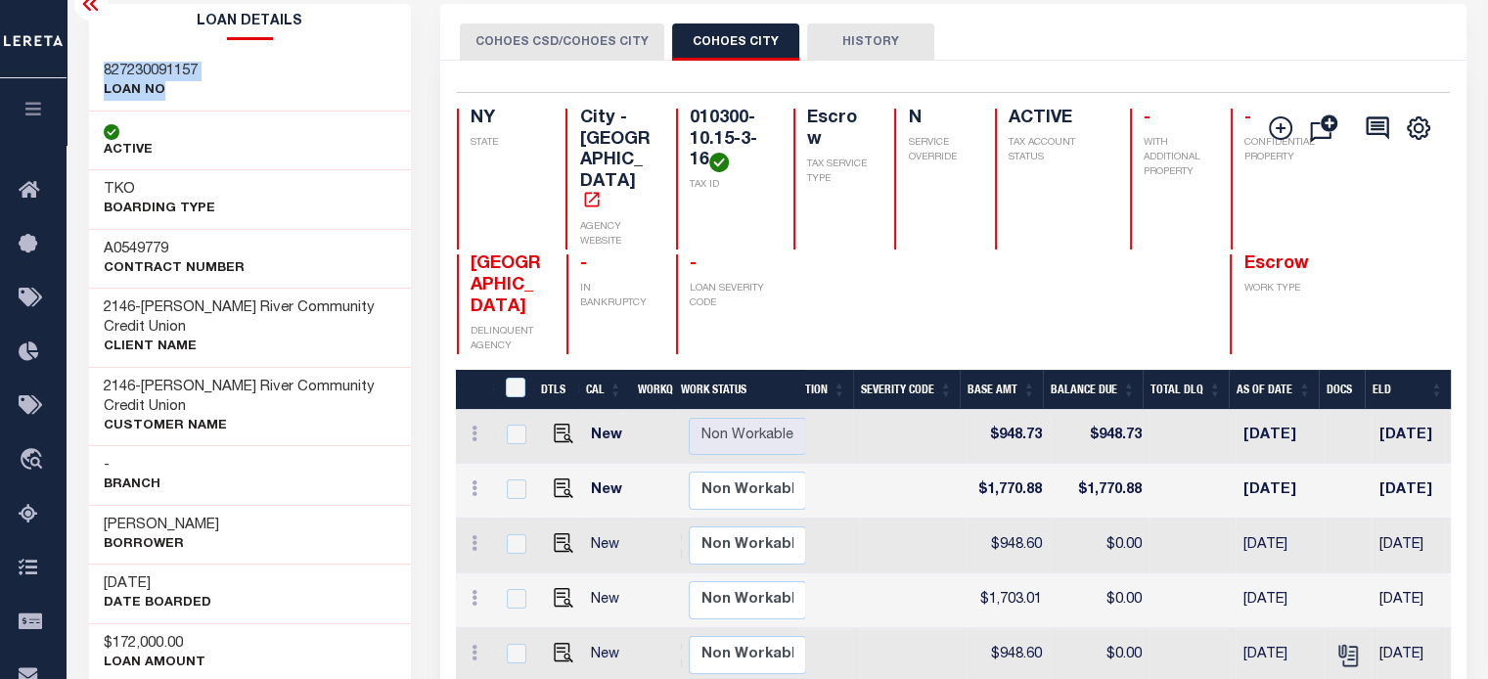
copy div "827230091157 LOAN NO"
drag, startPoint x: 677, startPoint y: 116, endPoint x: 767, endPoint y: 161, distance: 100.6
click at [767, 161] on div "NY STATE City - NY AGENCY WEBSITE 010300-10.15-3-16 TAX ID Escrow TAX SERVICE T…" at bounding box center [889, 179] width 864 height 141
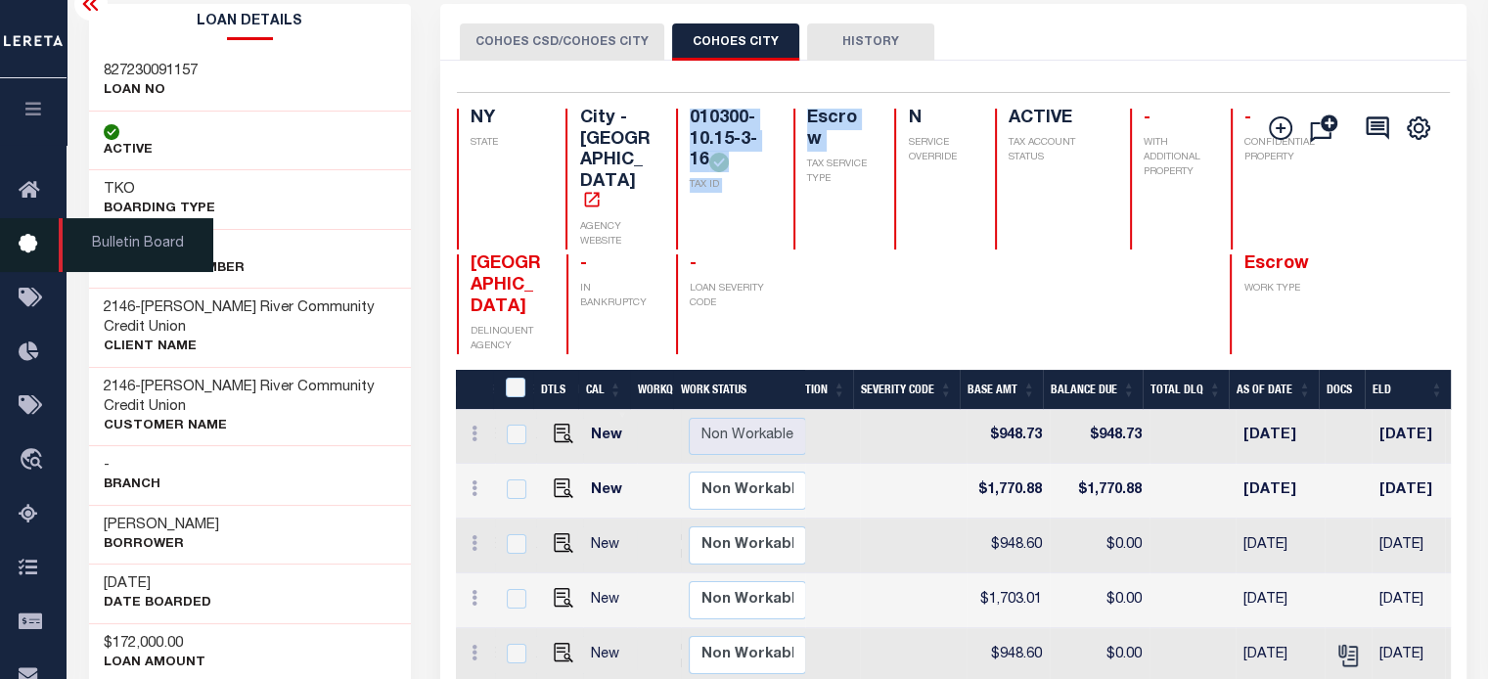
copy div "010300-10.15-3-16 TAX ID Escrow"
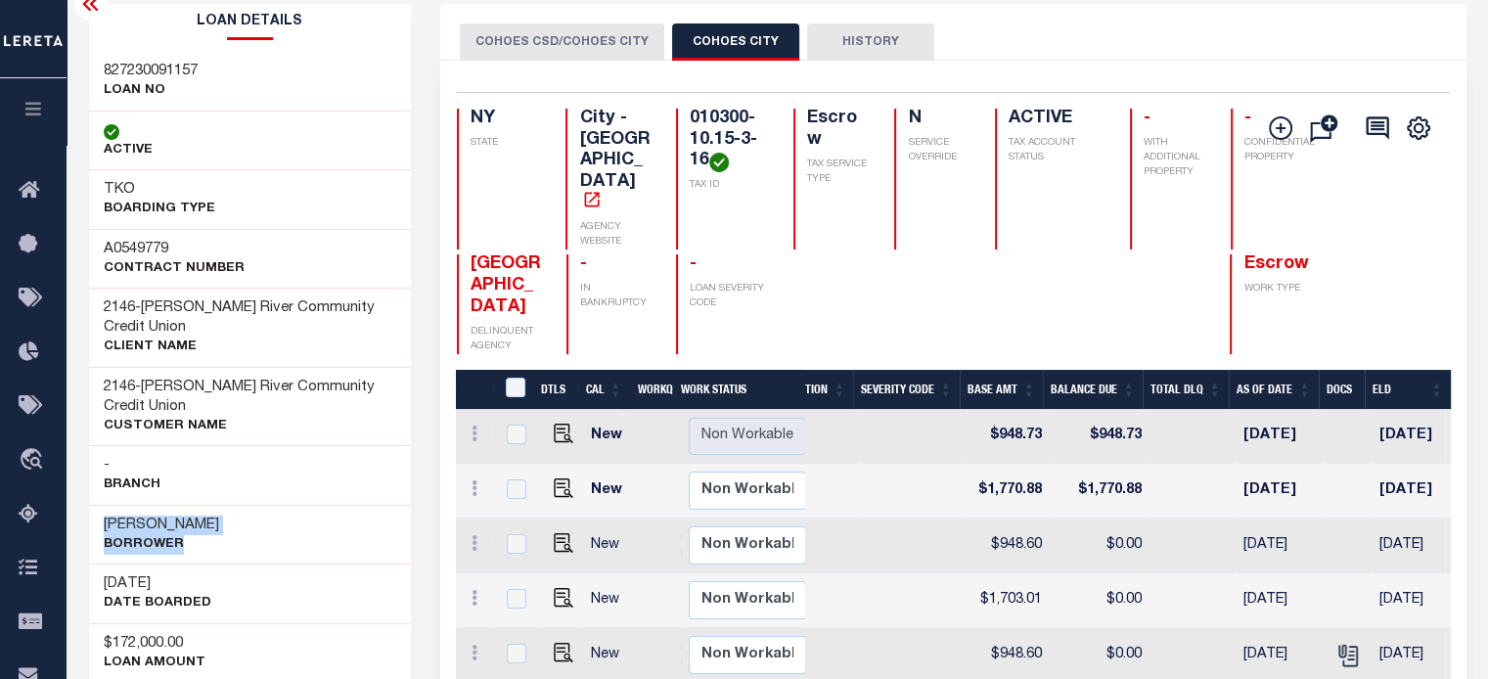
drag, startPoint x: 99, startPoint y: 523, endPoint x: 141, endPoint y: 401, distance: 129.3
click at [216, 537] on div "SIEK , MIRANDA Borrower" at bounding box center [250, 535] width 323 height 60
copy div "SIEK , MIRANDA Borrower"
click at [554, 422] on img "" at bounding box center [564, 432] width 20 height 20
checkbox input "true"
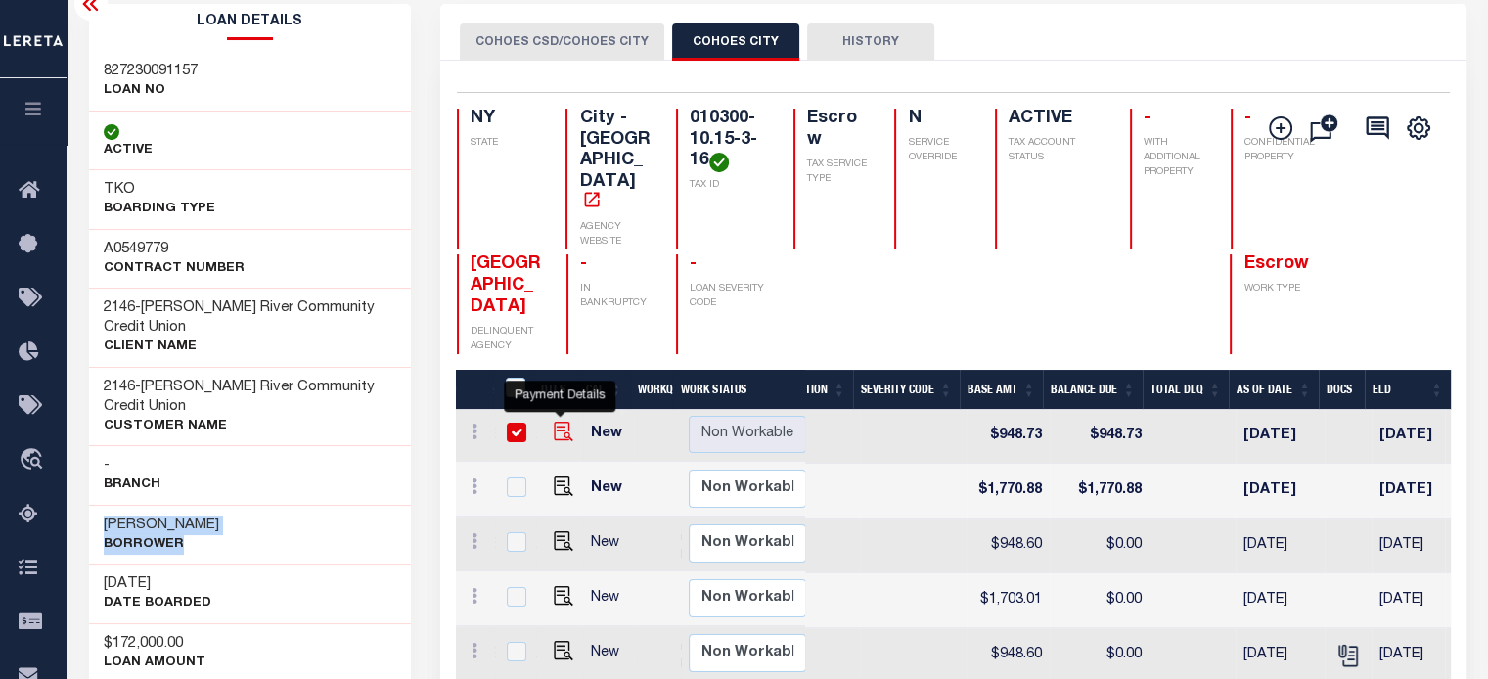
checkbox input "true"
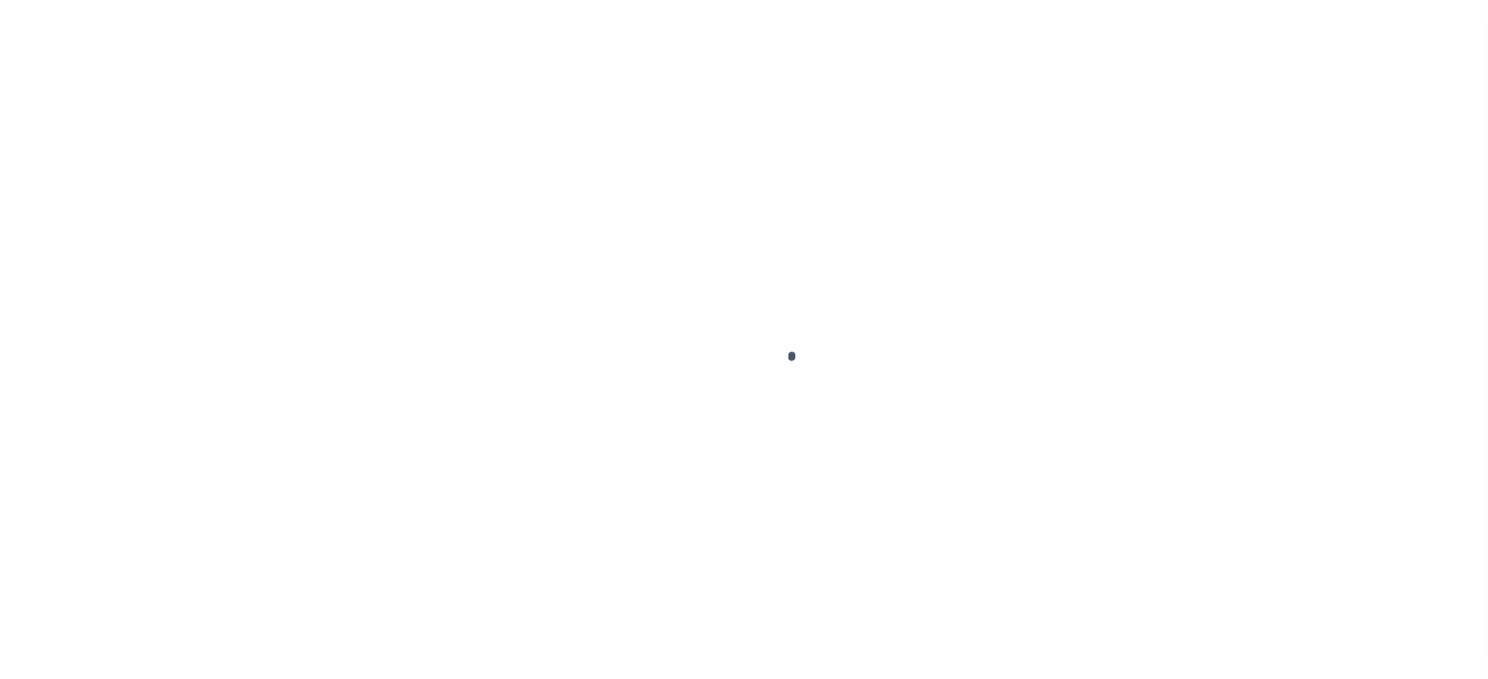
select select "PYD"
